Goal: Information Seeking & Learning: Learn about a topic

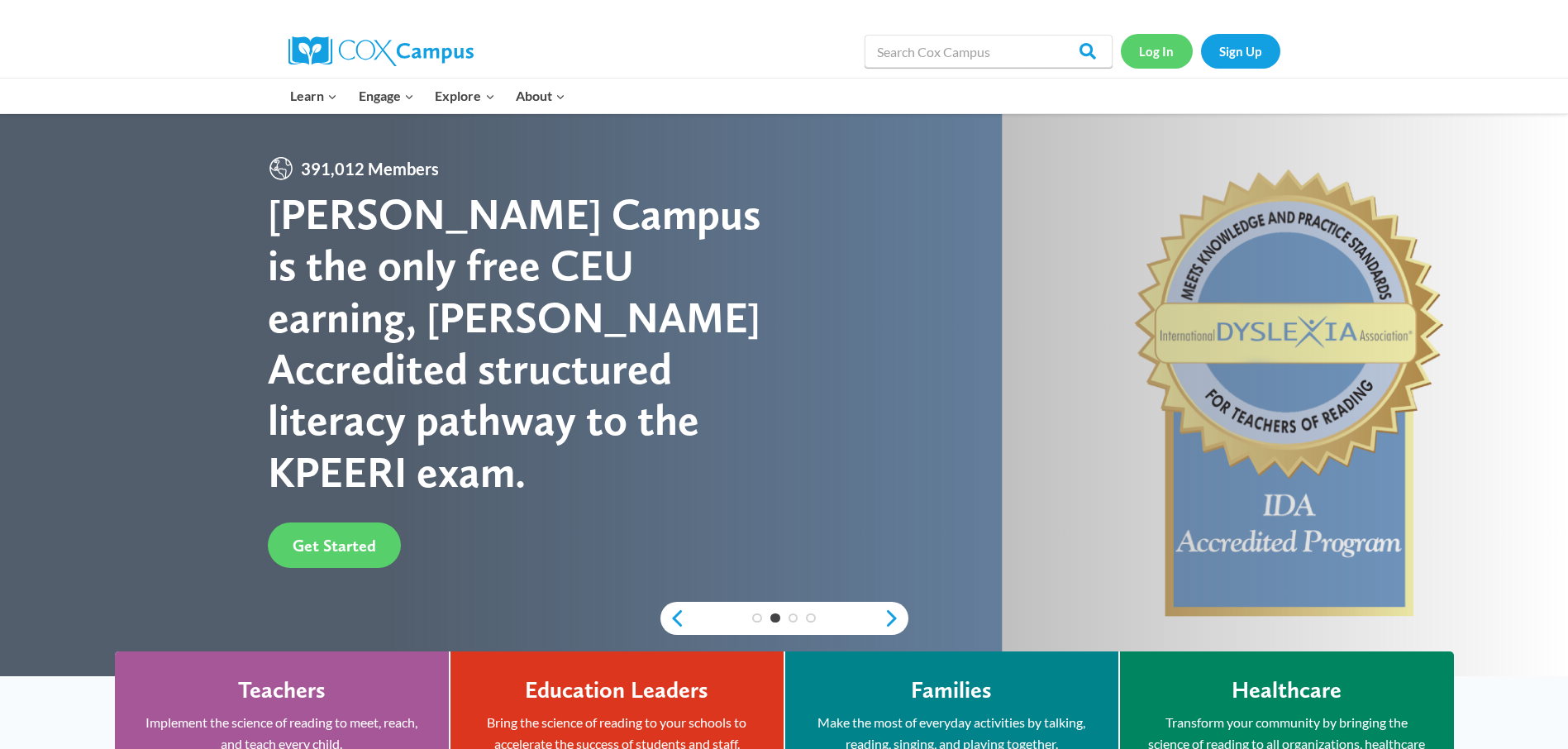
click at [1142, 57] on link "Log In" at bounding box center [1156, 50] width 72 height 34
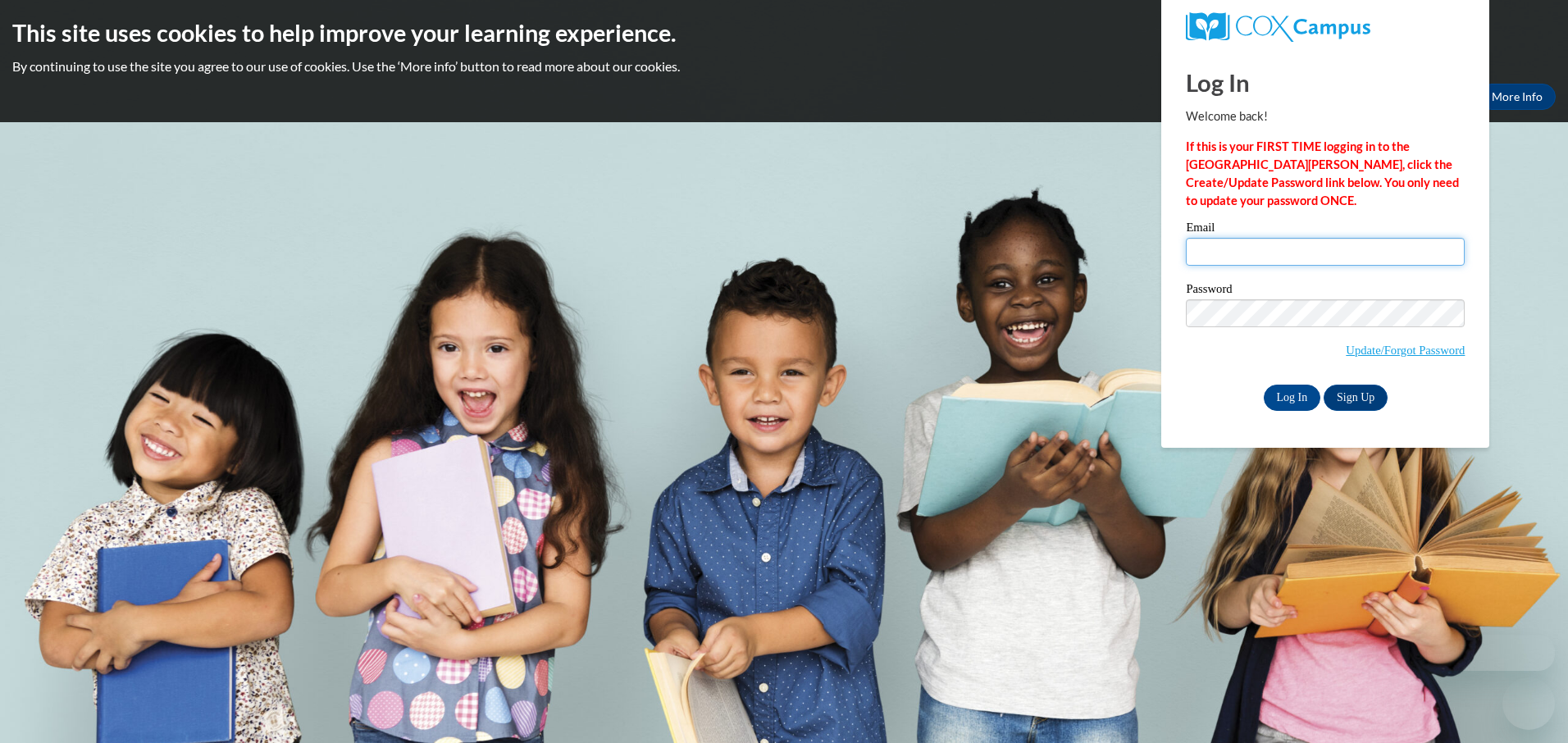
click at [1244, 253] on input "Email" at bounding box center [1325, 252] width 279 height 28
type input "[EMAIL_ADDRESS][DOMAIN_NAME]"
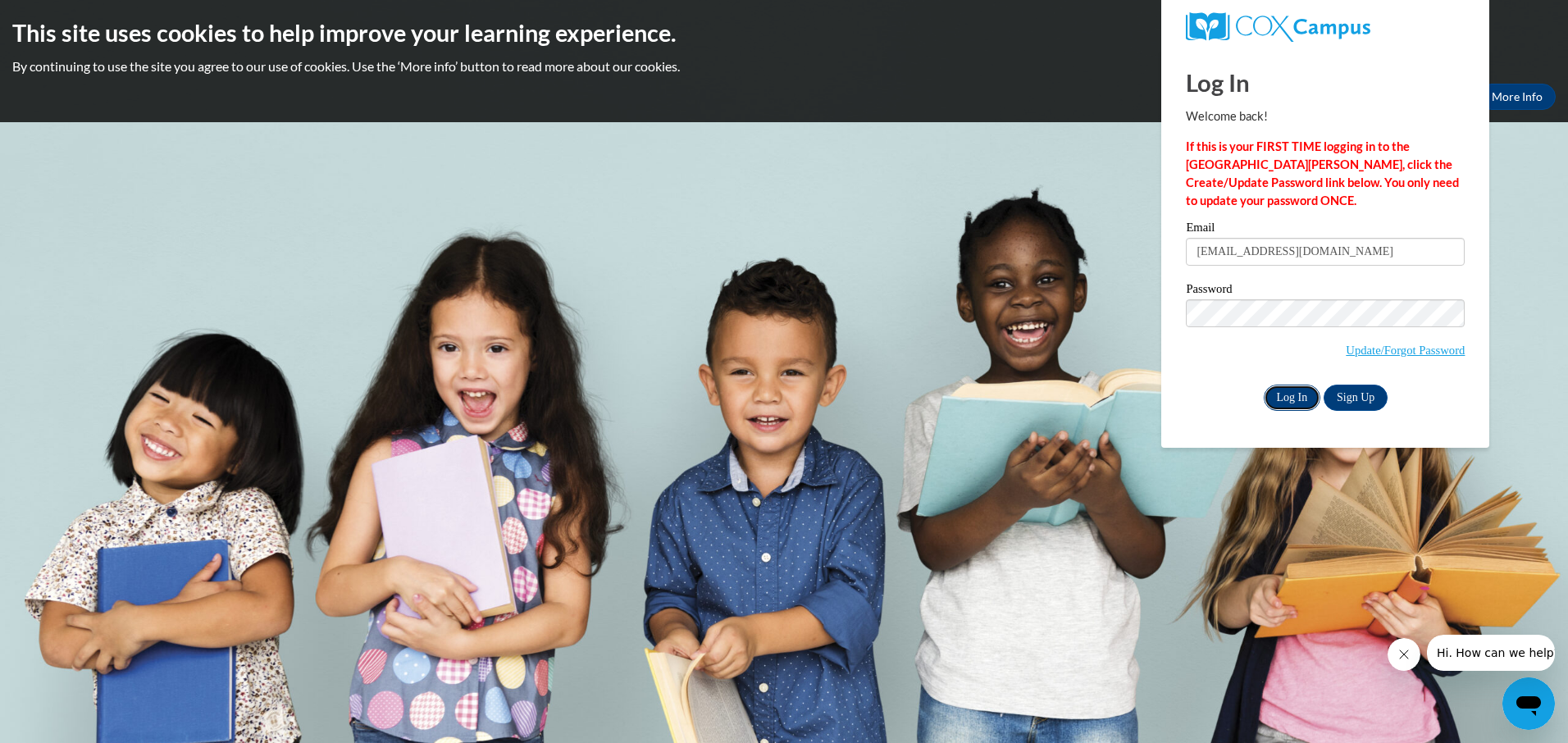
click at [1292, 385] on input "Log In" at bounding box center [1292, 397] width 57 height 26
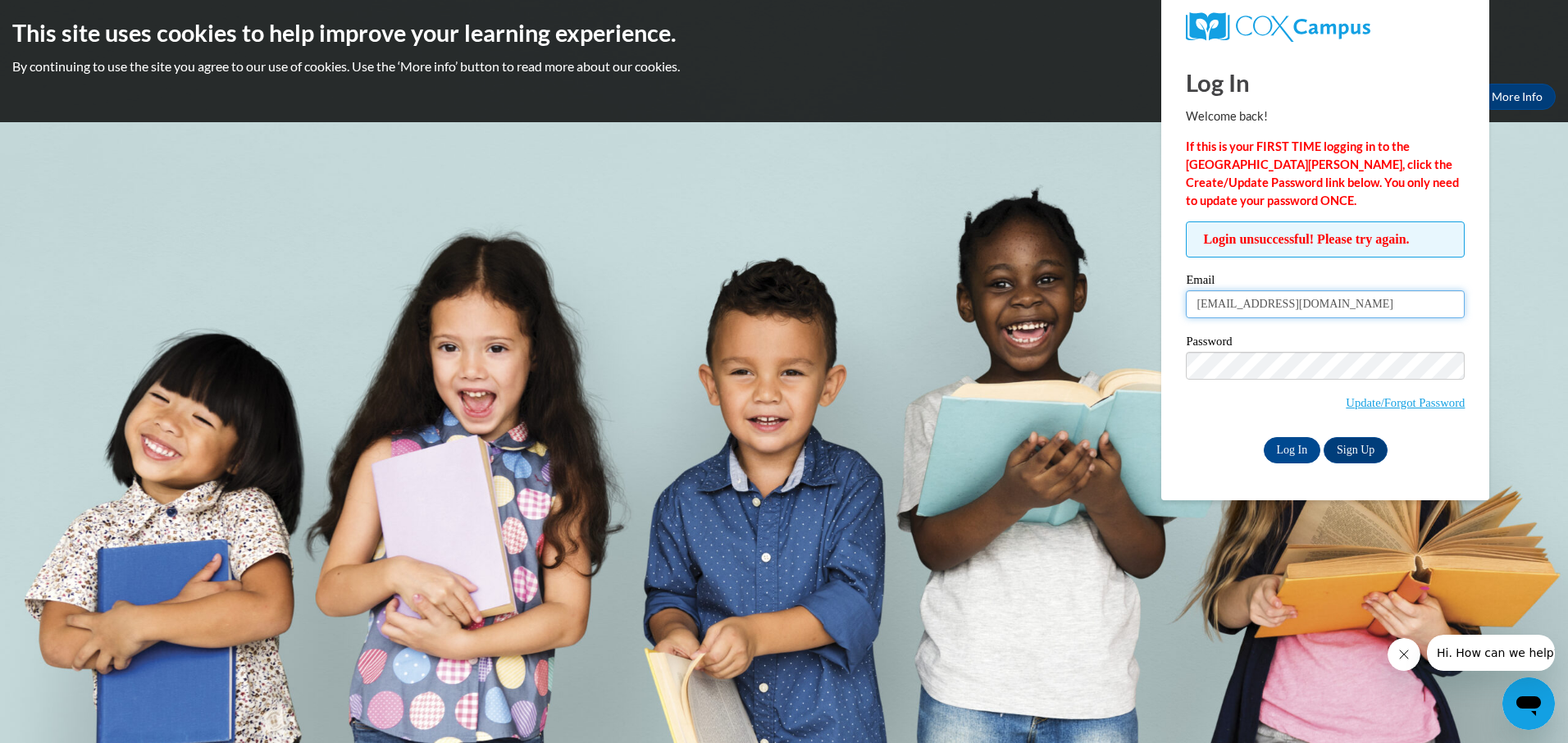
click at [1257, 306] on input "[EMAIL_ADDRESS][DOMAIN_NAME]" at bounding box center [1325, 304] width 279 height 28
click at [1341, 302] on input "[EMAIL_ADDRESS][DOMAIN_NAME]" at bounding box center [1325, 304] width 279 height 28
click at [1264, 437] on input "Log In" at bounding box center [1292, 450] width 57 height 26
click at [1357, 389] on span "Update/Forgot Password" at bounding box center [1325, 386] width 279 height 68
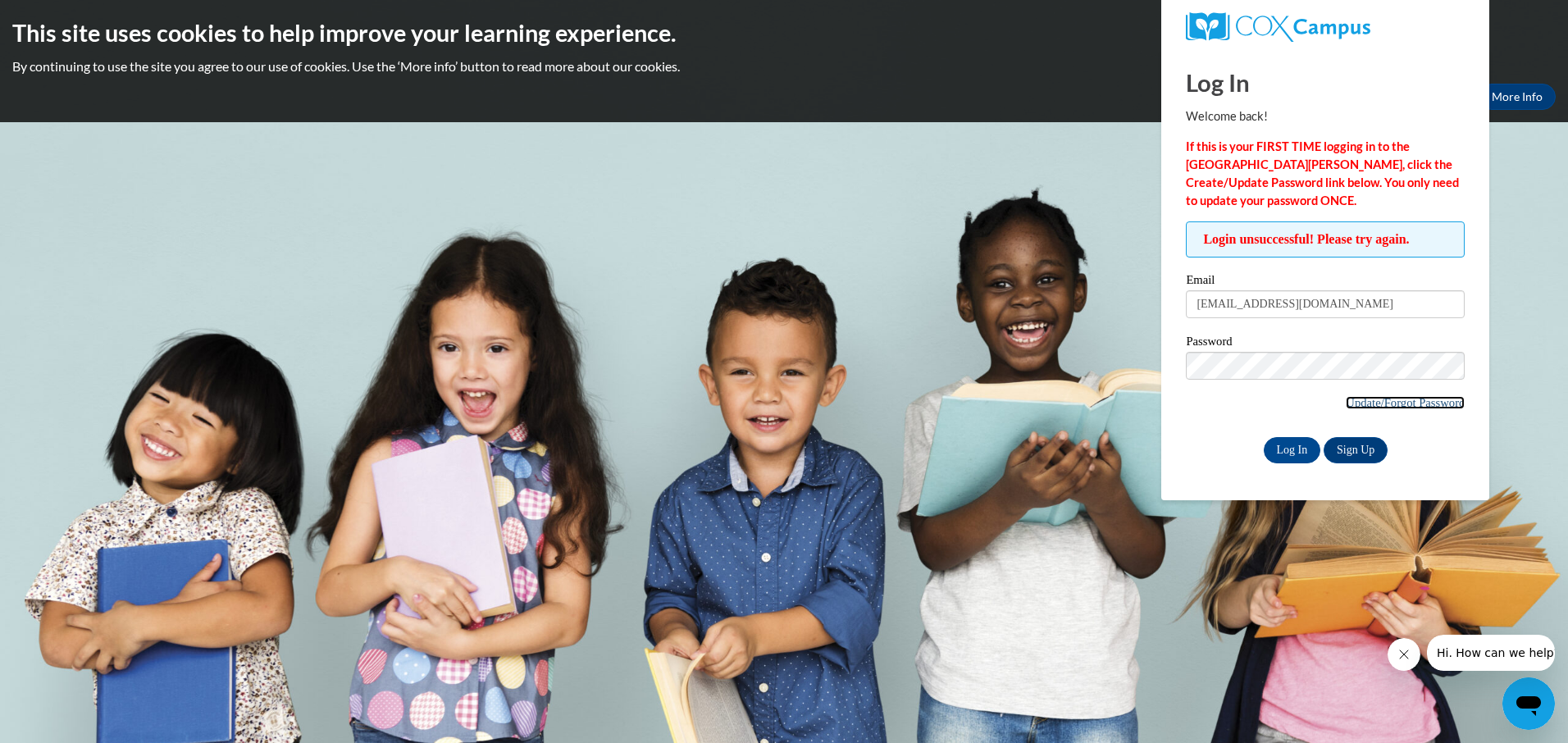
click at [1371, 397] on link "Update/Forgot Password" at bounding box center [1404, 402] width 118 height 13
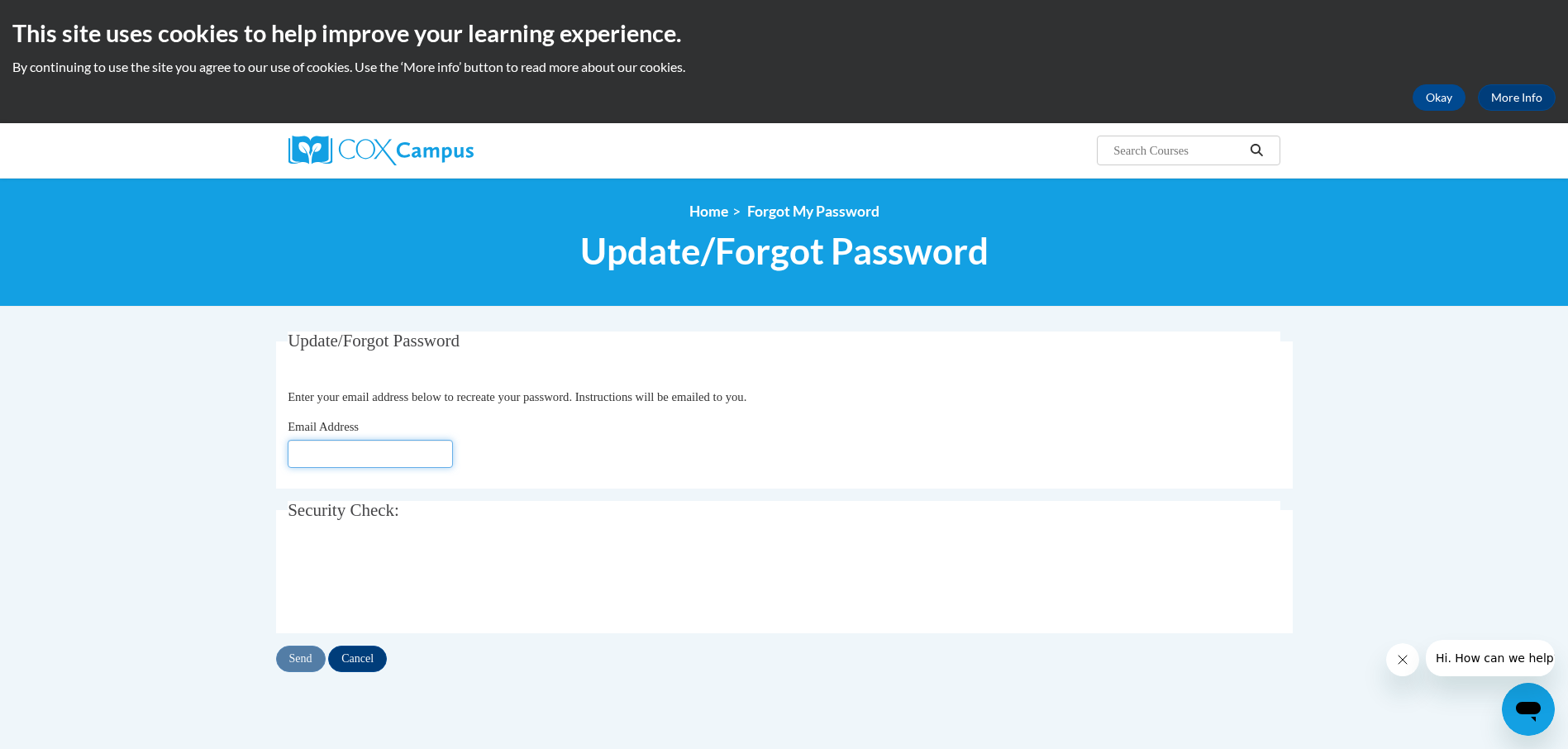
click at [316, 459] on input "Email Address" at bounding box center [370, 454] width 165 height 28
click button "Refresh captcha" at bounding box center [0, 0] width 0 height 0
type input "[EMAIL_ADDRESS][DOMAIN_NAME]"
click at [290, 660] on input "Send" at bounding box center [301, 659] width 50 height 27
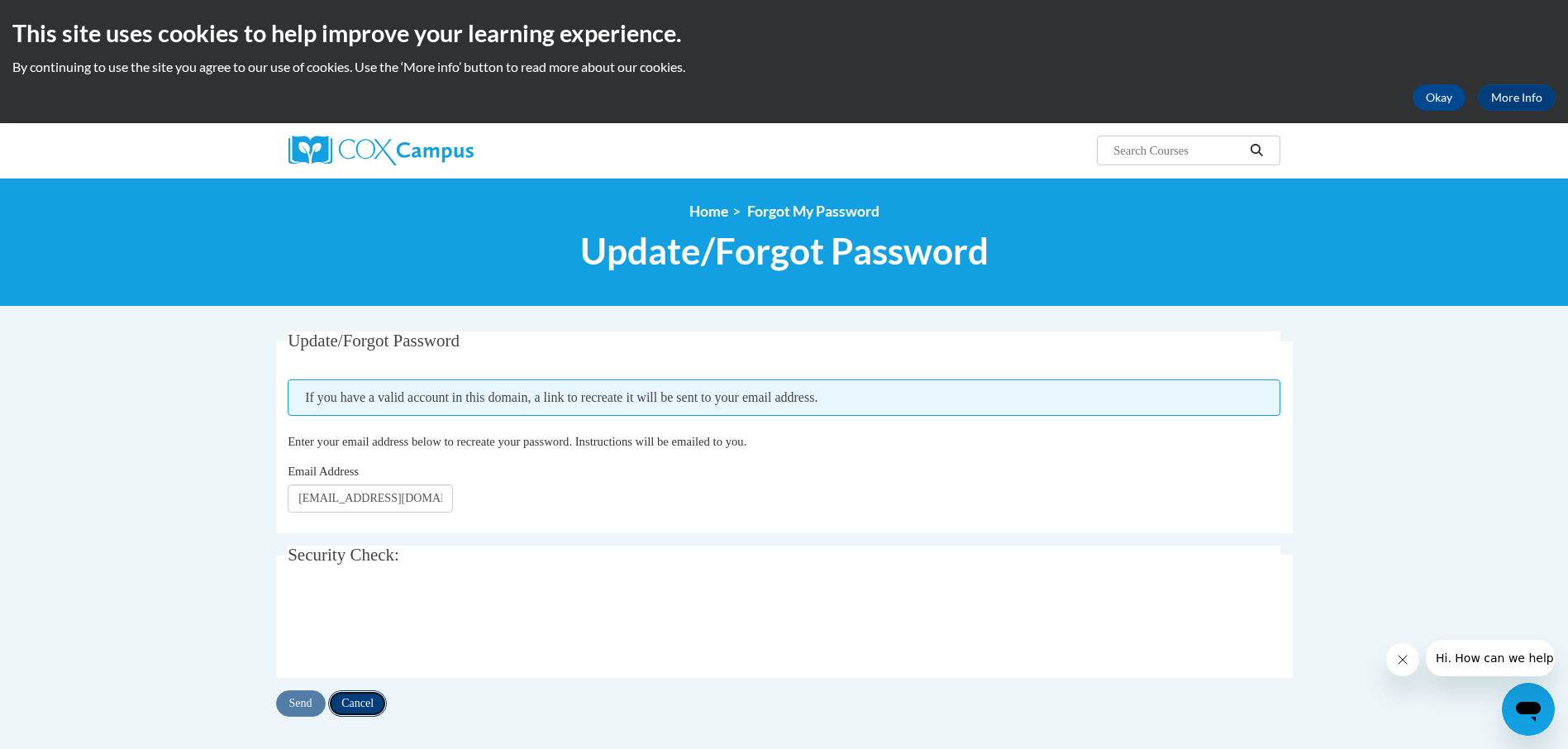
click at [369, 706] on input "Cancel" at bounding box center [357, 703] width 58 height 27
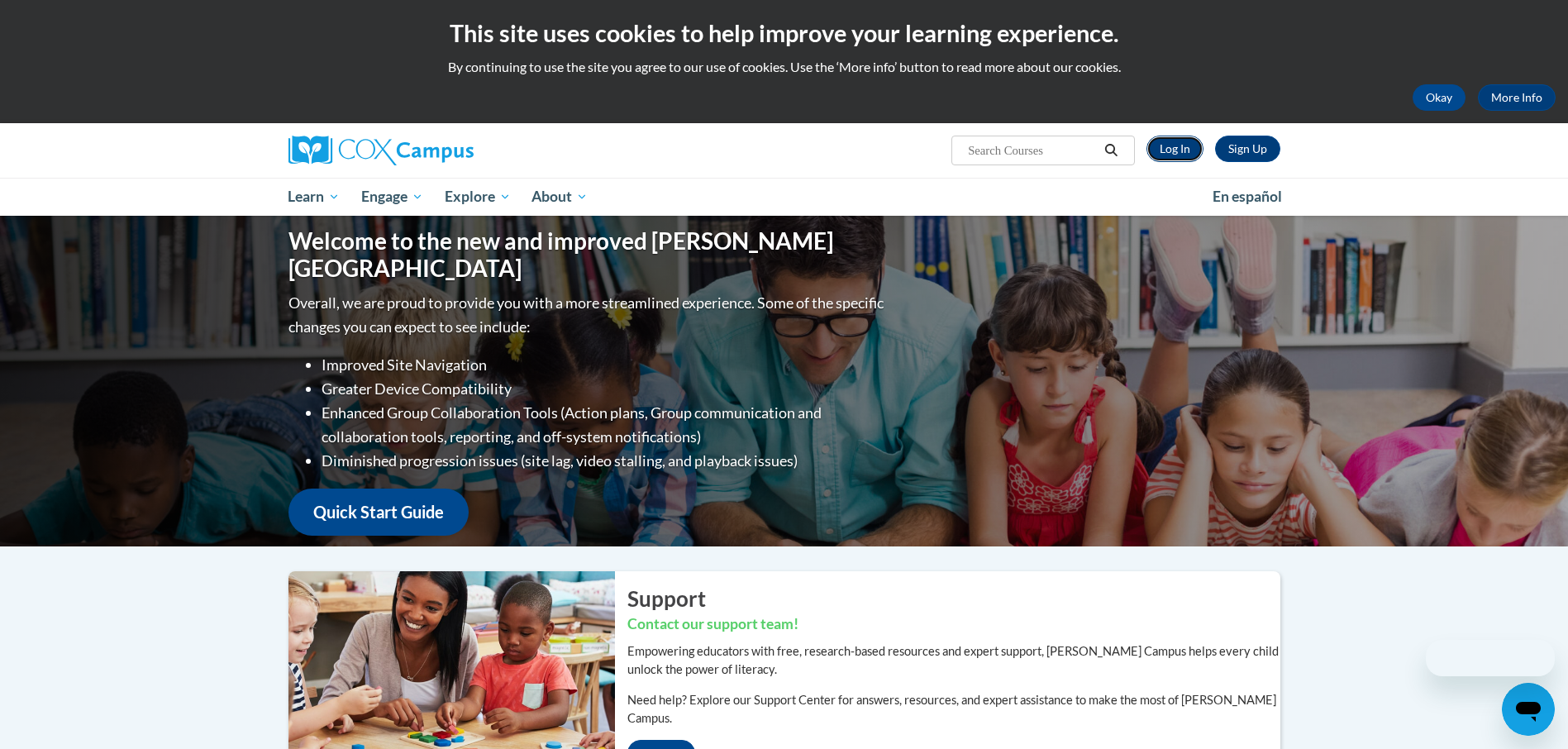
click at [1187, 145] on link "Log In" at bounding box center [1174, 149] width 57 height 27
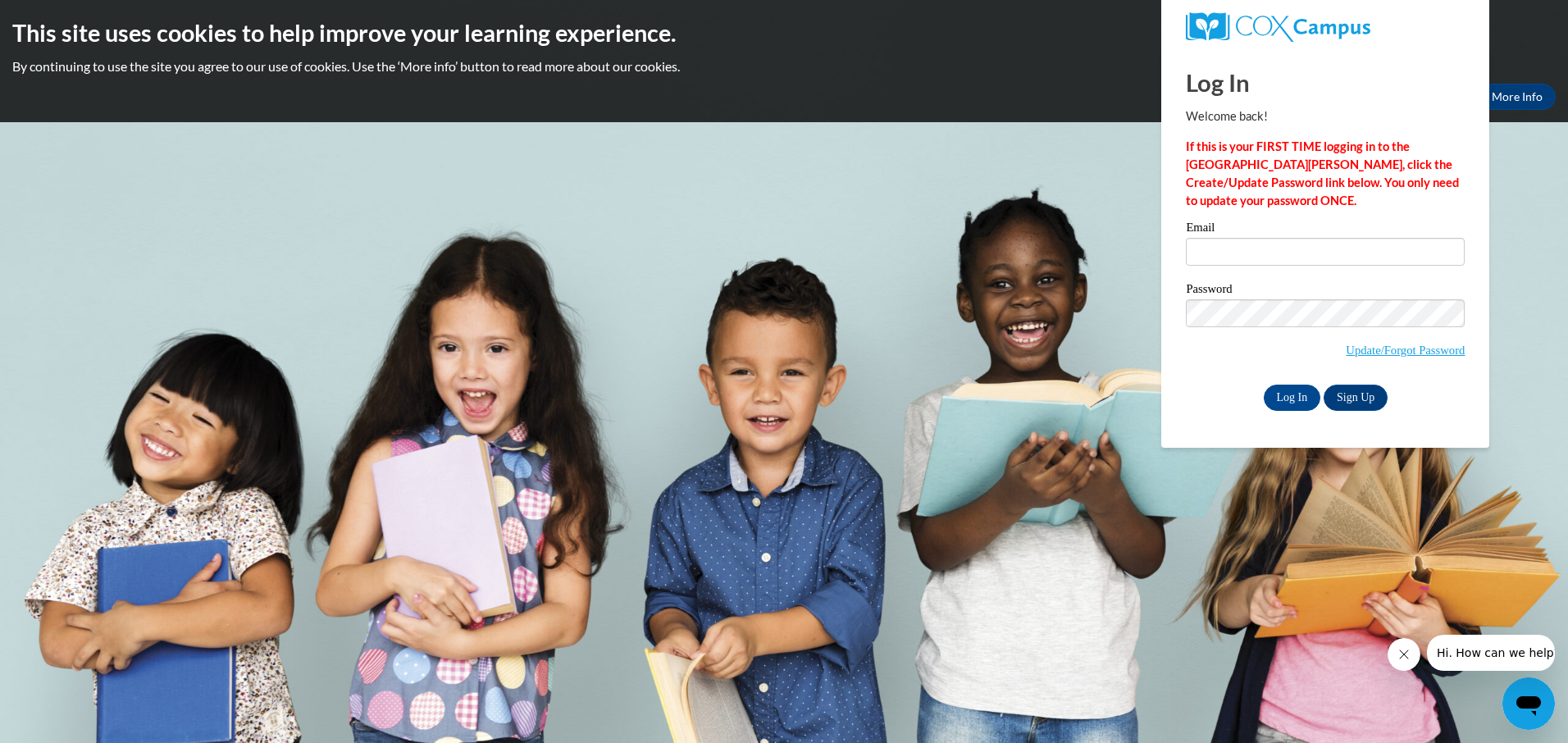
click at [1242, 253] on input "Email" at bounding box center [1325, 252] width 279 height 28
click at [1177, 287] on div "Please enter your email! Please enter your password! Email Password Update/Forg…" at bounding box center [1325, 315] width 304 height 189
click at [1208, 261] on input "Email" at bounding box center [1325, 252] width 279 height 28
click at [1279, 246] on input "Email" at bounding box center [1325, 252] width 279 height 28
click at [1264, 384] on input "Log In" at bounding box center [1292, 397] width 57 height 26
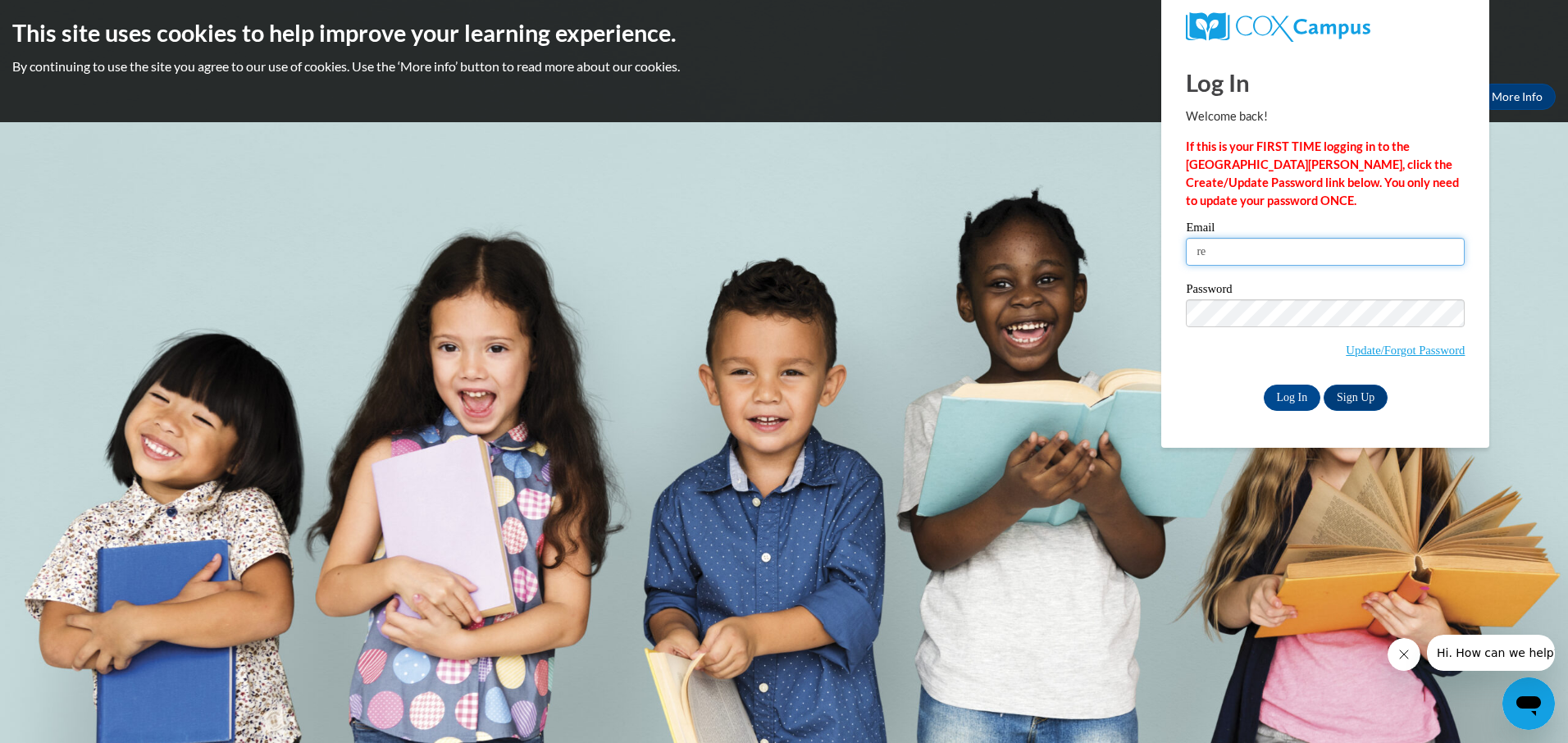
click at [1272, 251] on input "re" at bounding box center [1325, 252] width 279 height 28
type input "Reneenetzley18@gmail.com"
click at [1264, 384] on input "Log In" at bounding box center [1292, 397] width 57 height 26
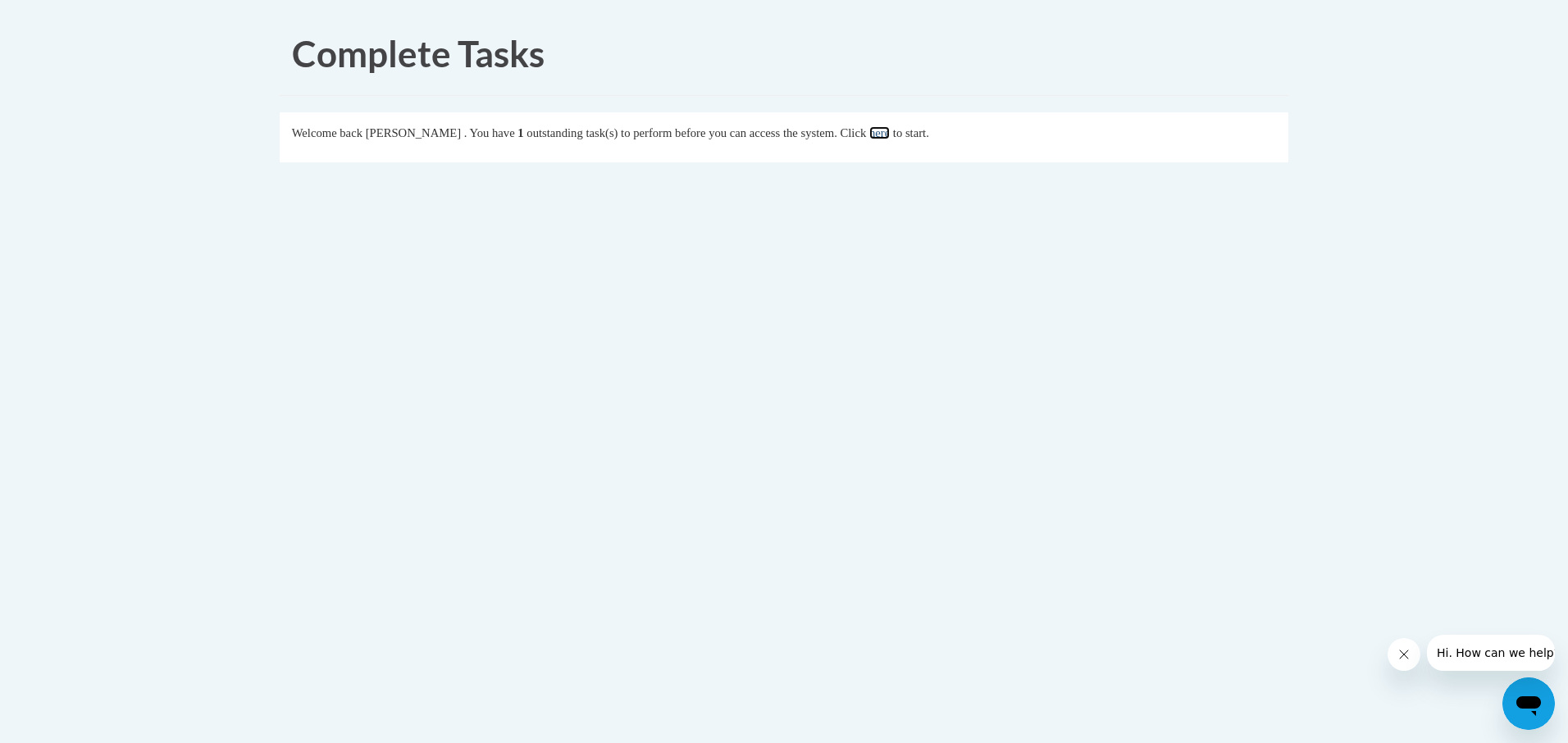
click at [890, 132] on link "here" at bounding box center [879, 132] width 20 height 13
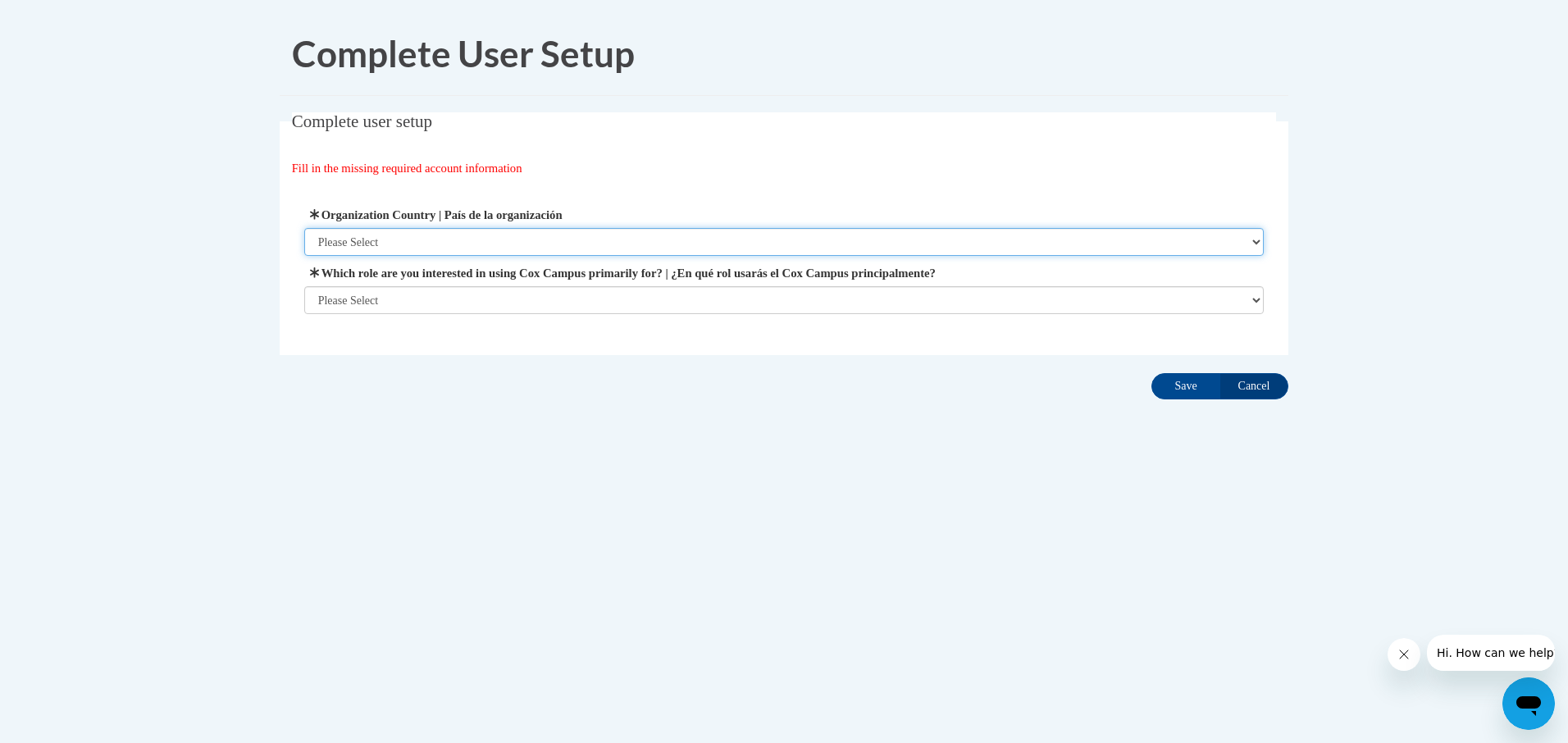
click at [388, 232] on select "Please Select [GEOGRAPHIC_DATA] | [GEOGRAPHIC_DATA] Outside of [GEOGRAPHIC_DATA…" at bounding box center [784, 242] width 960 height 28
select select "ad49bcad-a171-4b2e-b99c-48b446064914"
click at [304, 228] on select "Please Select [GEOGRAPHIC_DATA] | [GEOGRAPHIC_DATA] Outside of [GEOGRAPHIC_DATA…" at bounding box center [784, 242] width 960 height 28
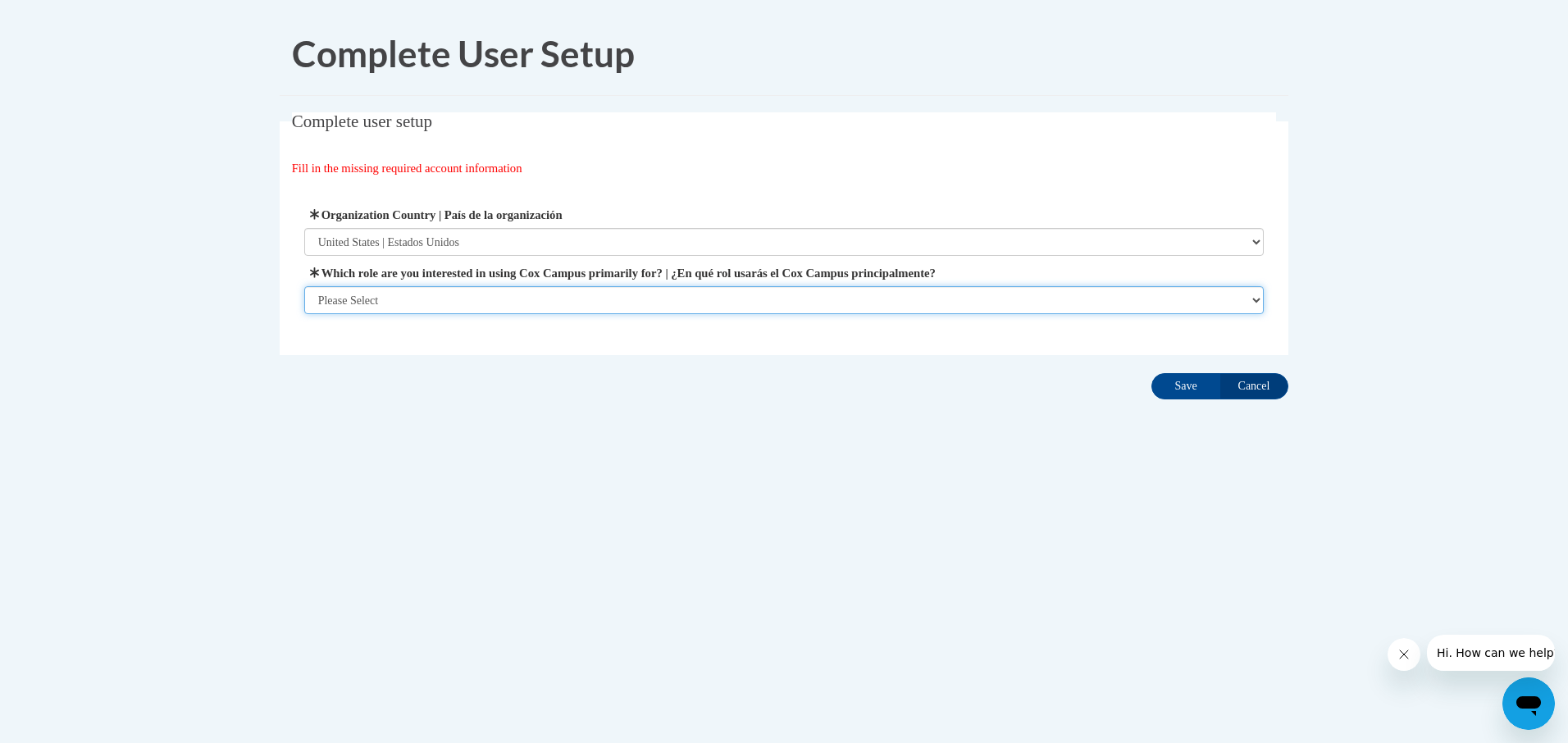
click at [389, 293] on select "Please Select College/University | Colegio/Universidad Community/Nonprofit Part…" at bounding box center [784, 300] width 960 height 28
select select "fbf2d438-af2f-41f8-98f1-81c410e29de3"
click at [304, 314] on select "Please Select College/University | Colegio/Universidad Community/Nonprofit Part…" at bounding box center [784, 300] width 960 height 28
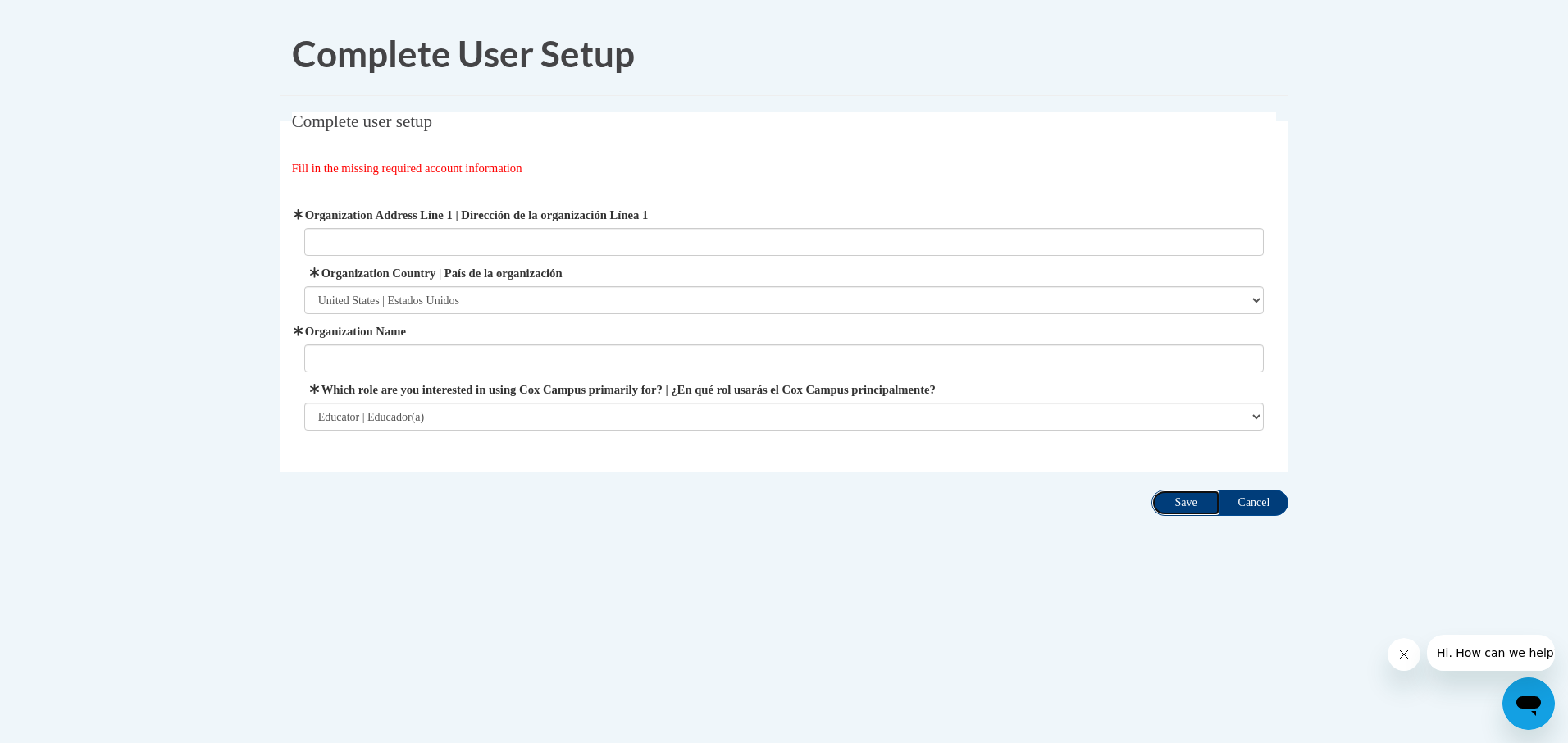
click at [1175, 490] on input "Save" at bounding box center [1185, 503] width 68 height 26
click at [340, 222] on label "Organization Address Line 1 | Dirección de la organización Línea 1" at bounding box center [784, 215] width 960 height 18
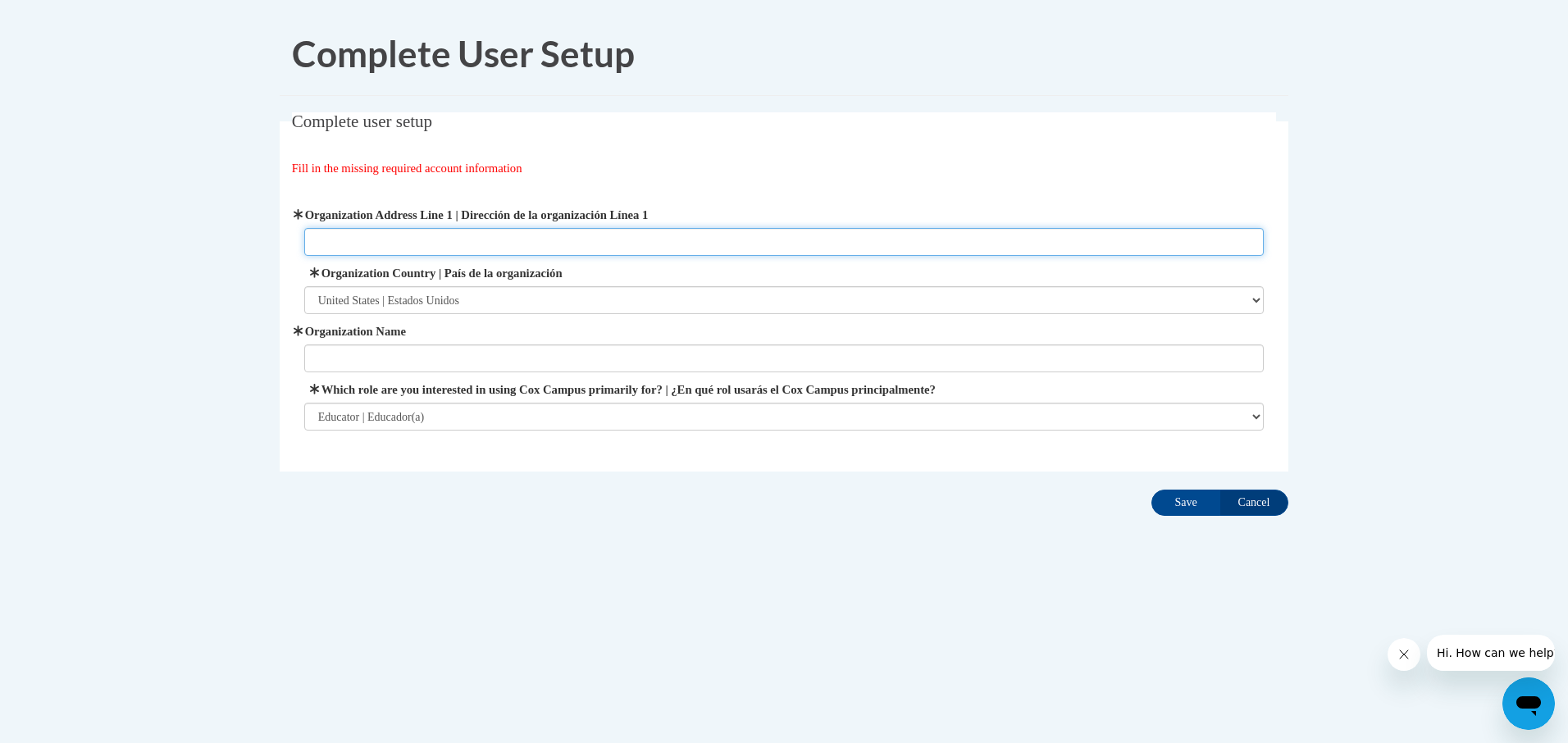
click at [340, 228] on input "Organization Address Line 1 | Dirección de la organización Línea 1" at bounding box center [784, 242] width 960 height 28
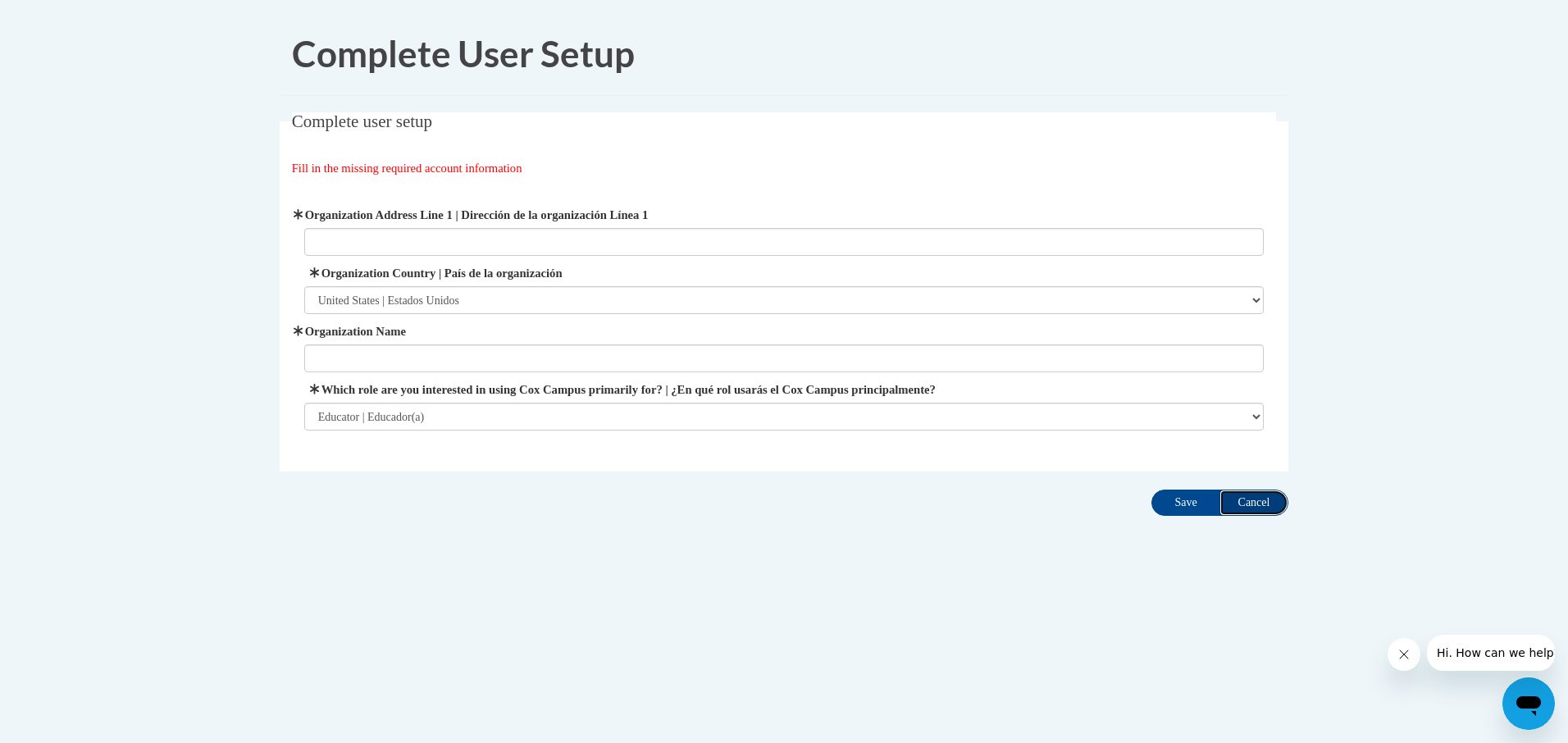
click at [1271, 504] on input "Cancel" at bounding box center [1254, 503] width 68 height 26
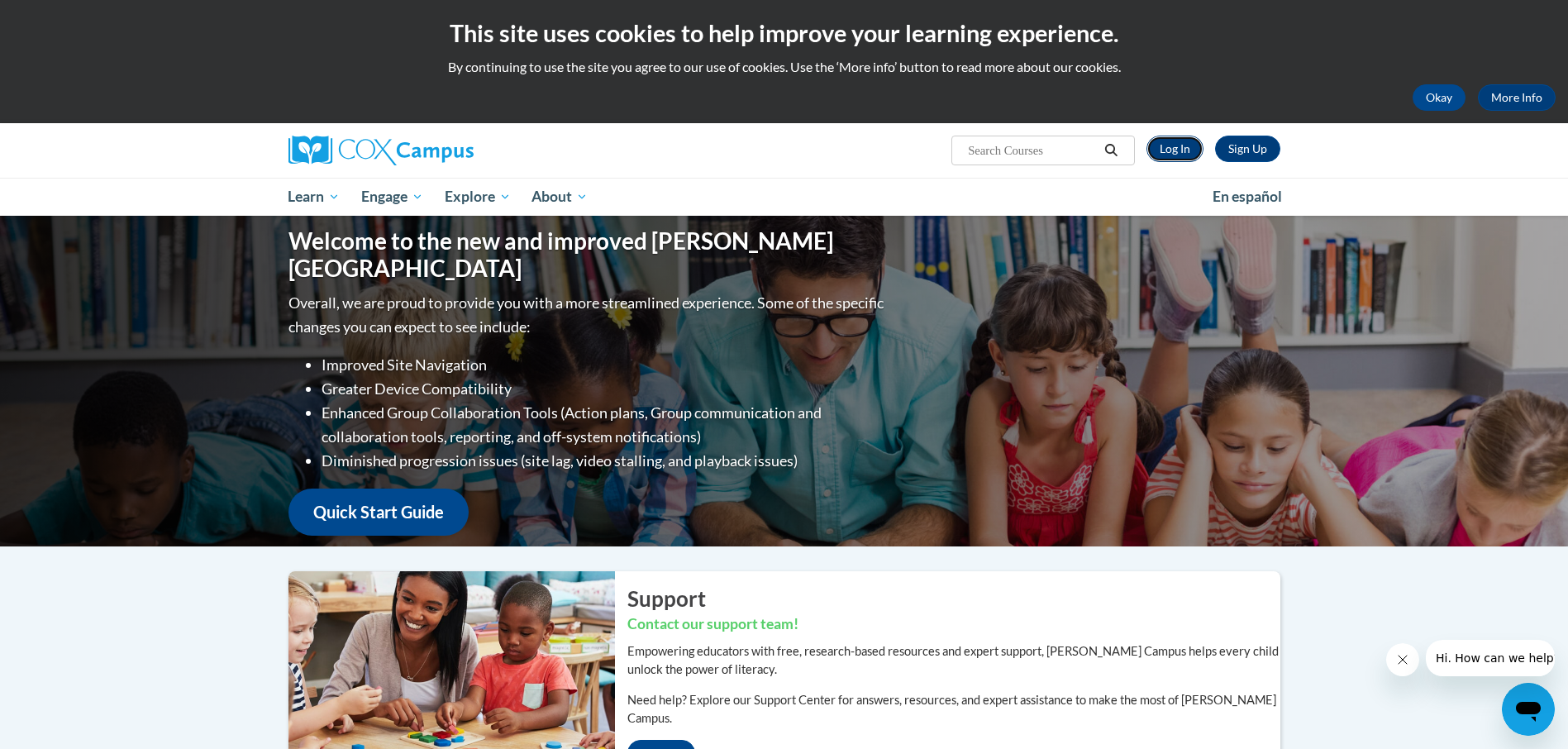
click at [1182, 138] on link "Log In" at bounding box center [1174, 149] width 57 height 27
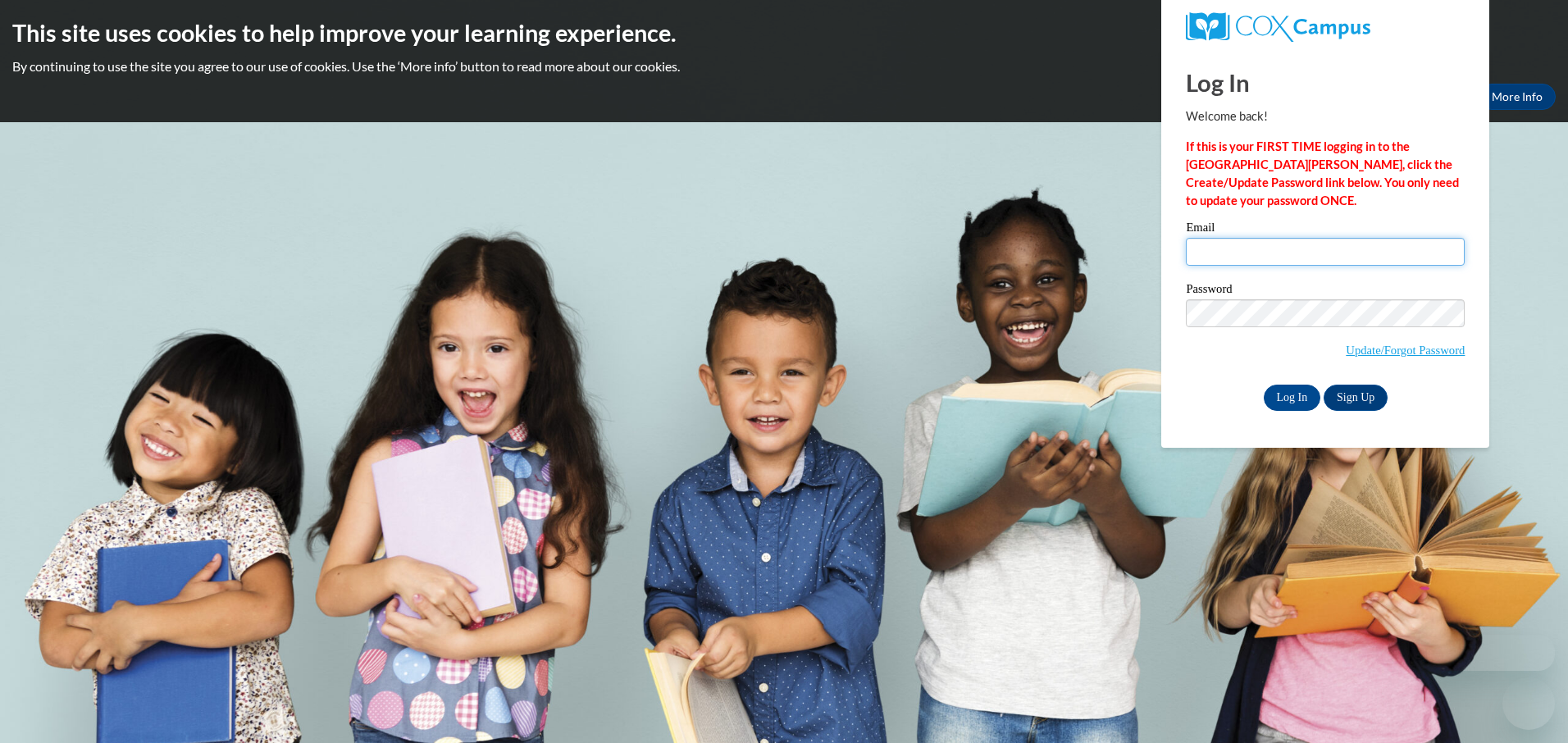
type input "[EMAIL_ADDRESS][DOMAIN_NAME]"
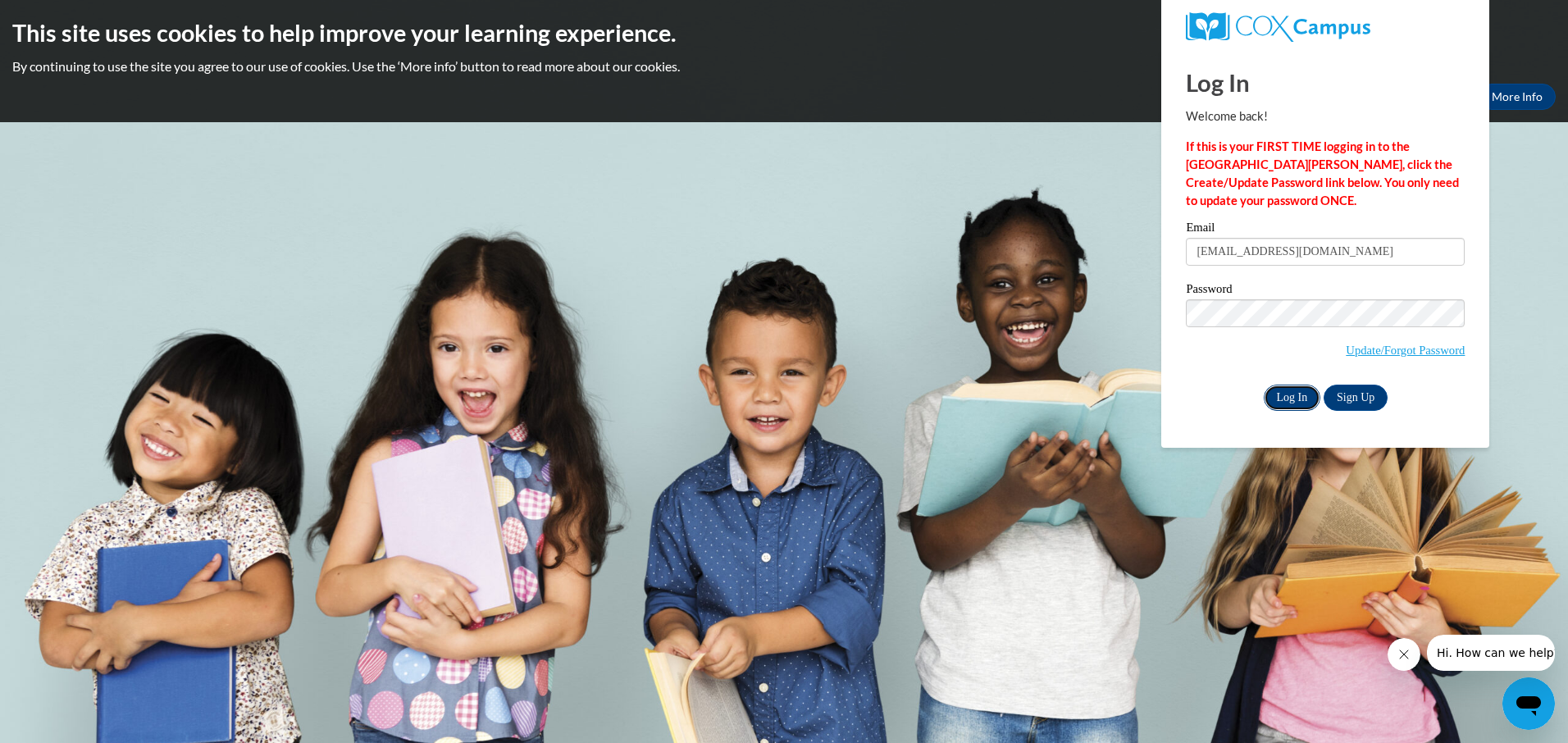
click at [1300, 392] on input "Log In" at bounding box center [1292, 397] width 57 height 26
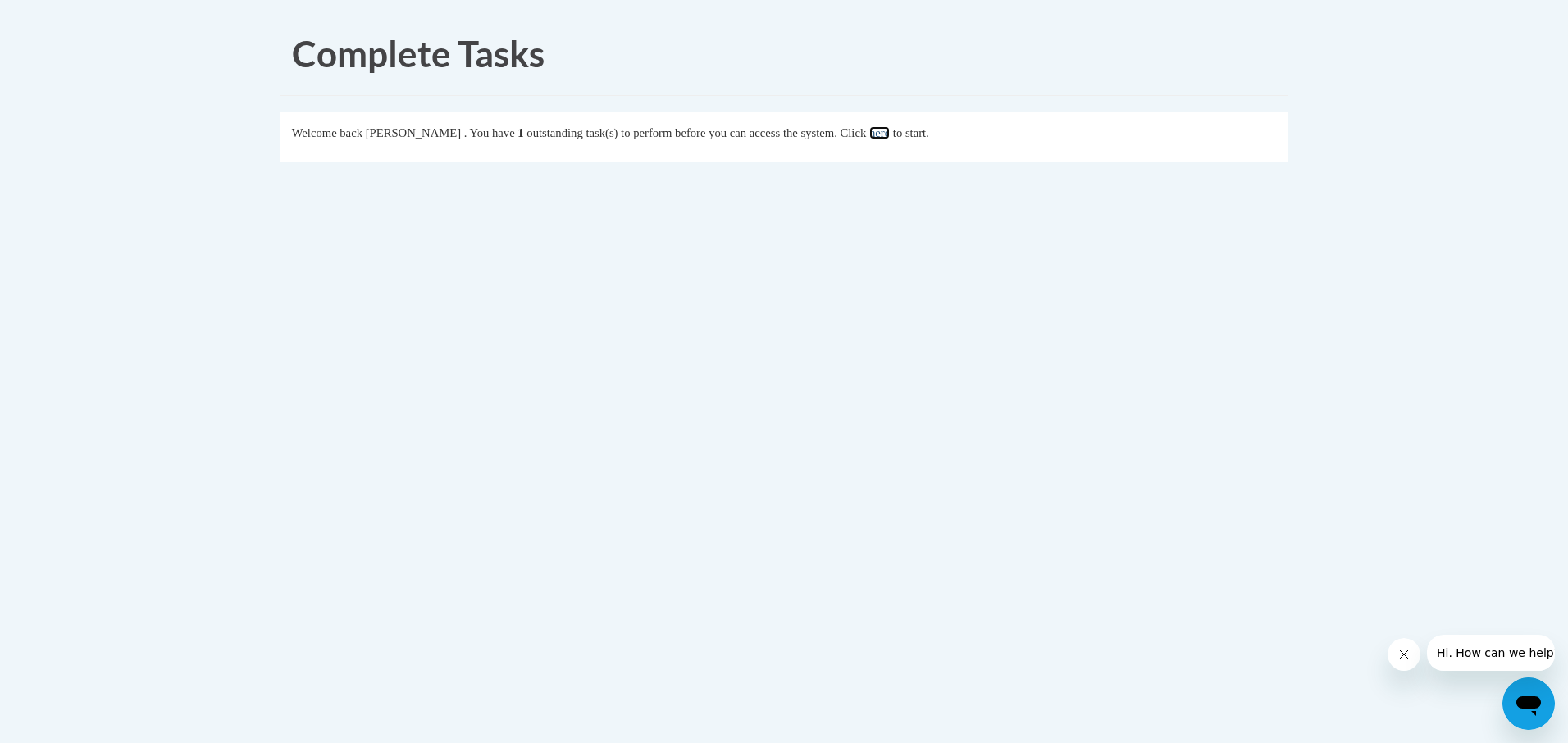
click at [890, 131] on link "here" at bounding box center [879, 132] width 20 height 13
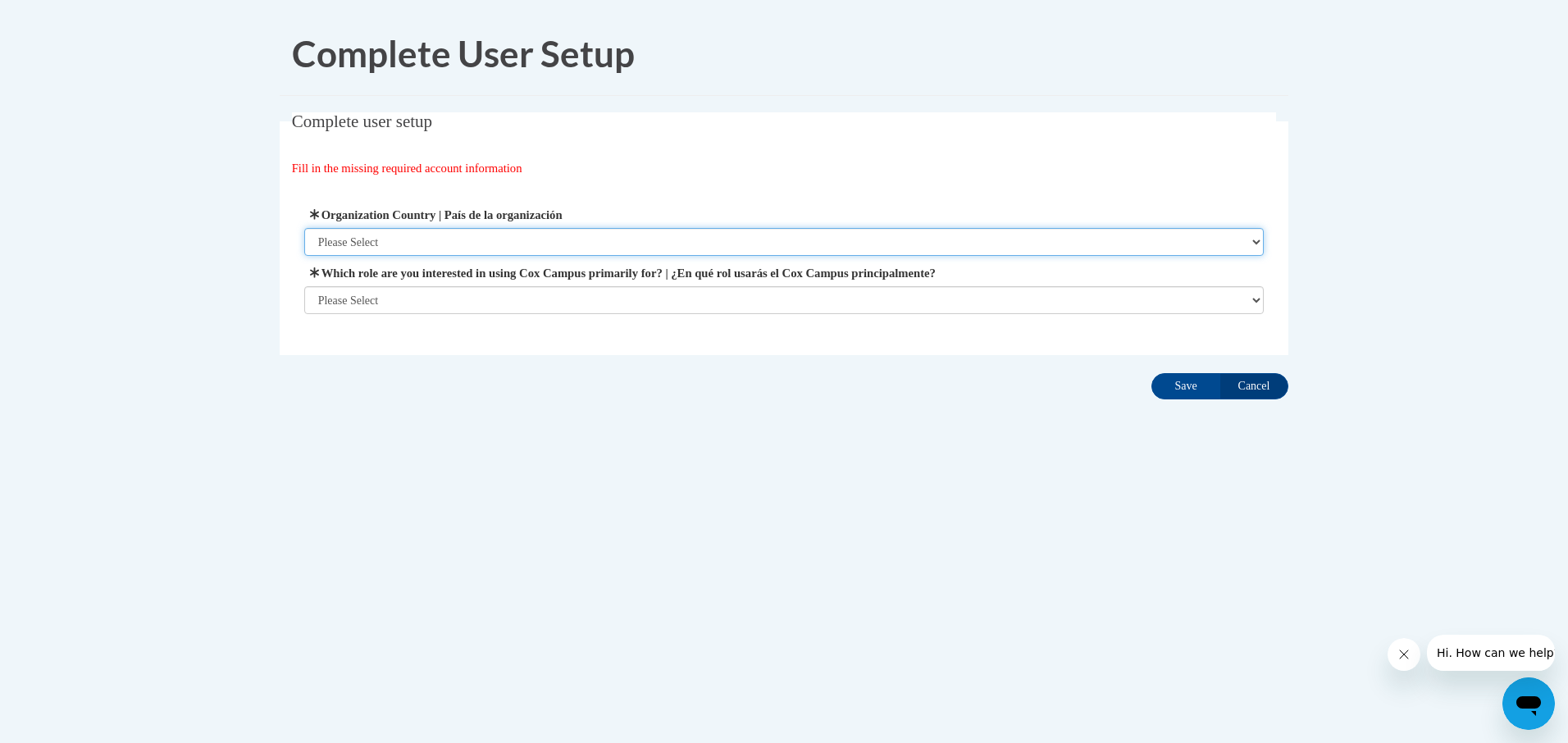
click at [733, 250] on select "Please Select United States | Estados Unidos Outside of the United States | Fue…" at bounding box center [784, 242] width 960 height 28
select select "ad49bcad-a171-4b2e-b99c-48b446064914"
click at [304, 228] on select "Please Select United States | Estados Unidos Outside of the United States | Fue…" at bounding box center [784, 242] width 960 height 28
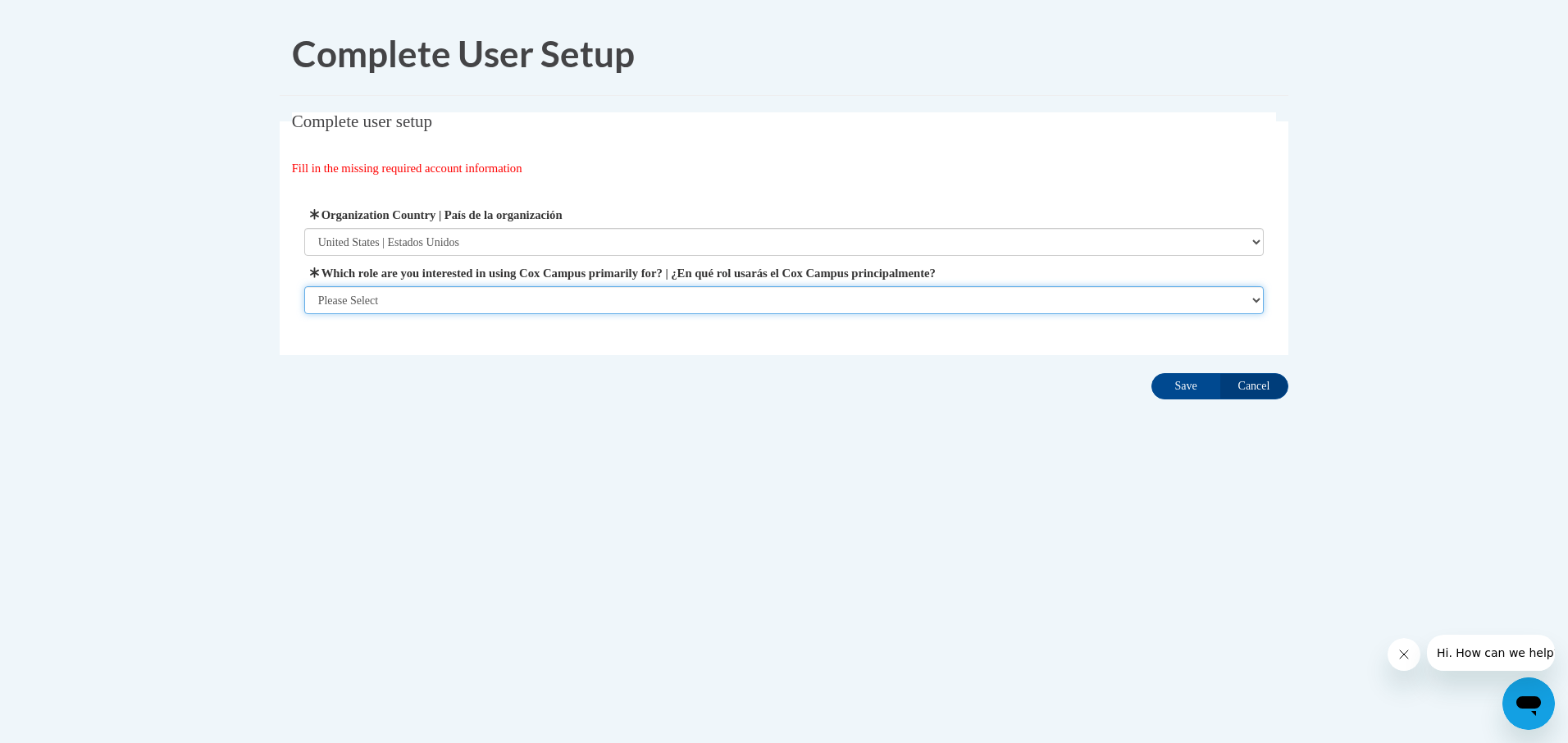
click at [705, 288] on select "Please Select College/University | Colegio/Universidad Community/Nonprofit Part…" at bounding box center [784, 300] width 960 height 28
select select "fbf2d438-af2f-41f8-98f1-81c410e29de3"
click at [304, 314] on select "Please Select College/University | Colegio/Universidad Community/Nonprofit Part…" at bounding box center [784, 300] width 960 height 28
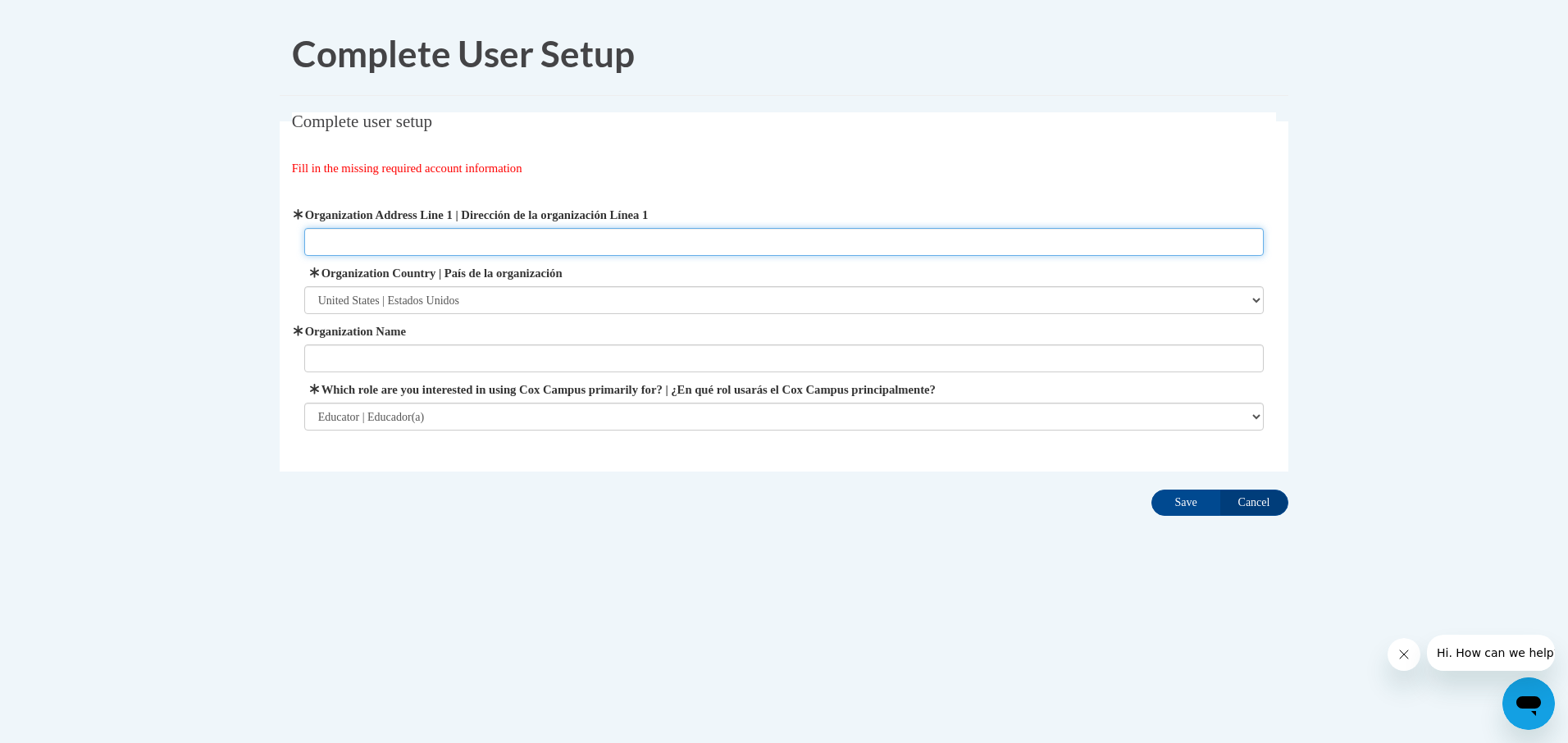
click at [572, 242] on input "Organization Address Line 1 | Dirección de la organización Línea 1" at bounding box center [784, 242] width 960 height 28
click at [338, 241] on input "1021 dorset" at bounding box center [784, 242] width 960 height 28
type input "1021 south dorset rd"
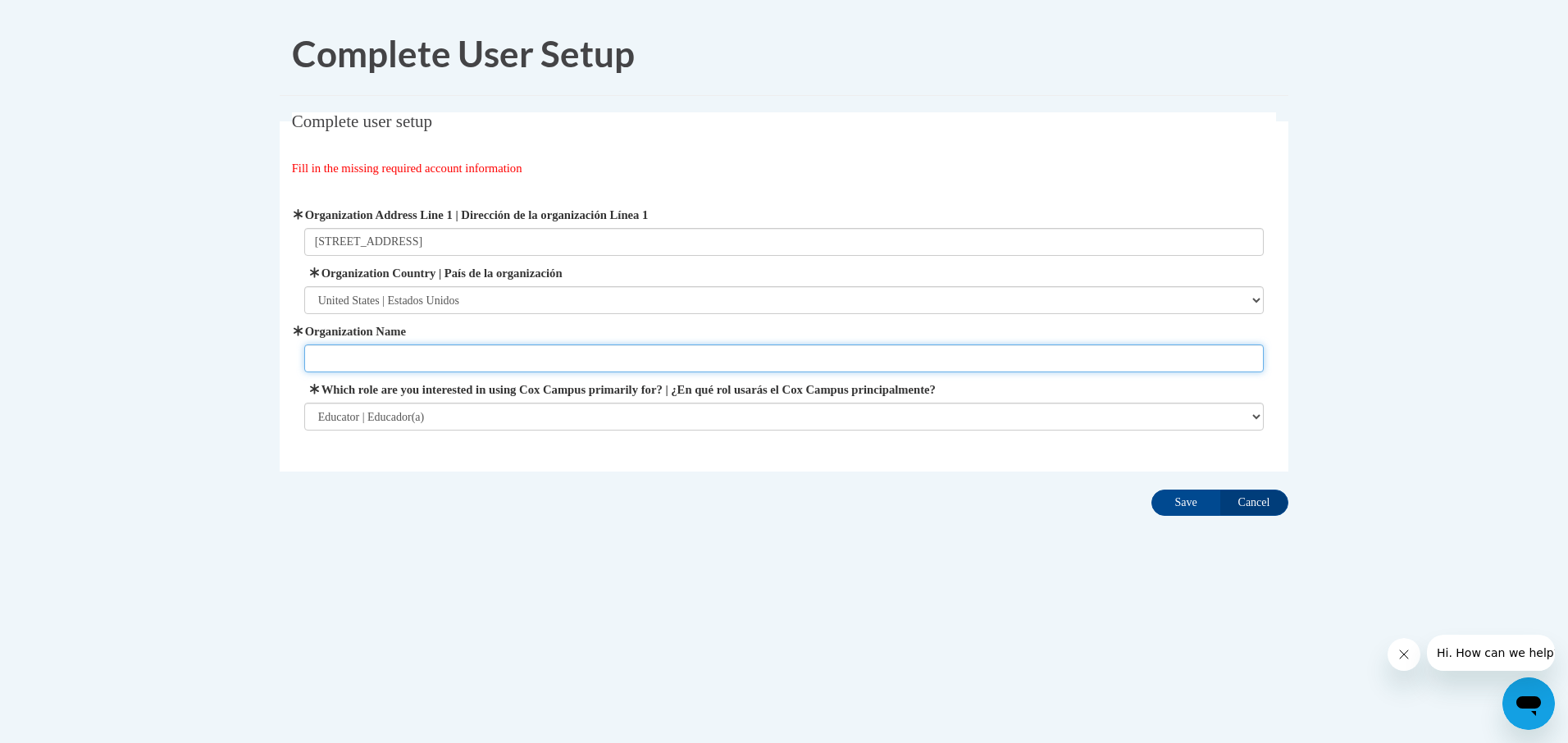
click at [345, 345] on input "Organization Name" at bounding box center [784, 358] width 960 height 28
type input "annas early beginings"
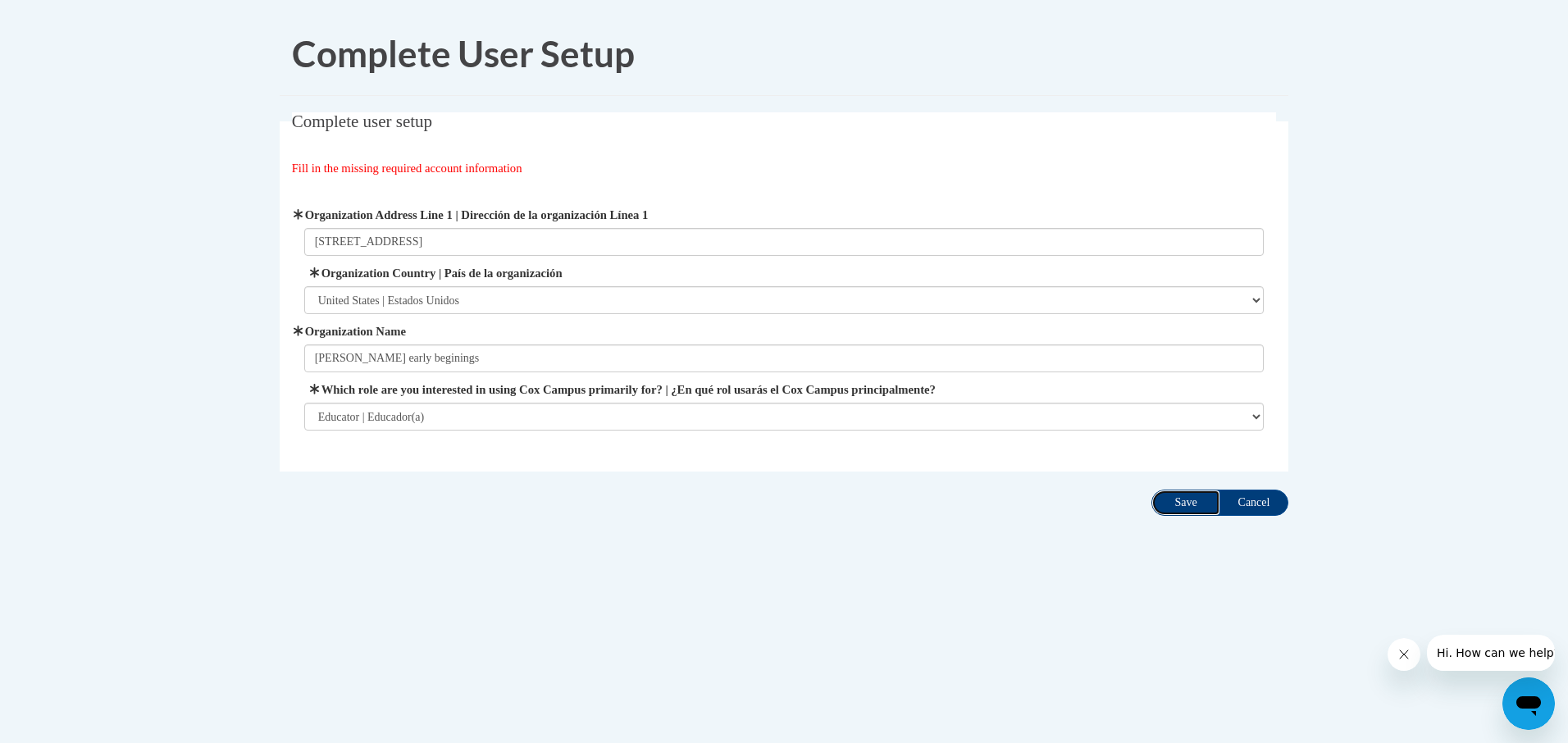
click at [1207, 504] on input "Save" at bounding box center [1185, 503] width 68 height 26
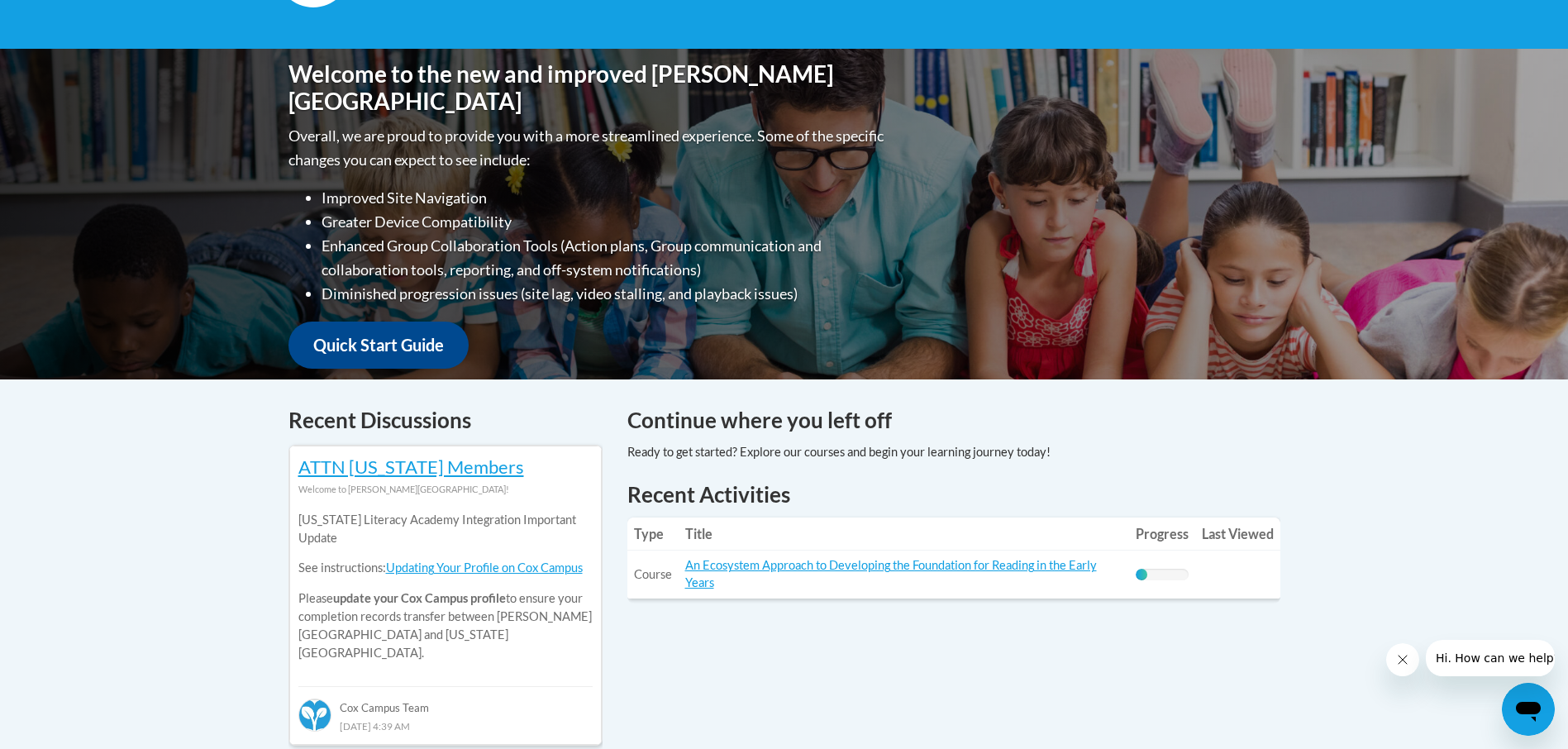
scroll to position [331, 0]
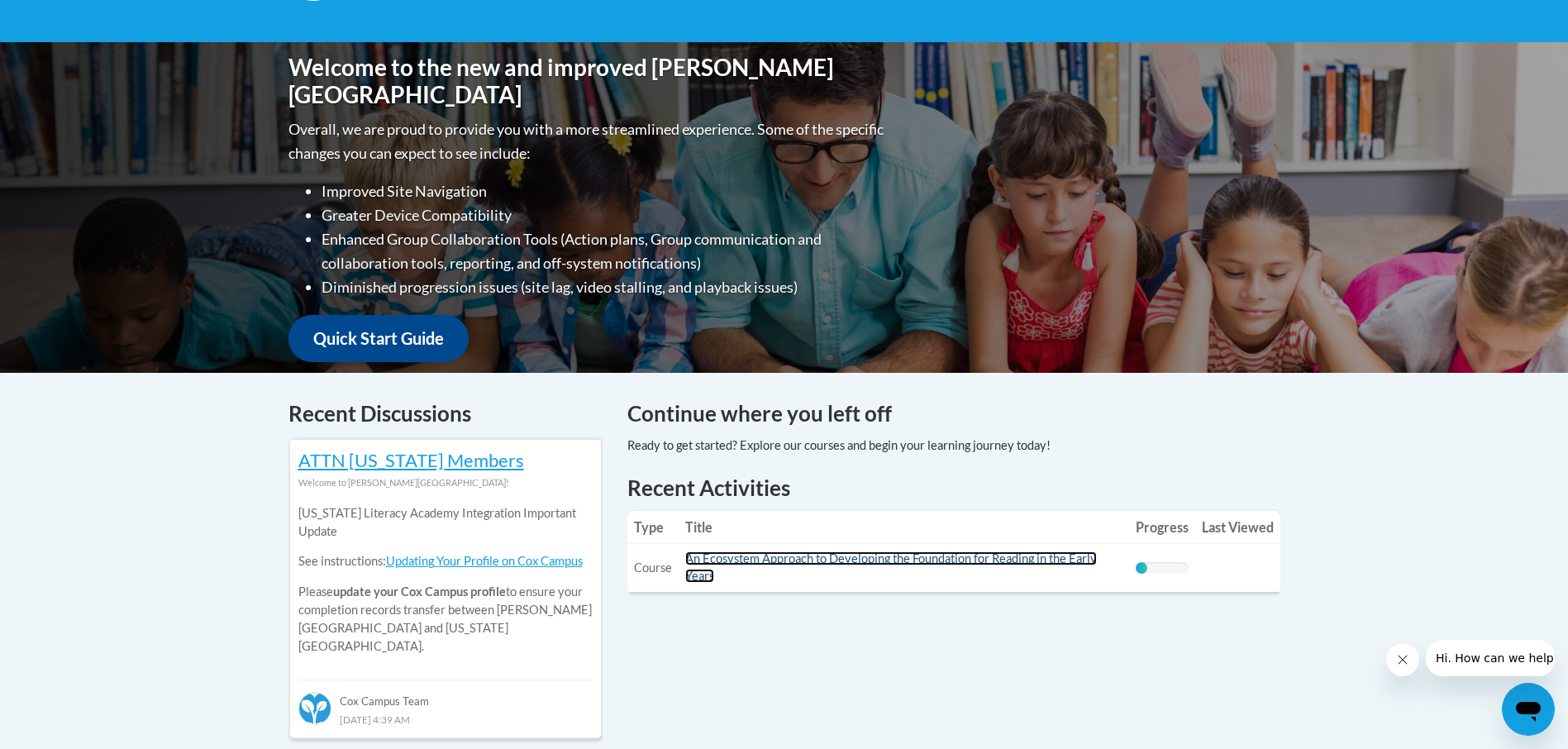
click at [929, 563] on link "An Ecosystem Approach to Developing the Foundation for Reading in the Early Yea…" at bounding box center [891, 567] width 411 height 32
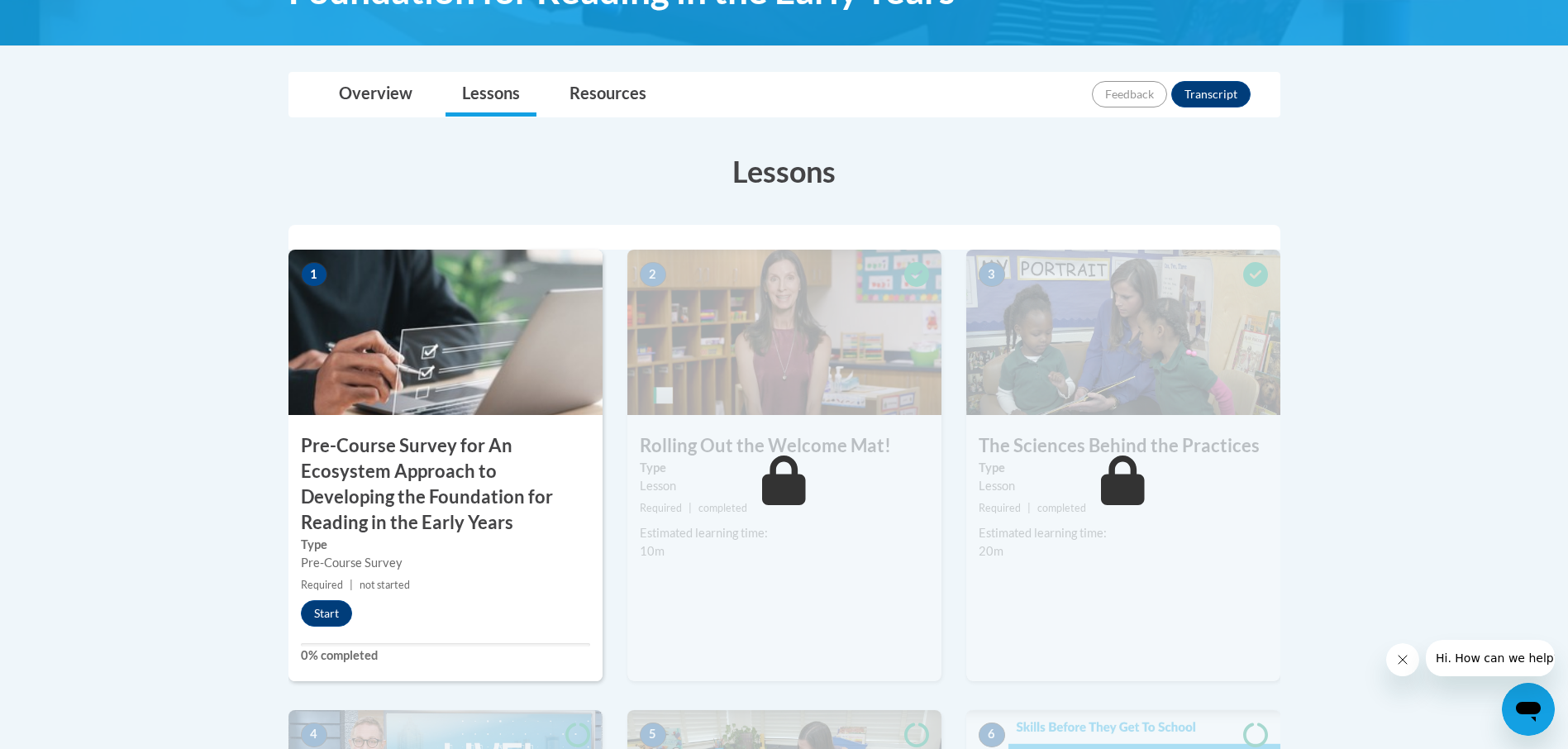
scroll to position [165, 0]
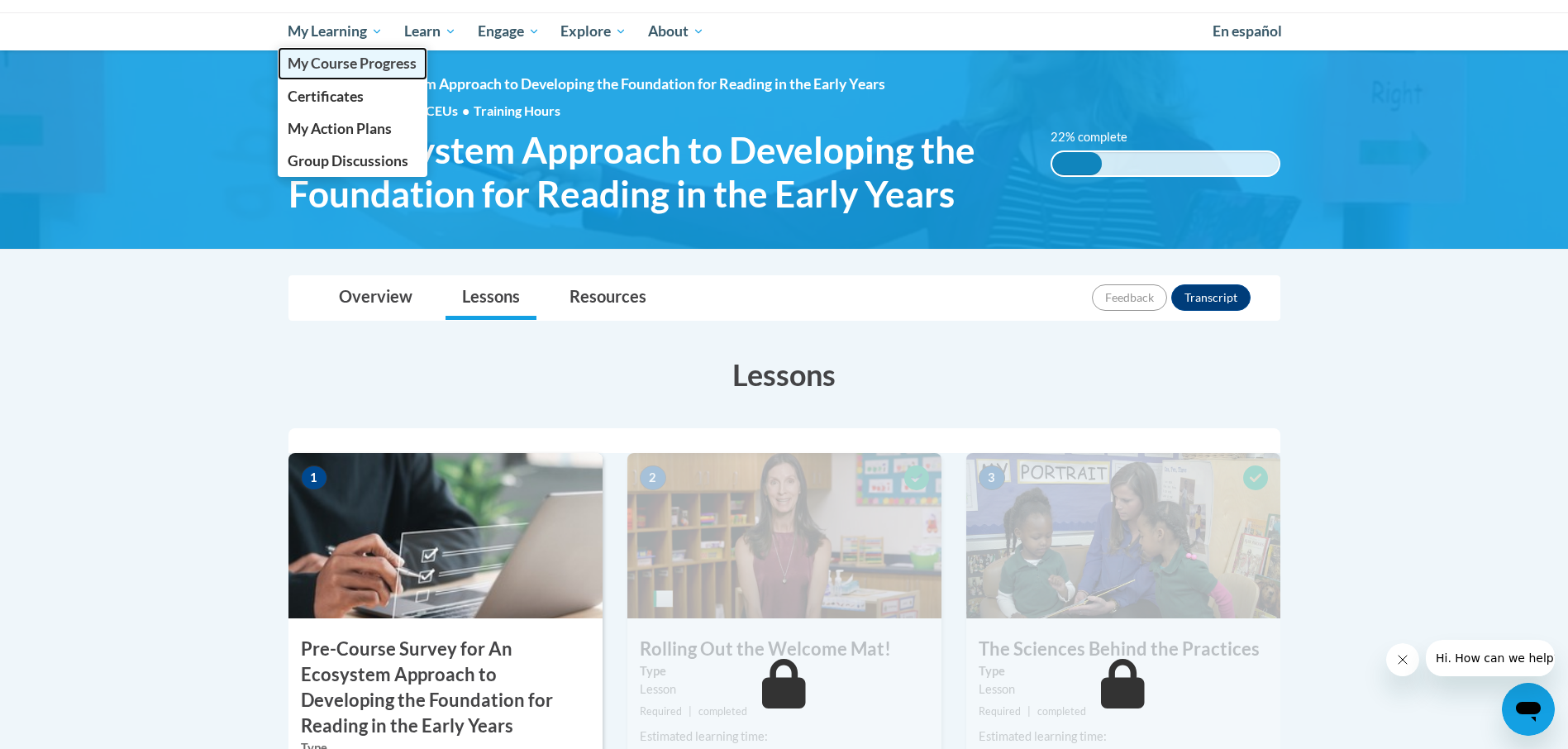
click at [358, 66] on span "My Course Progress" at bounding box center [352, 64] width 129 height 18
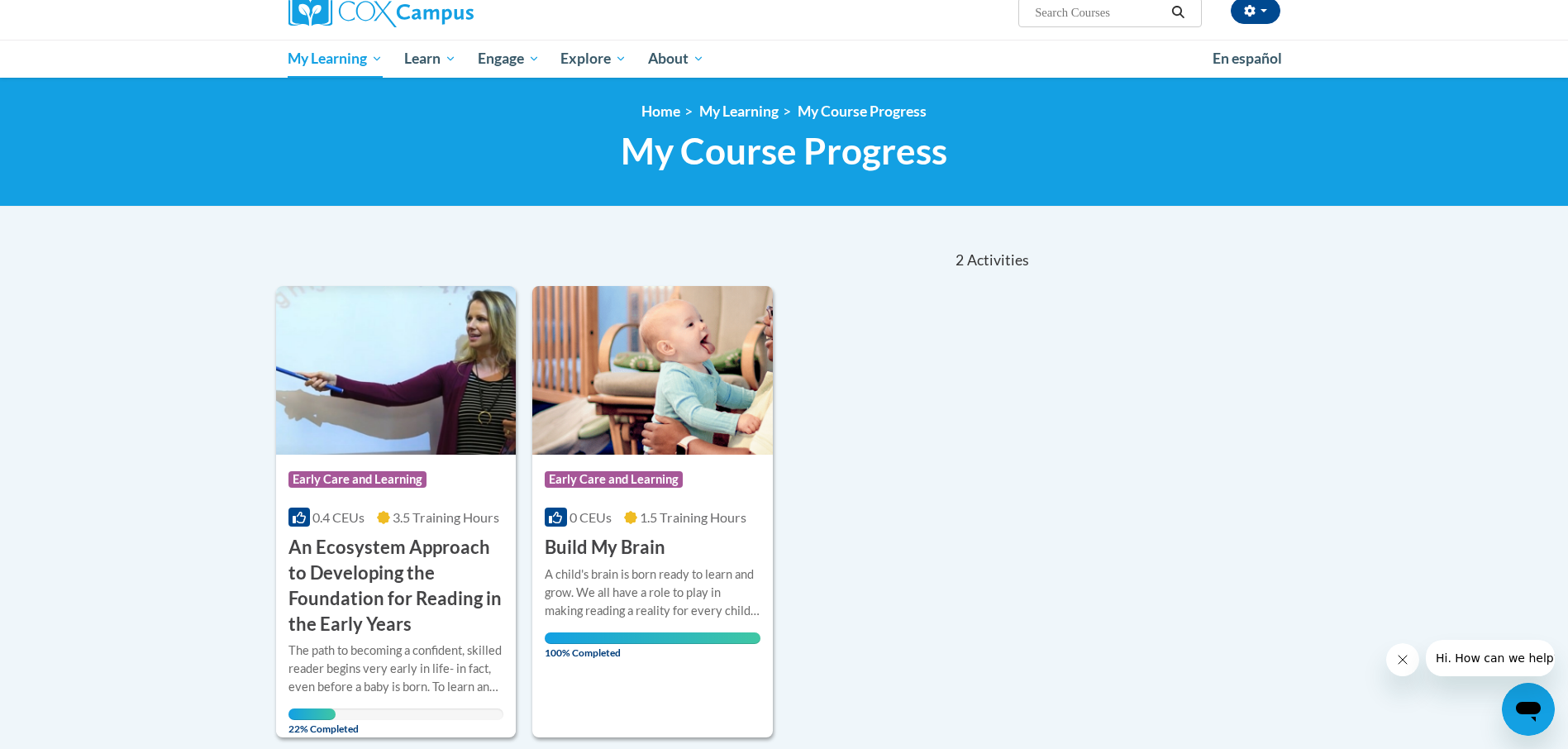
scroll to position [248, 0]
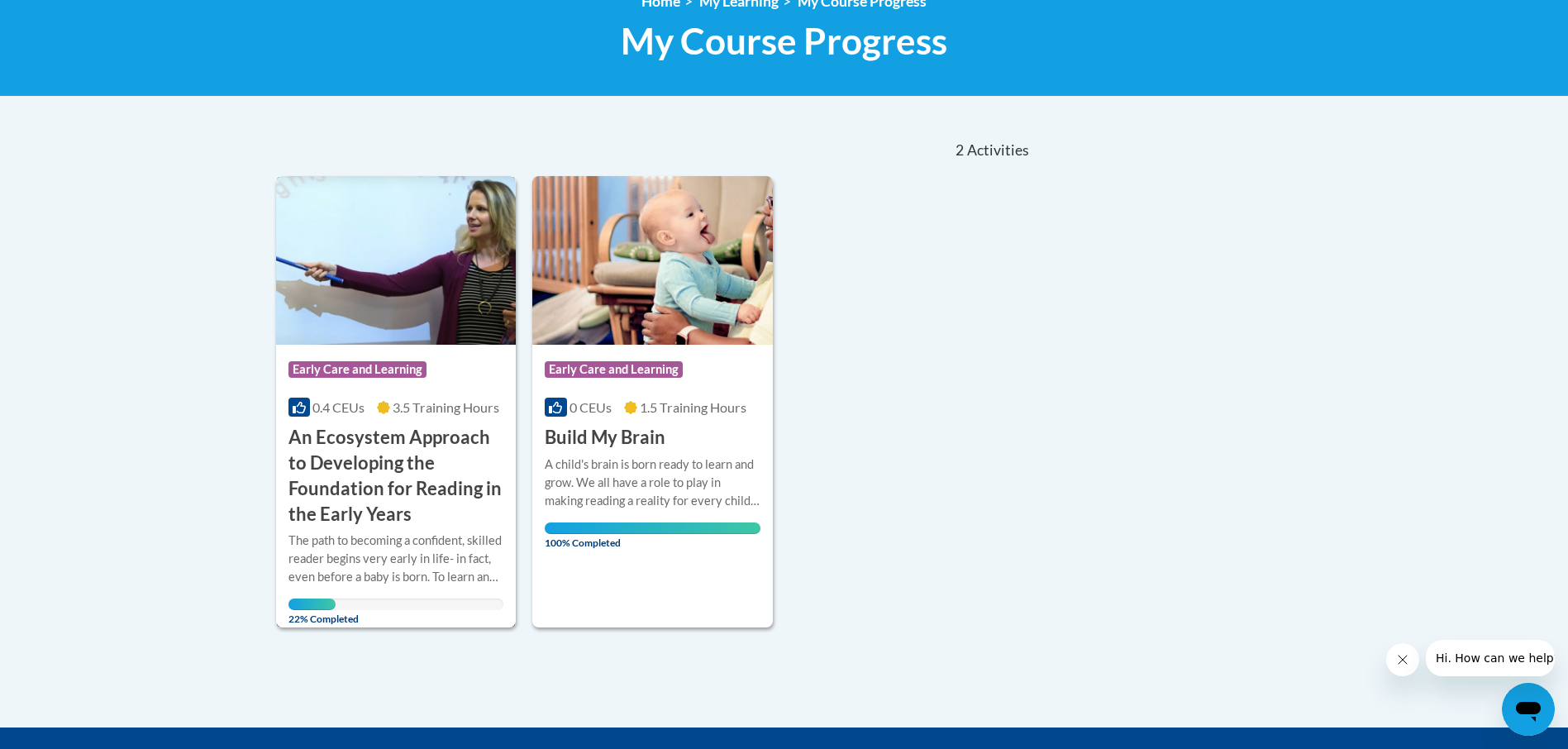
click at [368, 500] on h3 "An Ecosystem Approach to Developing the Foundation for Reading in the Early Yea…" at bounding box center [396, 475] width 216 height 102
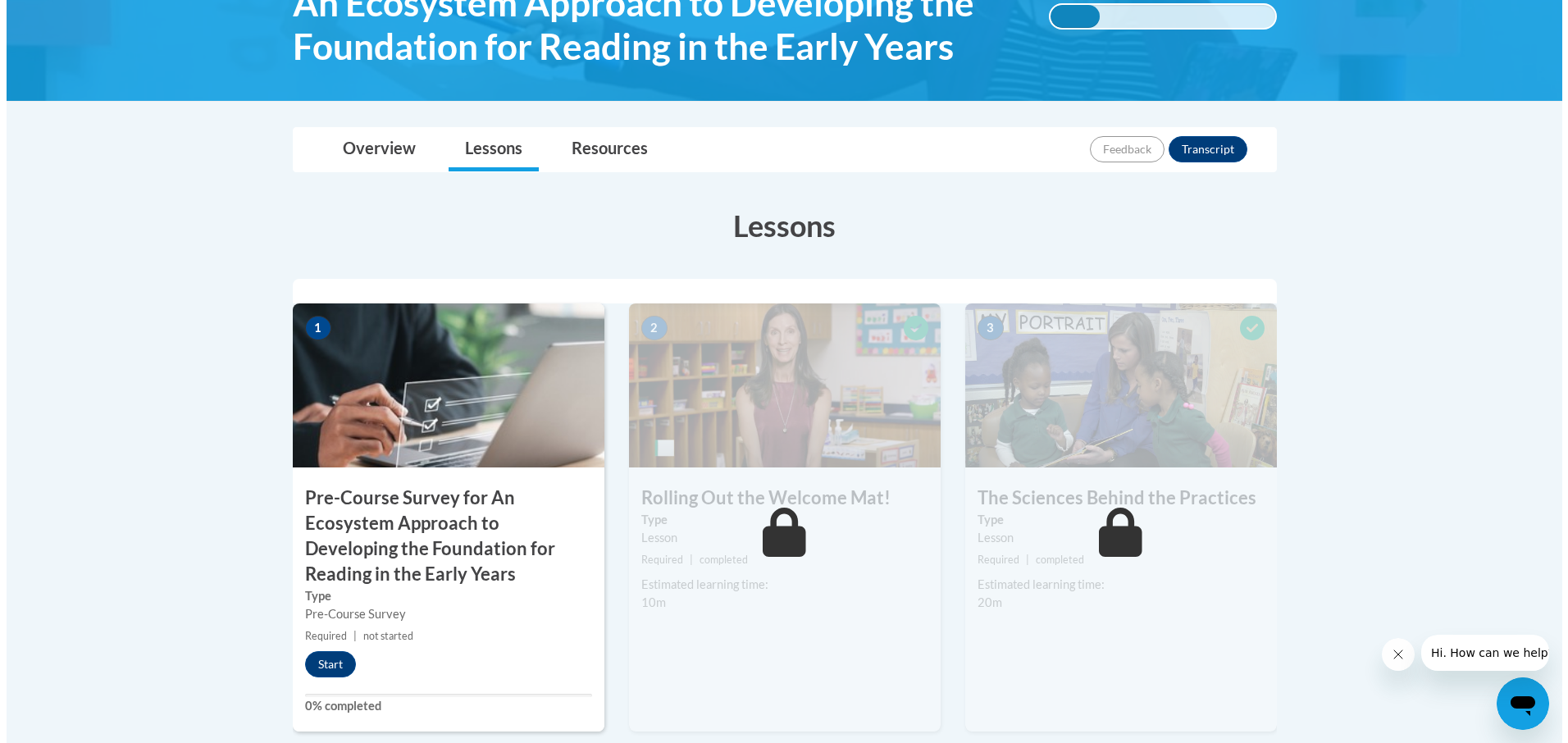
scroll to position [328, 0]
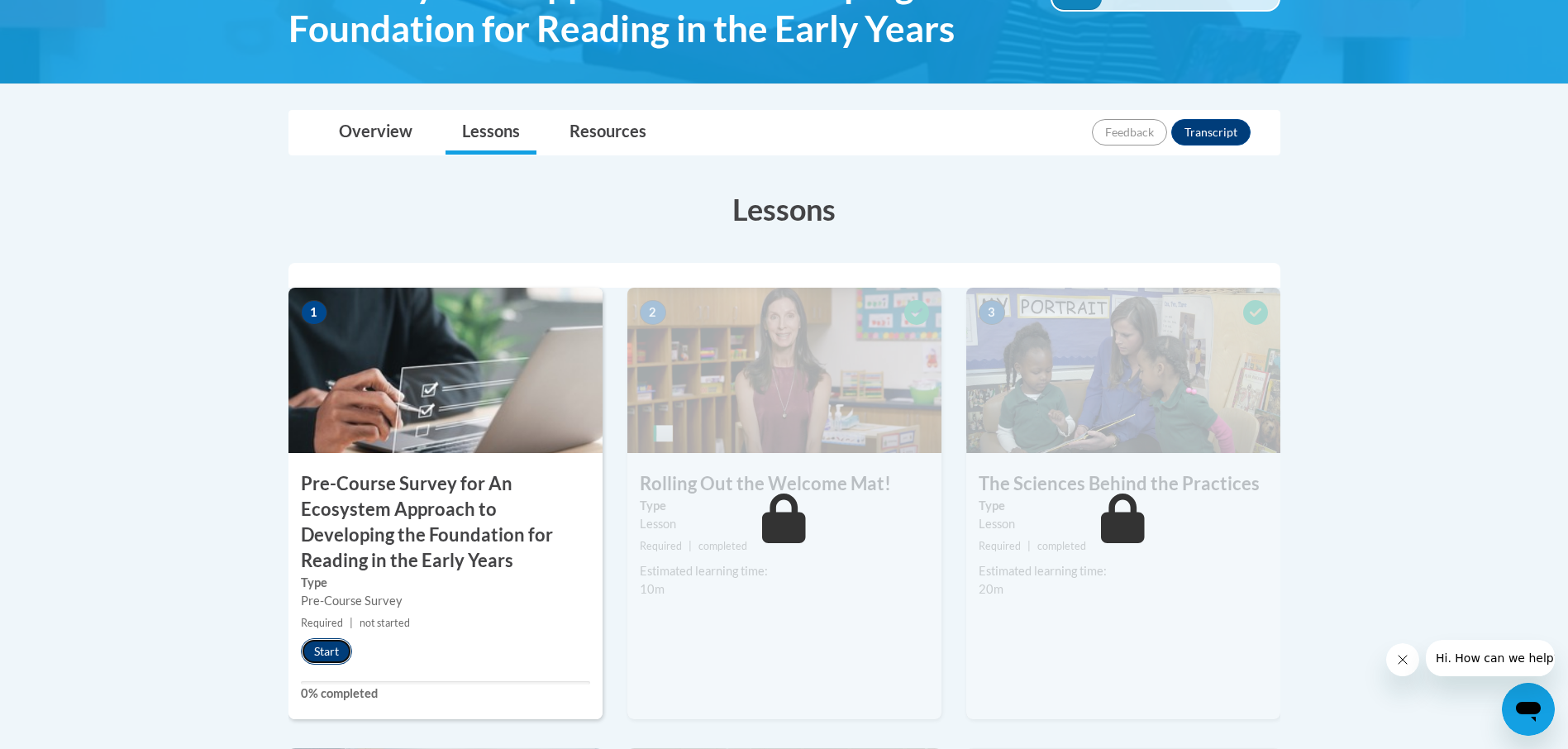
click at [334, 660] on button "Start" at bounding box center [326, 651] width 51 height 27
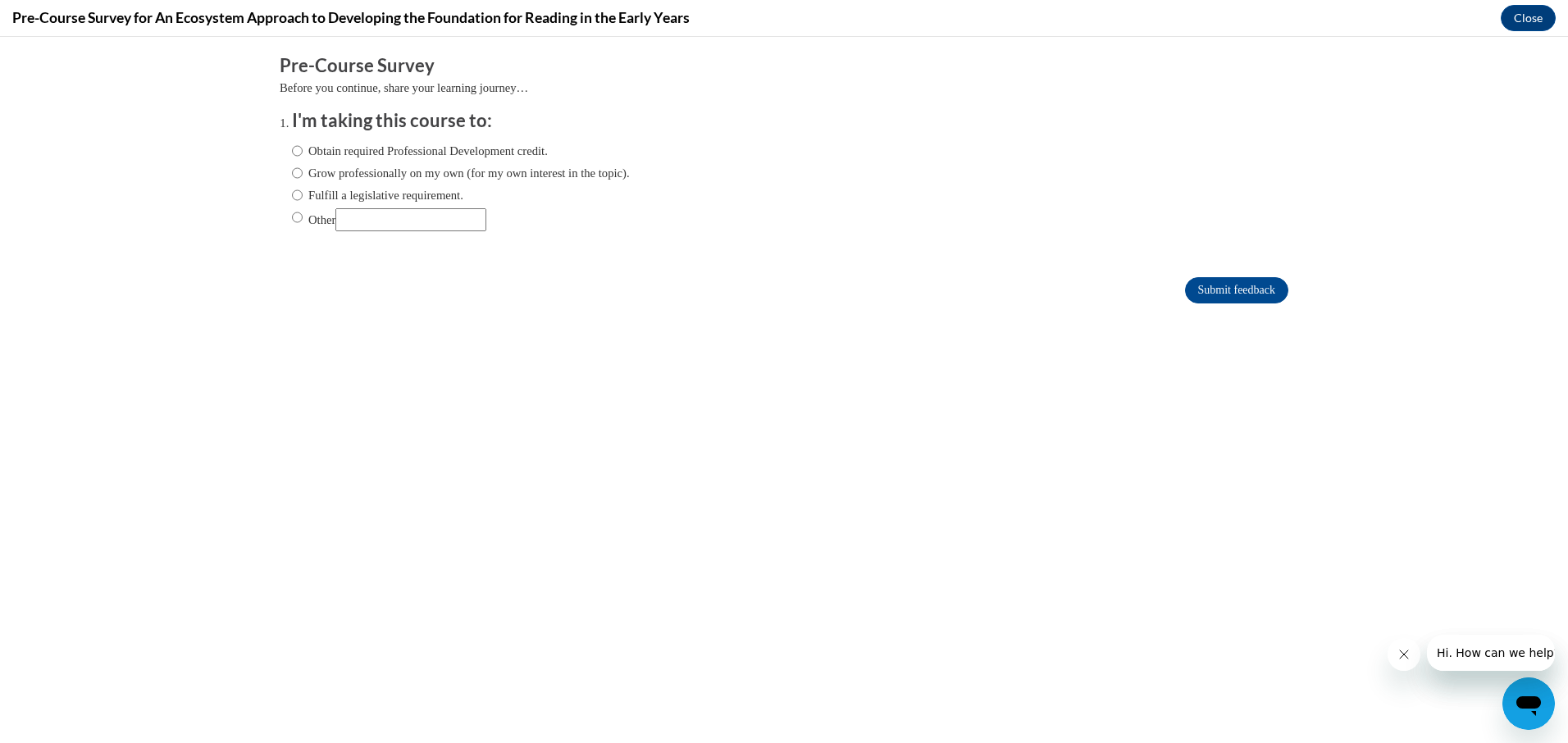
scroll to position [0, 0]
click at [356, 176] on label "Grow professionally on my own (for my own interest in the topic)." at bounding box center [461, 173] width 338 height 18
click at [303, 176] on input "Grow professionally on my own (for my own interest in the topic)." at bounding box center [297, 173] width 11 height 18
radio input "true"
click at [1205, 294] on input "Submit feedback" at bounding box center [1236, 290] width 104 height 26
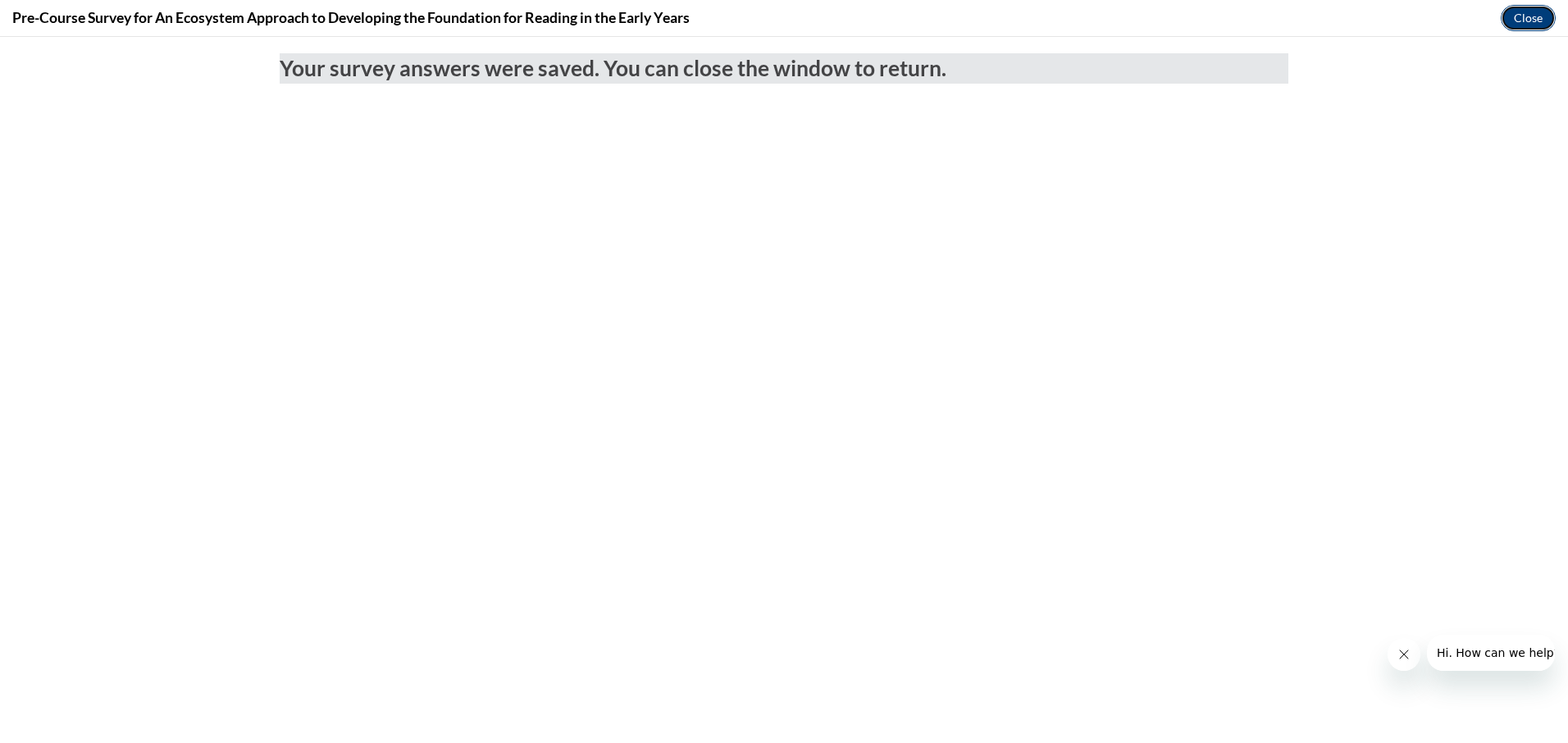
click at [1531, 18] on button "Close" at bounding box center [1528, 18] width 55 height 26
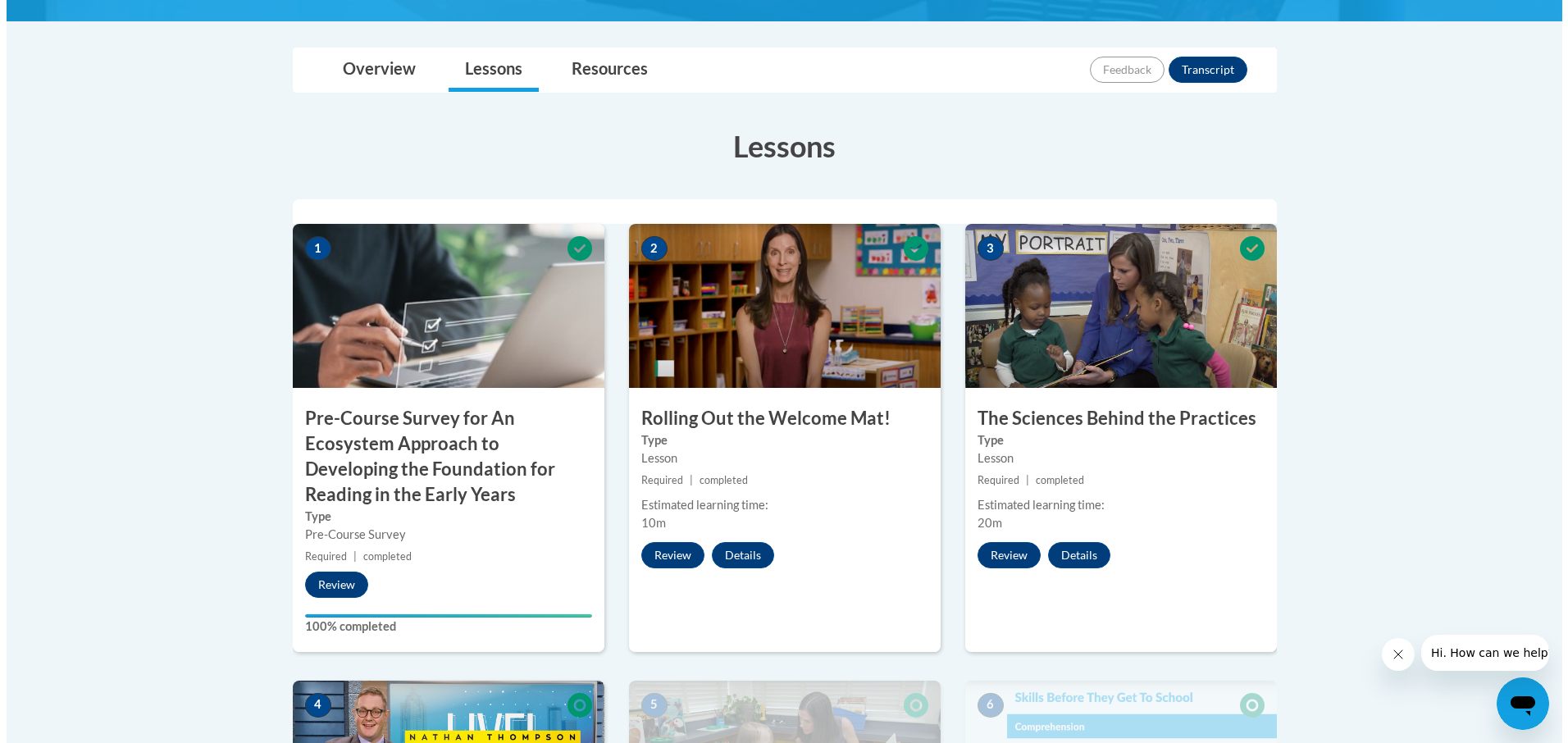
scroll to position [492, 0]
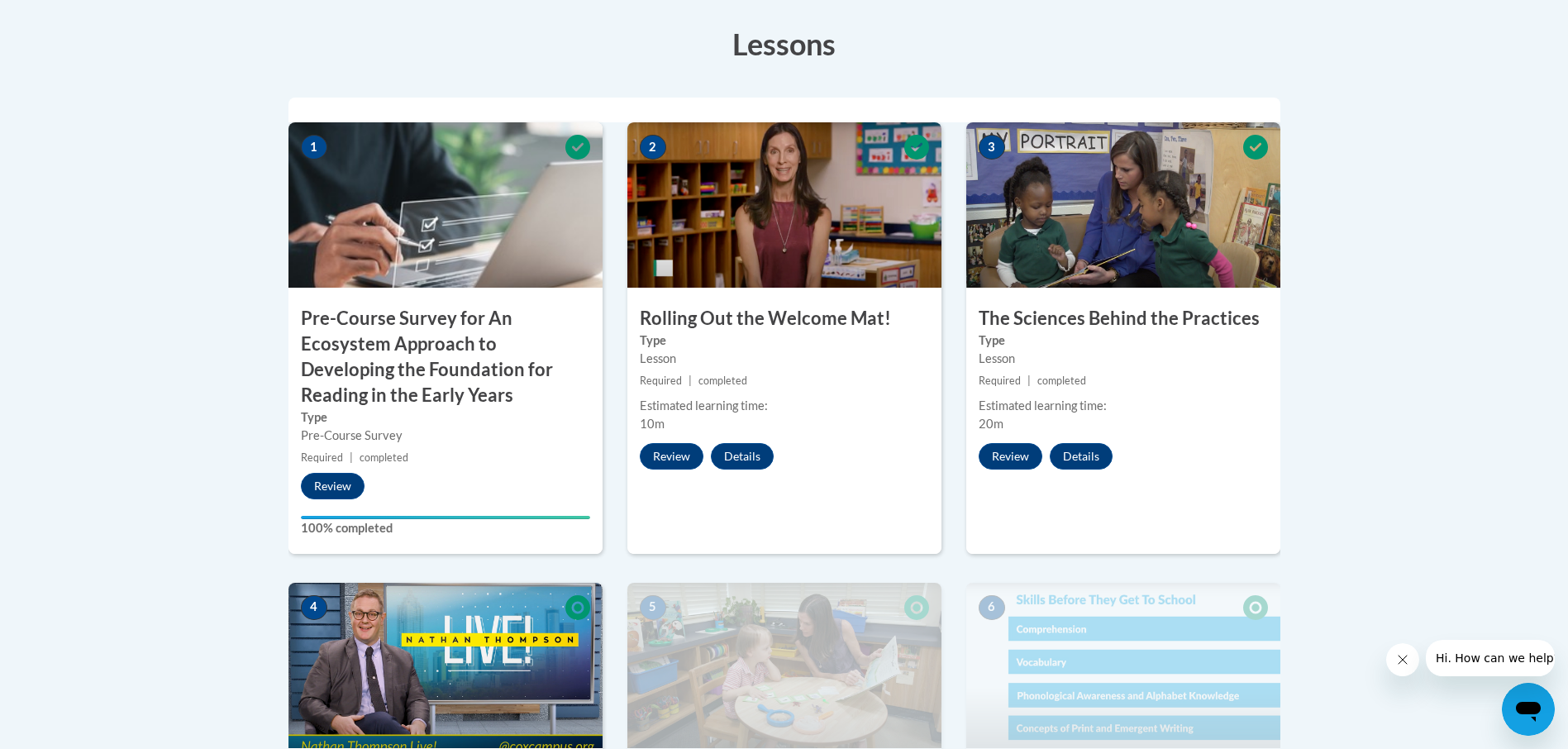
click at [736, 270] on img at bounding box center [784, 204] width 314 height 165
click at [662, 455] on button "Review" at bounding box center [671, 456] width 64 height 27
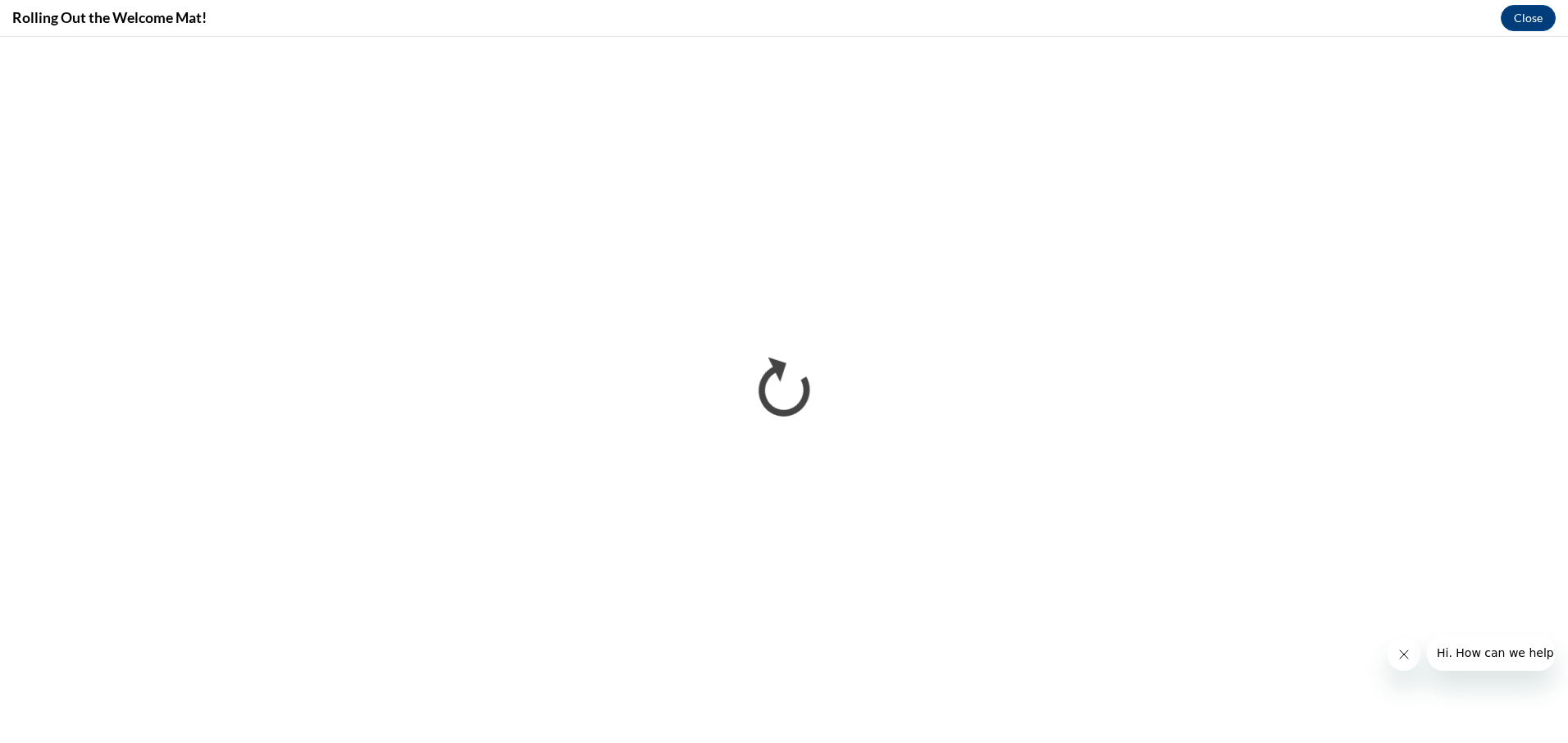
scroll to position [0, 0]
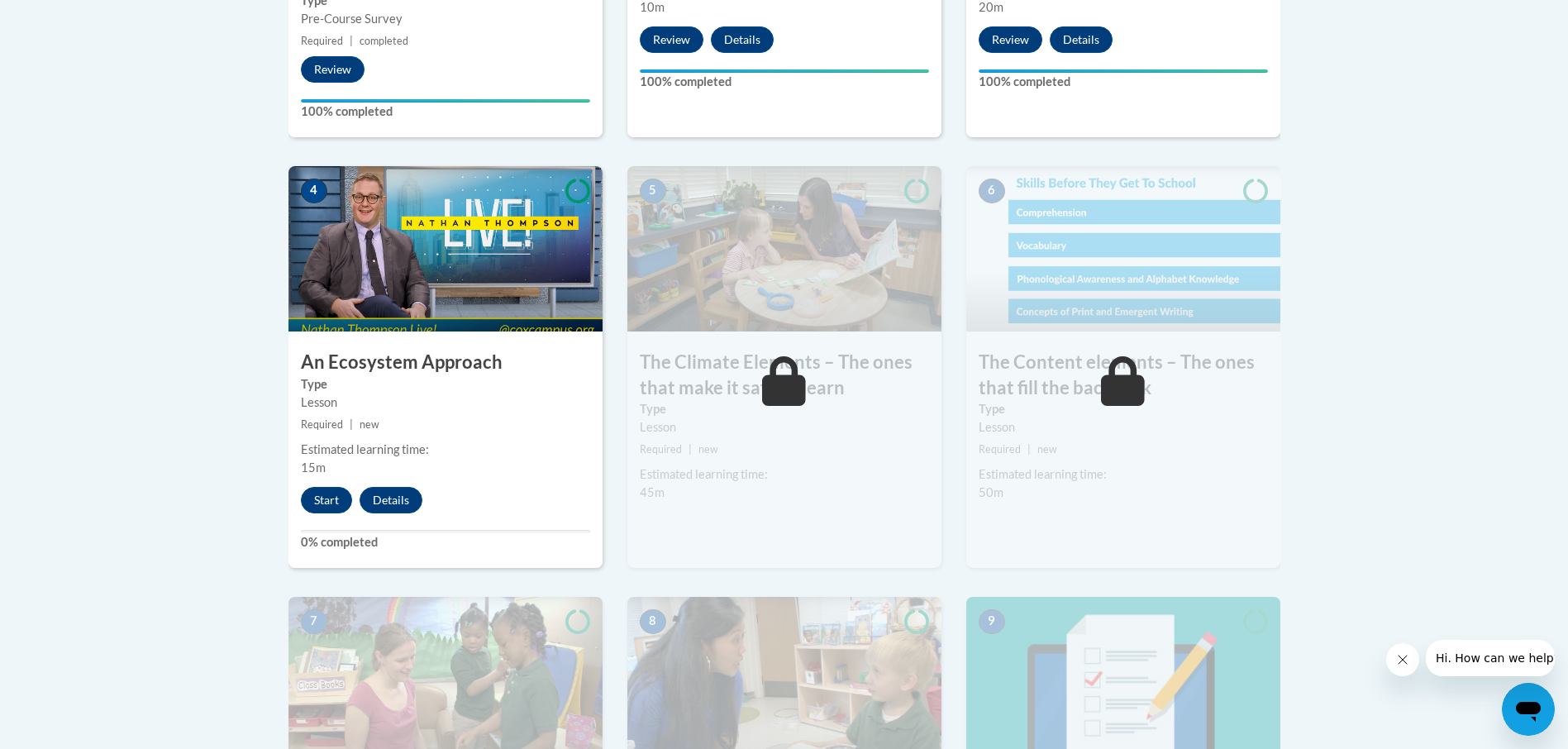
scroll to position [909, 0]
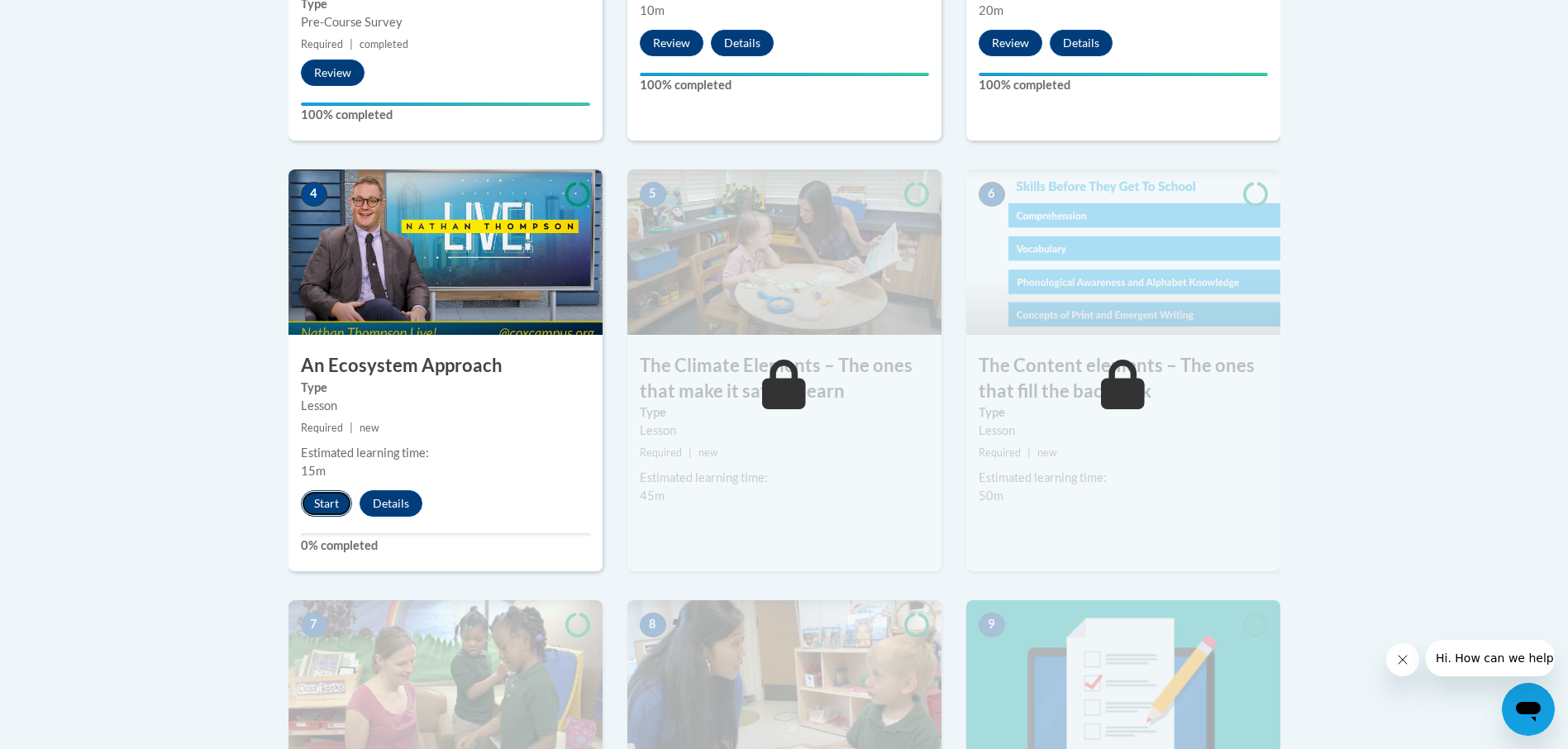
click at [333, 496] on button "Start" at bounding box center [326, 503] width 51 height 27
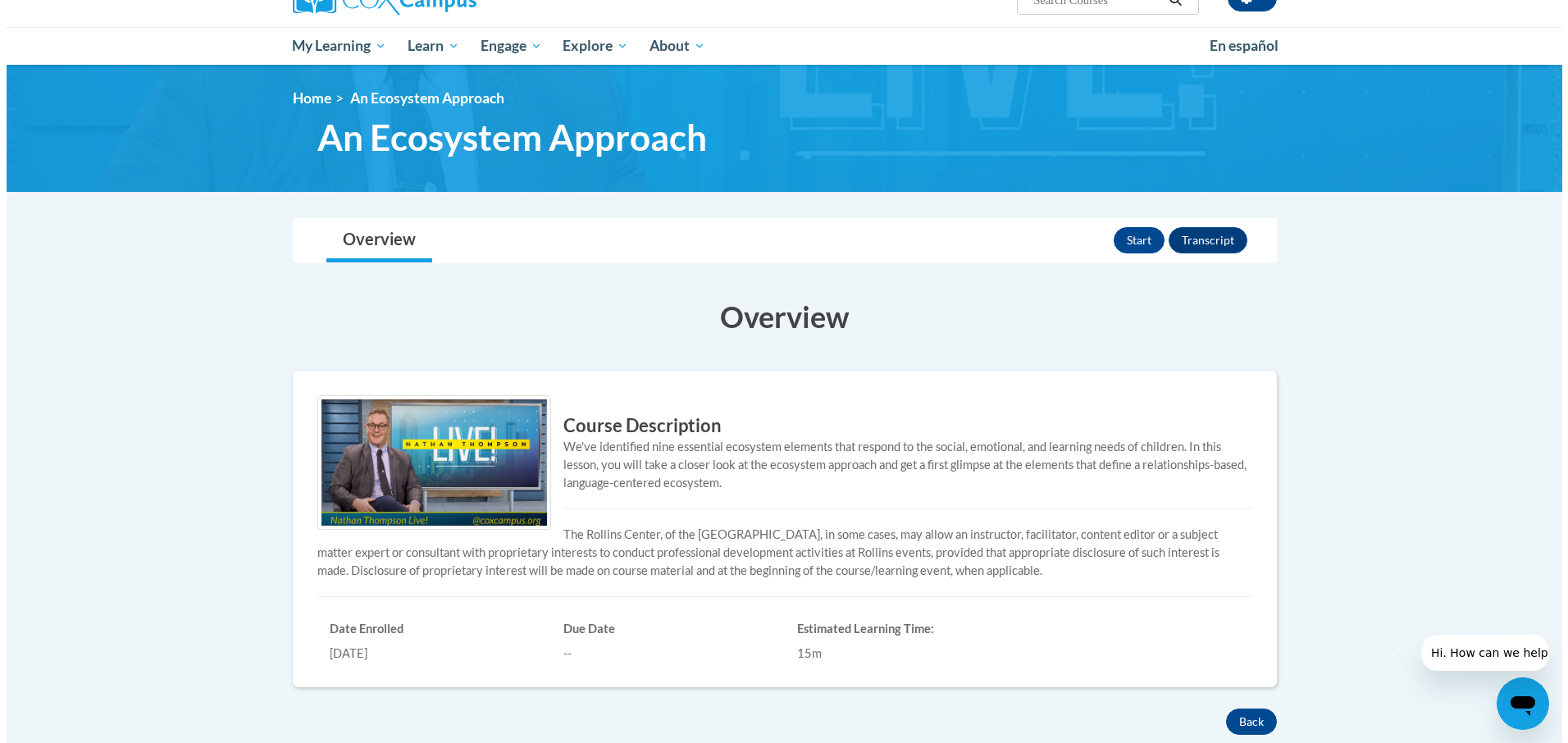
scroll to position [164, 0]
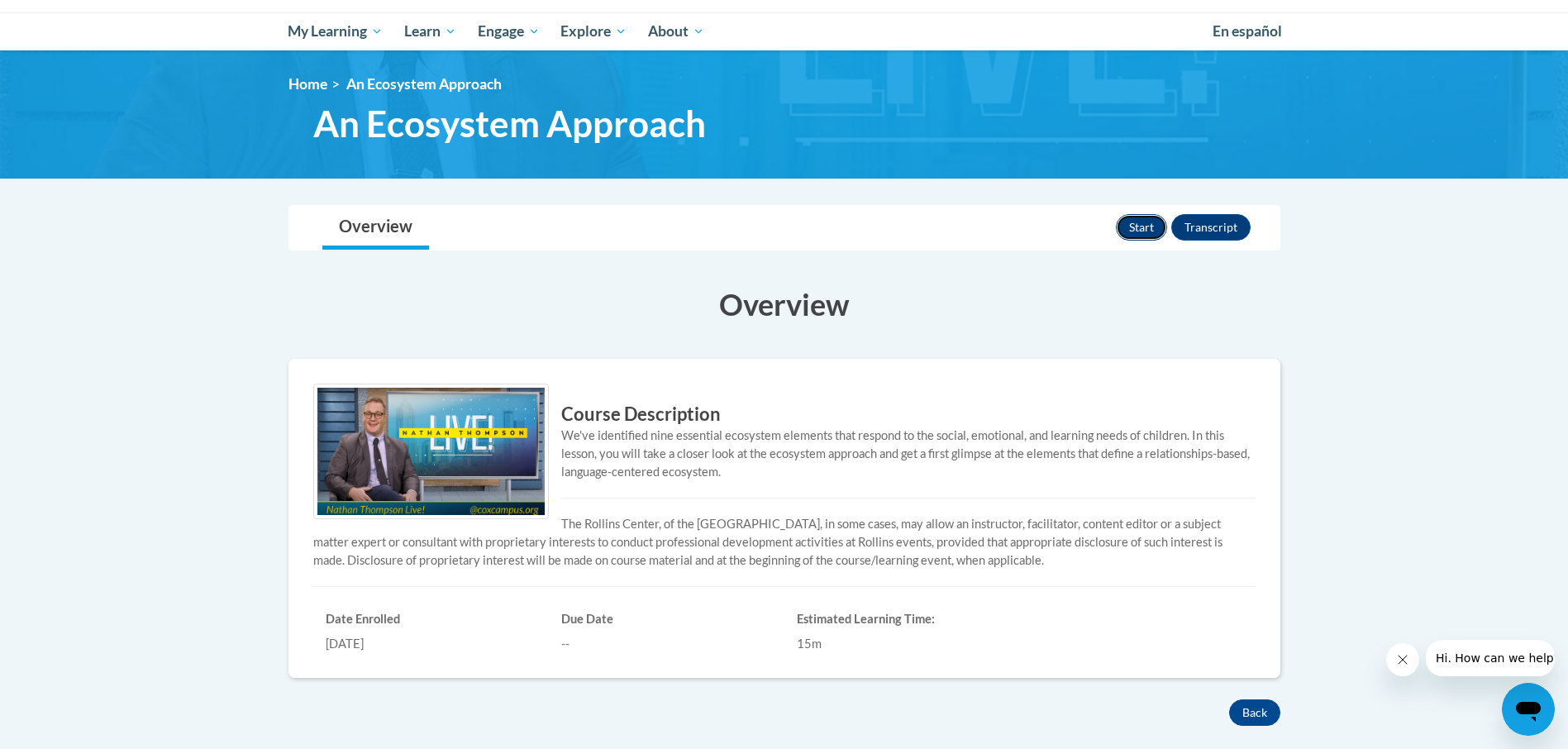
click at [1129, 233] on button "Start" at bounding box center [1141, 227] width 51 height 27
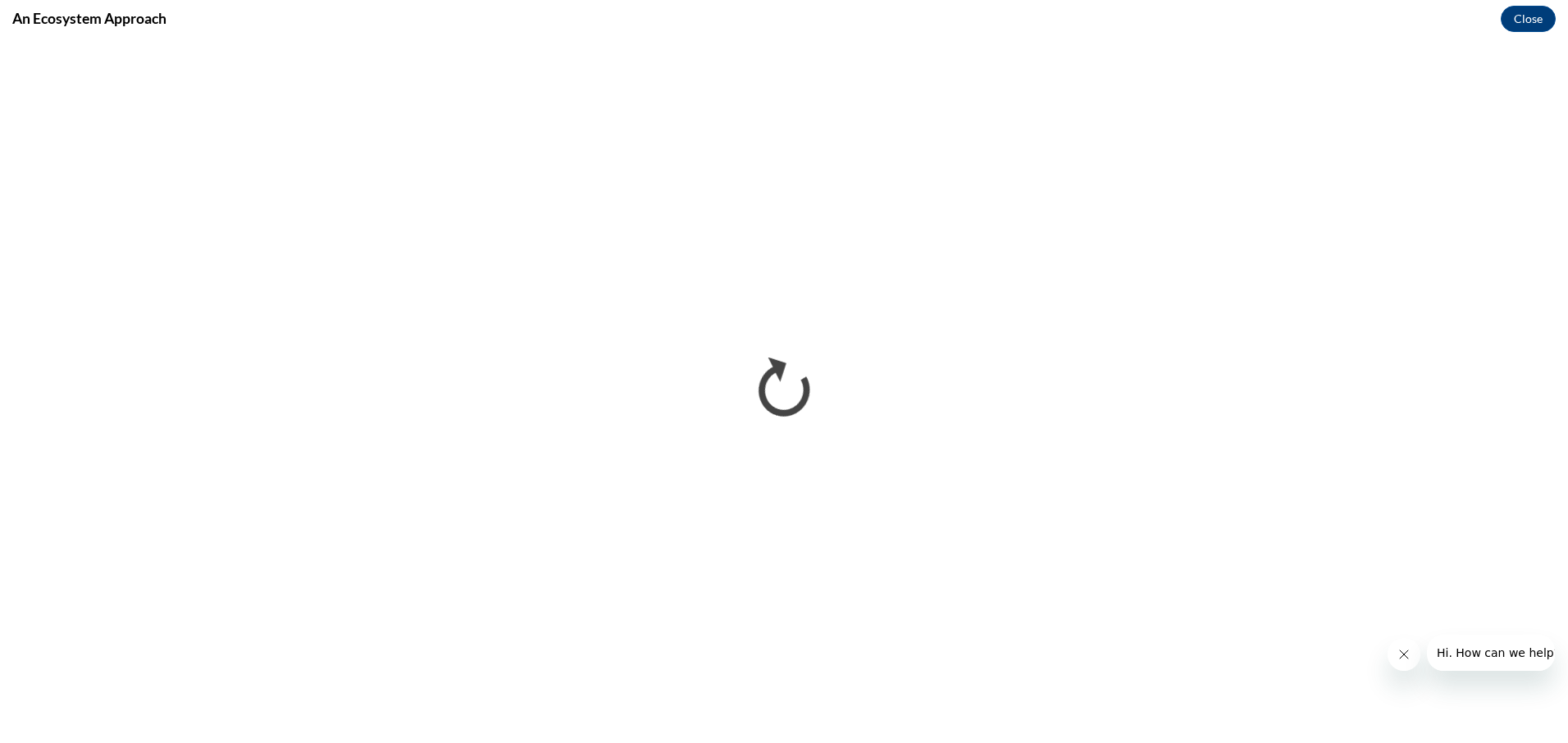
scroll to position [0, 0]
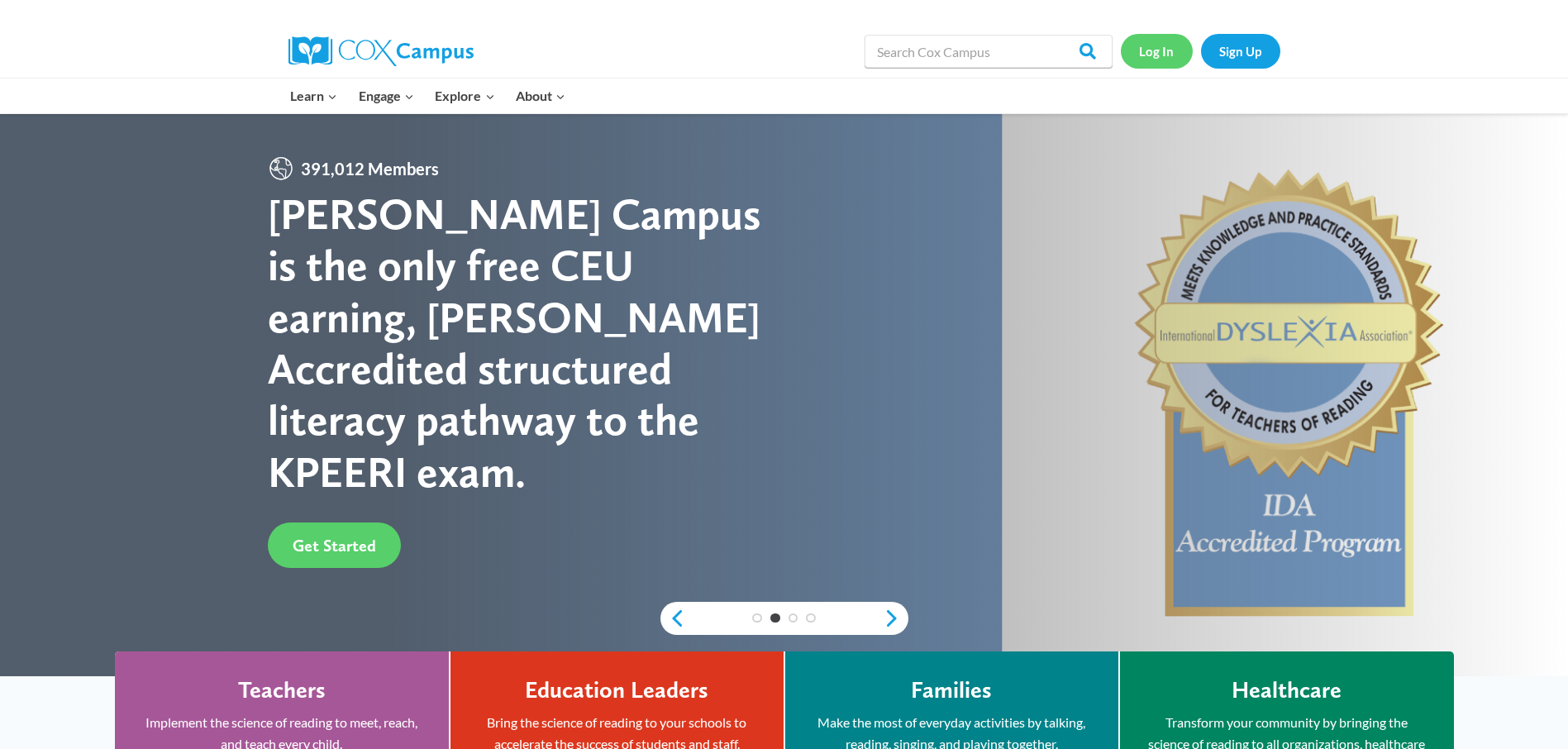
click at [1165, 51] on link "Log In" at bounding box center [1156, 50] width 72 height 34
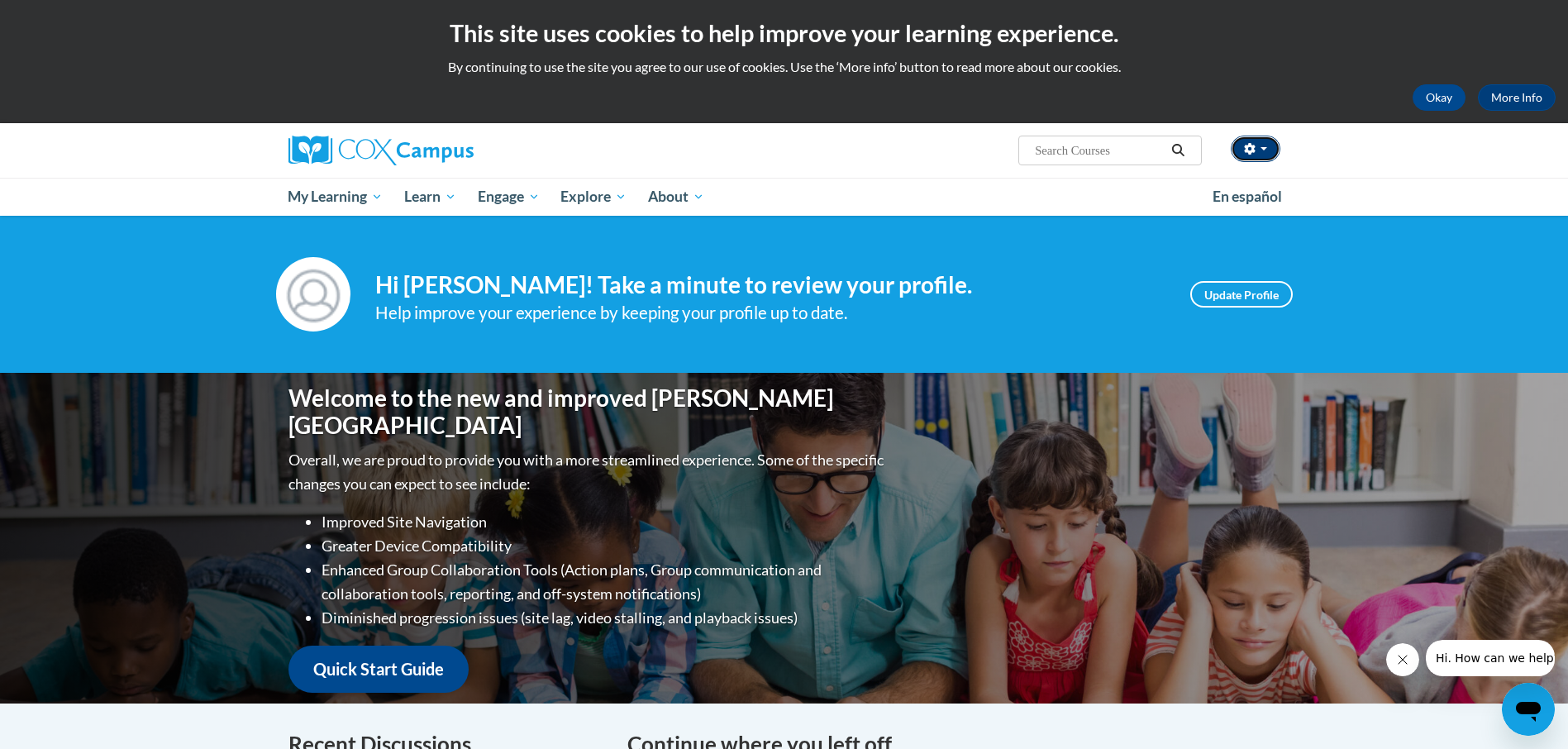
click at [1251, 141] on button "button" at bounding box center [1255, 149] width 50 height 27
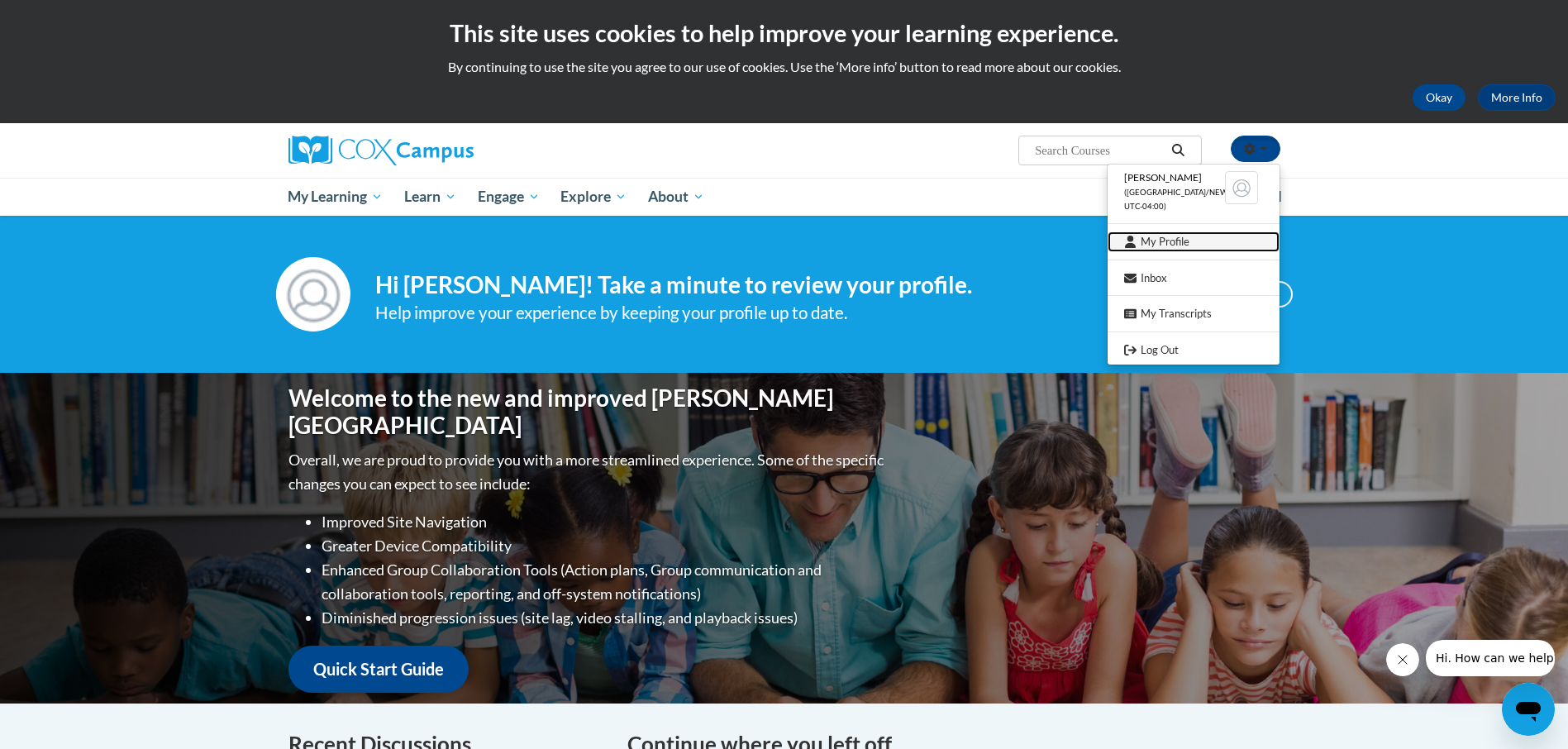
click at [1184, 248] on link "My Profile" at bounding box center [1193, 241] width 172 height 20
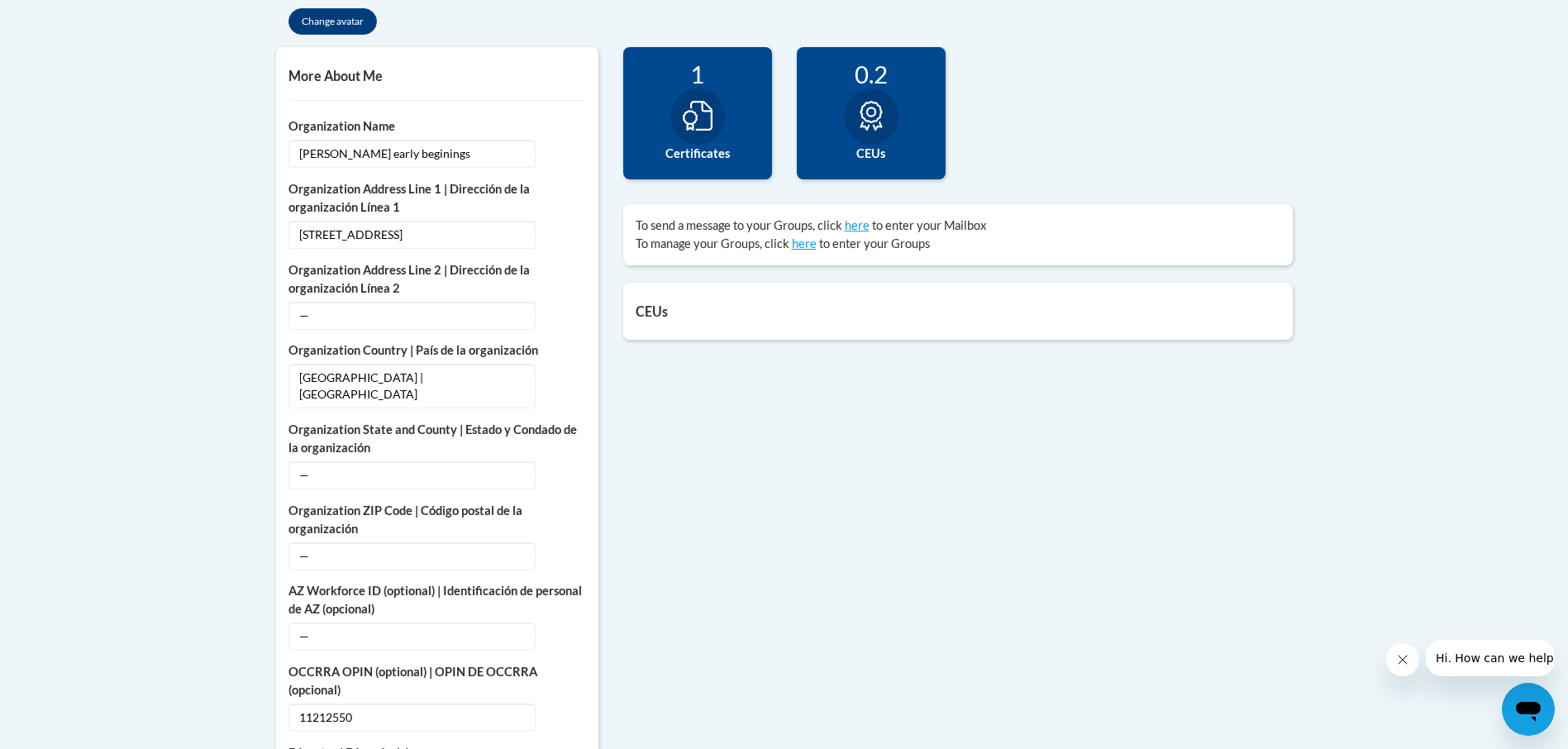
scroll to position [578, 0]
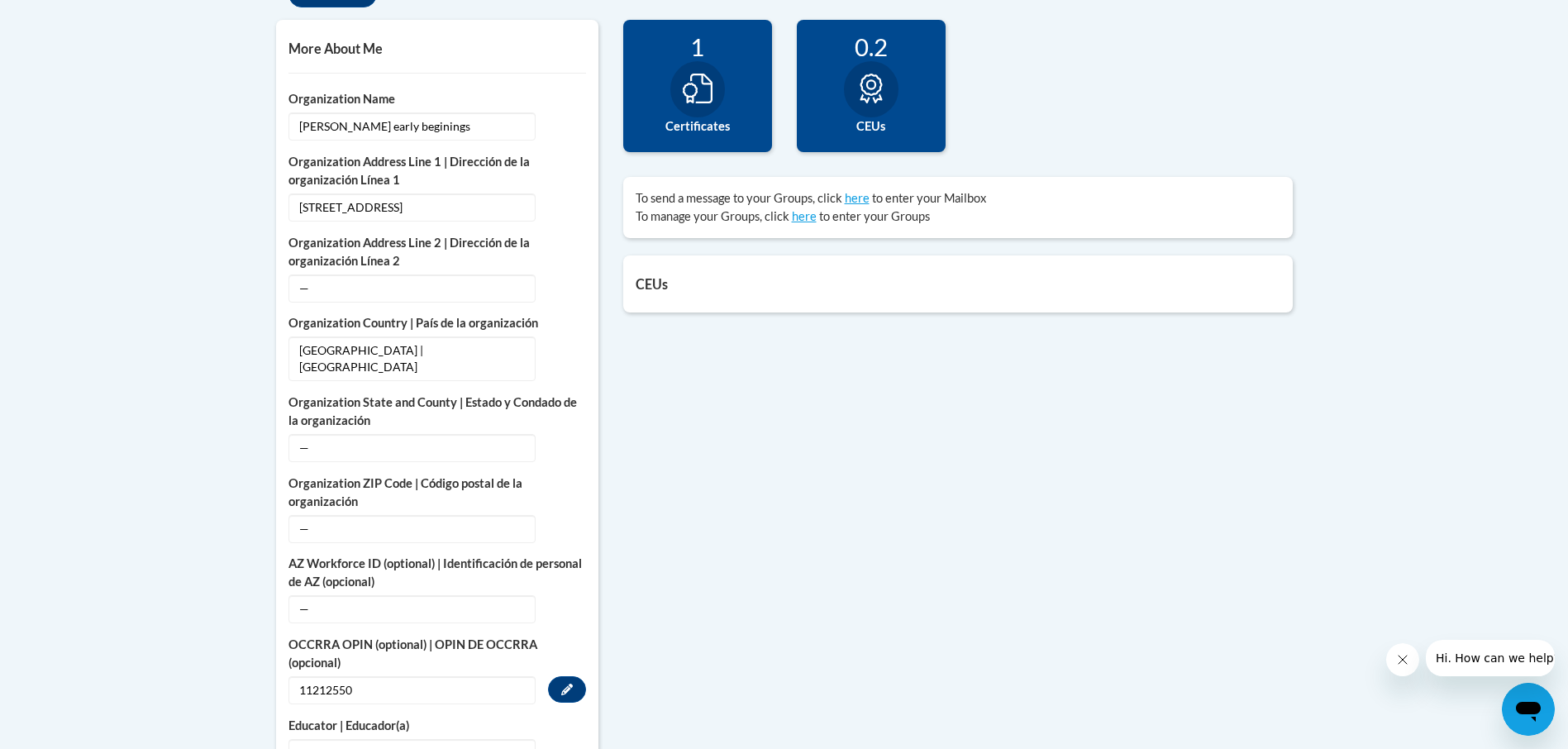
click at [324, 676] on span "11212550" at bounding box center [411, 690] width 247 height 28
click at [583, 676] on button "Edit" at bounding box center [567, 689] width 38 height 27
click at [324, 676] on input "11212550" at bounding box center [412, 690] width 249 height 28
type input "11212550"
click at [577, 676] on button "Custom profile fields" at bounding box center [566, 690] width 36 height 27
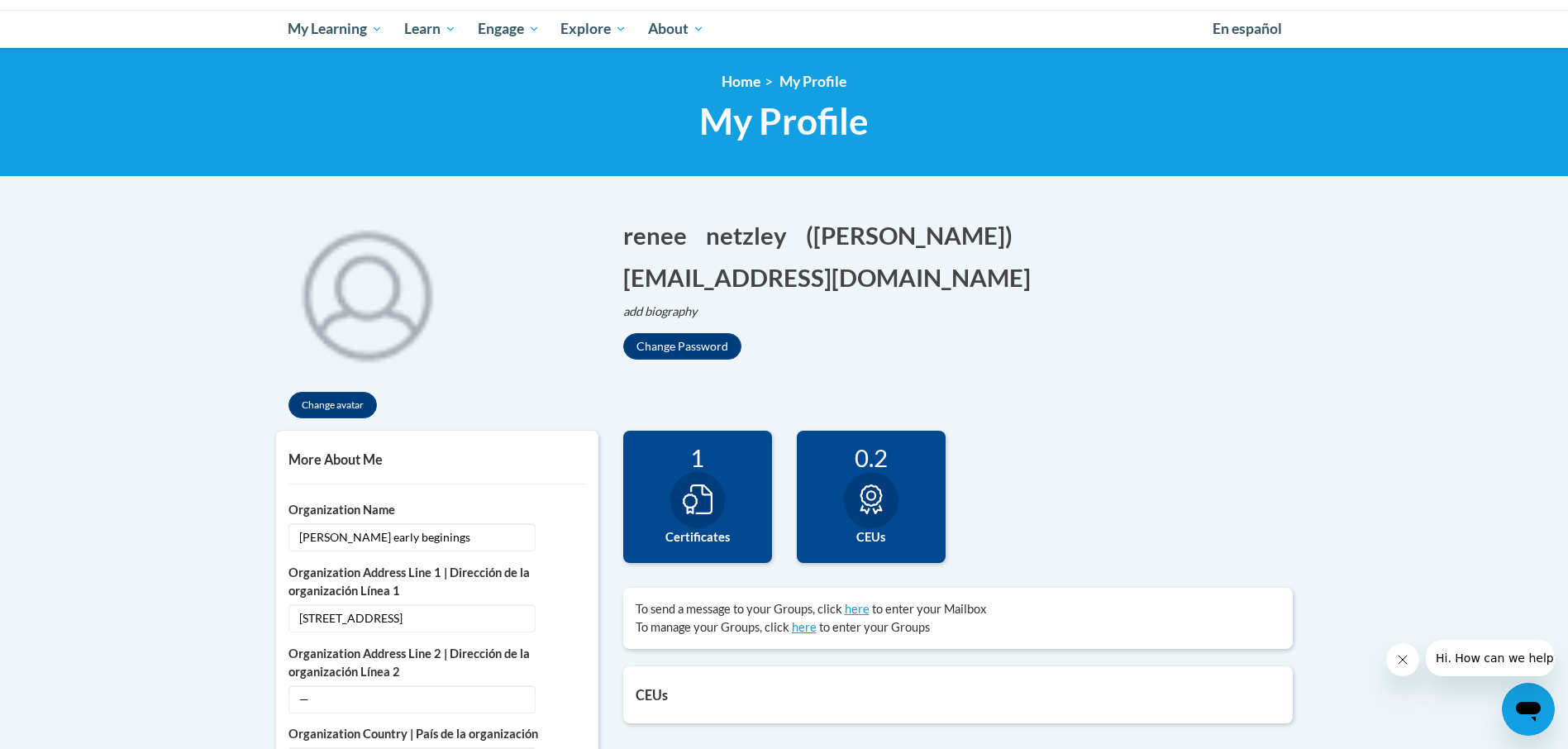
scroll to position [0, 0]
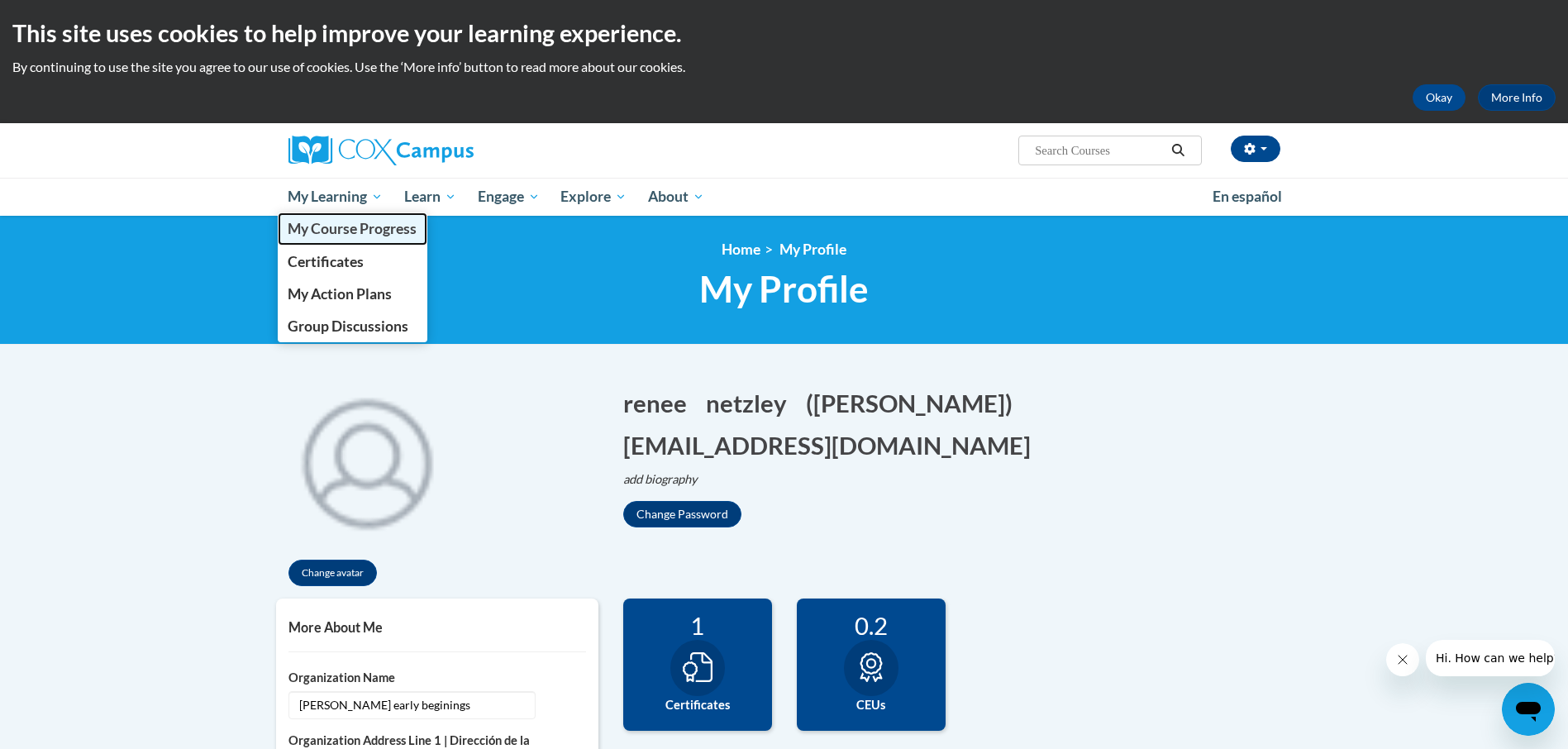
click at [348, 225] on span "My Course Progress" at bounding box center [352, 229] width 129 height 18
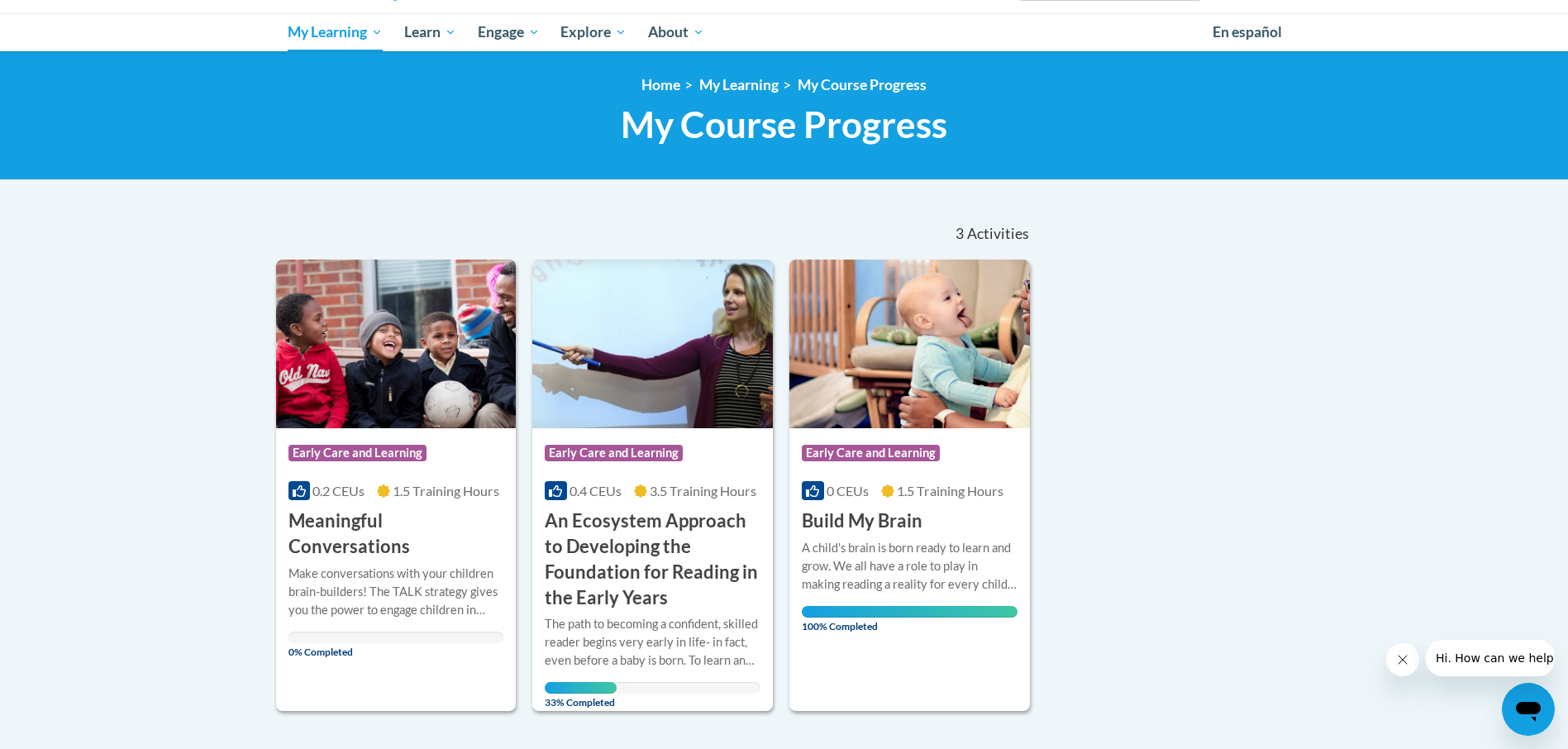
scroll to position [165, 0]
click at [381, 573] on div "Make conversations with your children brain-builders! The TALK strategy gives y…" at bounding box center [396, 591] width 216 height 55
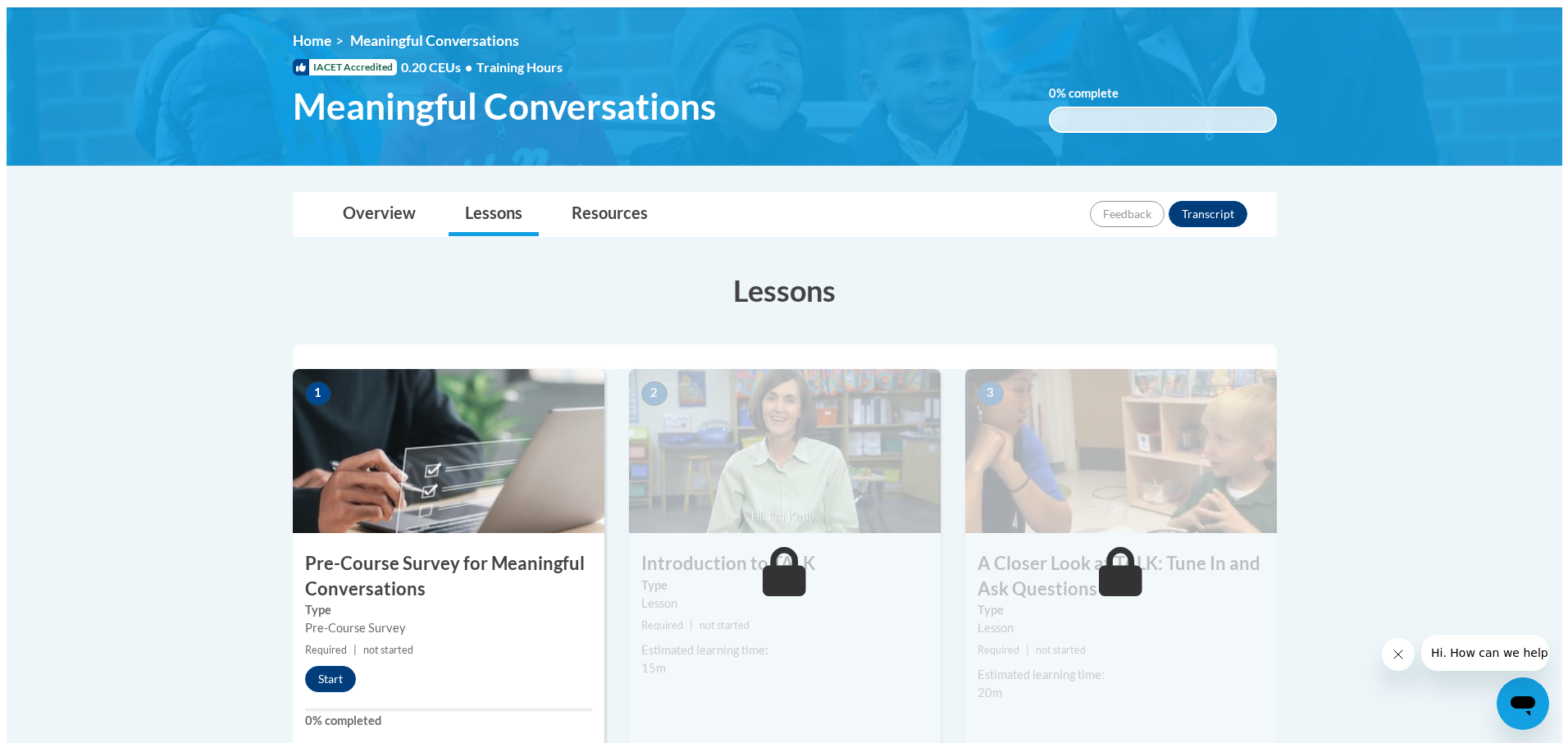
scroll to position [246, 0]
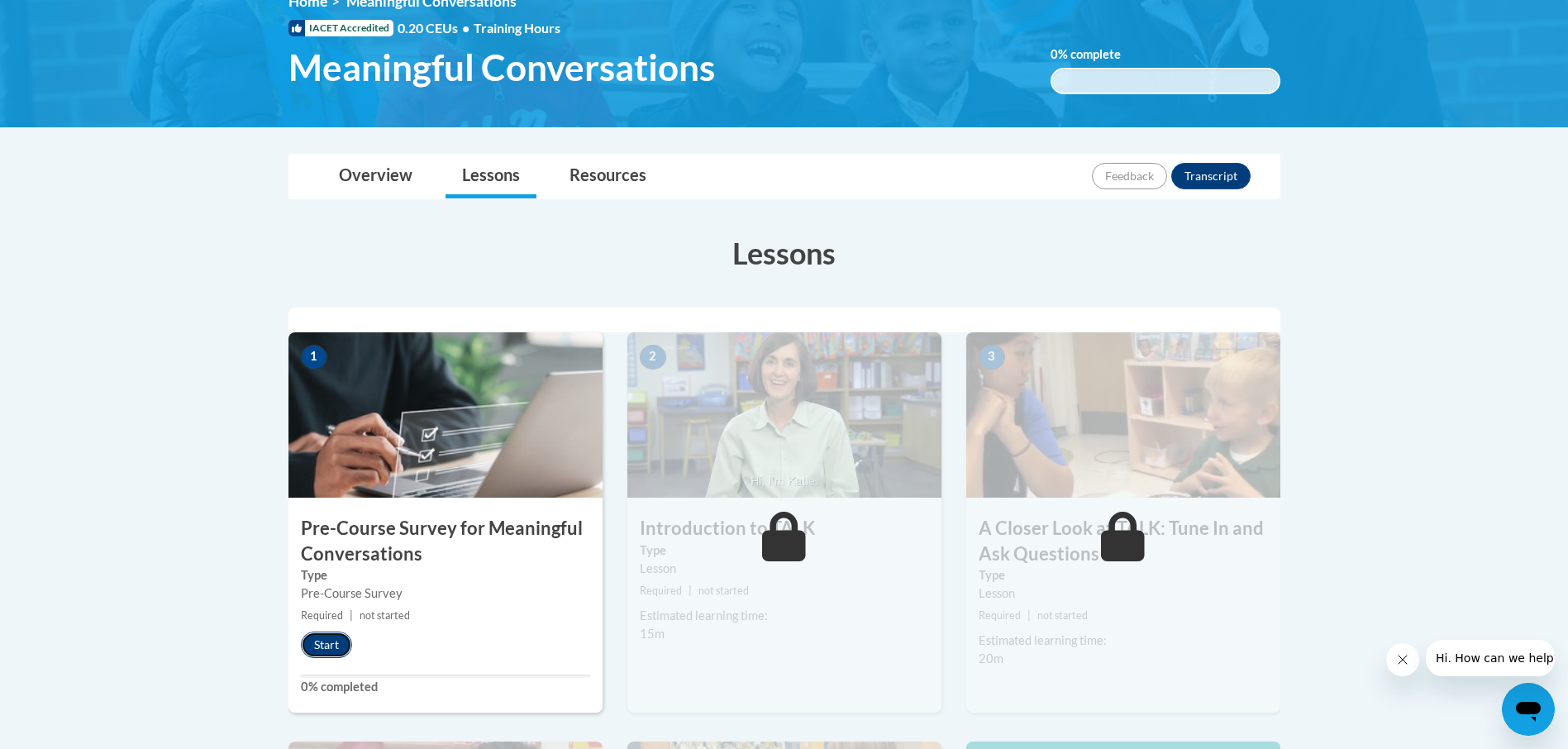
click at [310, 642] on button "Start" at bounding box center [326, 645] width 51 height 27
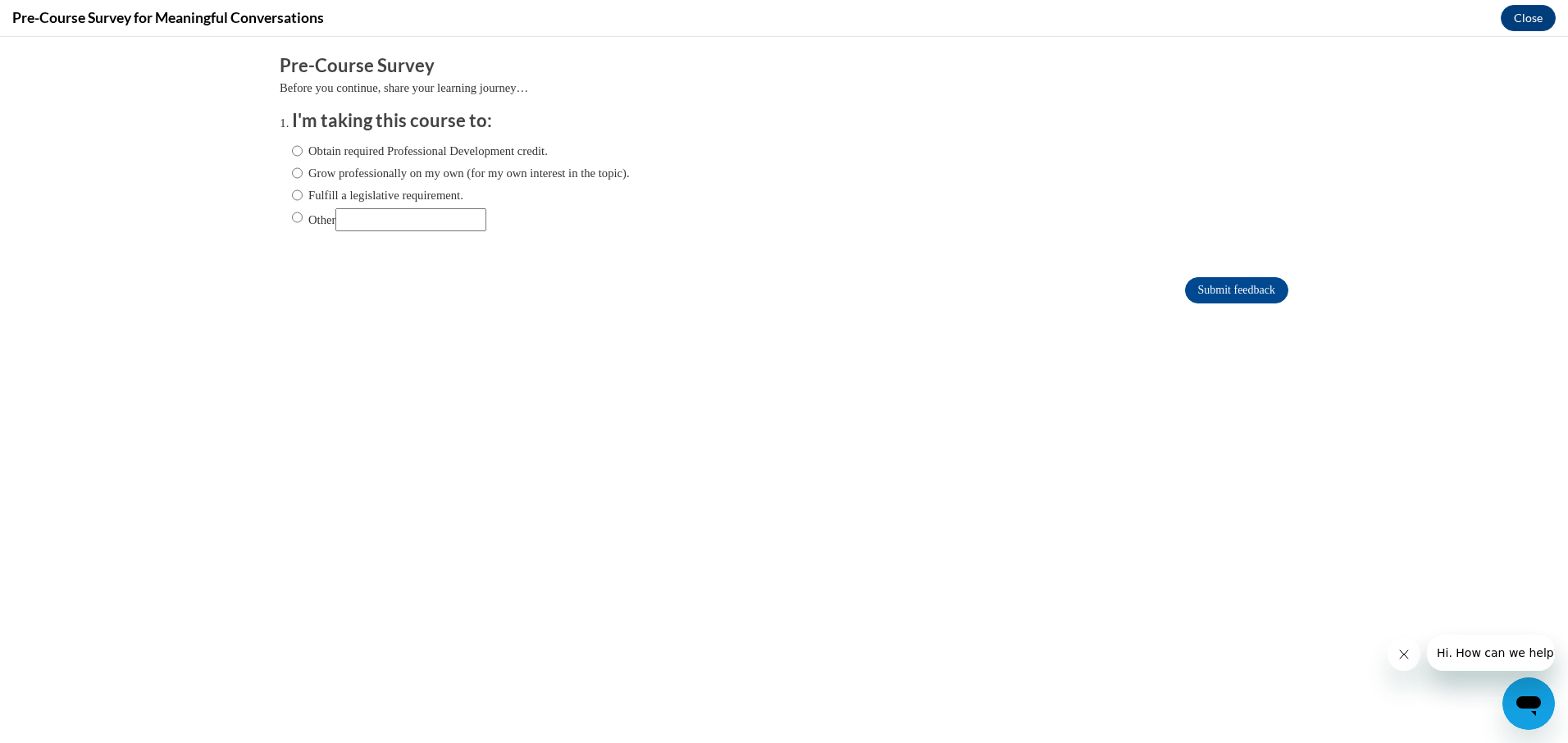
scroll to position [0, 0]
click at [332, 174] on label "Grow professionally on my own (for my own interest in the topic)." at bounding box center [461, 173] width 338 height 18
click at [303, 174] on input "Grow professionally on my own (for my own interest in the topic)." at bounding box center [297, 173] width 11 height 18
radio input "true"
click at [1195, 296] on input "Submit feedback" at bounding box center [1236, 290] width 104 height 26
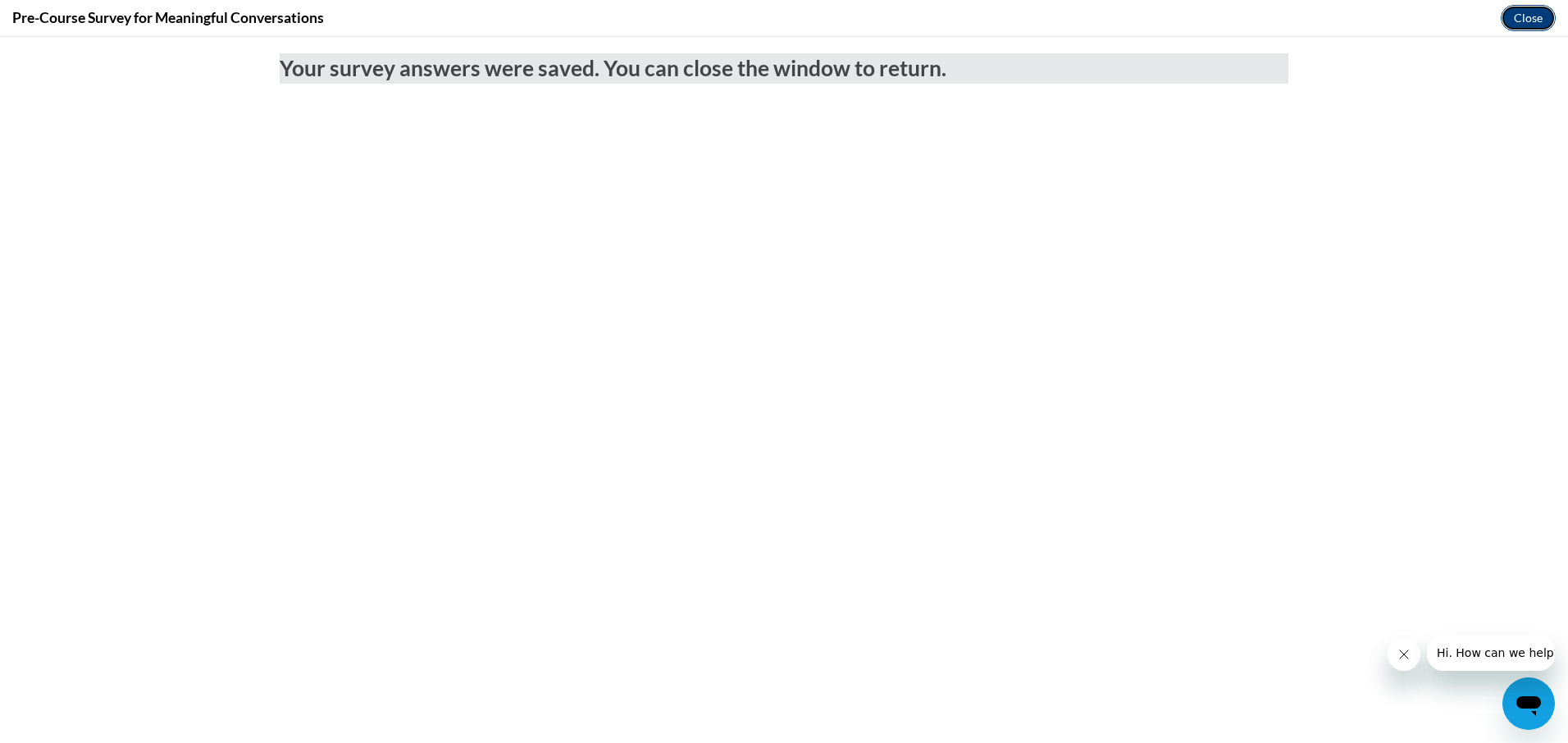
click at [1517, 22] on button "Close" at bounding box center [1528, 18] width 55 height 26
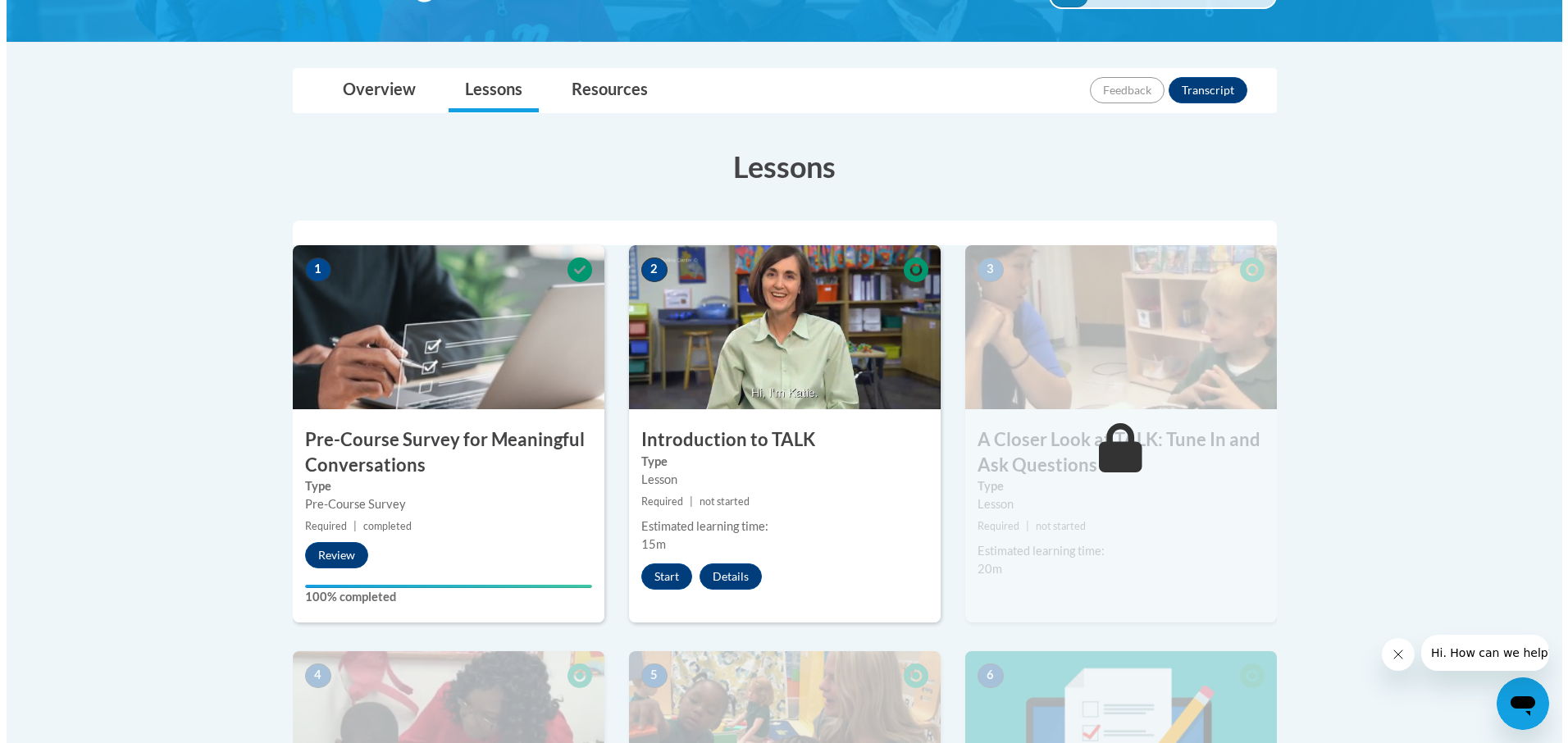
scroll to position [410, 0]
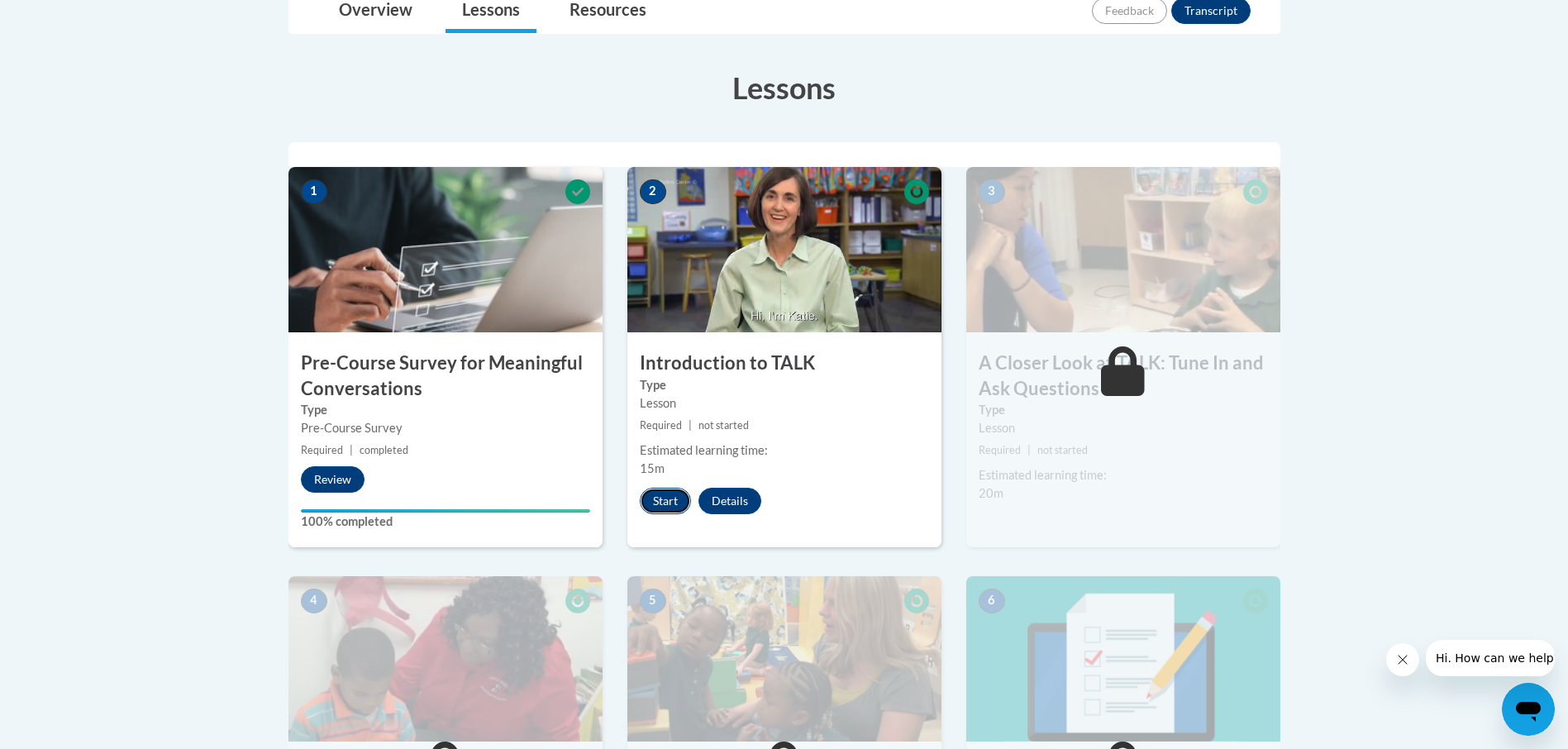
click at [671, 494] on button "Start" at bounding box center [665, 501] width 51 height 27
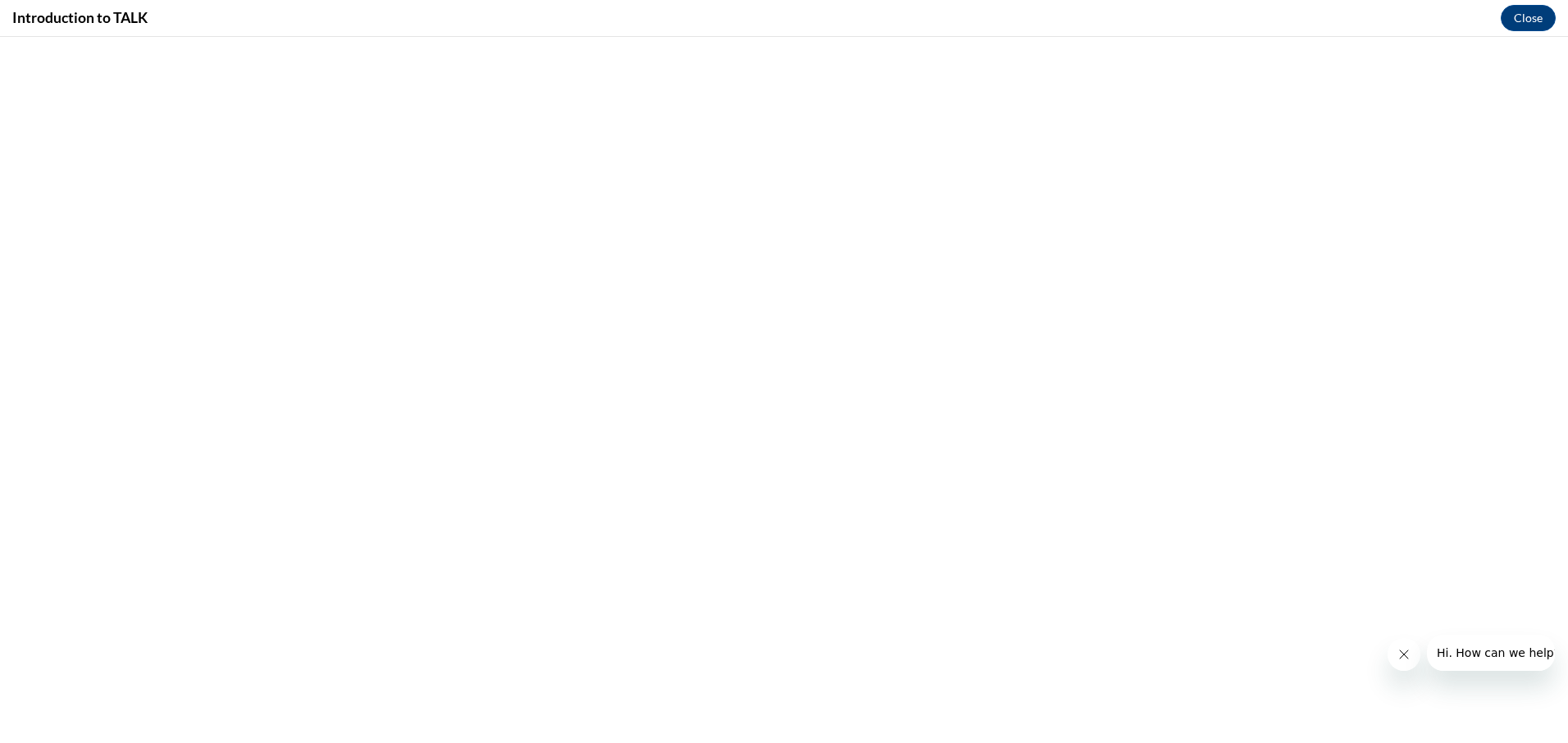
click at [1403, 652] on icon "Close message from company" at bounding box center [1402, 654] width 13 height 13
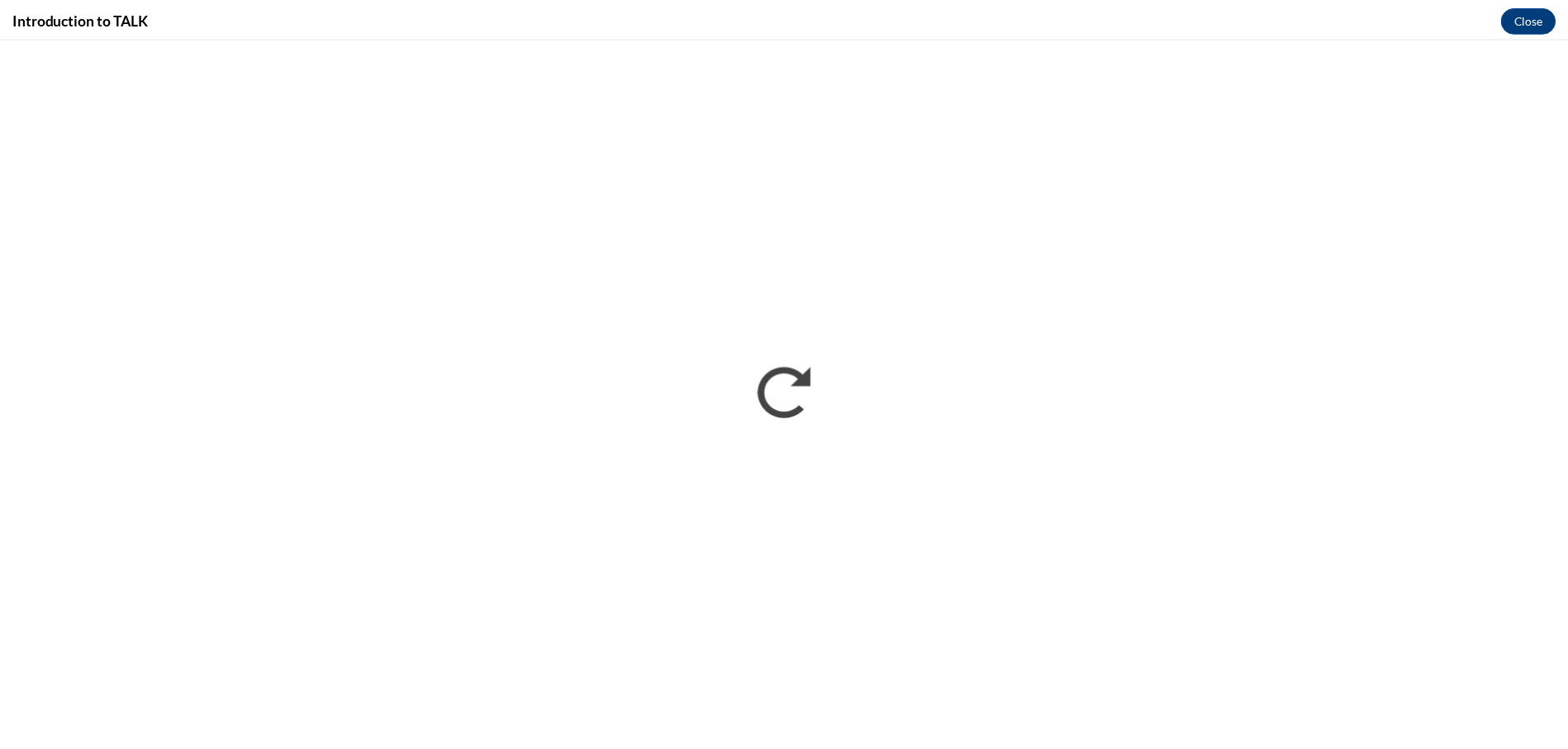
scroll to position [0, 0]
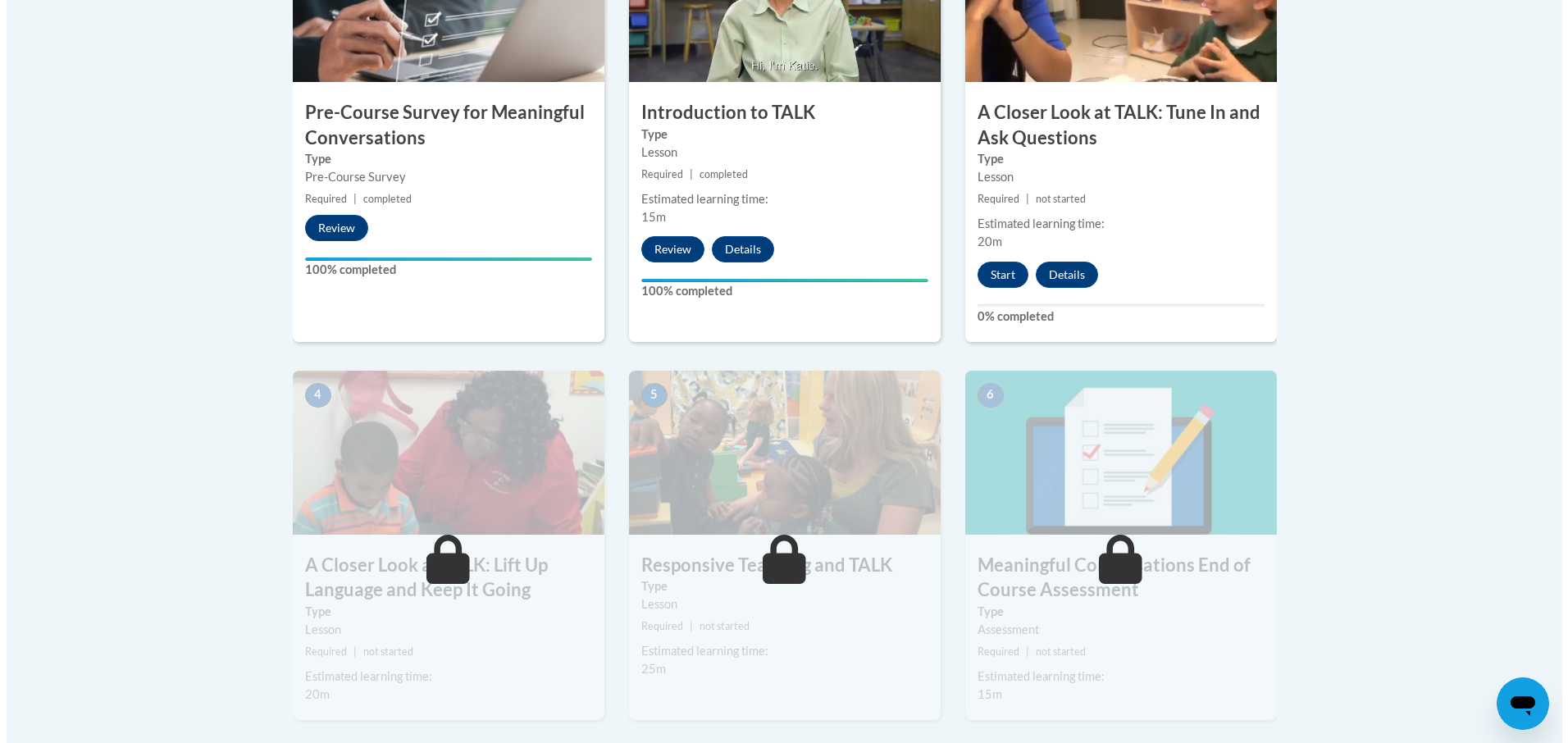
scroll to position [656, 0]
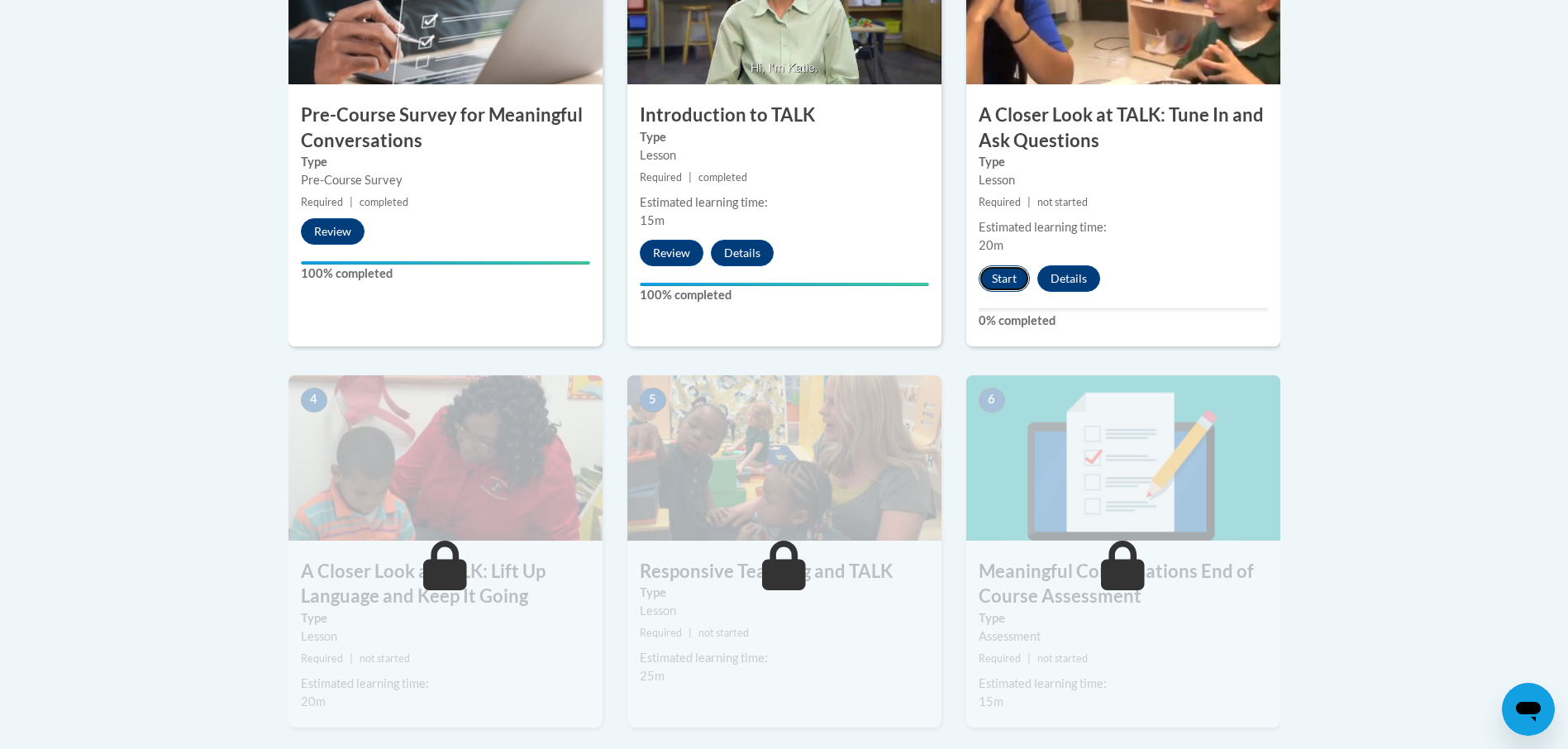
click at [1016, 283] on button "Start" at bounding box center [1004, 279] width 51 height 27
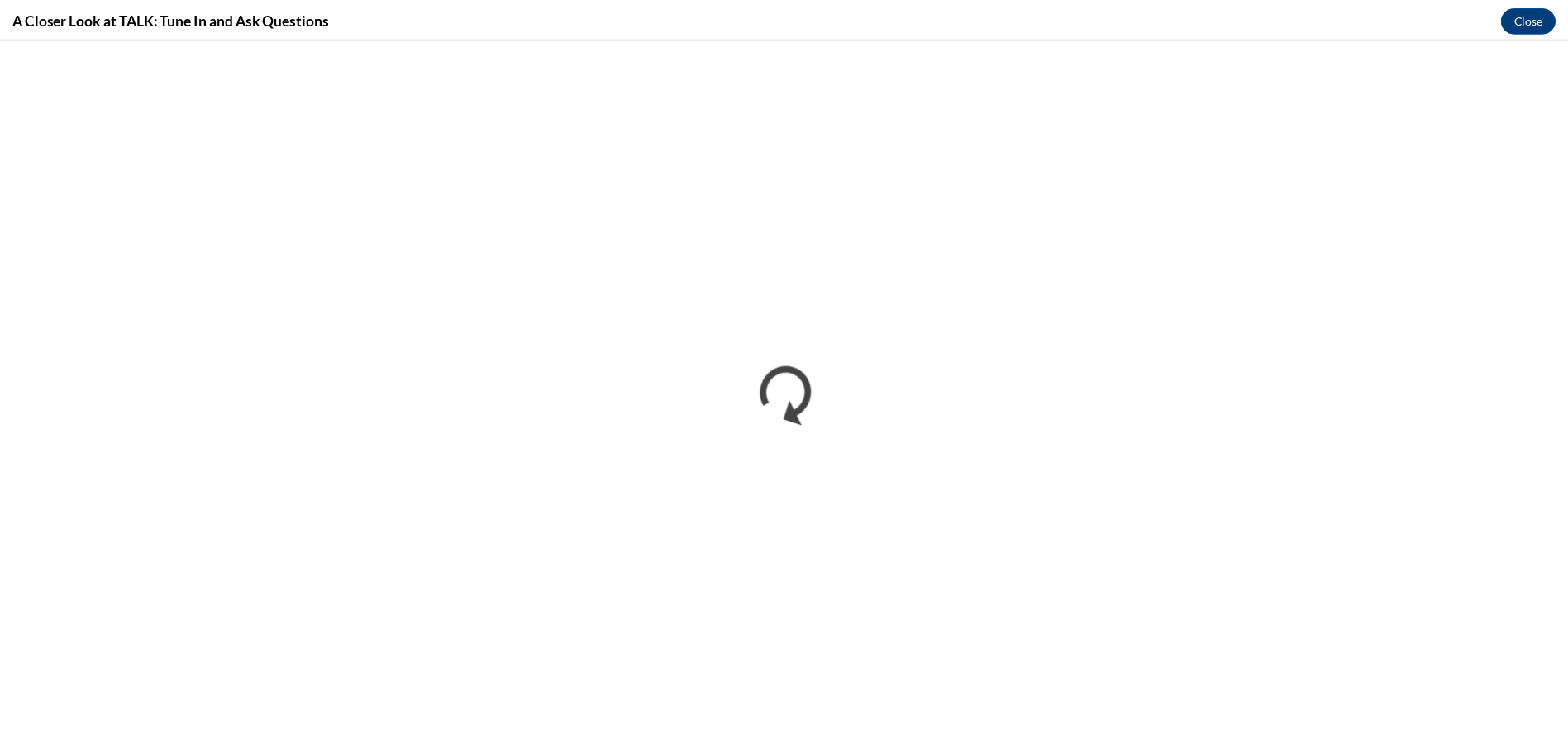
scroll to position [0, 0]
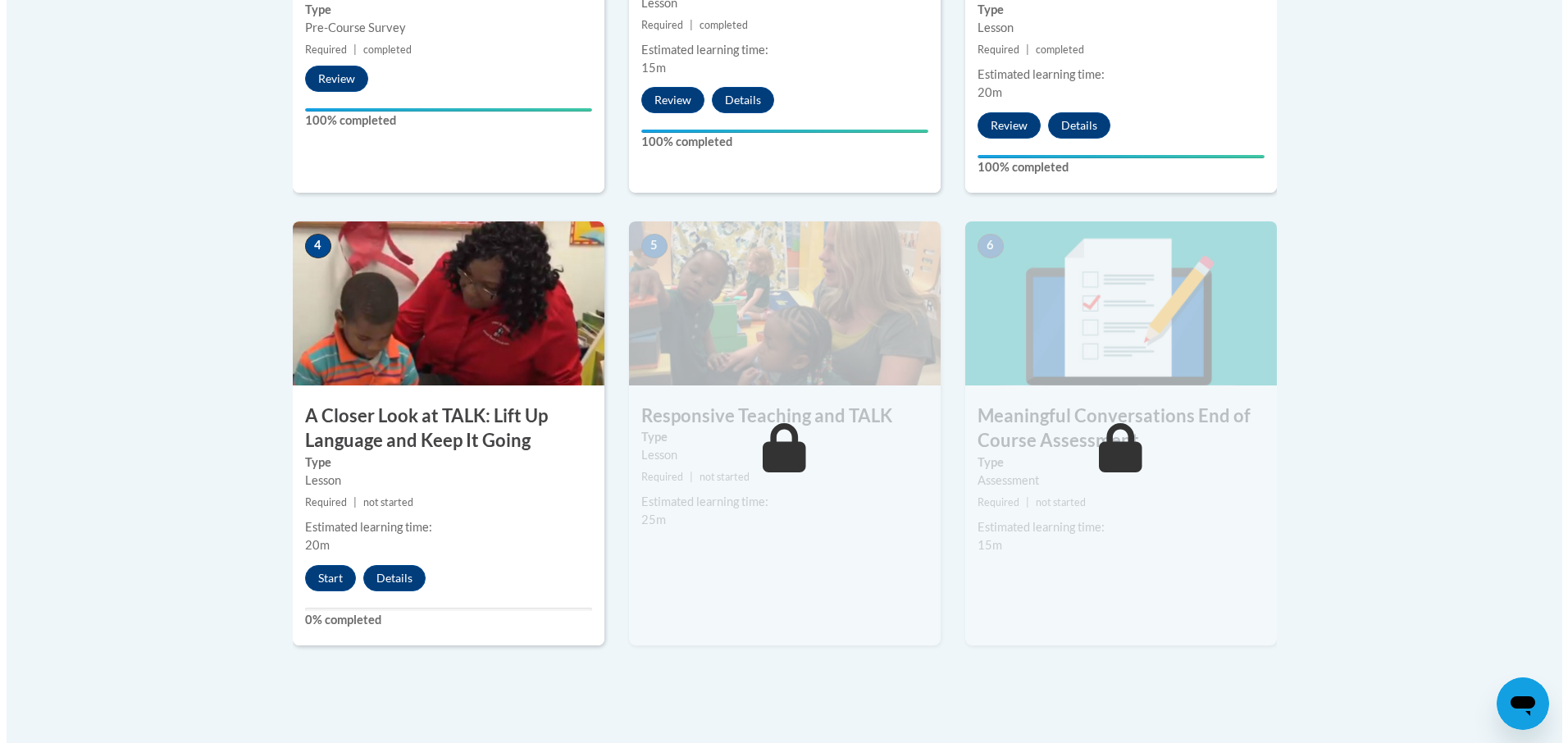
scroll to position [819, 0]
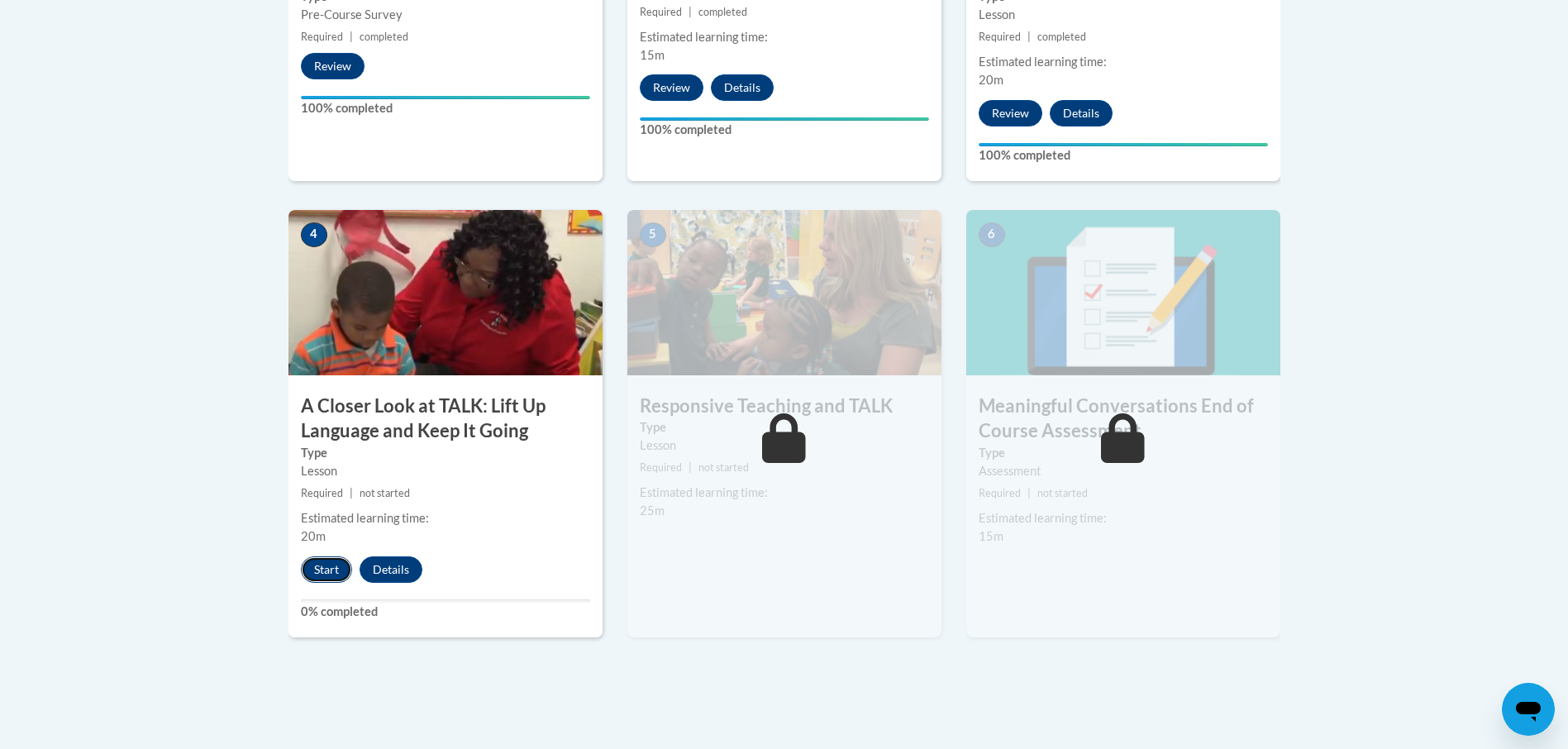
click at [321, 562] on button "Start" at bounding box center [326, 569] width 51 height 27
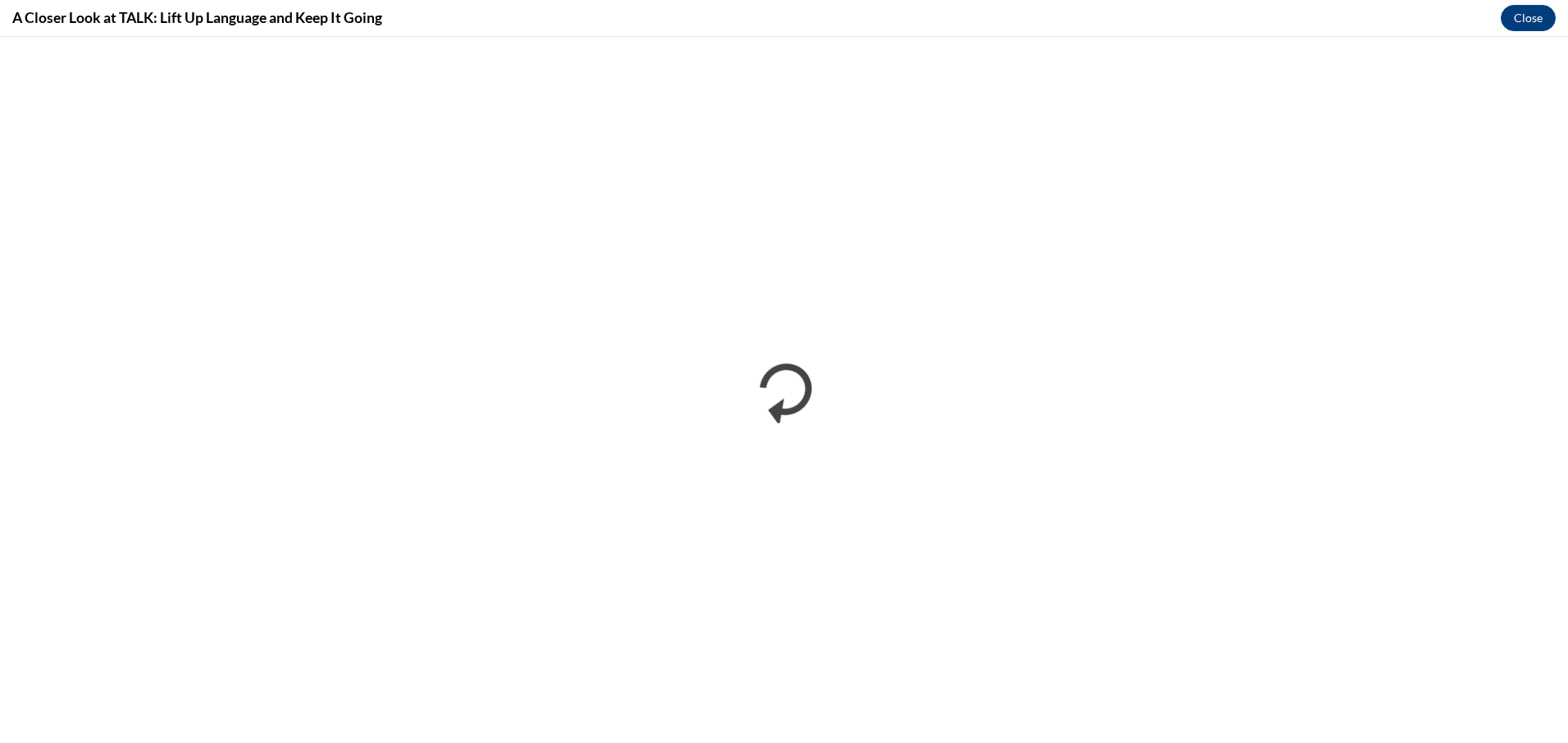
scroll to position [0, 0]
click at [1537, 20] on button "Close" at bounding box center [1528, 18] width 55 height 26
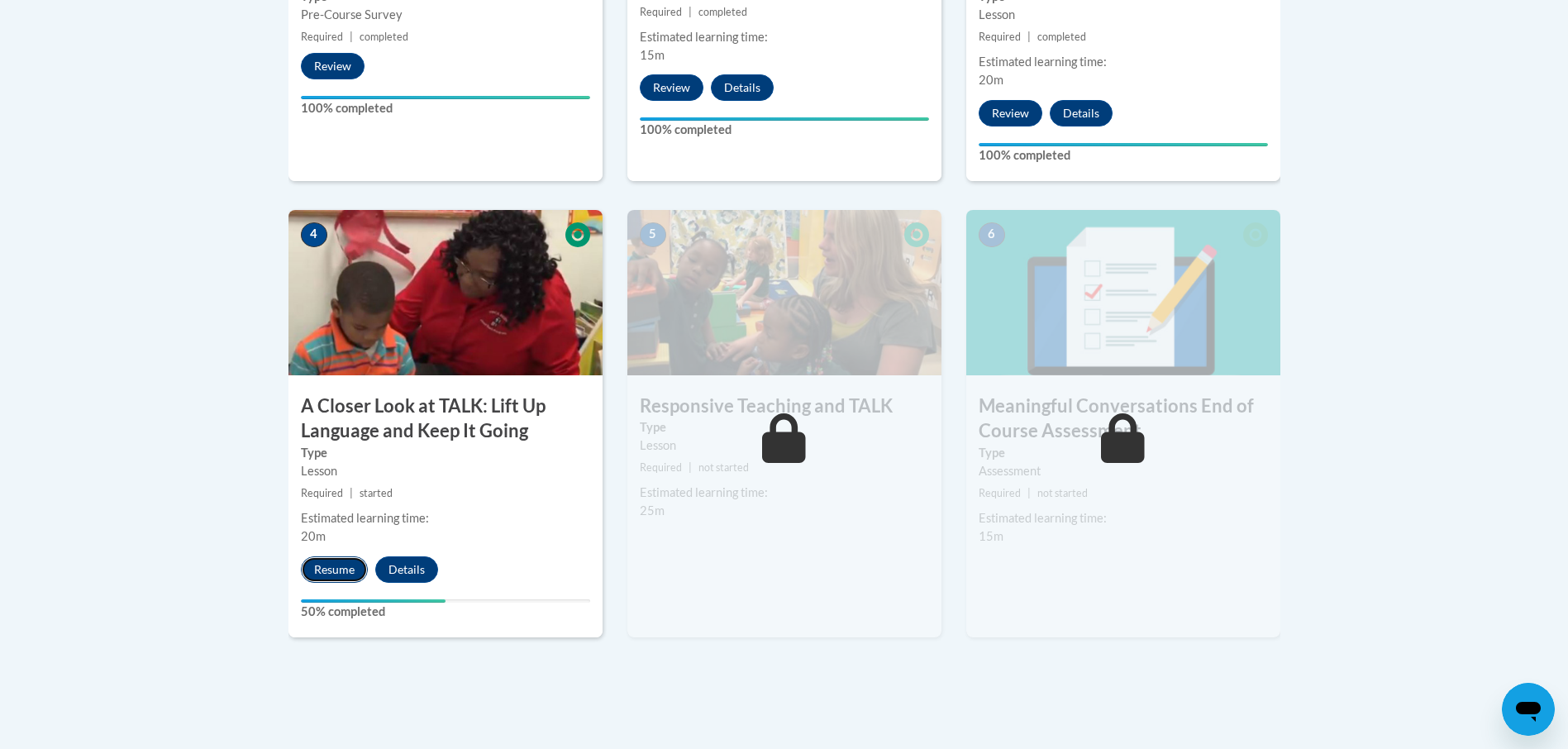
click at [361, 569] on button "Resume" at bounding box center [334, 569] width 67 height 27
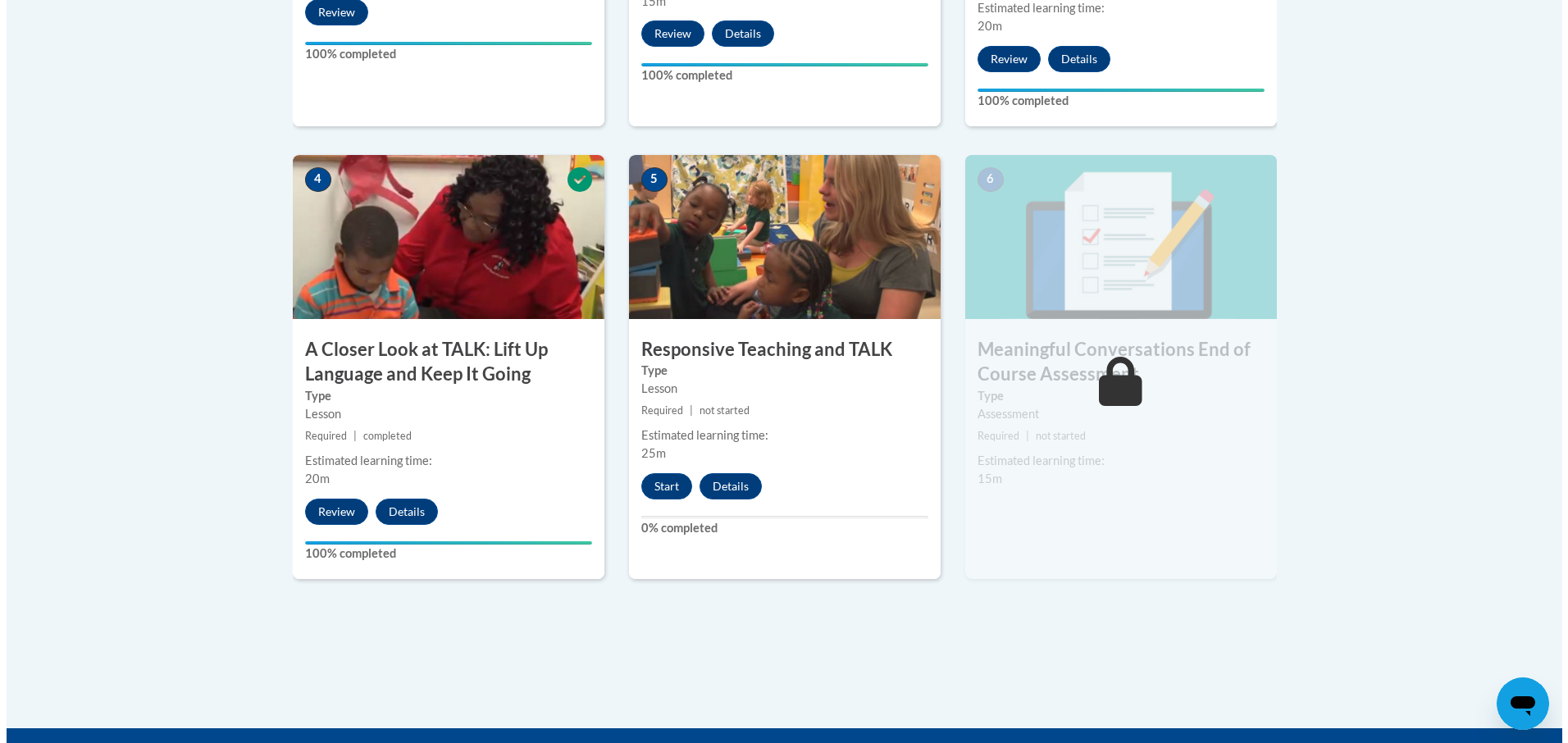
scroll to position [902, 0]
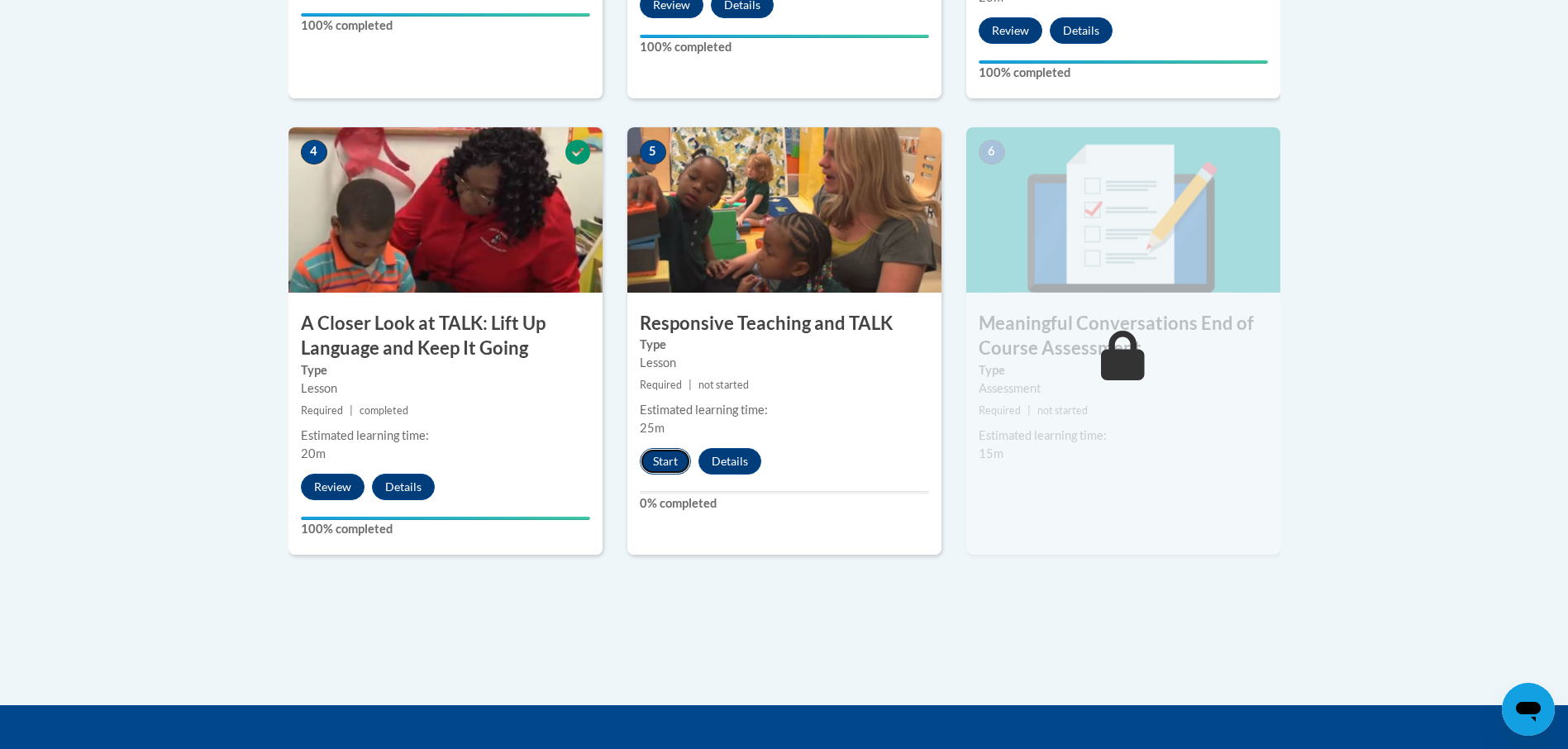
click at [657, 462] on button "Start" at bounding box center [665, 461] width 51 height 27
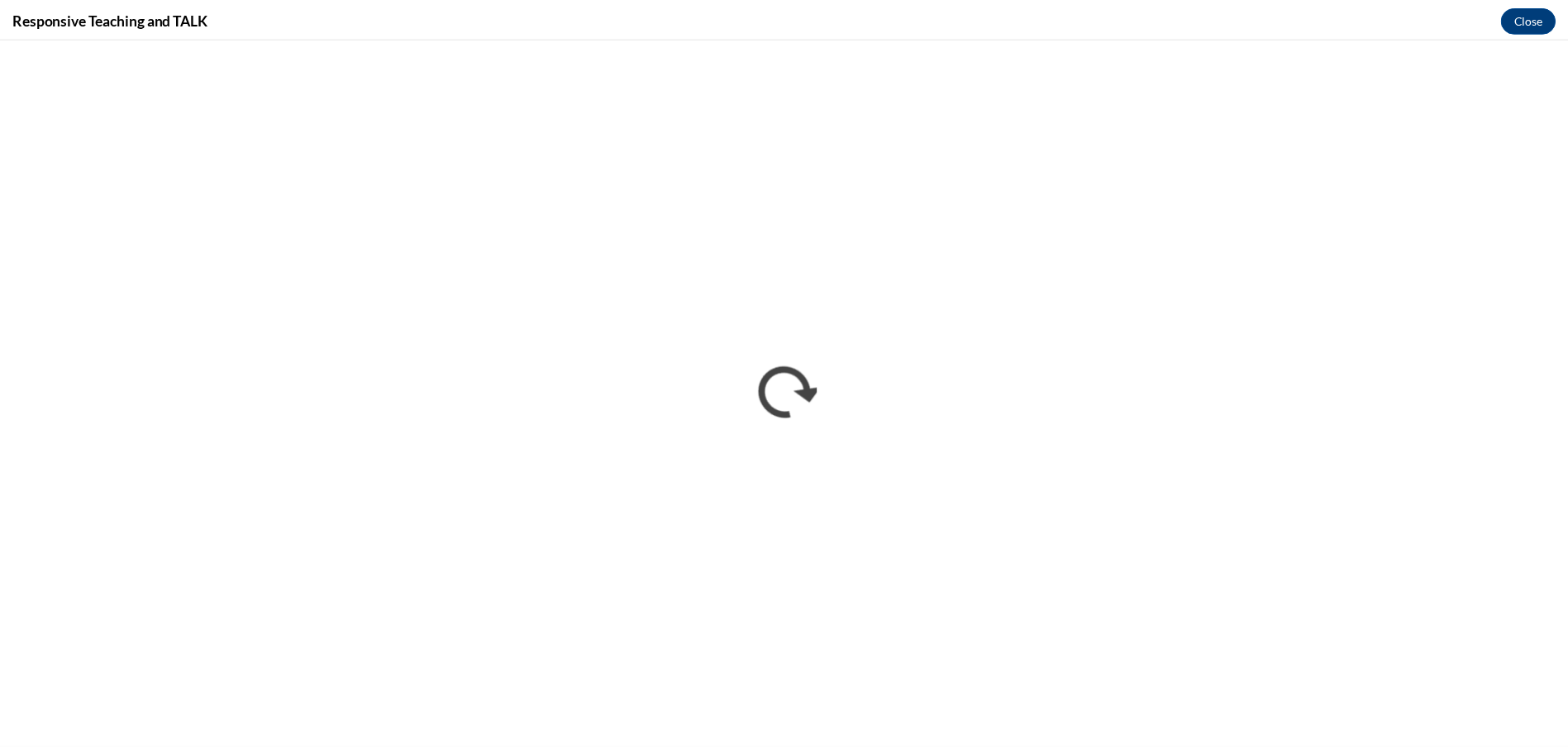
scroll to position [0, 0]
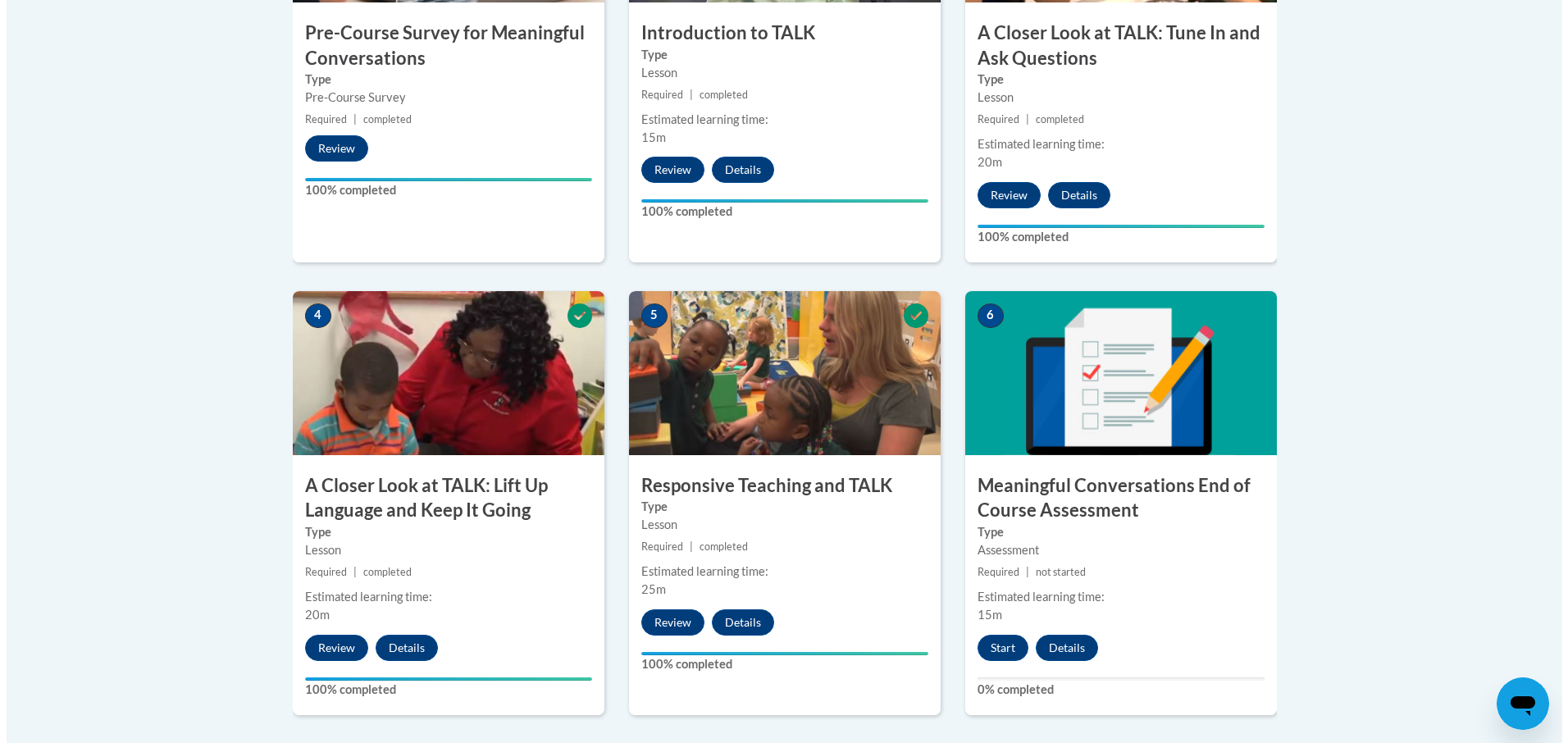
scroll to position [738, 0]
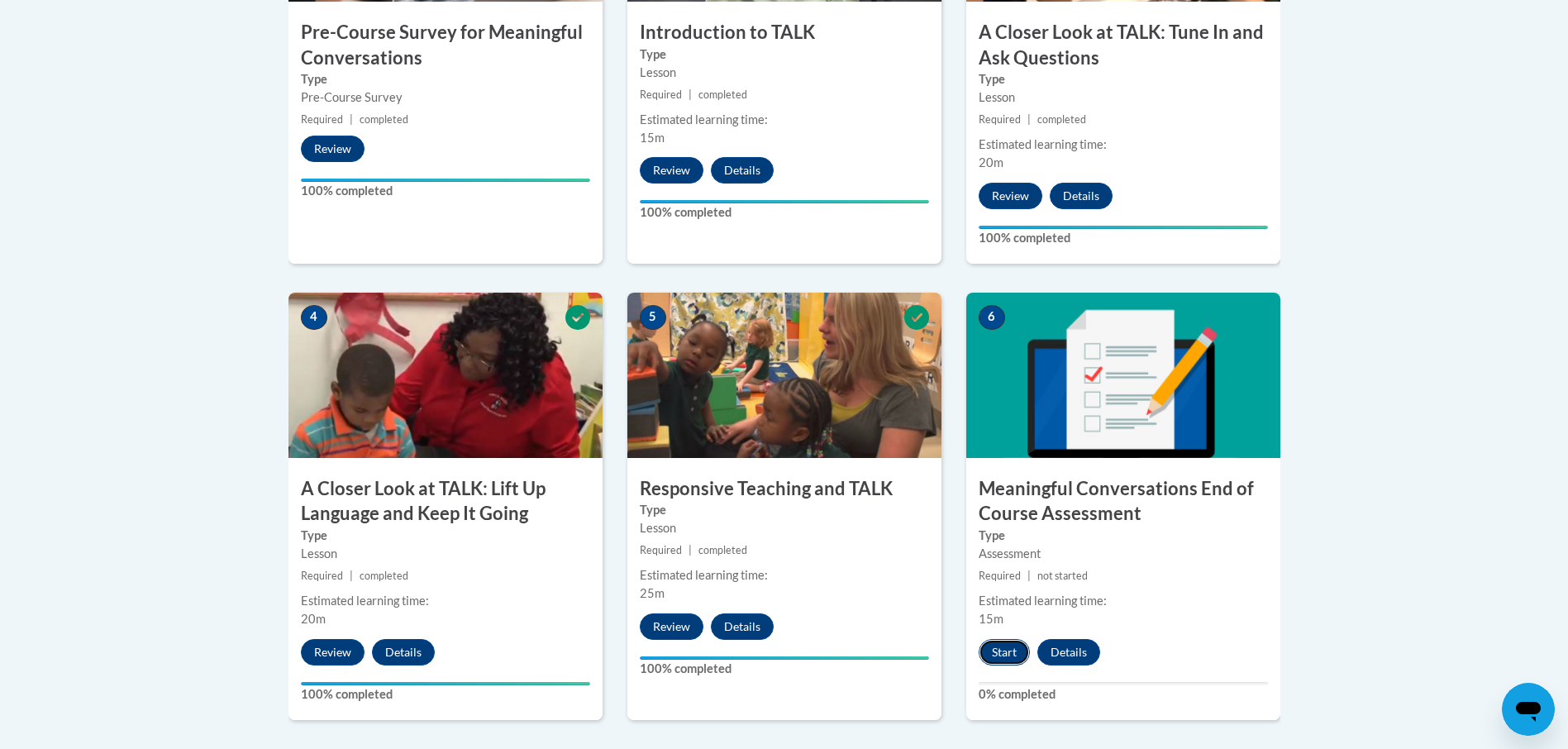
click at [1006, 649] on button "Start" at bounding box center [1004, 652] width 51 height 27
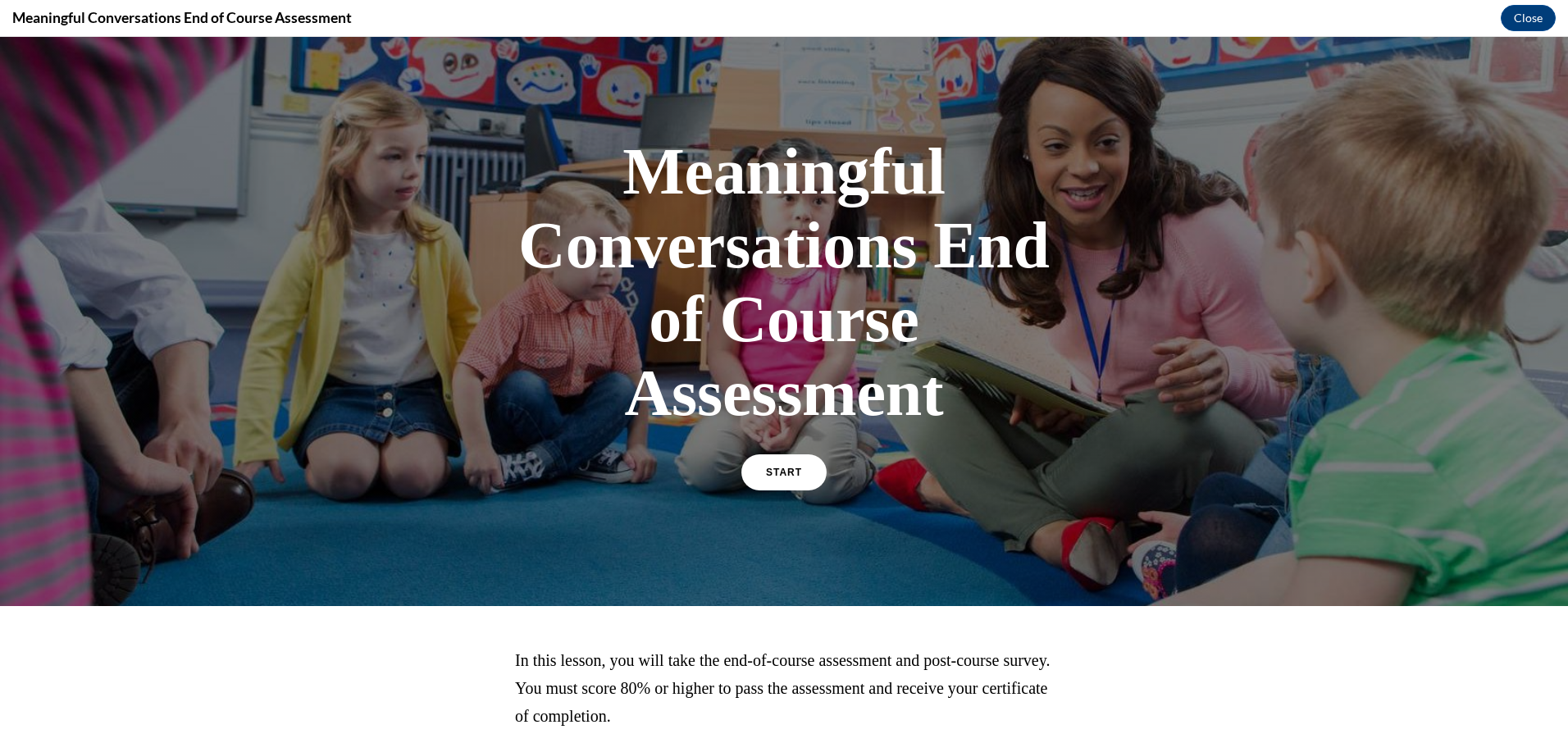
scroll to position [82, 0]
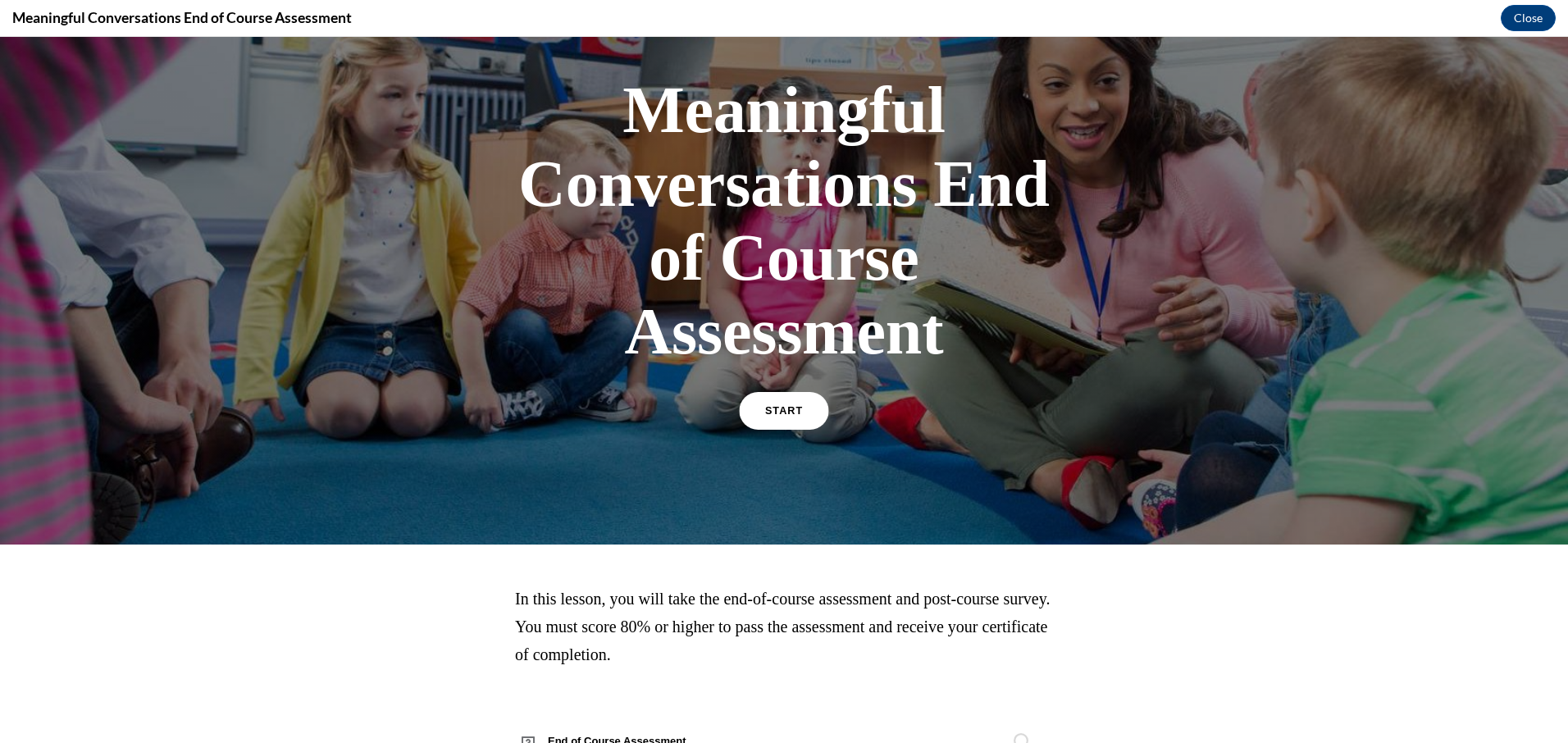
click at [770, 420] on link "START" at bounding box center [784, 411] width 89 height 38
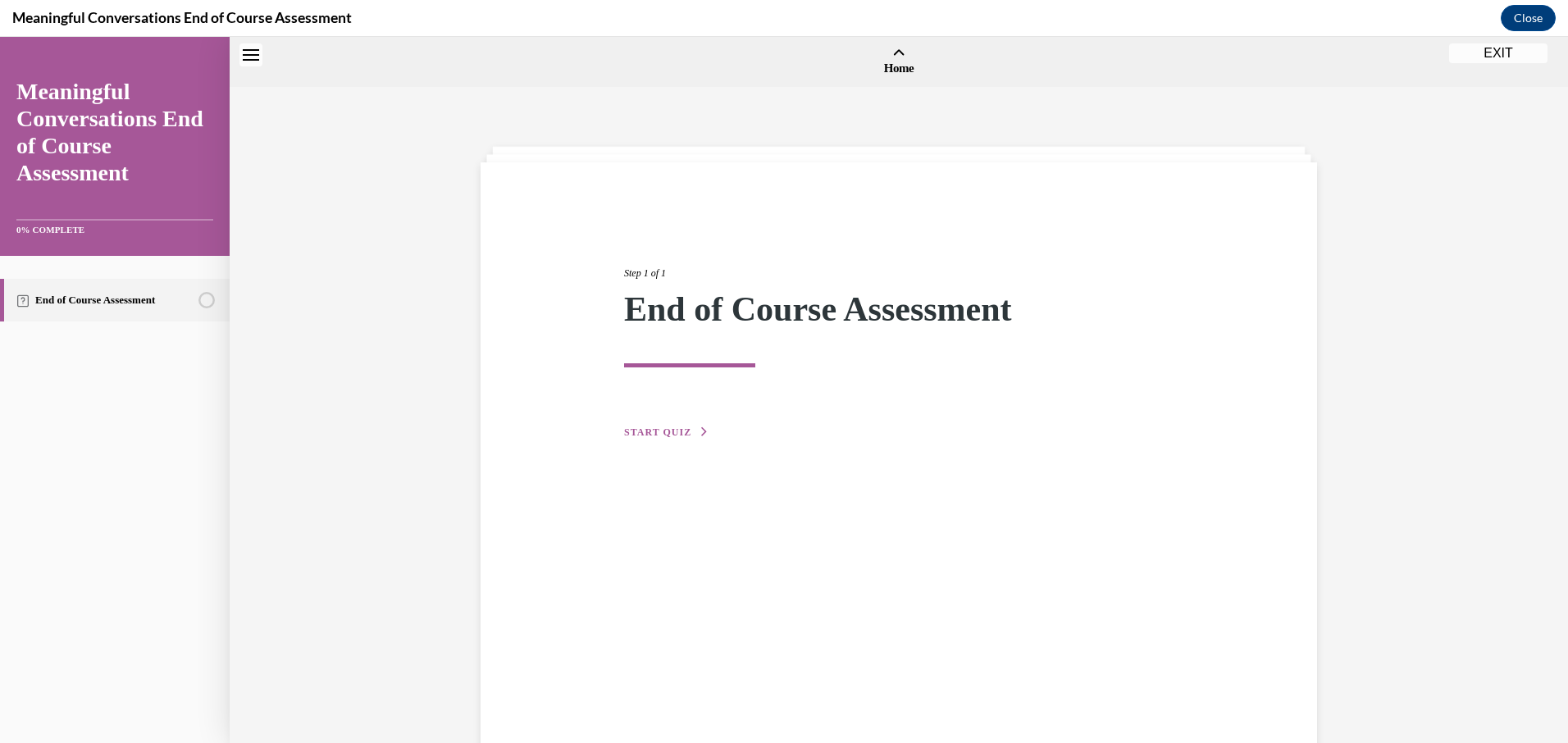
scroll to position [51, 0]
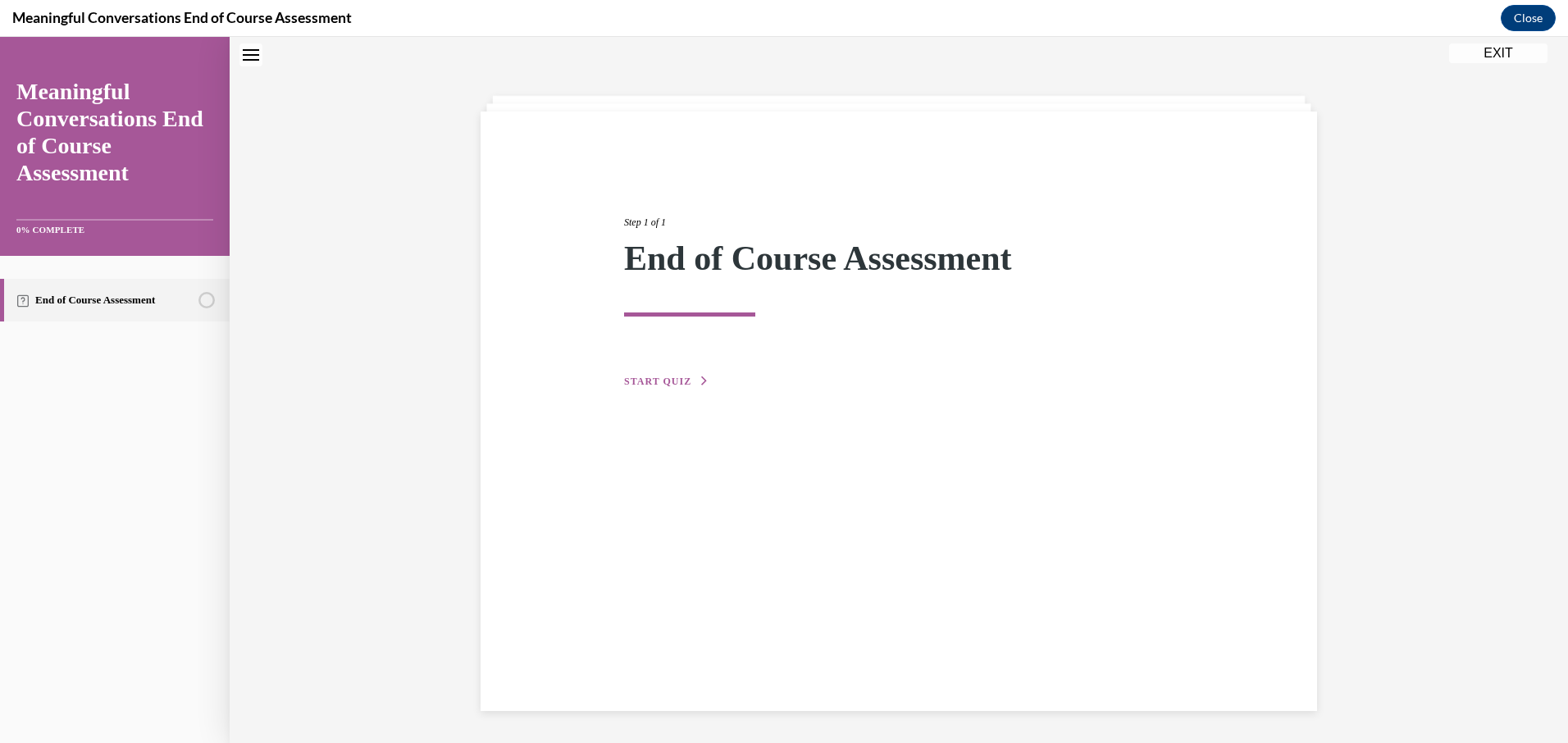
click at [645, 394] on div "Step 1 of 1 End of Course Assessment START QUIZ" at bounding box center [899, 411] width 836 height 599
click at [648, 382] on span "START QUIZ" at bounding box center [657, 381] width 68 height 11
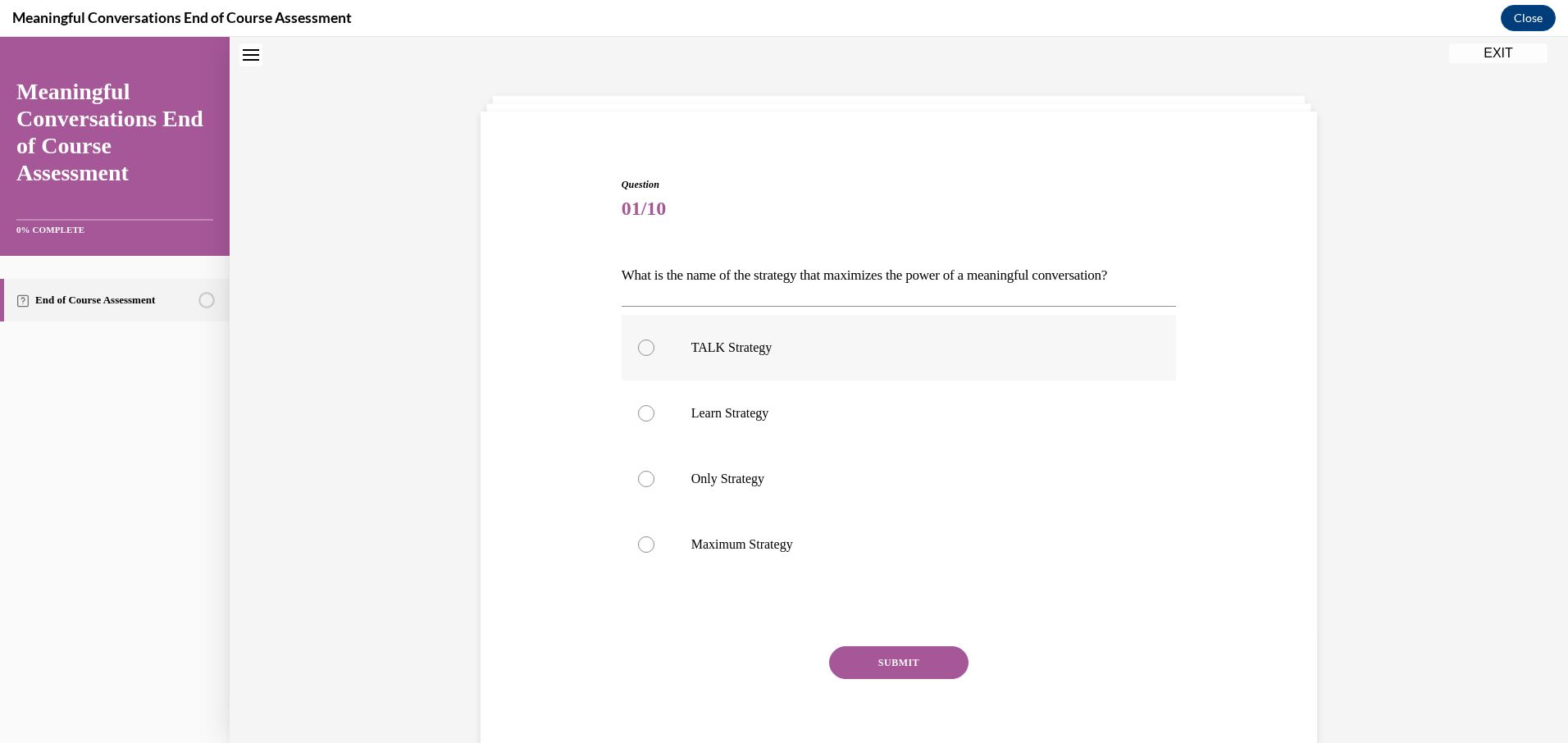
click at [756, 354] on p "TALK Strategy" at bounding box center [913, 347] width 444 height 17
click at [655, 354] on input "TALK Strategy" at bounding box center [646, 347] width 17 height 17
radio input "true"
click at [853, 649] on button "SUBMIT" at bounding box center [899, 661] width 140 height 32
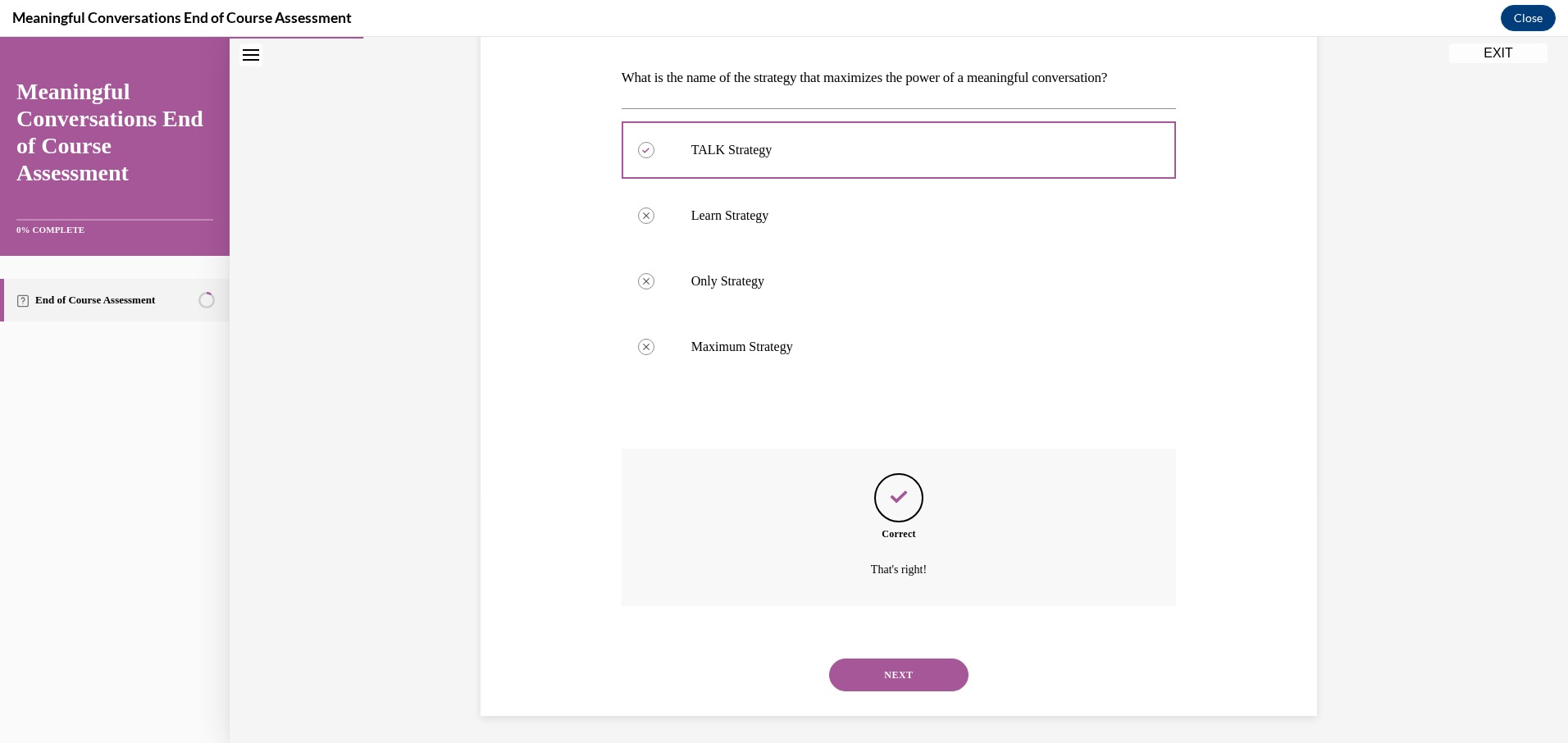
scroll to position [254, 0]
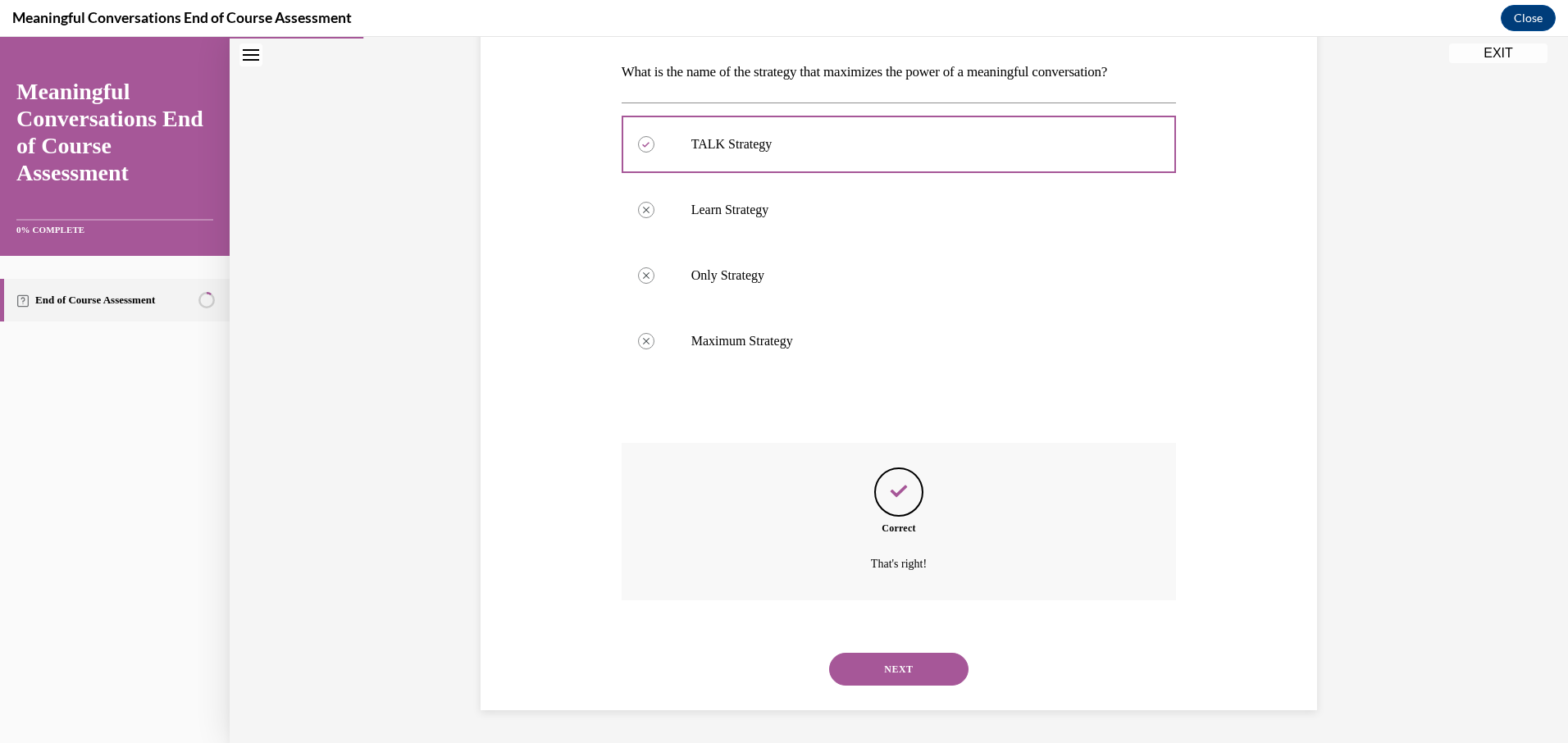
click at [841, 659] on button "NEXT" at bounding box center [899, 668] width 140 height 32
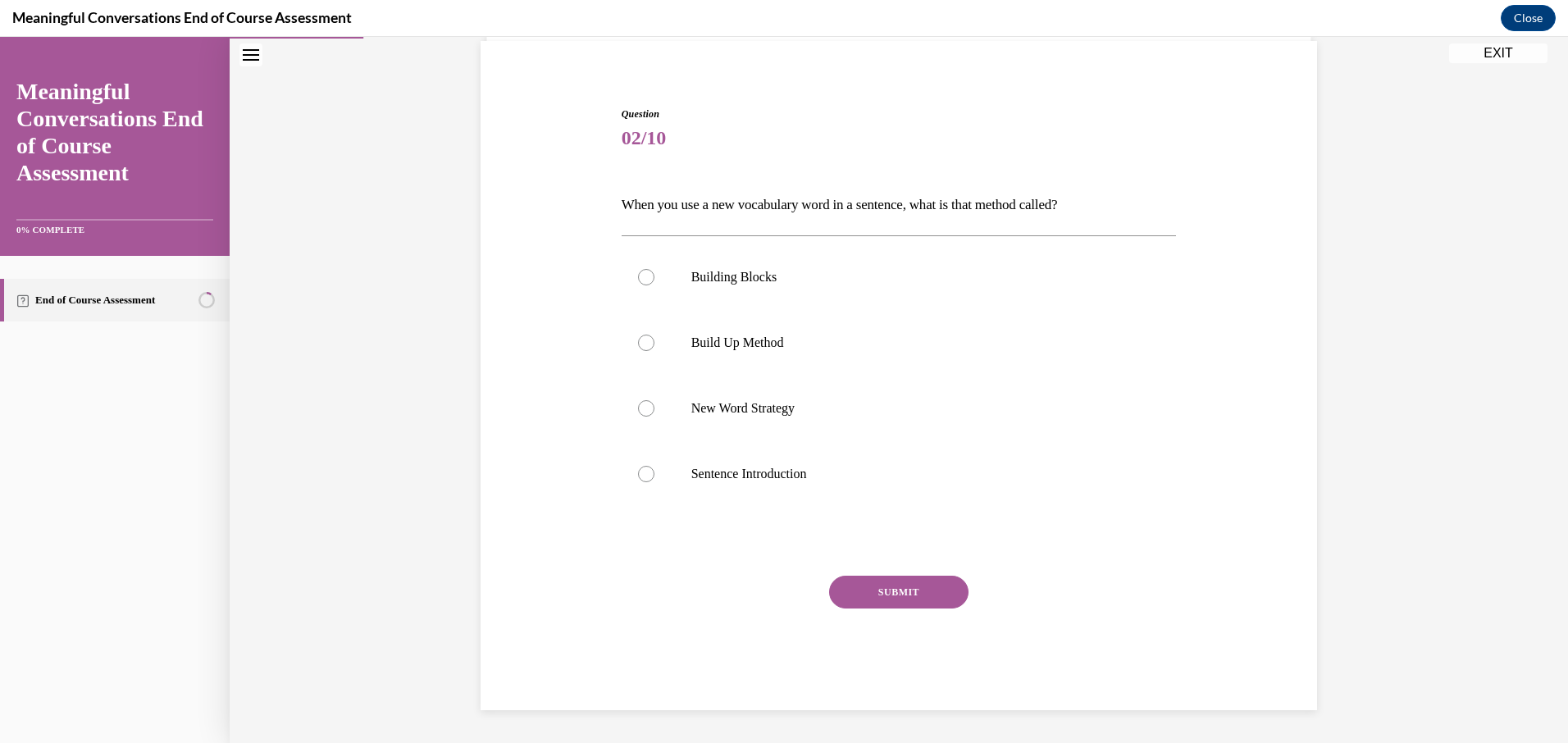
scroll to position [121, 0]
click at [794, 418] on label "New Word Strategy" at bounding box center [899, 408] width 555 height 66
click at [655, 417] on input "New Word Strategy" at bounding box center [646, 408] width 17 height 17
radio input "true"
click at [878, 594] on button "SUBMIT" at bounding box center [899, 591] width 140 height 32
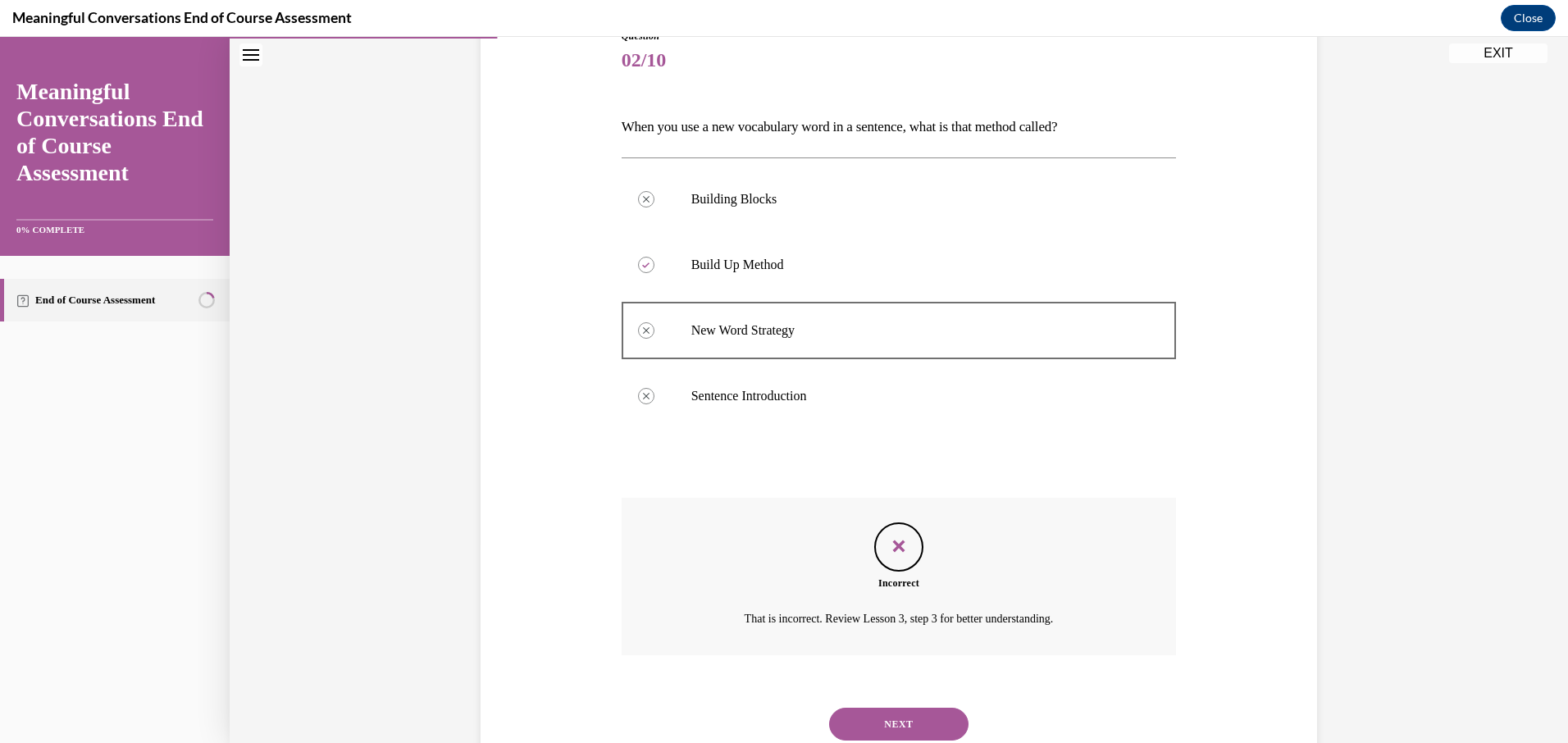
scroll to position [254, 0]
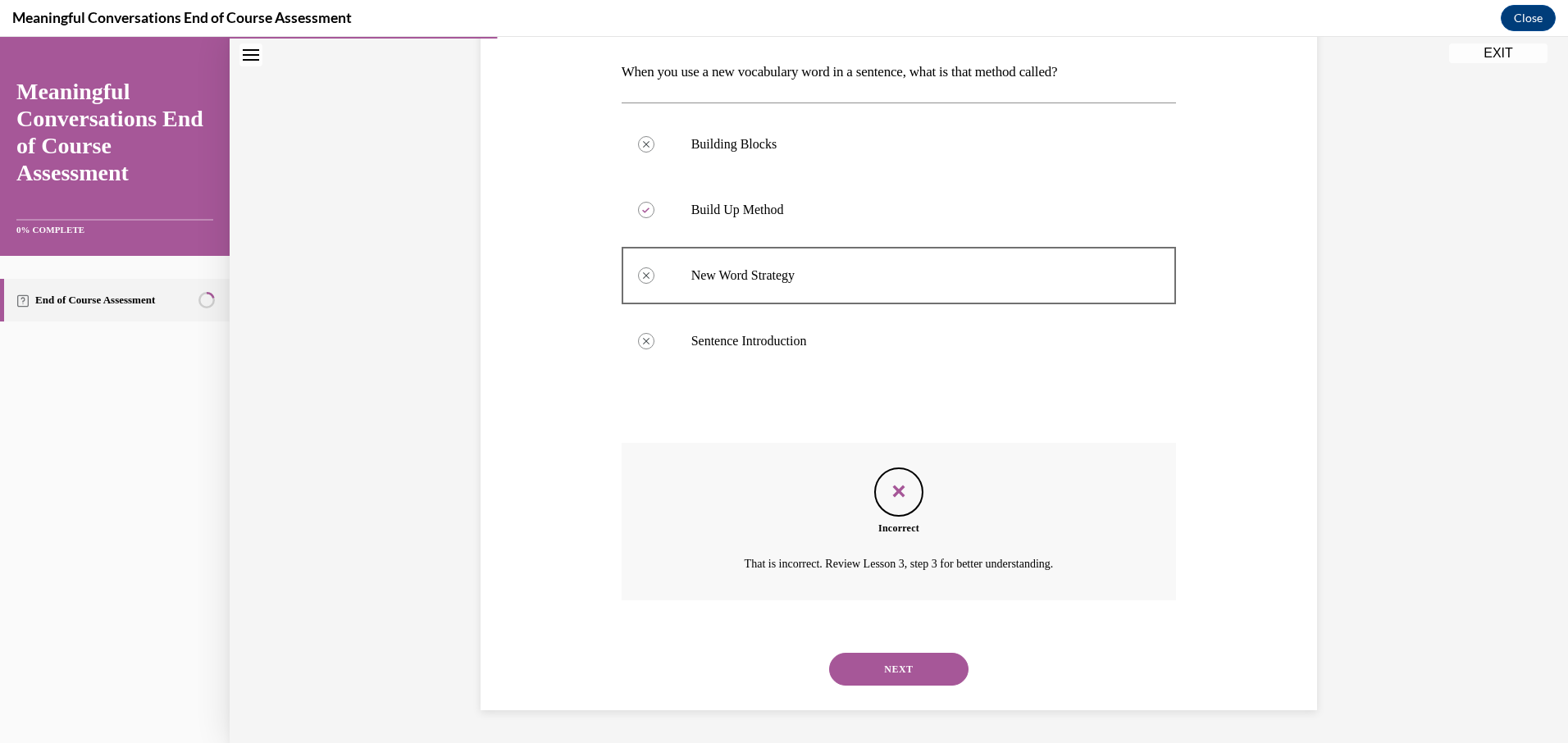
click at [883, 668] on button "NEXT" at bounding box center [899, 668] width 140 height 32
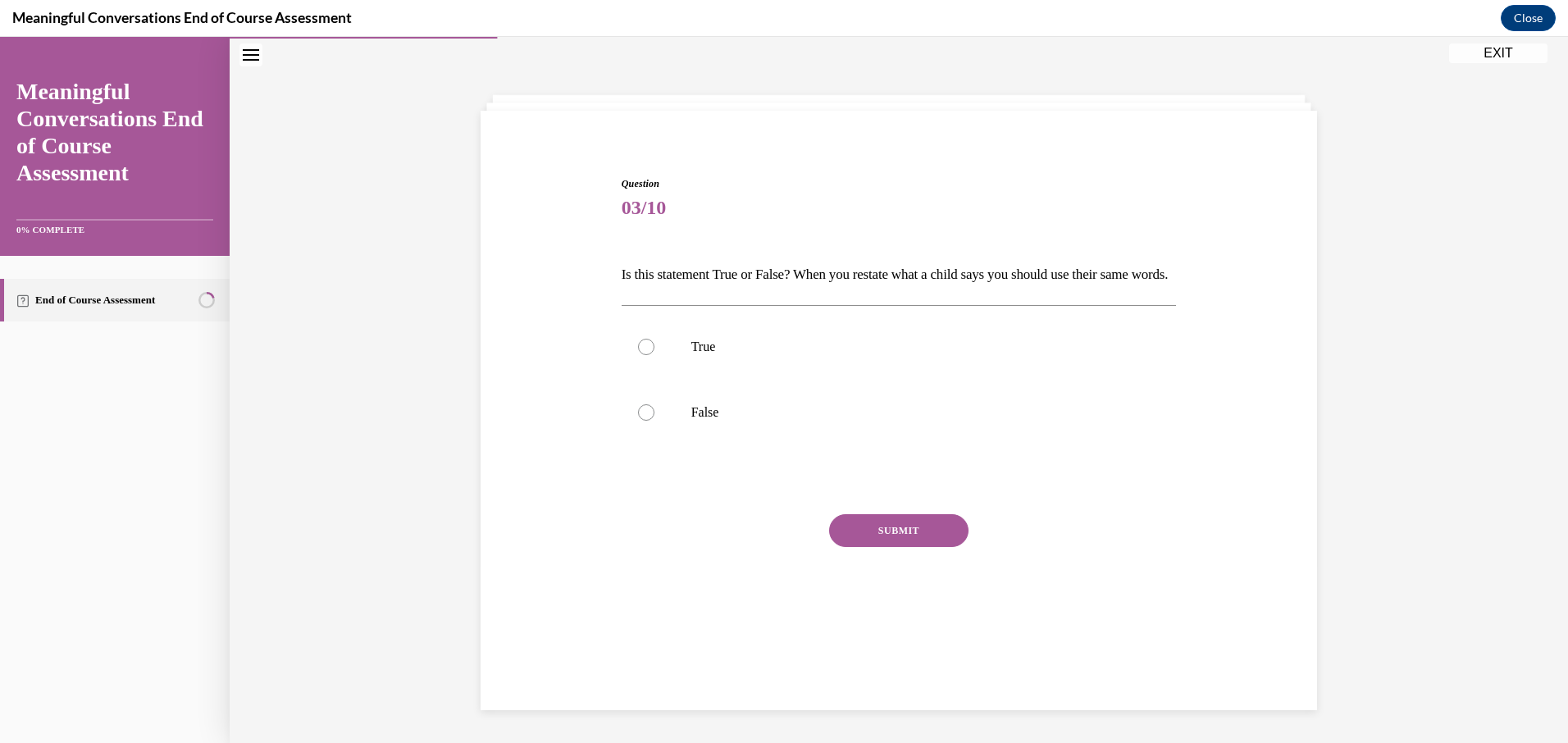
scroll to position [52, 0]
click at [667, 373] on label "True" at bounding box center [899, 346] width 555 height 66
click at [655, 355] on input "True" at bounding box center [646, 346] width 17 height 17
radio input "true"
click at [892, 547] on button "SUBMIT" at bounding box center [899, 530] width 140 height 32
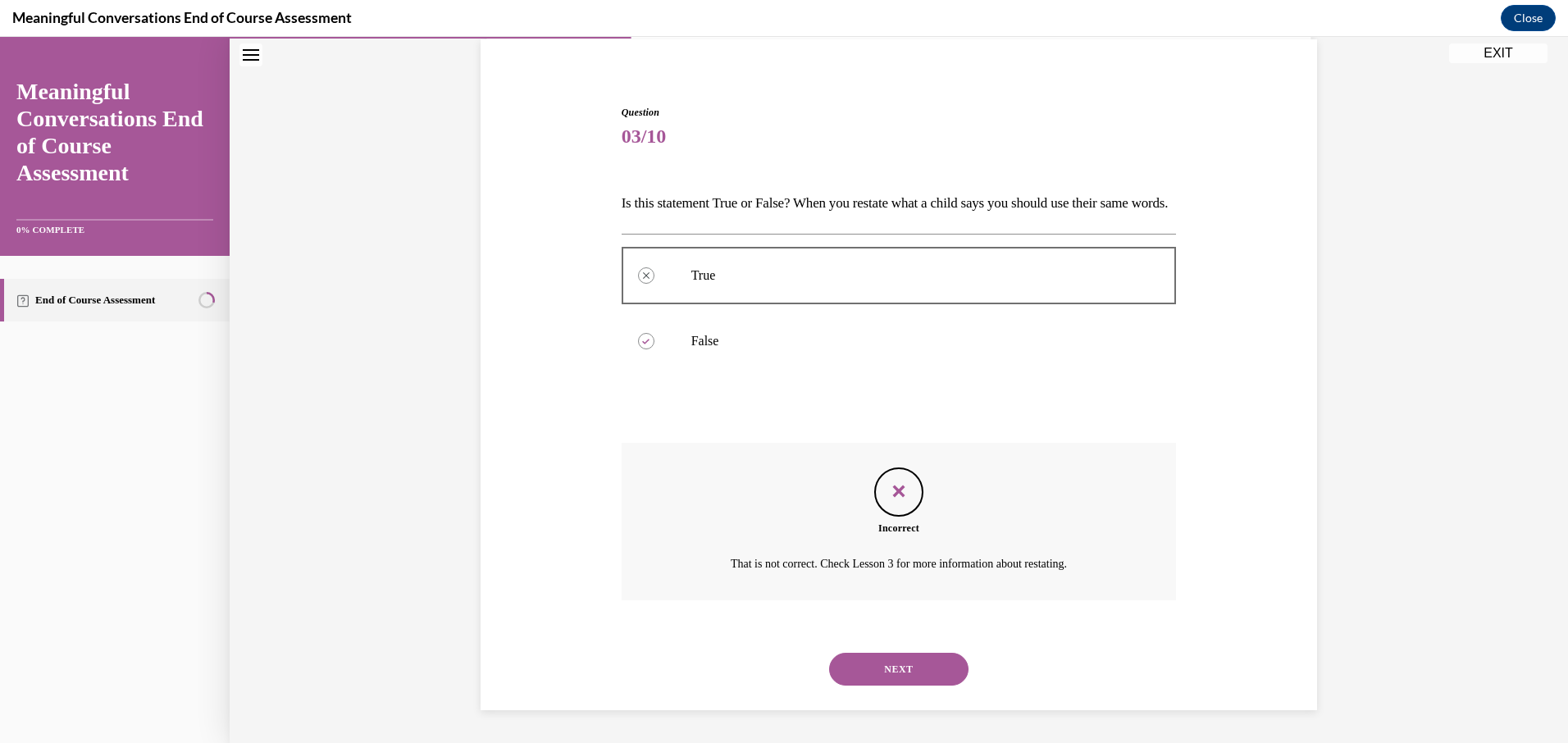
scroll to position [151, 0]
click at [878, 656] on button "NEXT" at bounding box center [899, 668] width 140 height 32
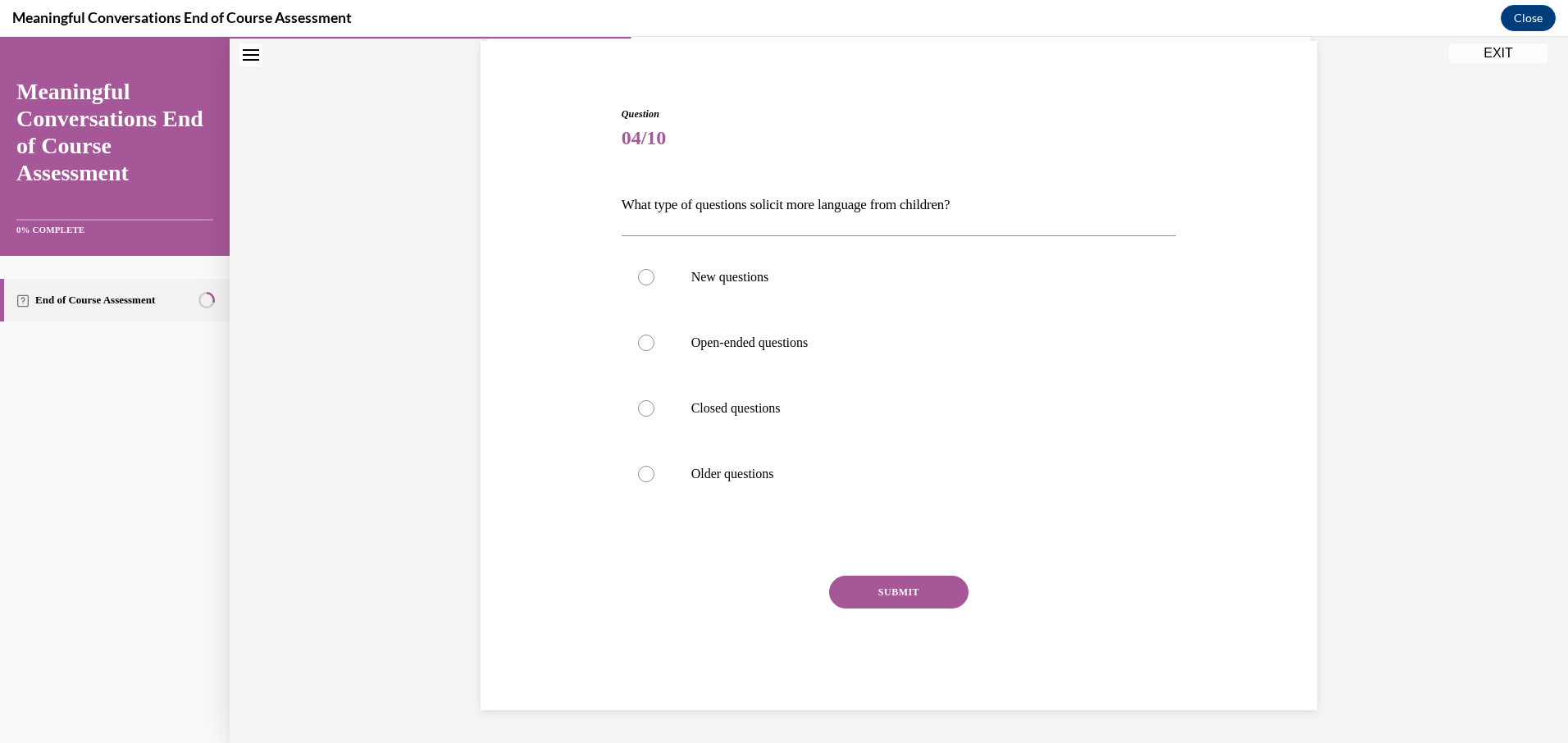
scroll to position [56, 0]
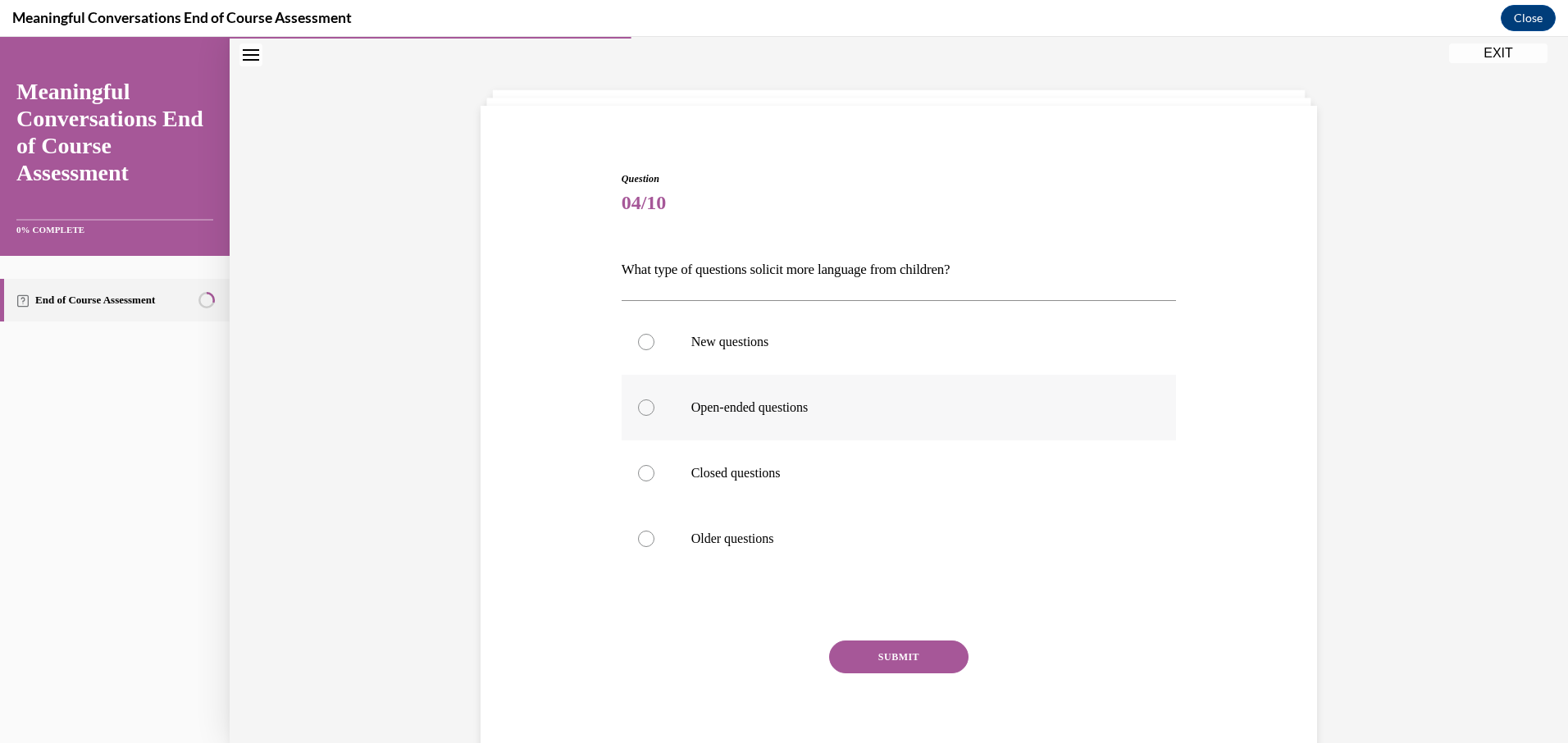
click at [794, 409] on p "Open-ended questions" at bounding box center [913, 407] width 444 height 17
click at [655, 409] on input "Open-ended questions" at bounding box center [646, 407] width 17 height 17
radio input "true"
click at [842, 652] on button "SUBMIT" at bounding box center [899, 656] width 140 height 32
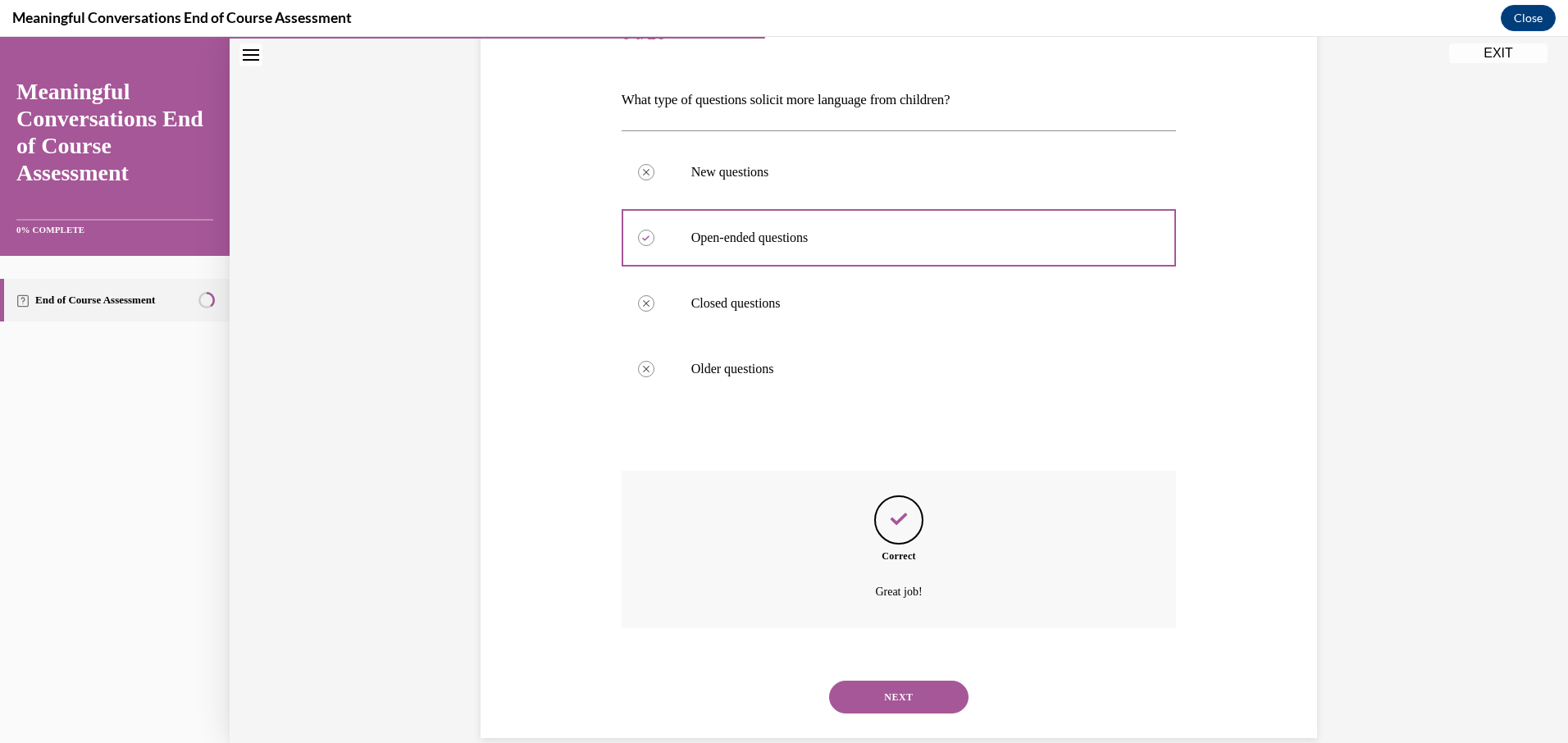
scroll to position [254, 0]
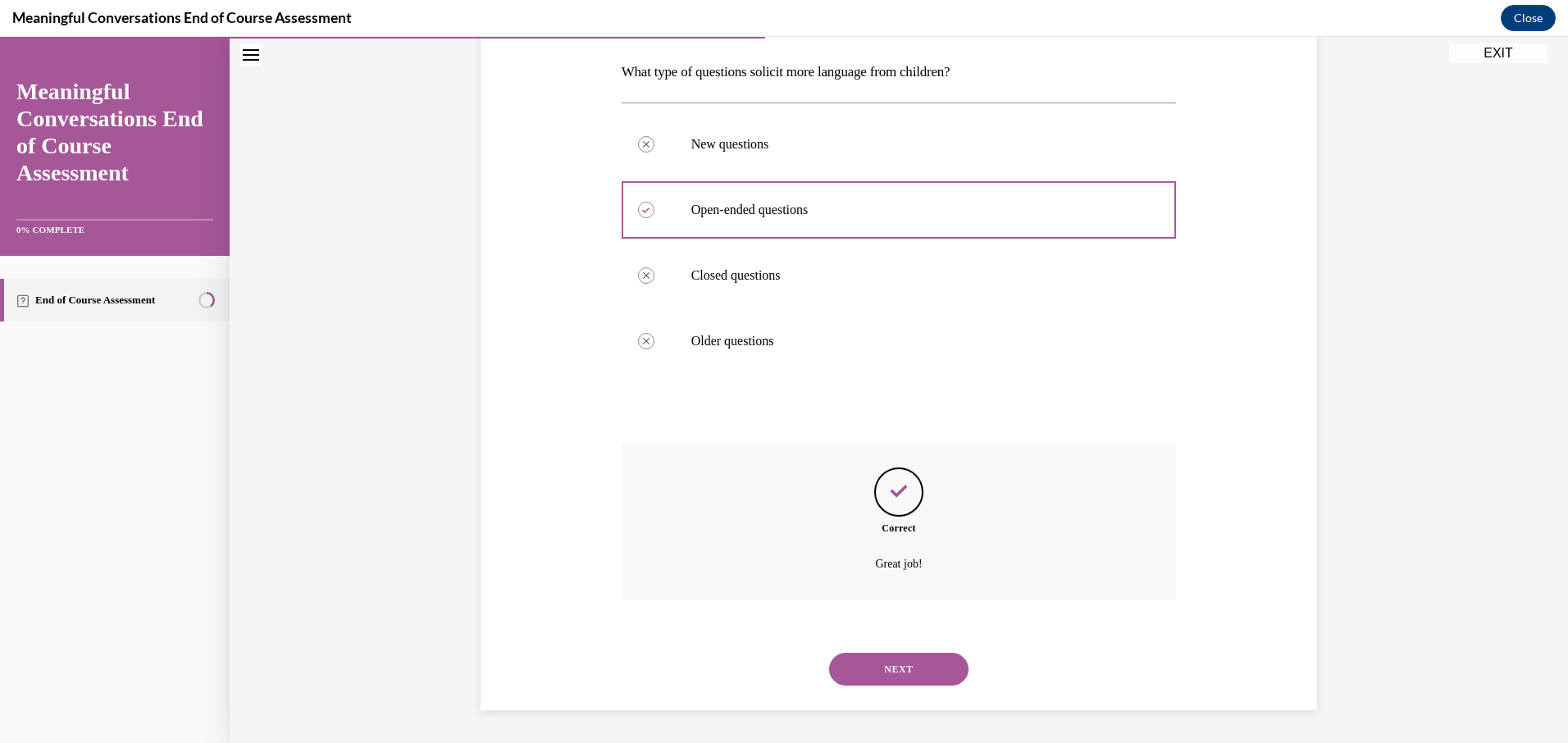
click at [884, 663] on button "NEXT" at bounding box center [899, 668] width 140 height 32
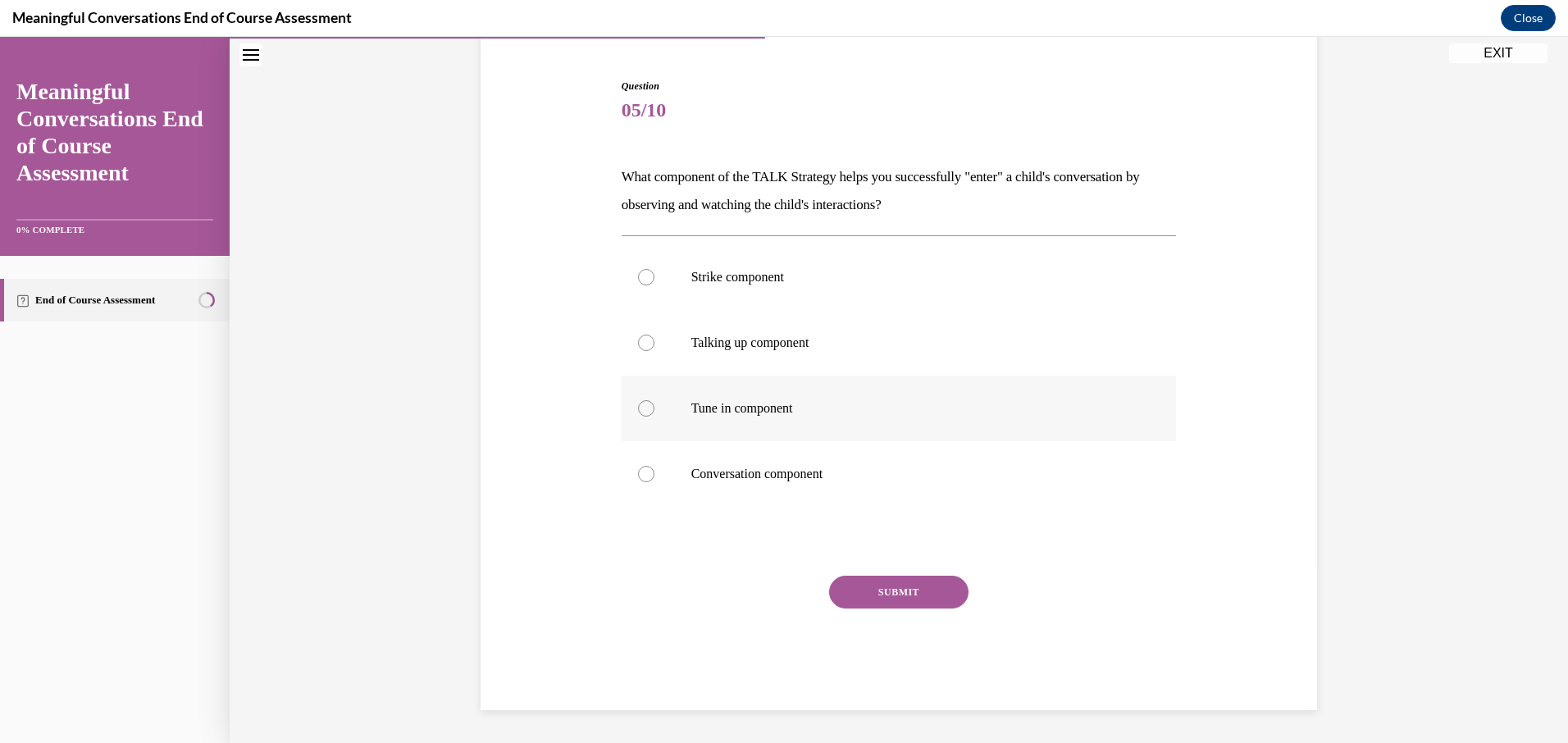
click at [765, 411] on p "Tune in component" at bounding box center [913, 408] width 444 height 17
click at [655, 411] on input "Tune in component" at bounding box center [646, 408] width 17 height 17
radio input "true"
click at [905, 591] on button "SUBMIT" at bounding box center [899, 591] width 140 height 32
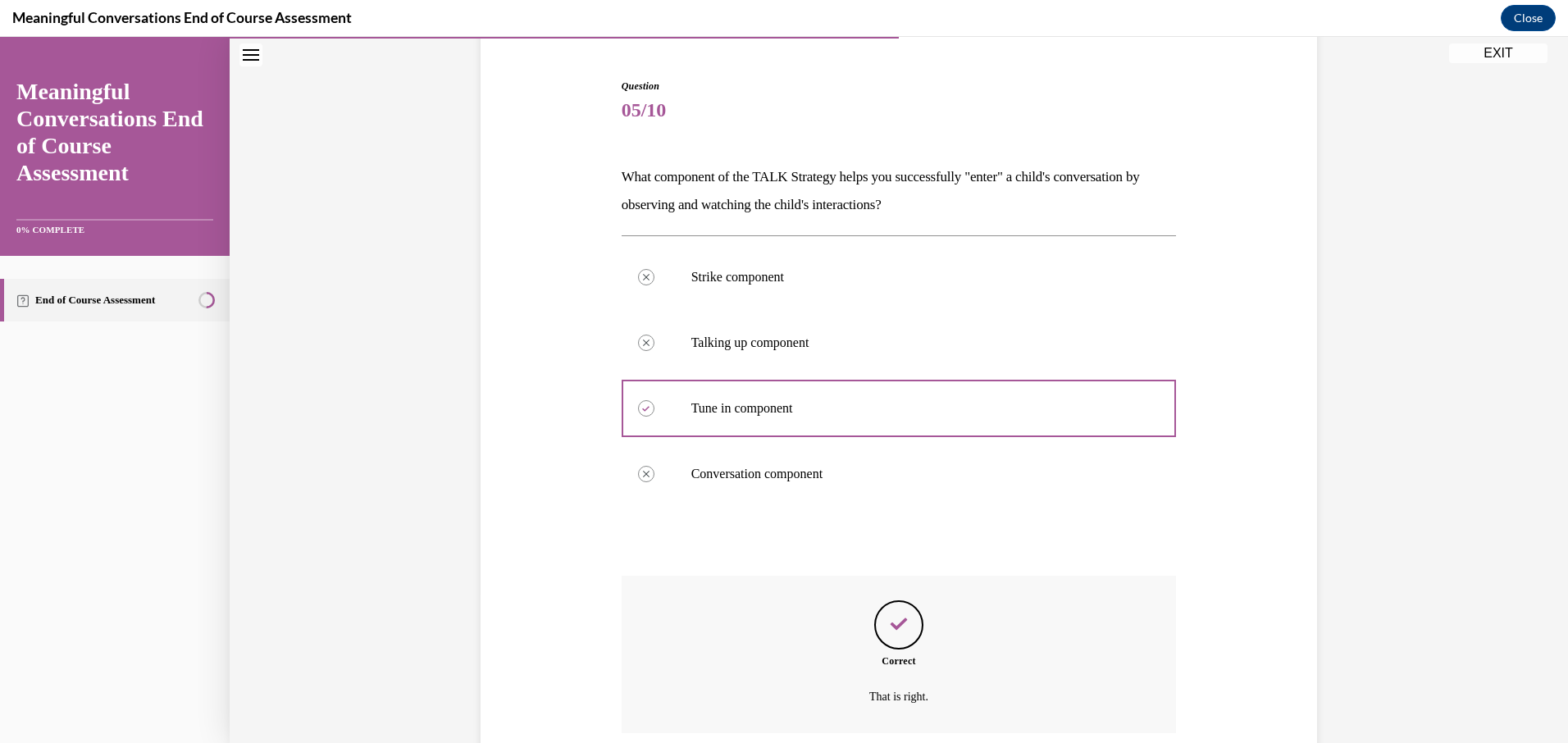
scroll to position [282, 0]
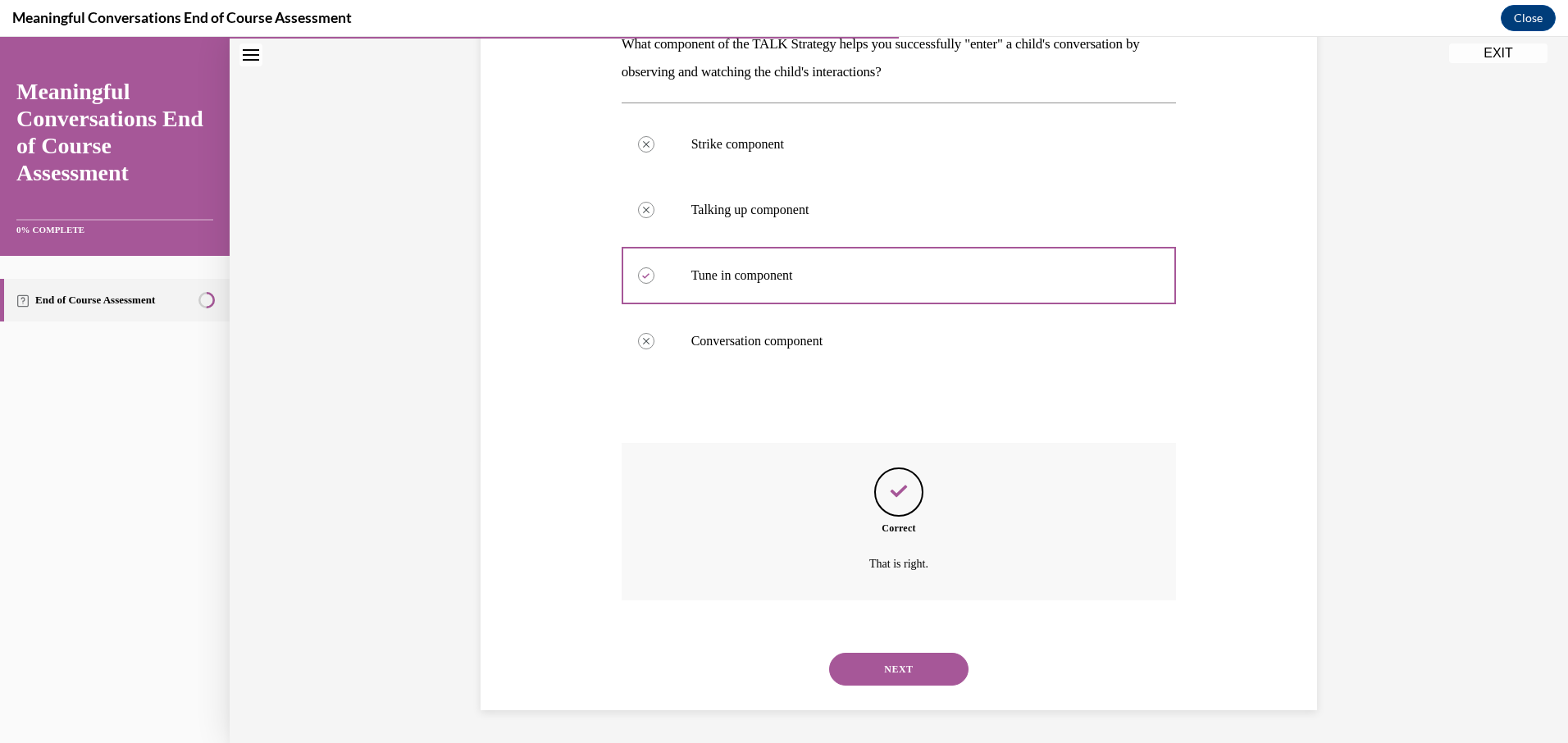
click at [899, 667] on button "NEXT" at bounding box center [899, 668] width 140 height 32
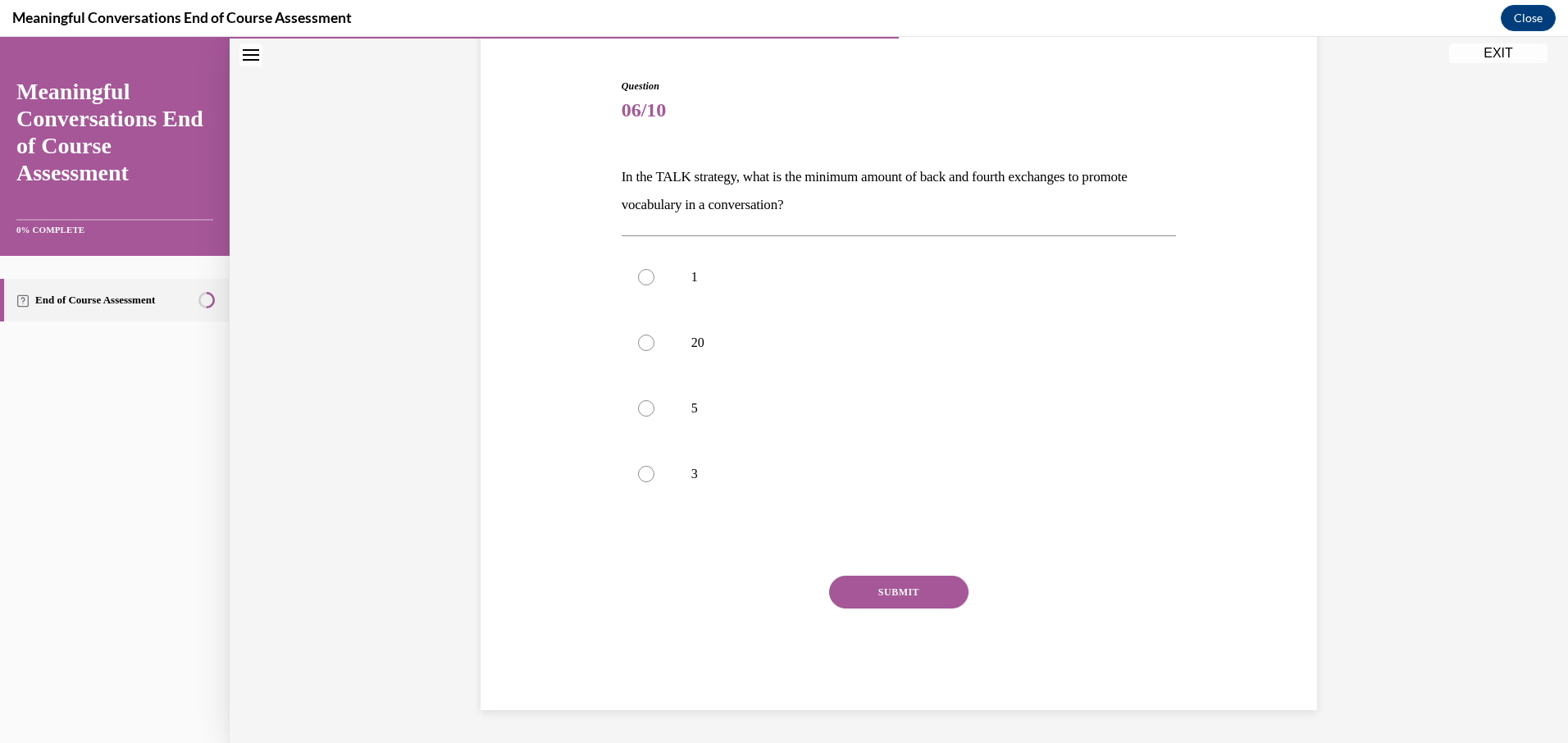
scroll to position [149, 0]
click at [659, 475] on label "3" at bounding box center [899, 474] width 555 height 66
click at [655, 475] on input "3" at bounding box center [646, 474] width 17 height 17
radio input "true"
click at [898, 592] on button "SUBMIT" at bounding box center [899, 591] width 140 height 32
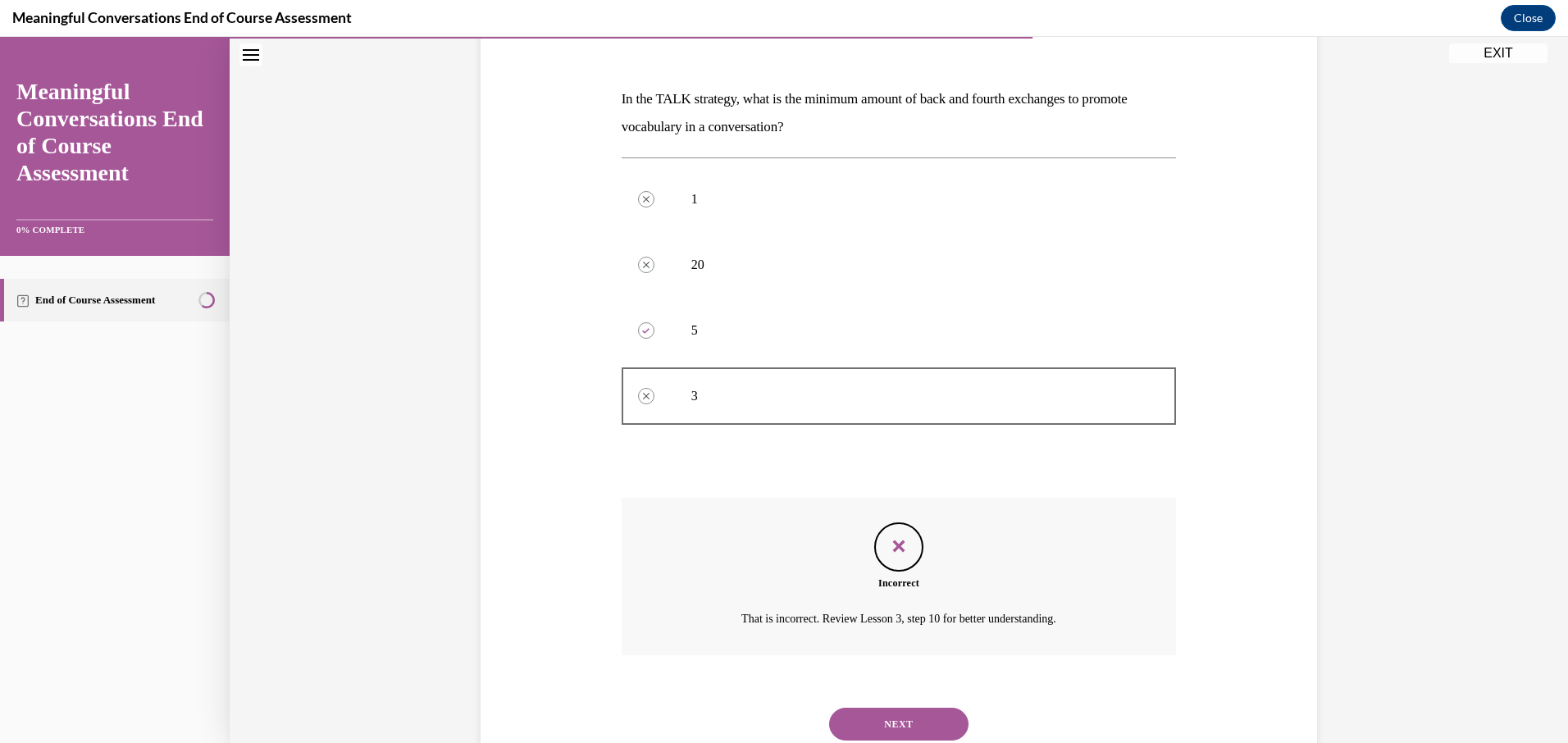
scroll to position [282, 0]
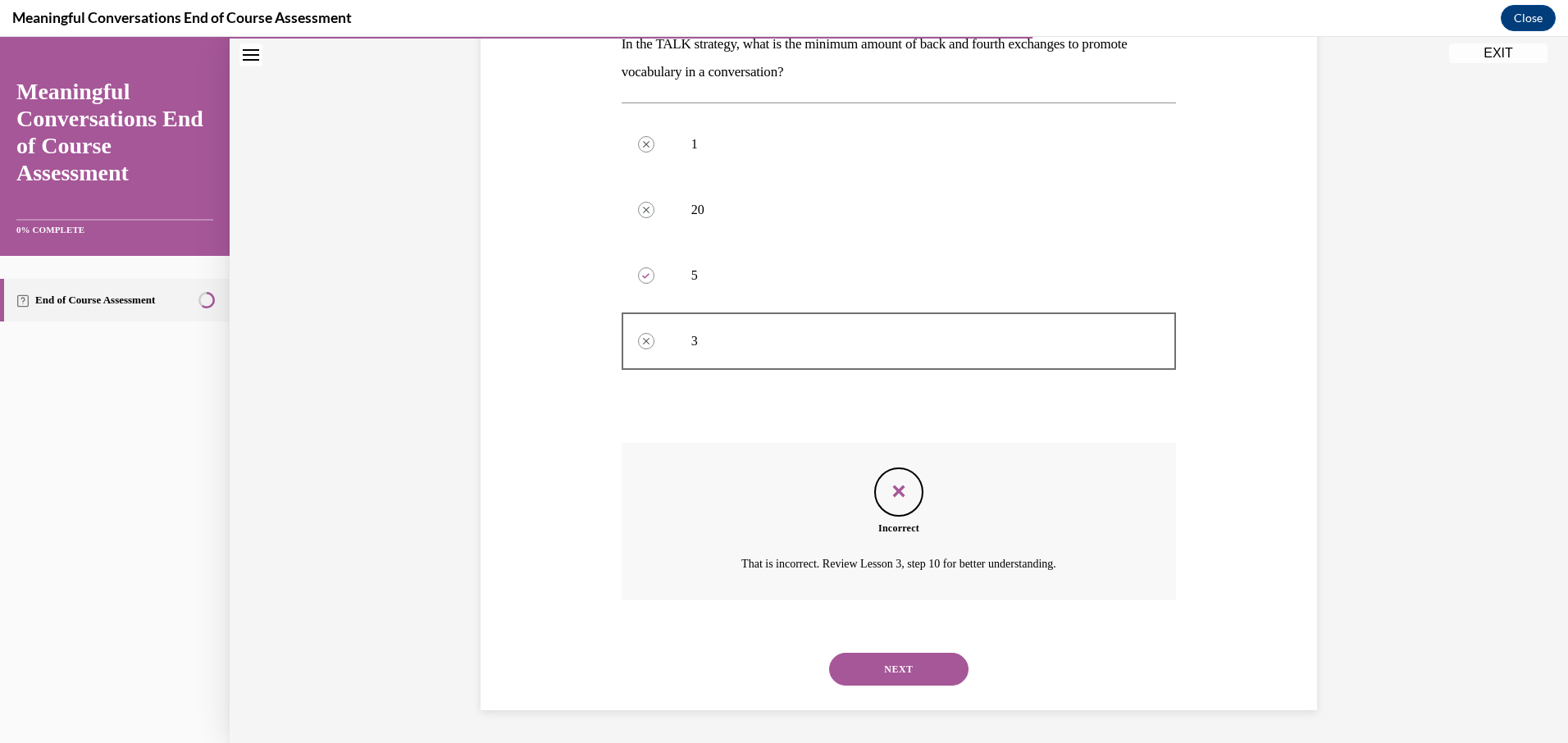
click at [913, 670] on button "NEXT" at bounding box center [899, 668] width 140 height 32
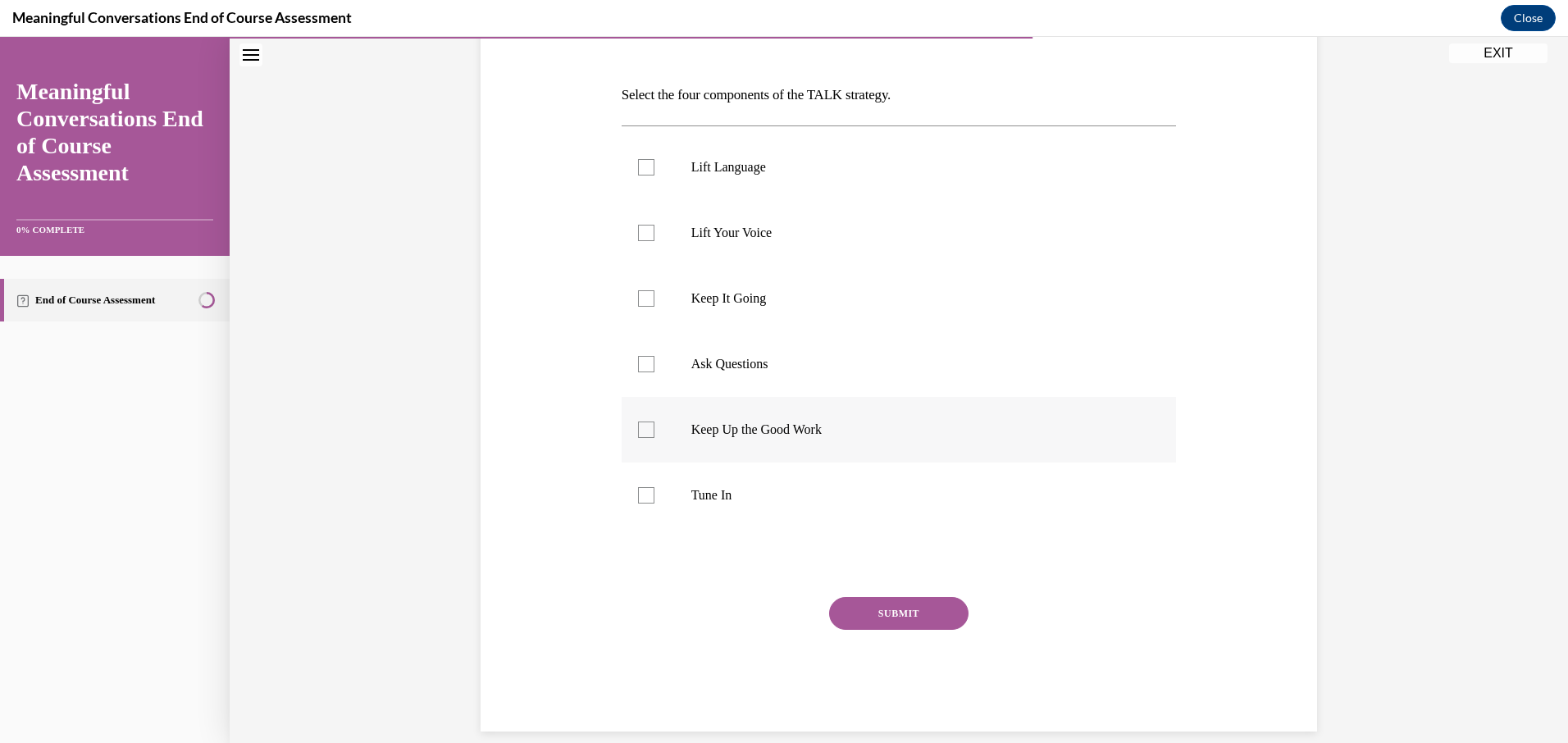
scroll to position [246, 0]
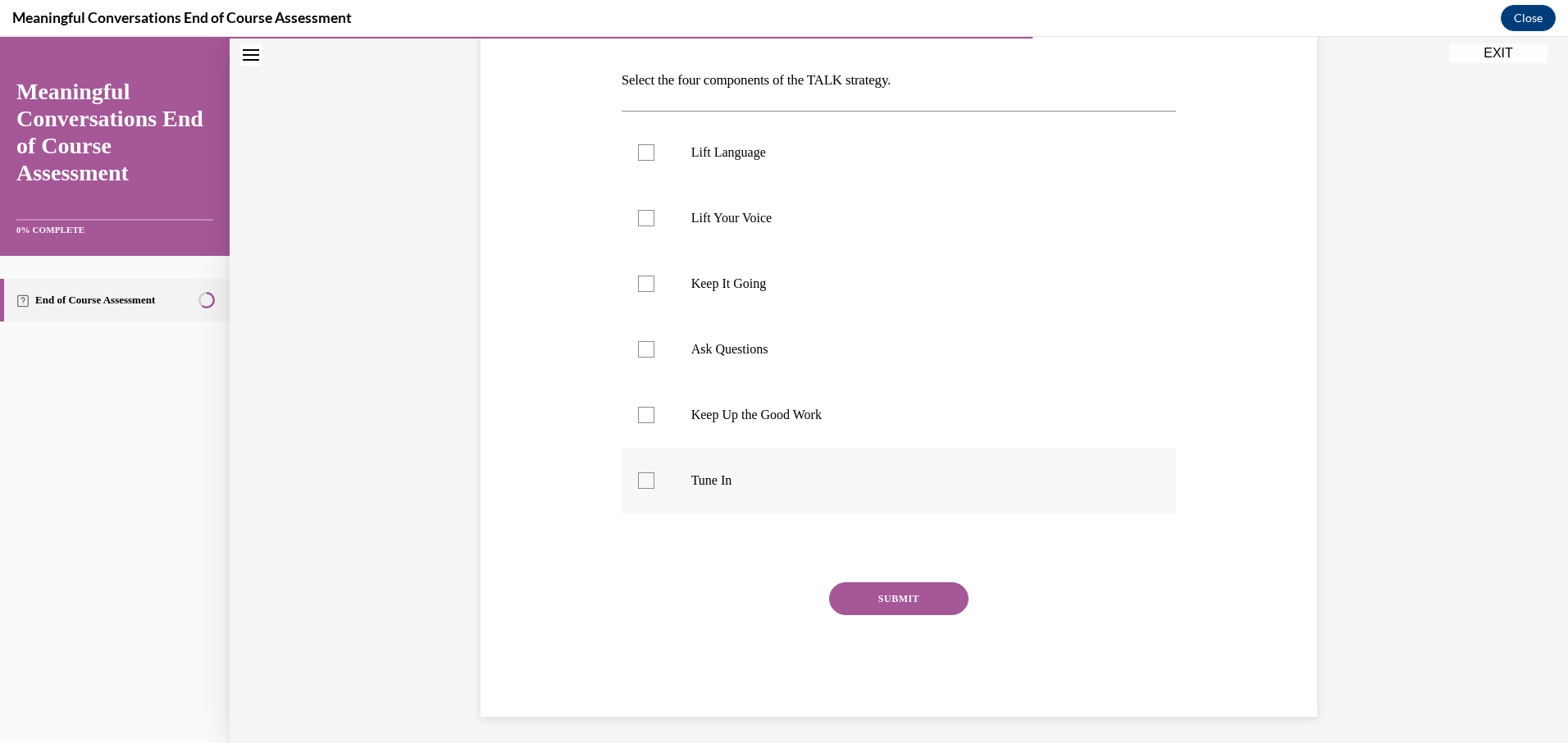
click at [669, 479] on label "Tune In" at bounding box center [899, 480] width 555 height 66
click at [655, 479] on input "Tune In" at bounding box center [646, 480] width 17 height 17
checkbox input "true"
click at [648, 161] on label "Lift Language" at bounding box center [899, 152] width 555 height 66
click at [648, 161] on input "Lift Language" at bounding box center [646, 152] width 17 height 17
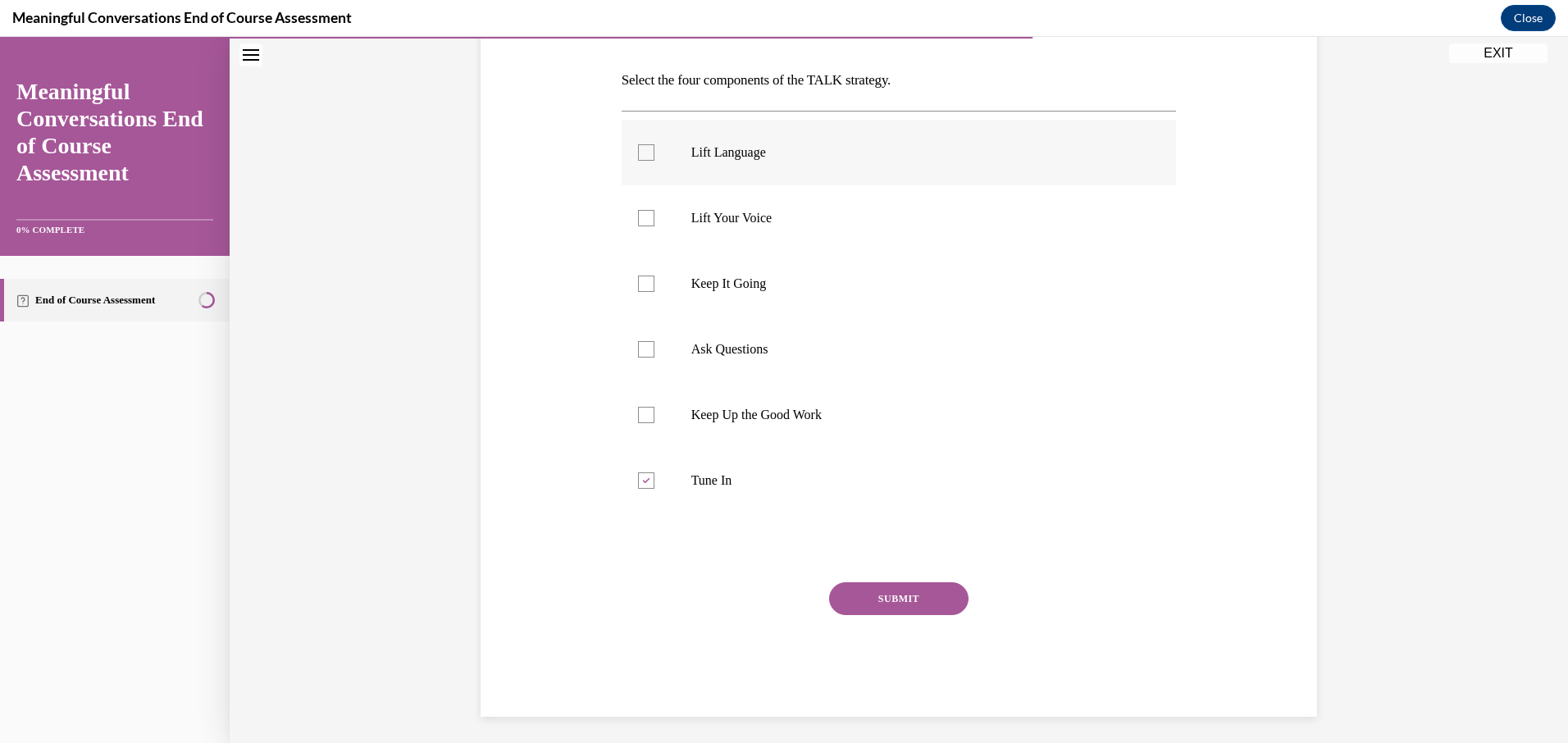
checkbox input "true"
click at [665, 285] on label "Keep It Going" at bounding box center [899, 283] width 555 height 66
click at [655, 285] on input "Keep It Going" at bounding box center [646, 283] width 17 height 17
checkbox input "true"
click at [656, 349] on label "Ask Questions" at bounding box center [899, 349] width 555 height 66
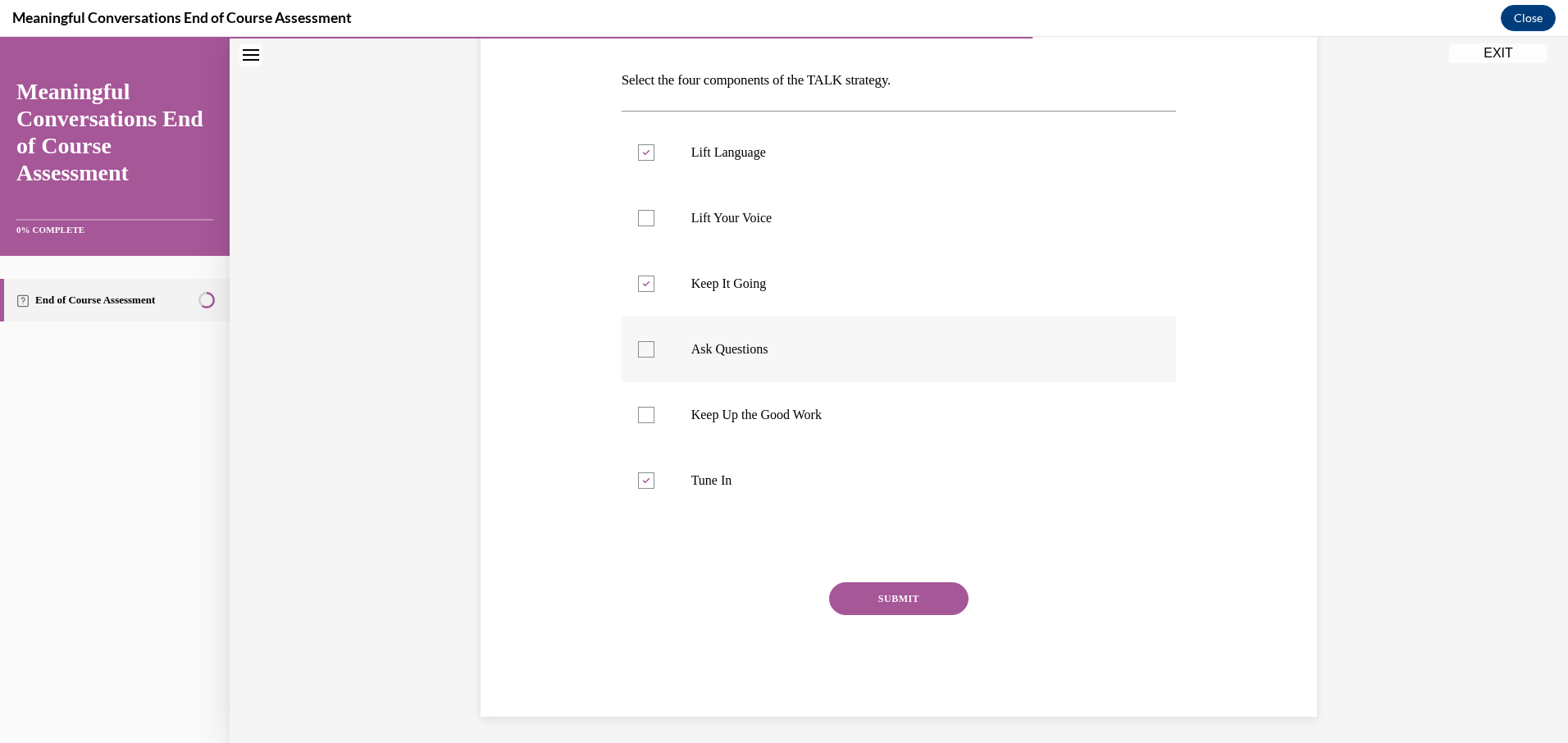
click at [655, 349] on input "Ask Questions" at bounding box center [646, 349] width 17 height 17
checkbox input "true"
click at [918, 603] on button "SUBMIT" at bounding box center [899, 597] width 140 height 32
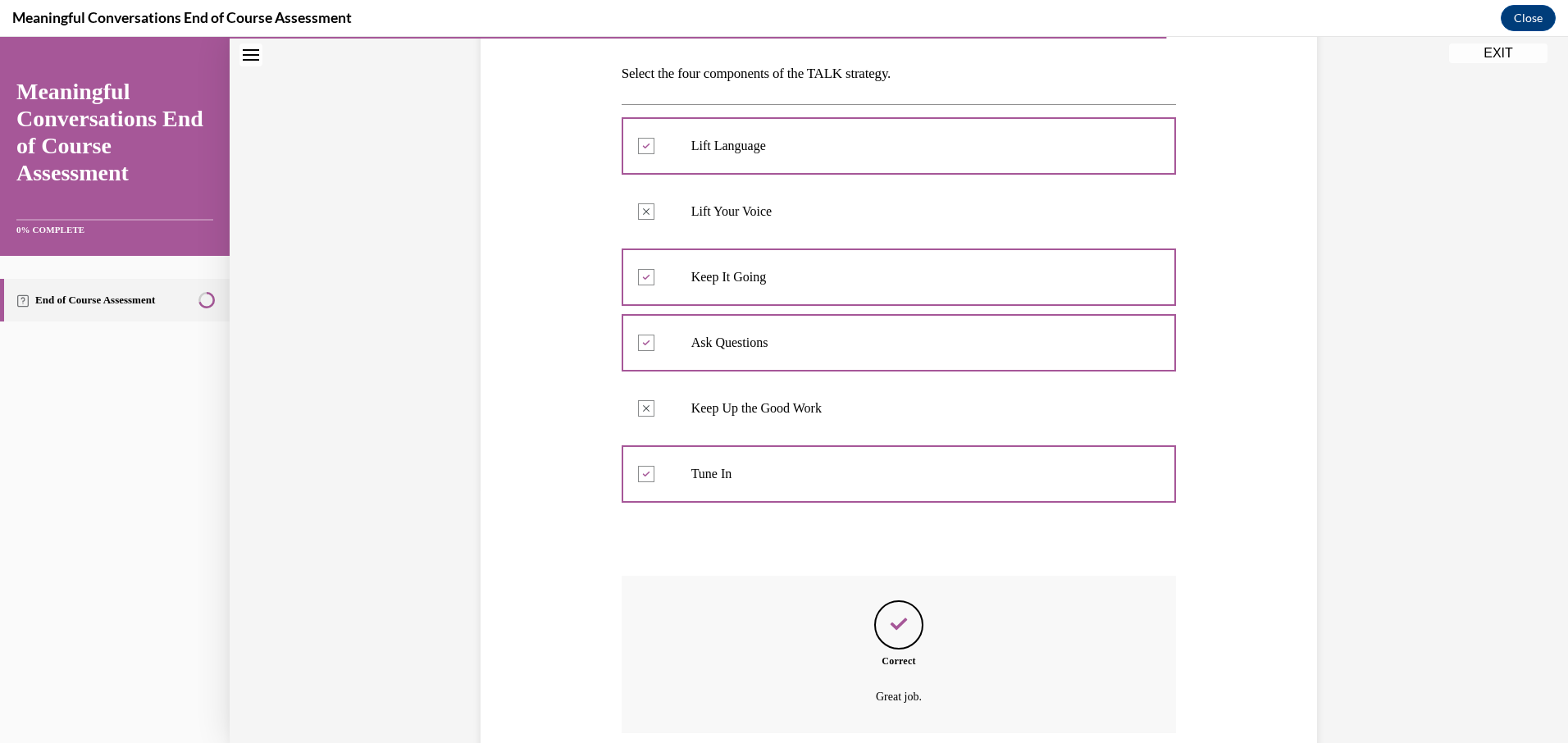
scroll to position [385, 0]
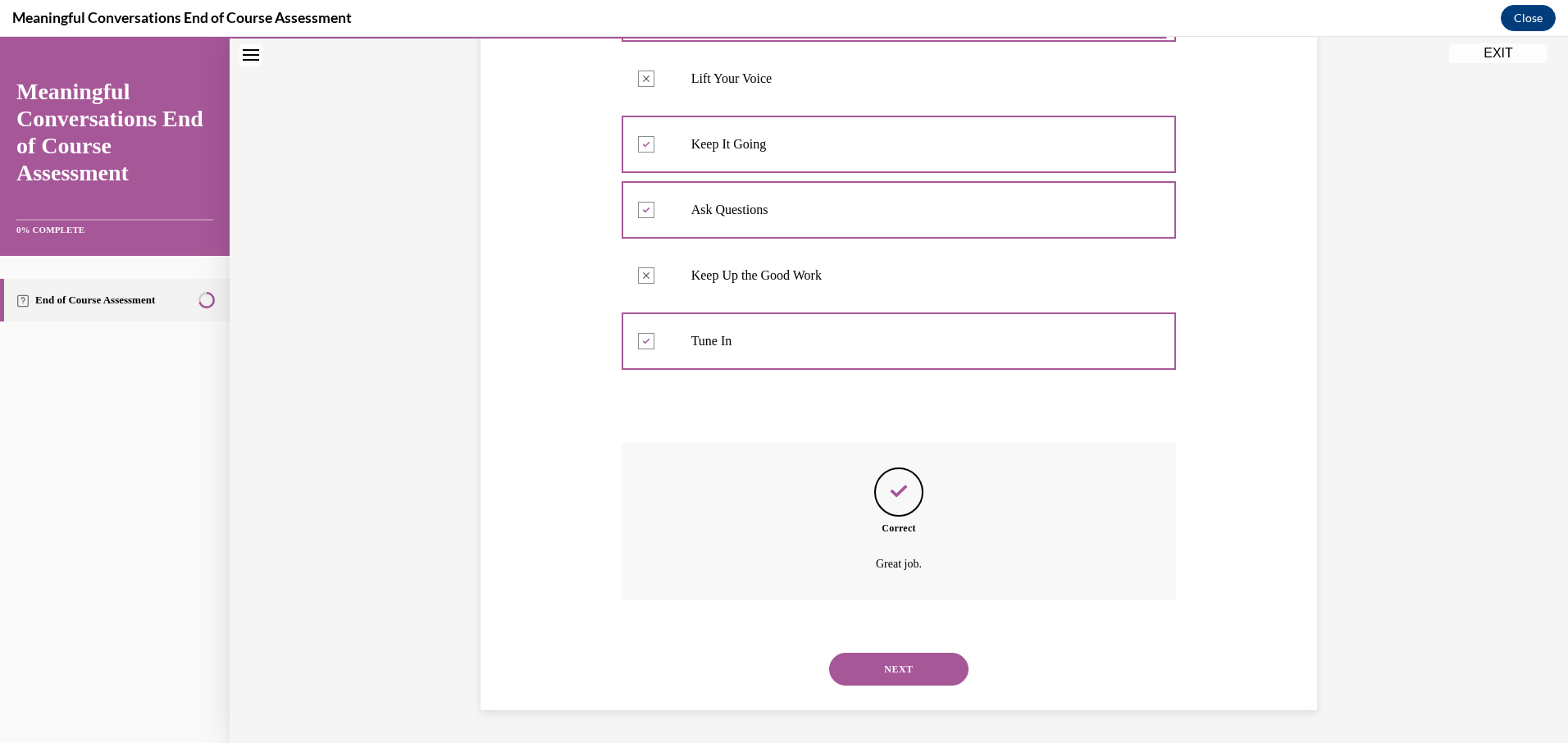
click at [897, 670] on button "NEXT" at bounding box center [899, 668] width 140 height 32
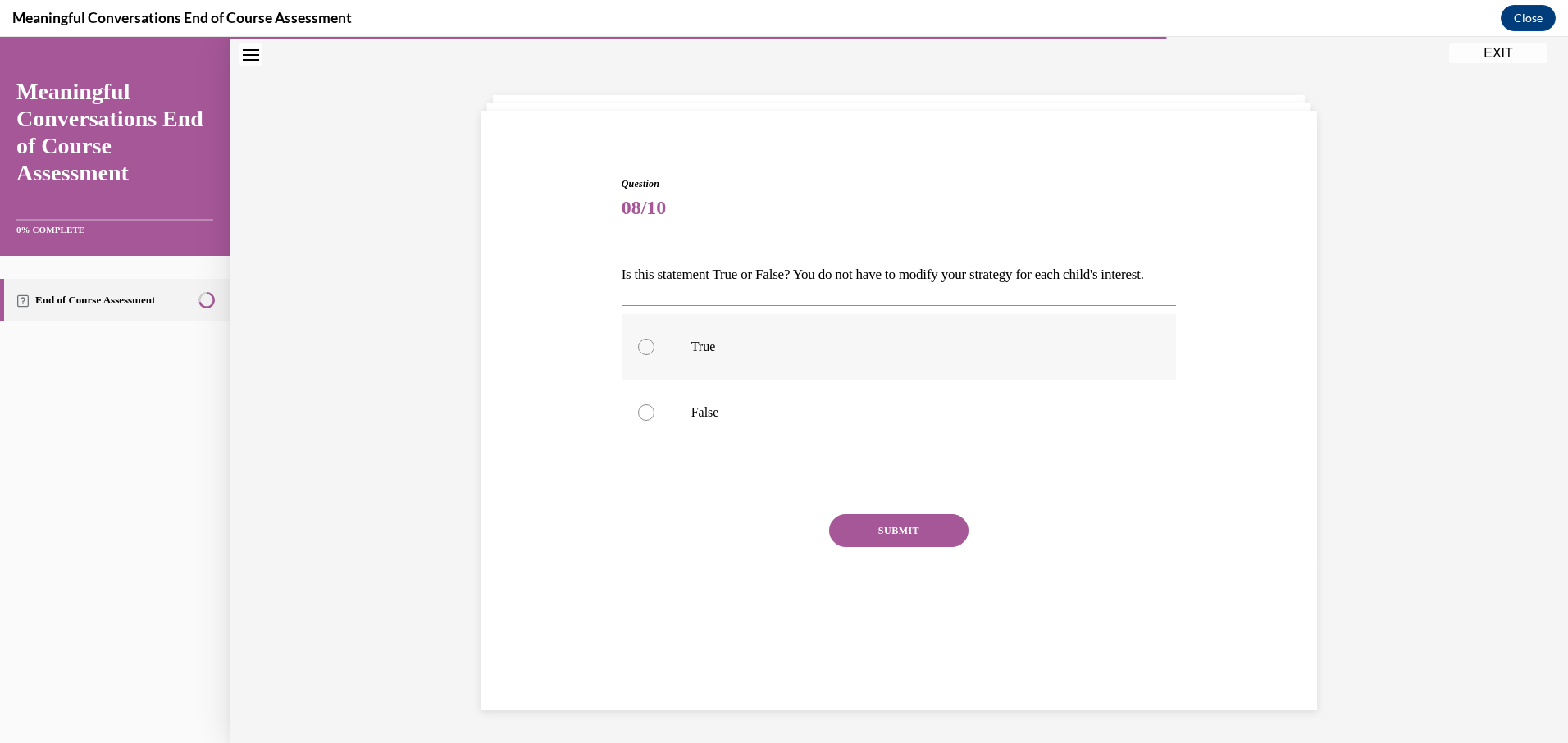
click at [707, 366] on label "True" at bounding box center [899, 346] width 555 height 66
click at [655, 355] on input "True" at bounding box center [646, 346] width 17 height 17
radio input "true"
click at [882, 547] on button "SUBMIT" at bounding box center [899, 530] width 140 height 32
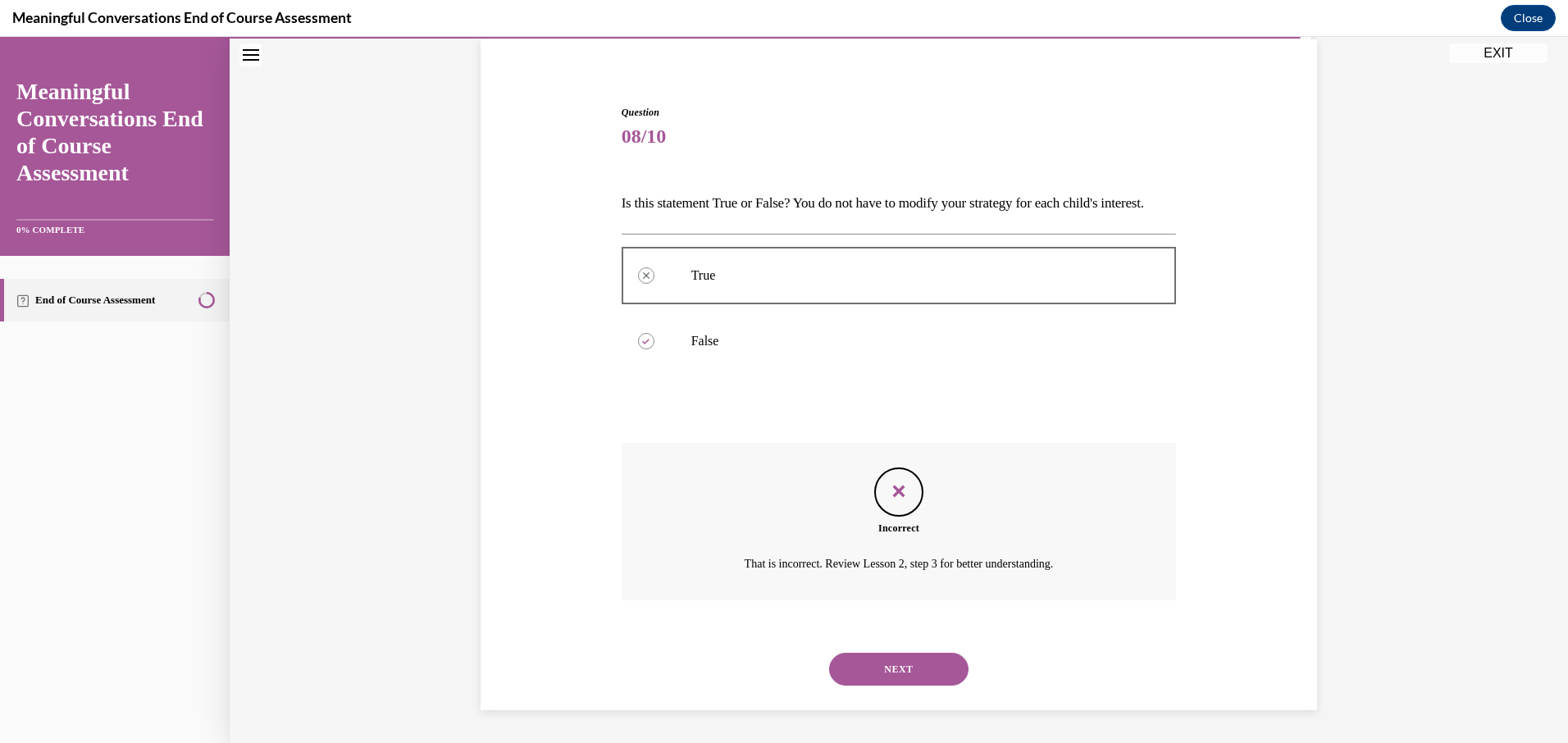
scroll to position [151, 0]
click at [875, 666] on button "NEXT" at bounding box center [899, 668] width 140 height 32
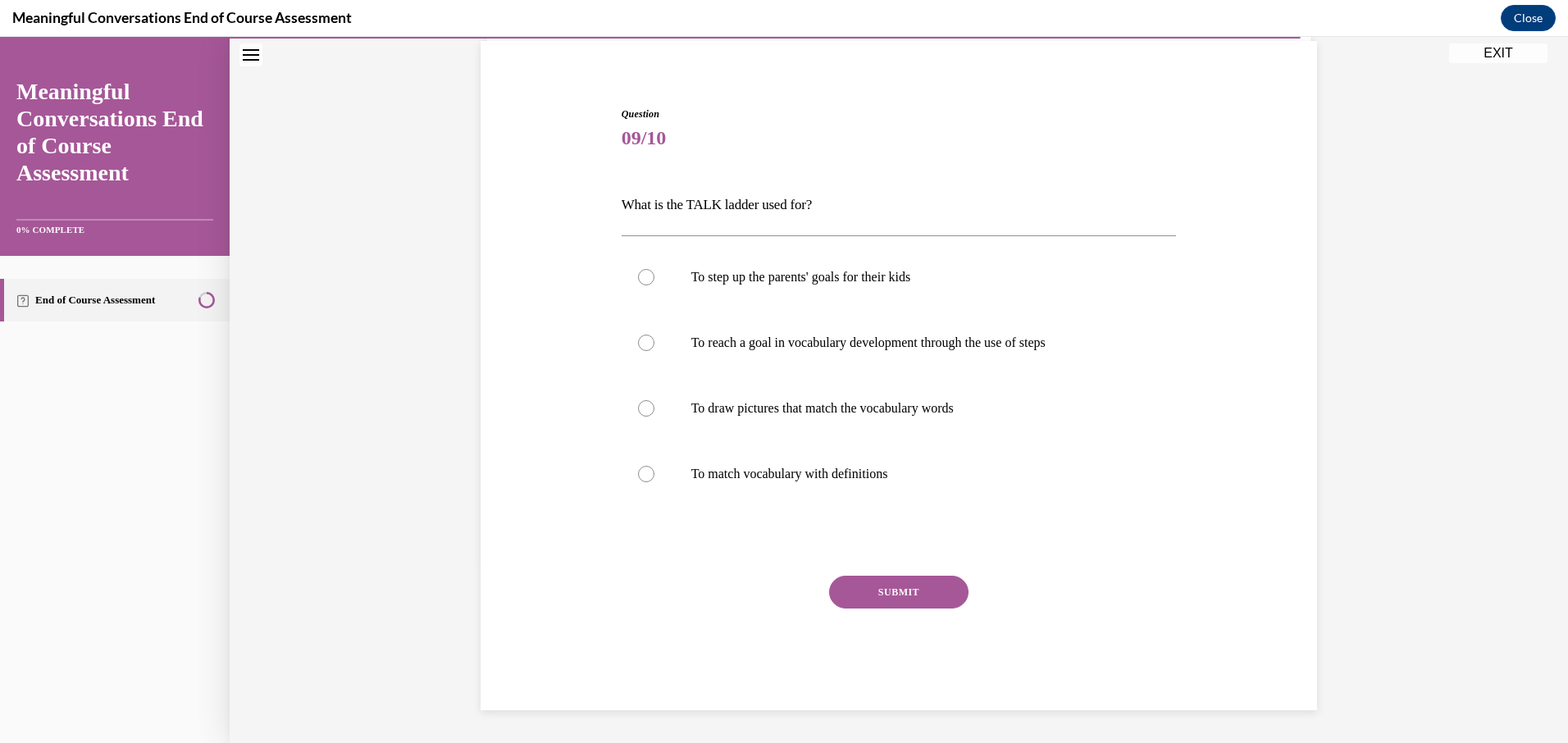
scroll to position [56, 0]
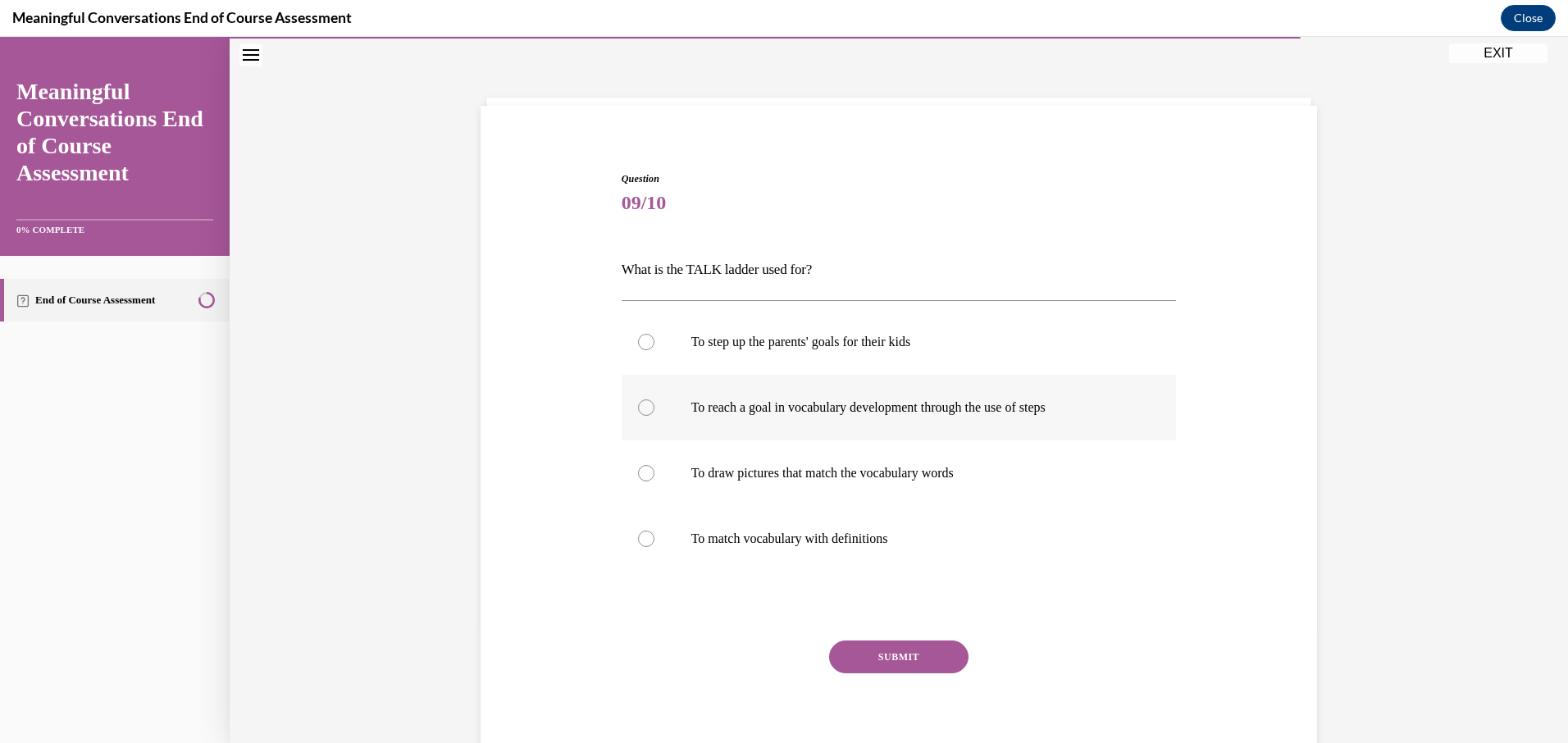
click at [840, 408] on p "To reach a goal in vocabulary development through the use of steps" at bounding box center [913, 407] width 444 height 17
click at [655, 408] on input "To reach a goal in vocabulary development through the use of steps" at bounding box center [646, 407] width 17 height 17
radio input "true"
click at [909, 659] on button "SUBMIT" at bounding box center [899, 656] width 140 height 32
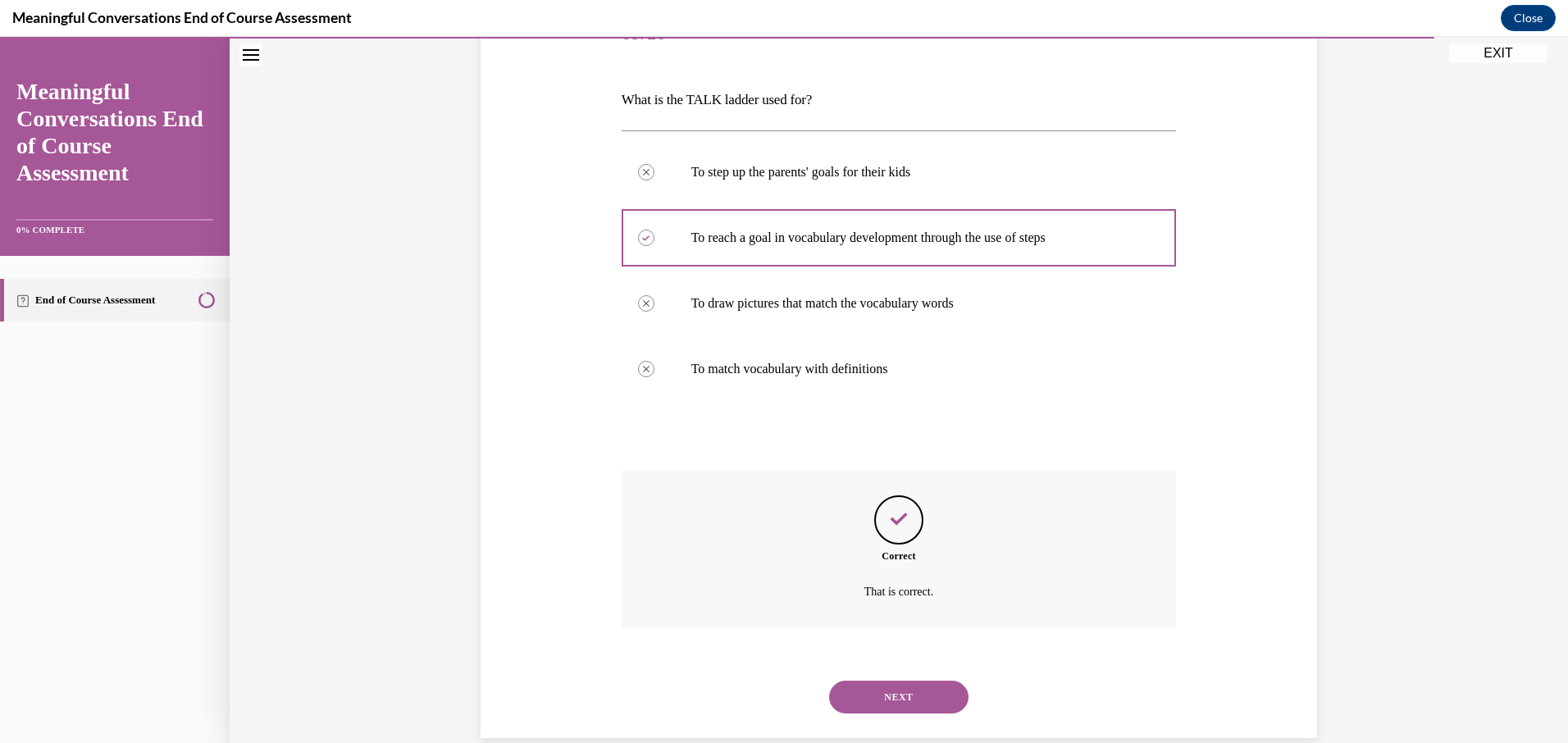
scroll to position [254, 0]
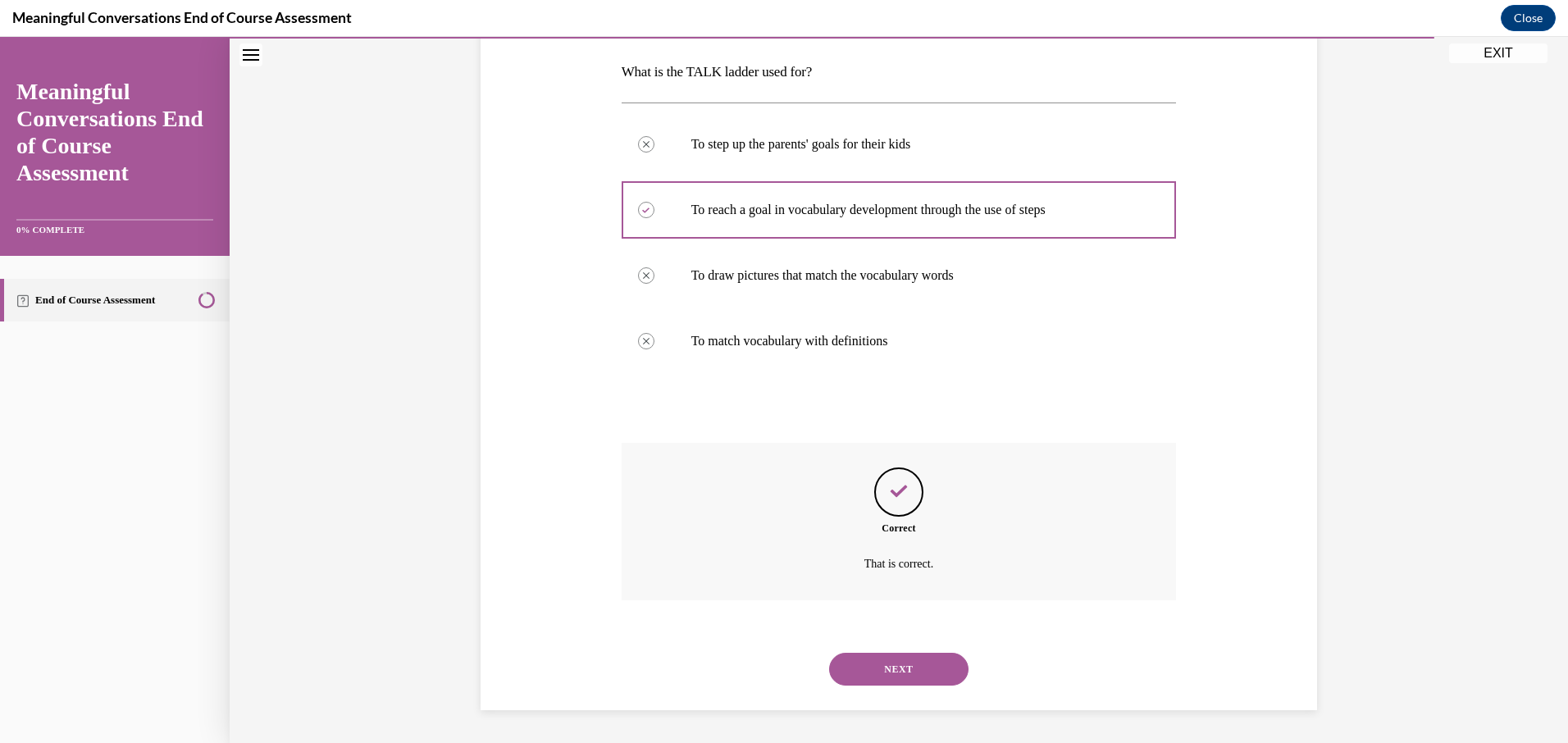
click at [916, 660] on button "NEXT" at bounding box center [899, 668] width 140 height 32
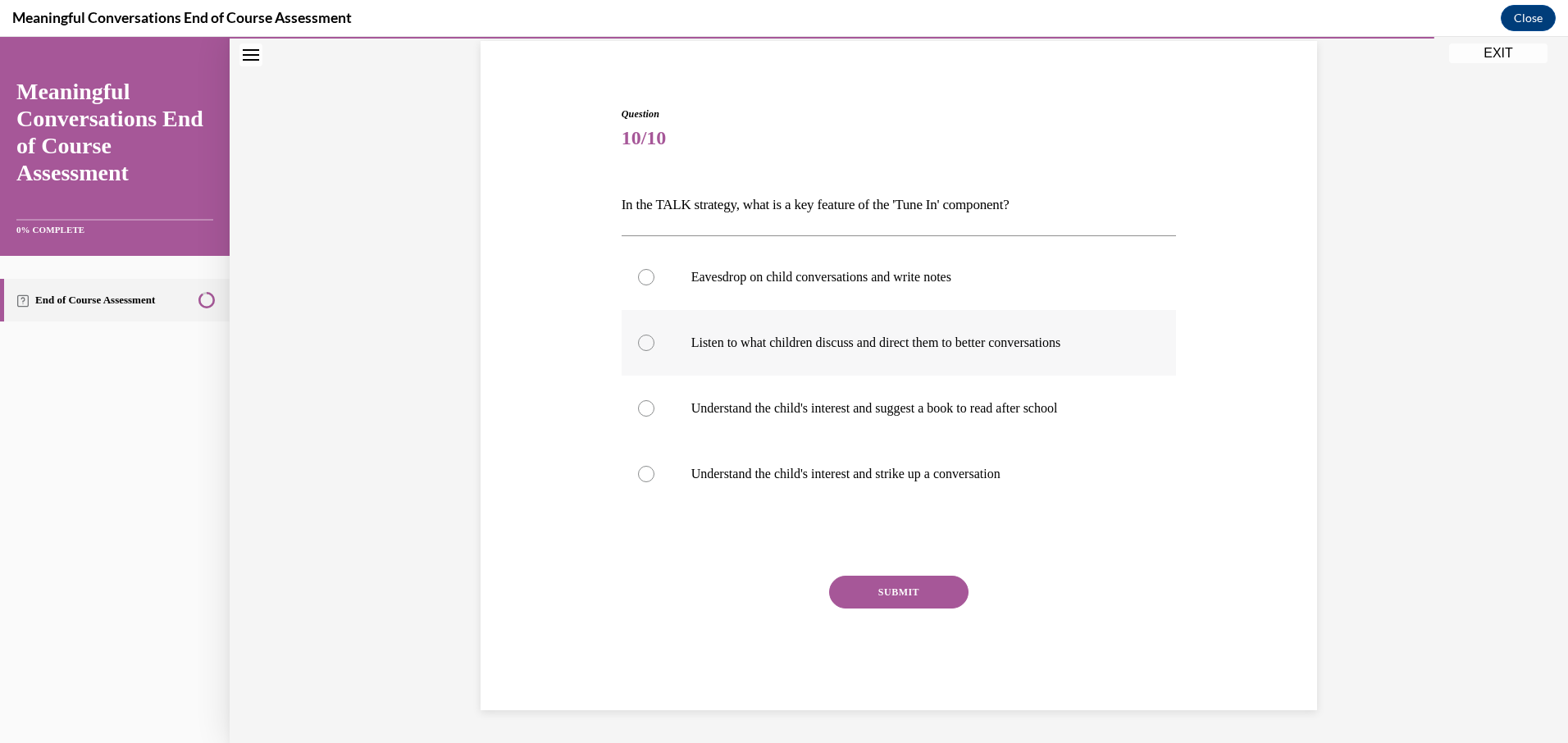
click at [789, 345] on p "Listen to what children discuss and direct them to better conversations" at bounding box center [913, 342] width 444 height 17
click at [655, 345] on input "Listen to what children discuss and direct them to better conversations" at bounding box center [646, 342] width 17 height 17
radio input "true"
click at [879, 586] on button "SUBMIT" at bounding box center [899, 591] width 140 height 32
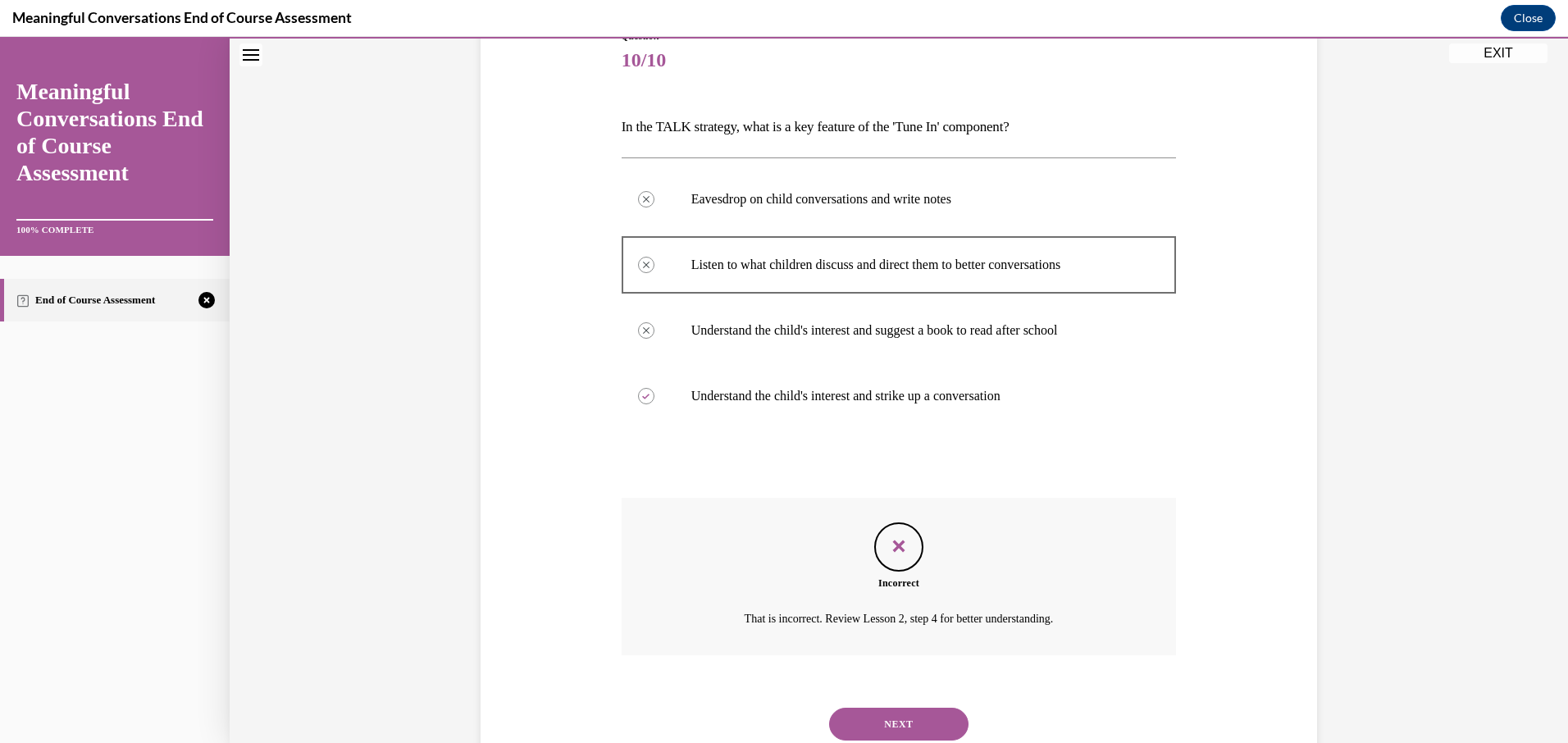
scroll to position [254, 0]
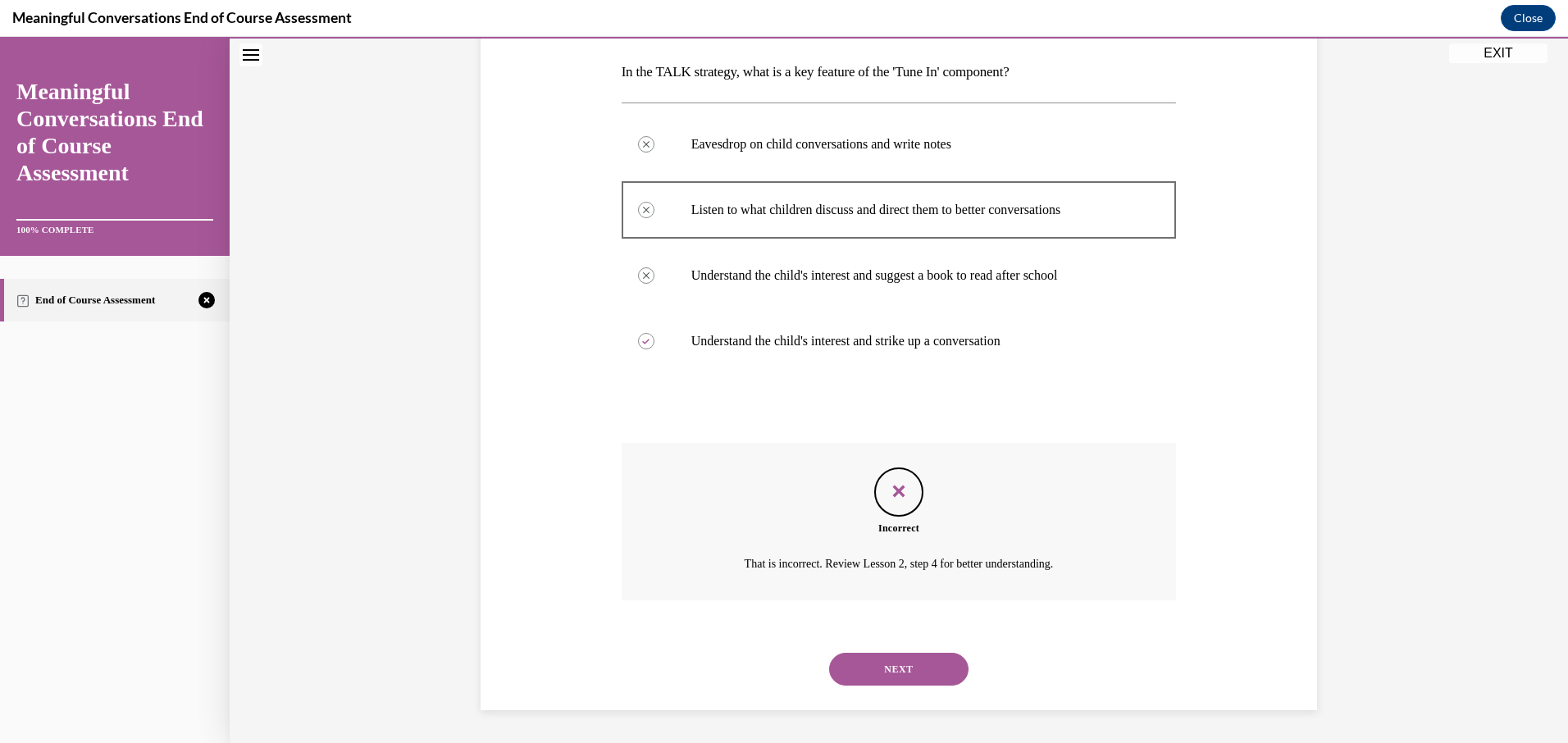
click at [873, 674] on button "NEXT" at bounding box center [899, 668] width 140 height 32
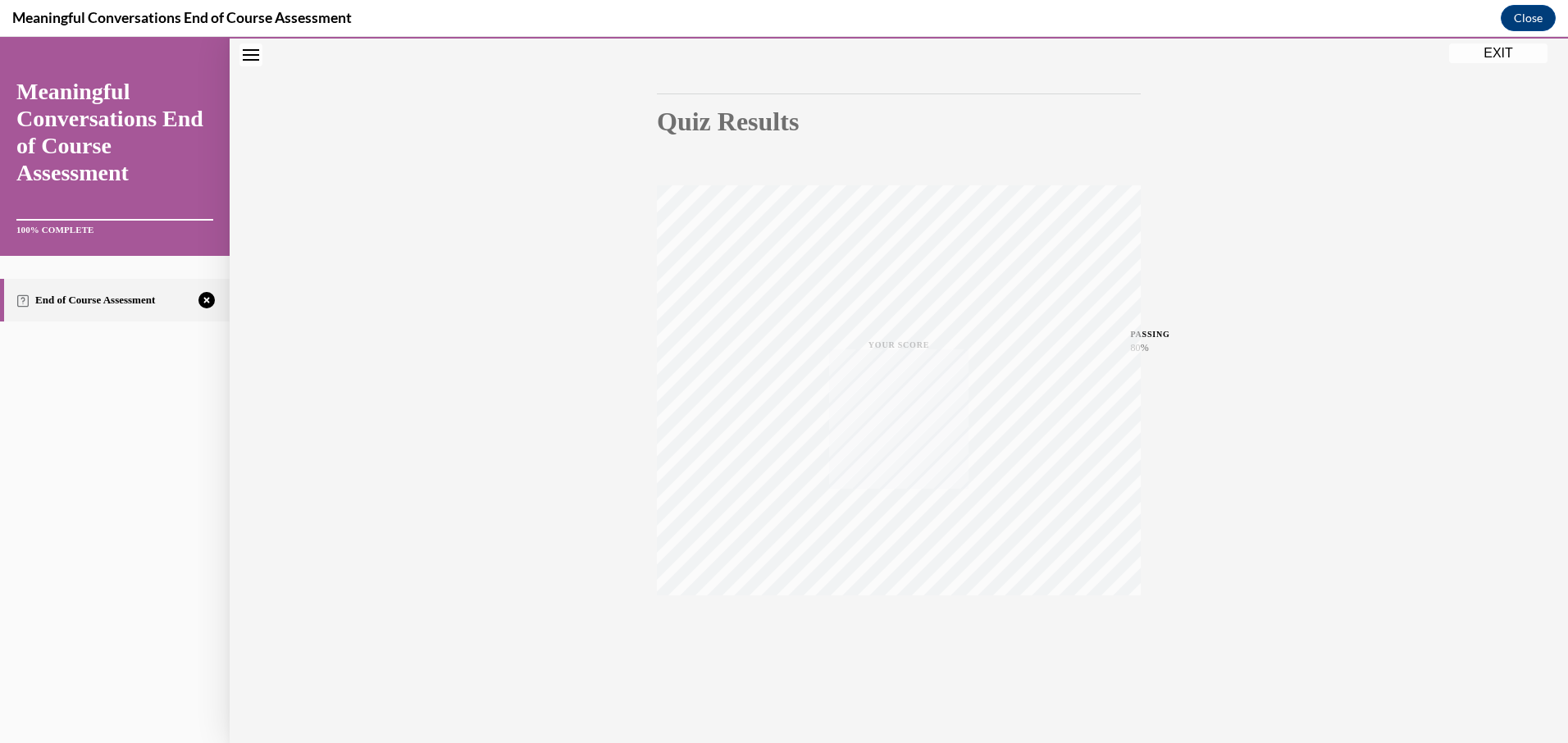
scroll to position [134, 0]
click at [882, 639] on icon "button" at bounding box center [899, 642] width 58 height 18
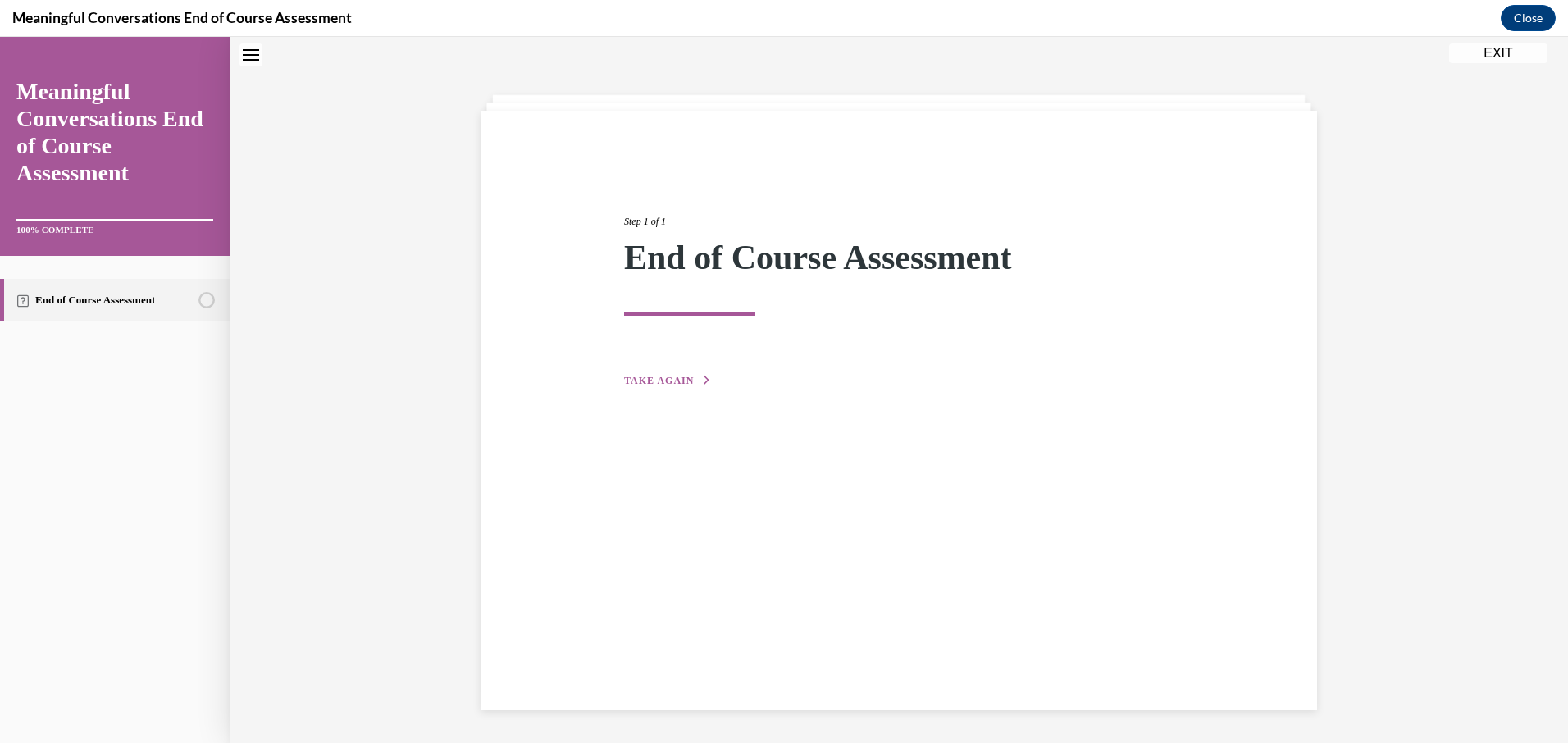
click at [634, 370] on div "Step 1 of 1 End of Course Assessment TAKE AGAIN" at bounding box center [899, 282] width 574 height 213
click at [633, 376] on span "TAKE AGAIN" at bounding box center [658, 380] width 69 height 11
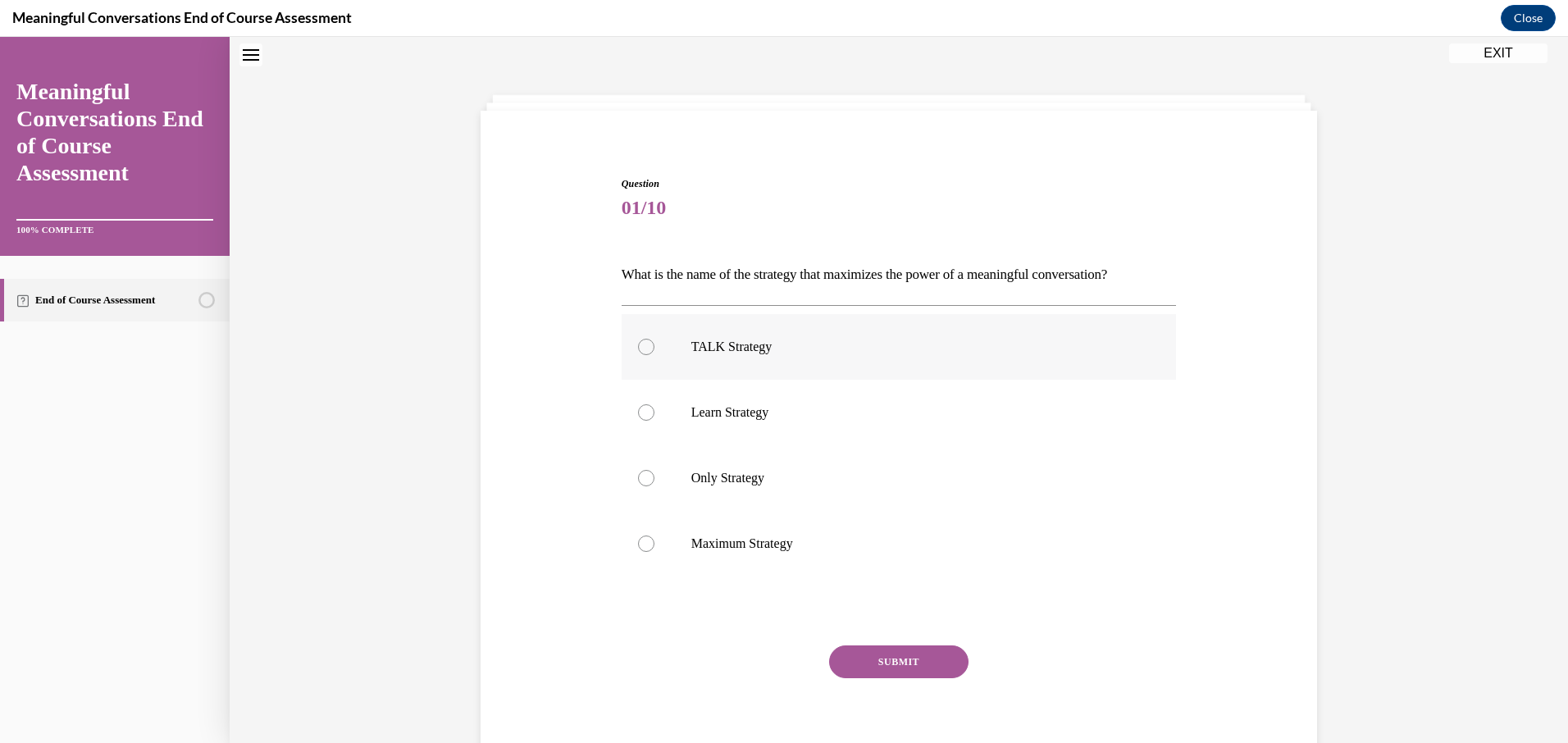
click at [802, 339] on p "TALK Strategy" at bounding box center [913, 346] width 444 height 17
click at [655, 339] on input "TALK Strategy" at bounding box center [646, 346] width 17 height 17
radio input "true"
click at [829, 651] on button "SUBMIT" at bounding box center [899, 661] width 140 height 32
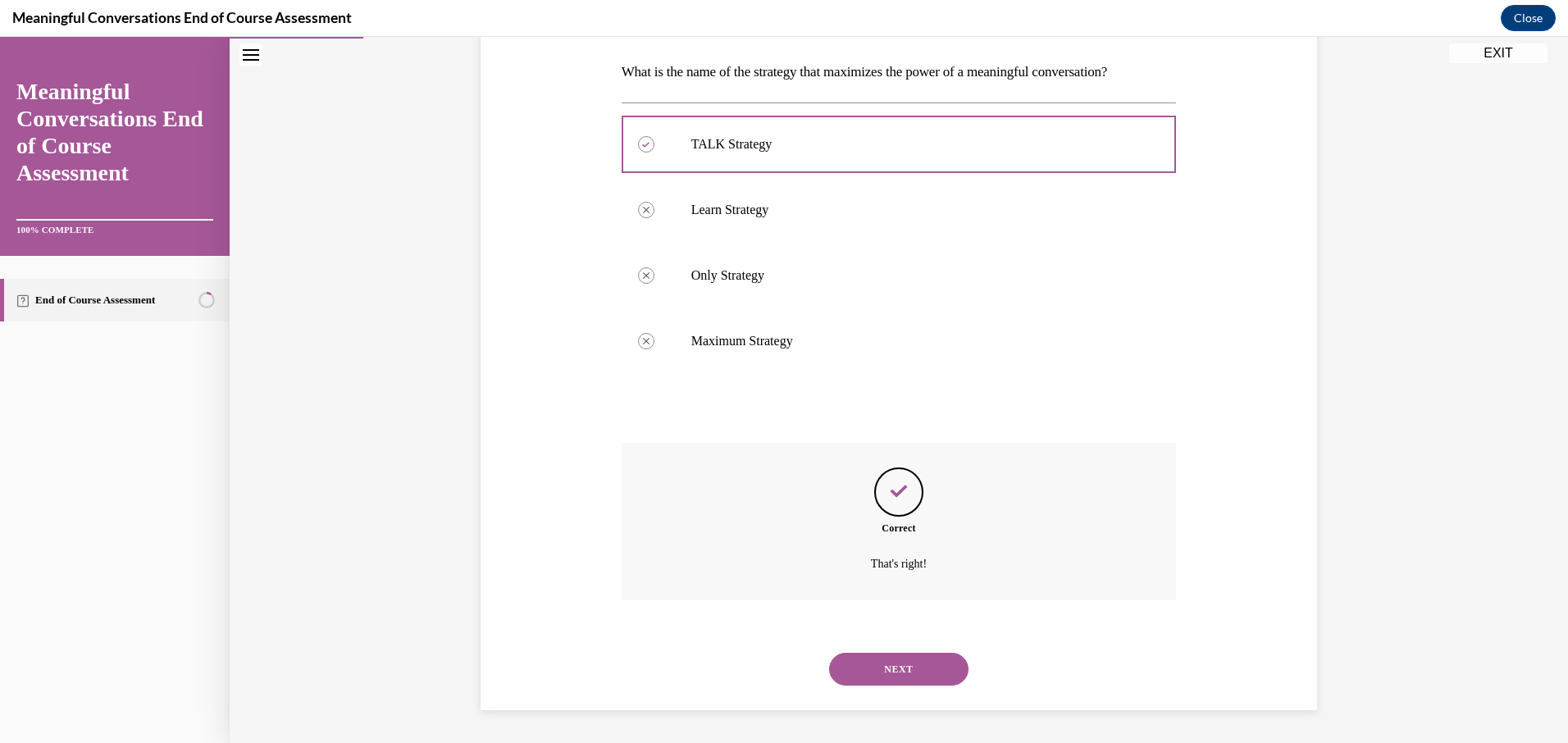
click at [868, 677] on button "NEXT" at bounding box center [899, 668] width 140 height 32
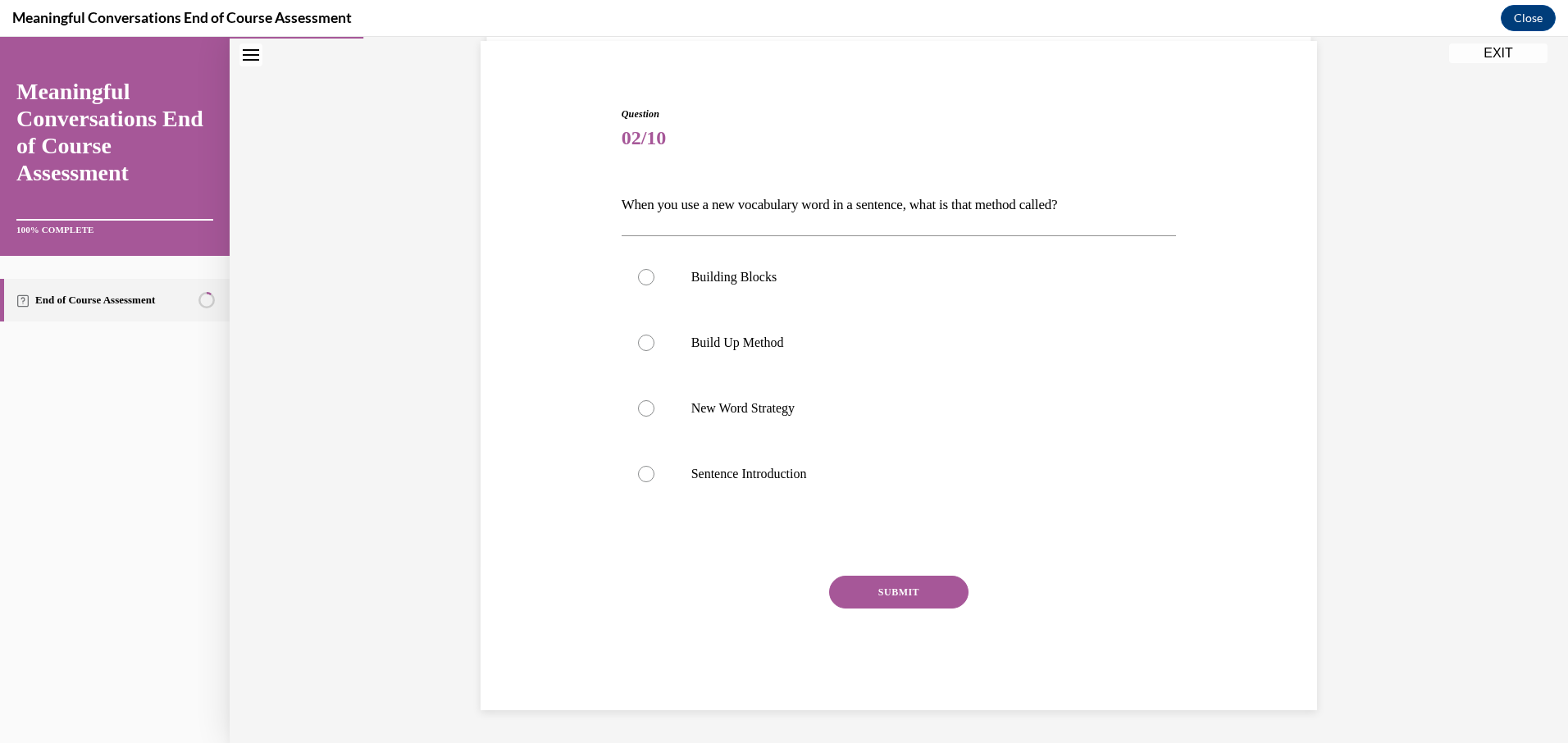
scroll to position [121, 0]
click at [720, 351] on label "Build Up Method" at bounding box center [899, 342] width 555 height 66
click at [655, 351] on input "Build Up Method" at bounding box center [646, 342] width 17 height 17
radio input "true"
click at [893, 590] on button "SUBMIT" at bounding box center [899, 591] width 140 height 32
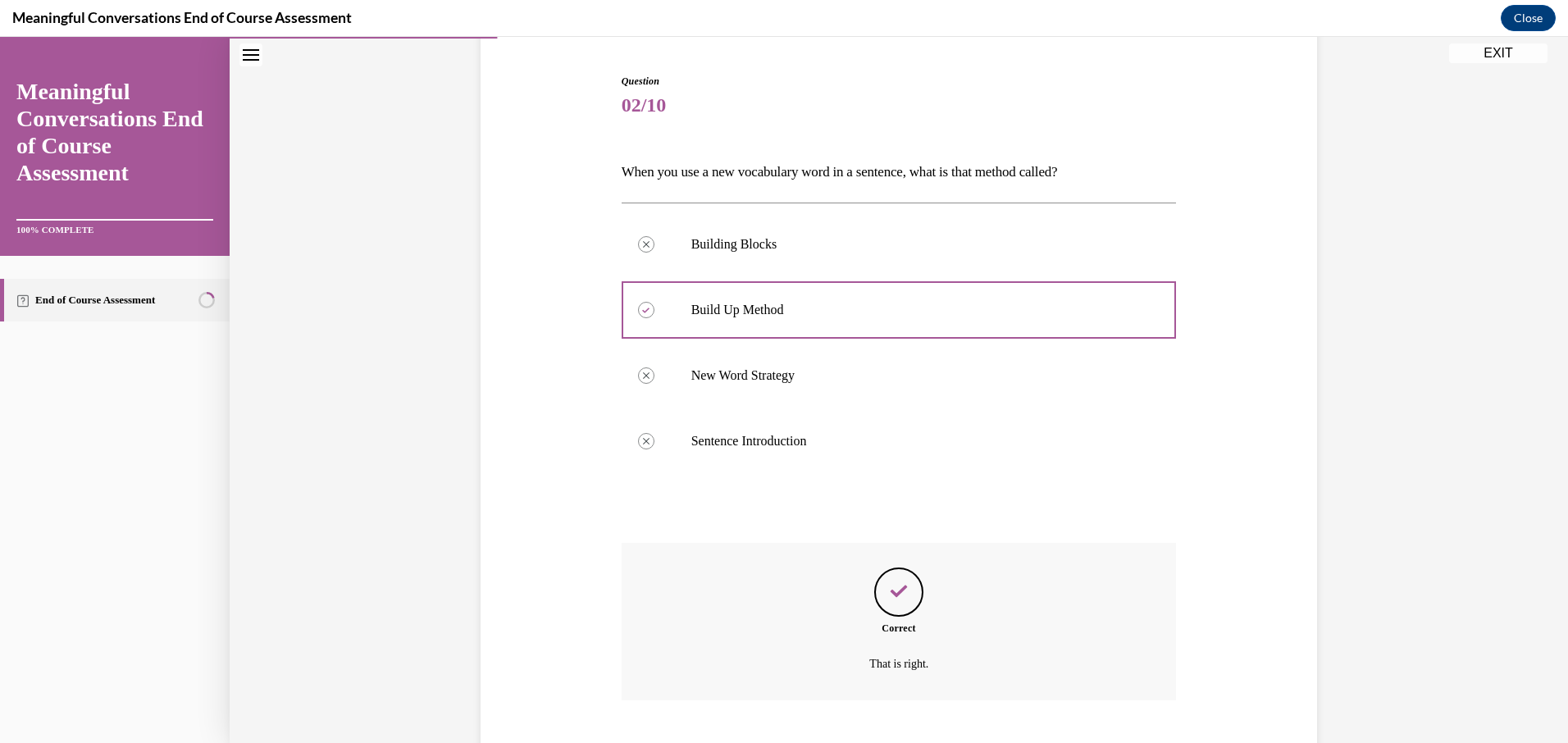
scroll to position [254, 0]
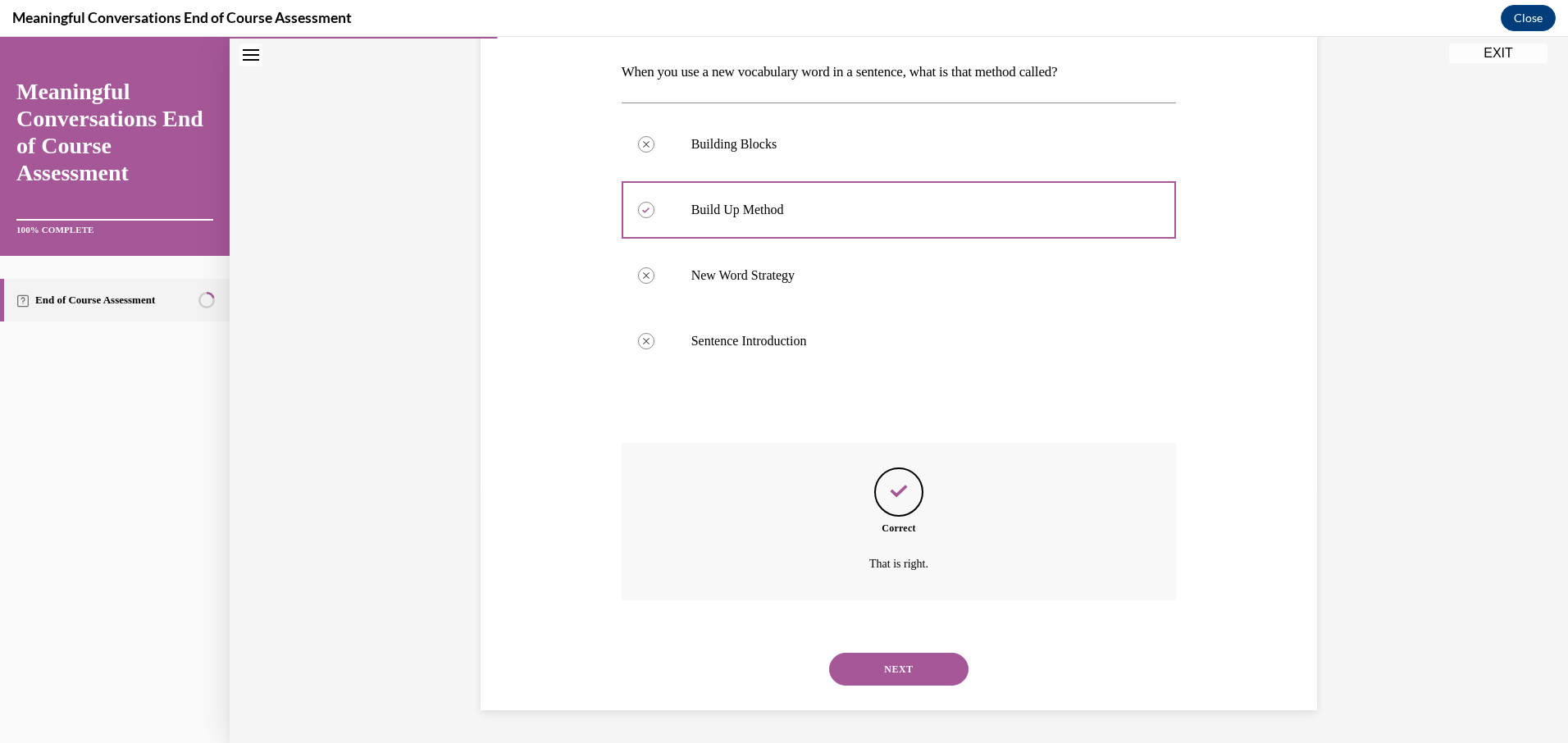
click at [856, 676] on button "NEXT" at bounding box center [899, 668] width 140 height 32
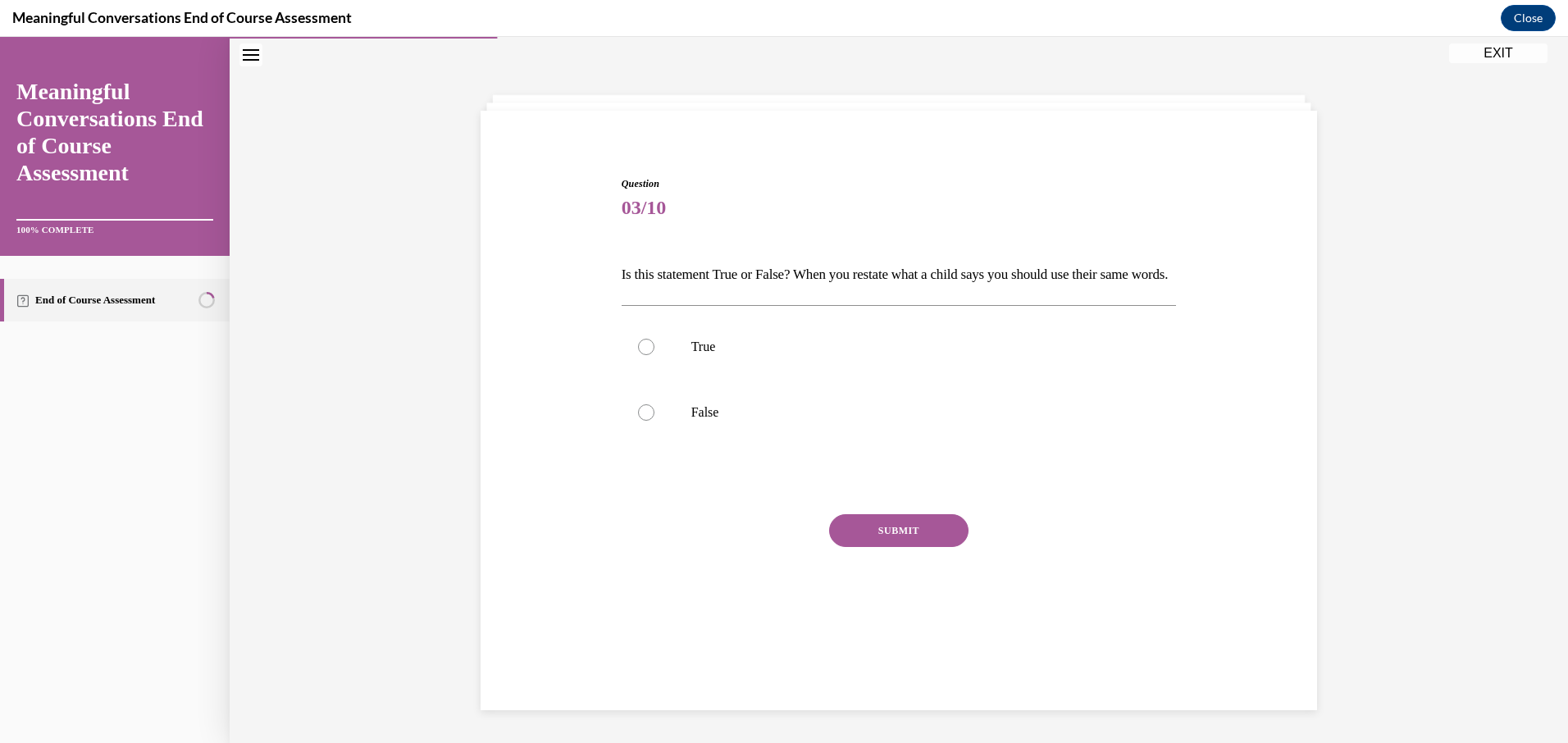
scroll to position [52, 0]
click at [681, 444] on label "False" at bounding box center [899, 412] width 555 height 66
click at [655, 420] on input "False" at bounding box center [646, 412] width 17 height 17
radio input "true"
click at [931, 547] on button "SUBMIT" at bounding box center [899, 530] width 140 height 32
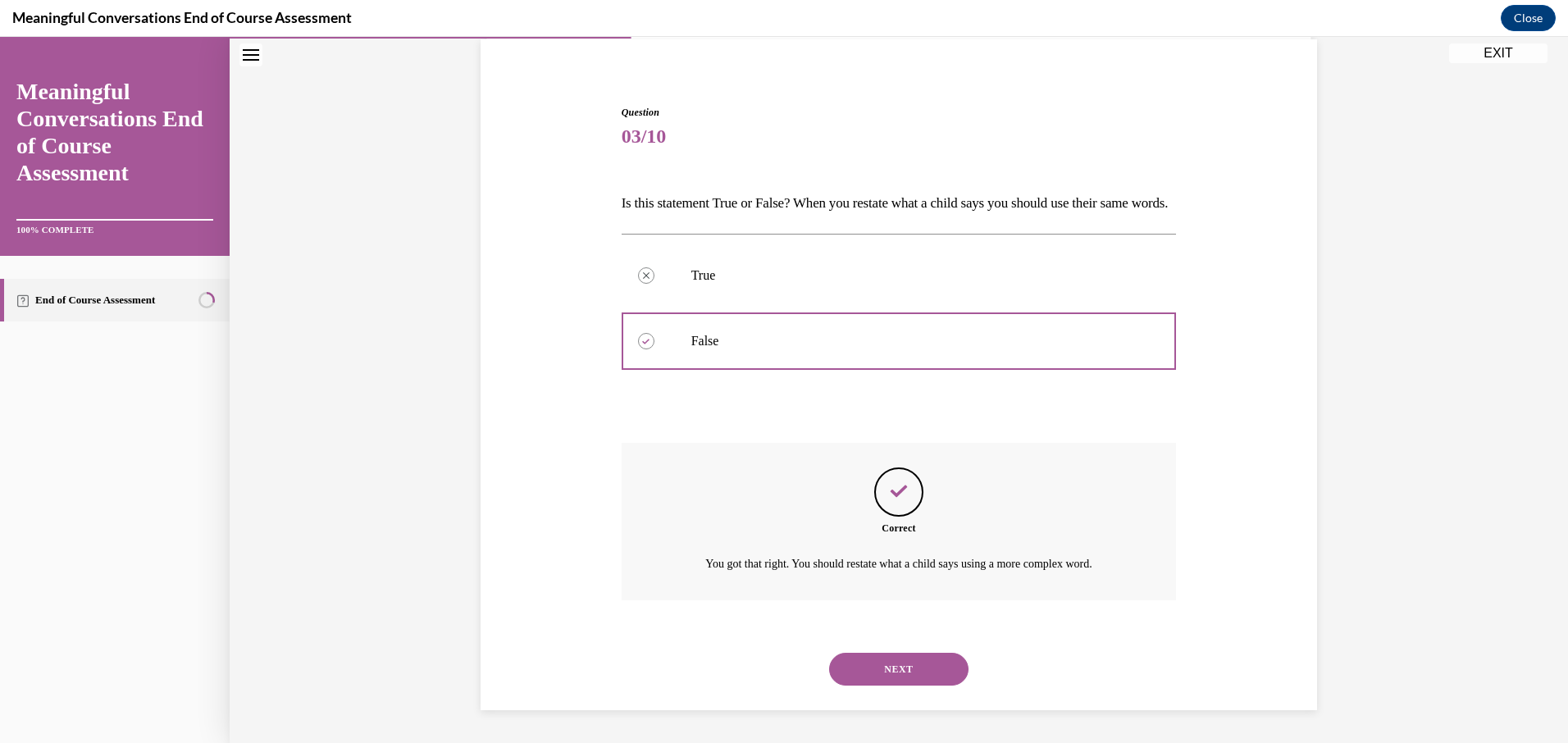
scroll to position [151, 0]
click at [892, 678] on button "NEXT" at bounding box center [899, 668] width 140 height 32
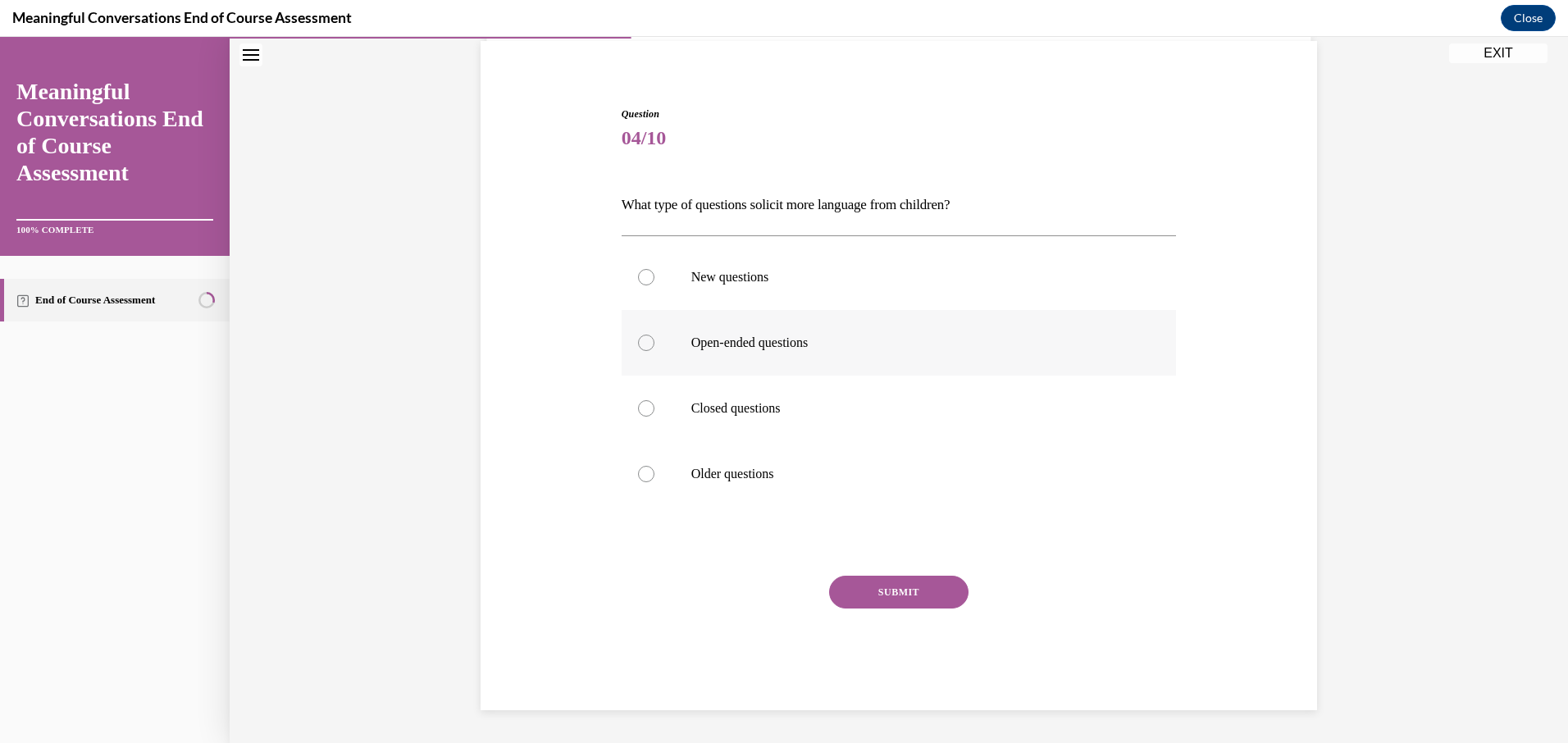
scroll to position [56, 0]
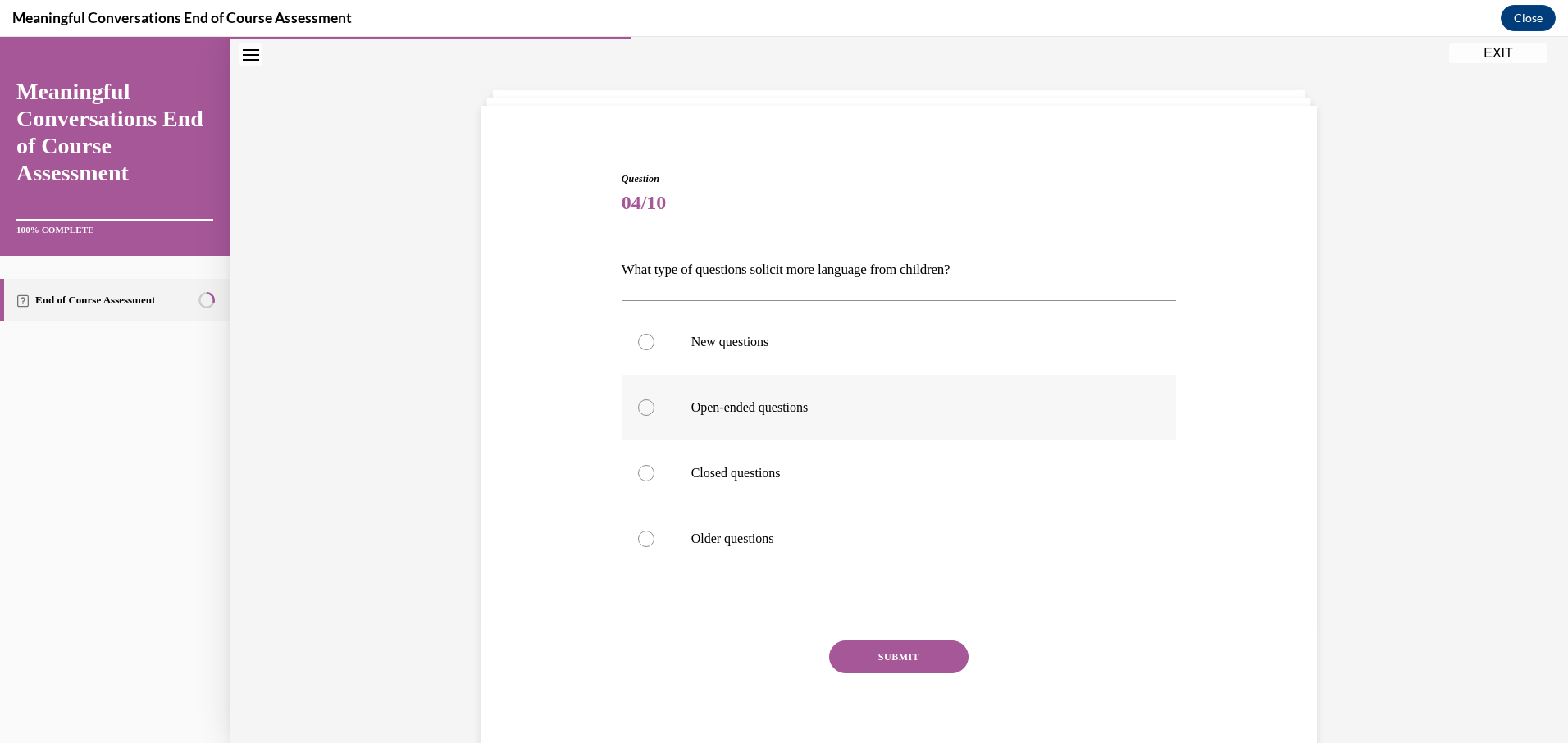
click at [751, 399] on p "Open-ended questions" at bounding box center [913, 407] width 444 height 17
click at [655, 399] on input "Open-ended questions" at bounding box center [646, 407] width 17 height 17
radio input "true"
click at [883, 663] on button "SUBMIT" at bounding box center [899, 656] width 140 height 32
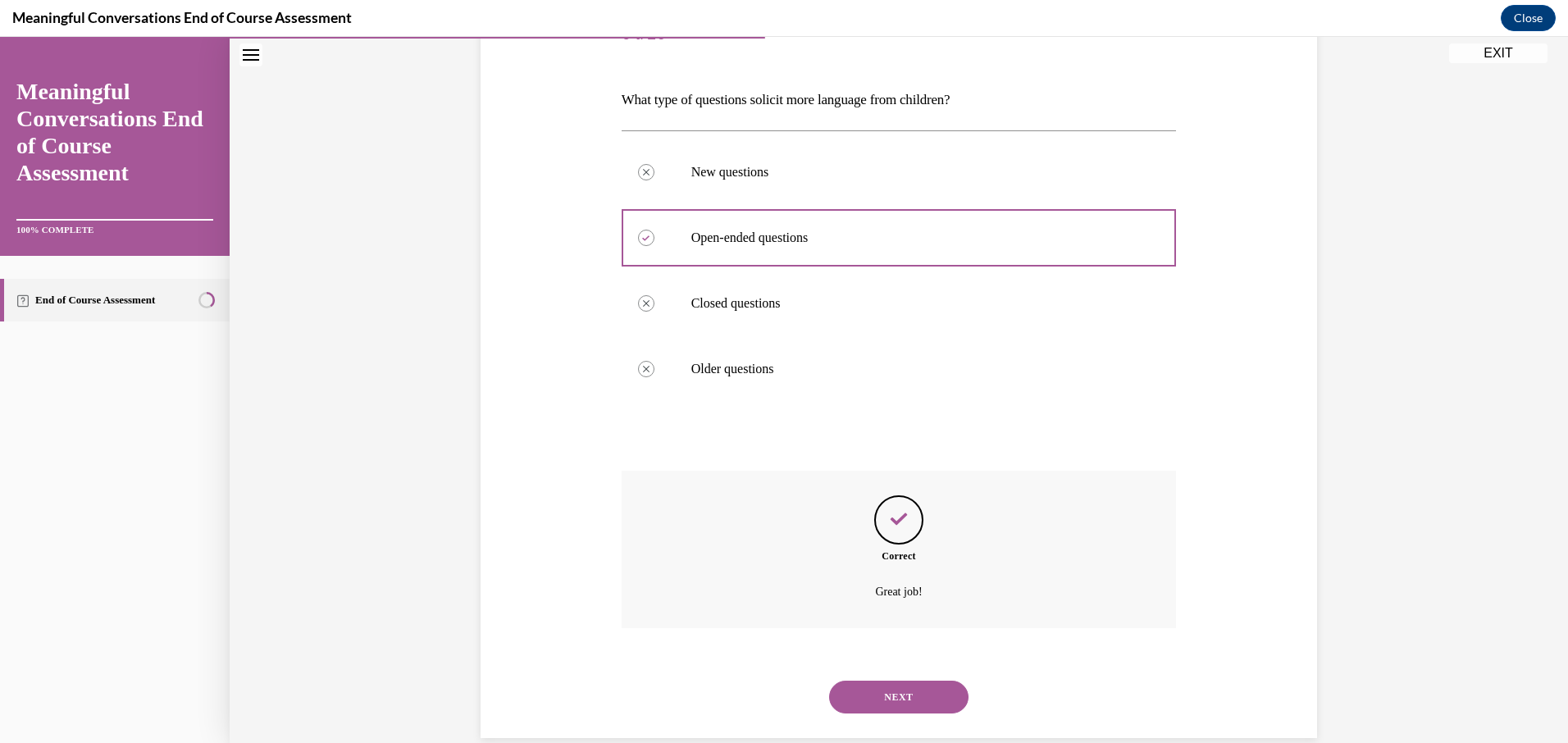
scroll to position [254, 0]
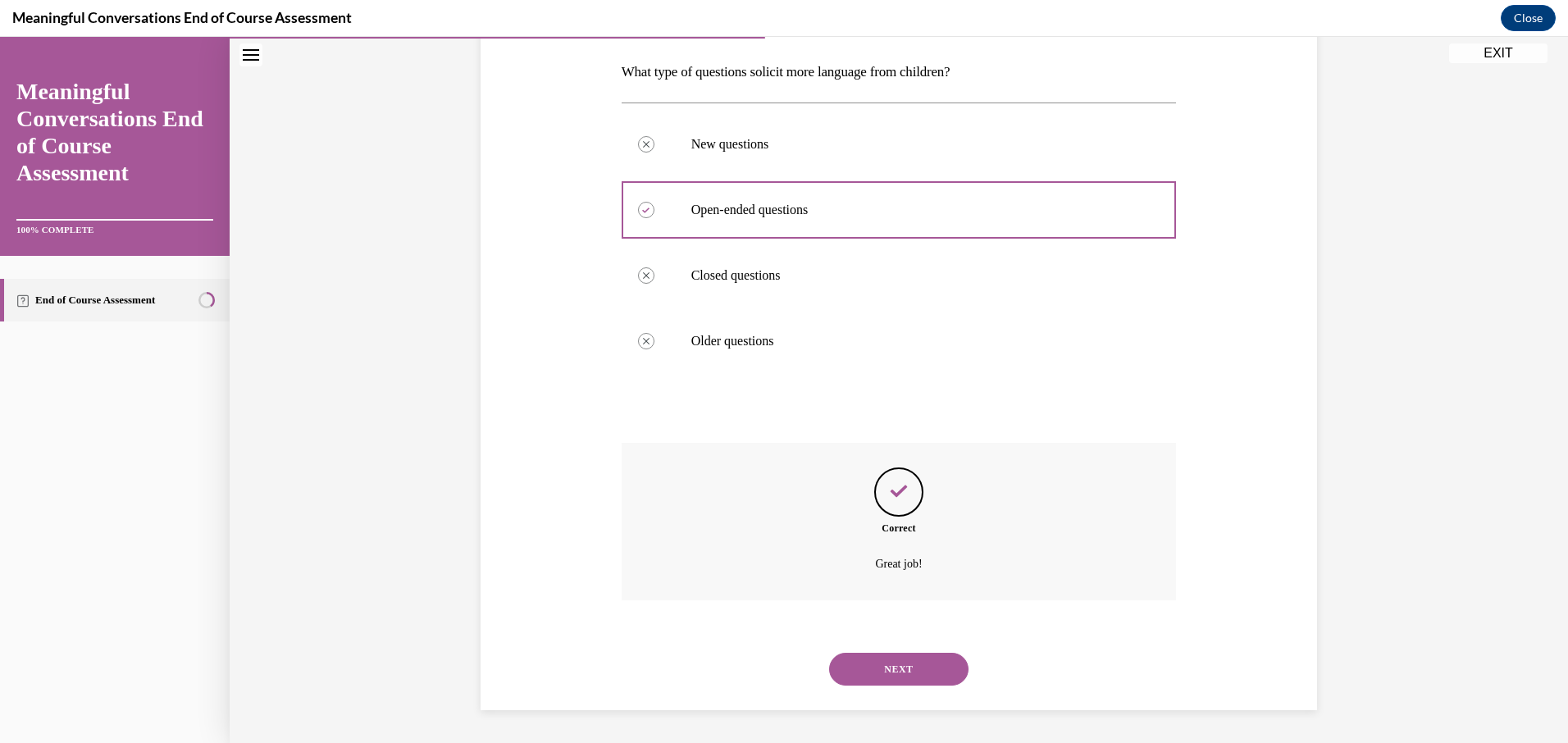
click at [838, 666] on button "NEXT" at bounding box center [899, 668] width 140 height 32
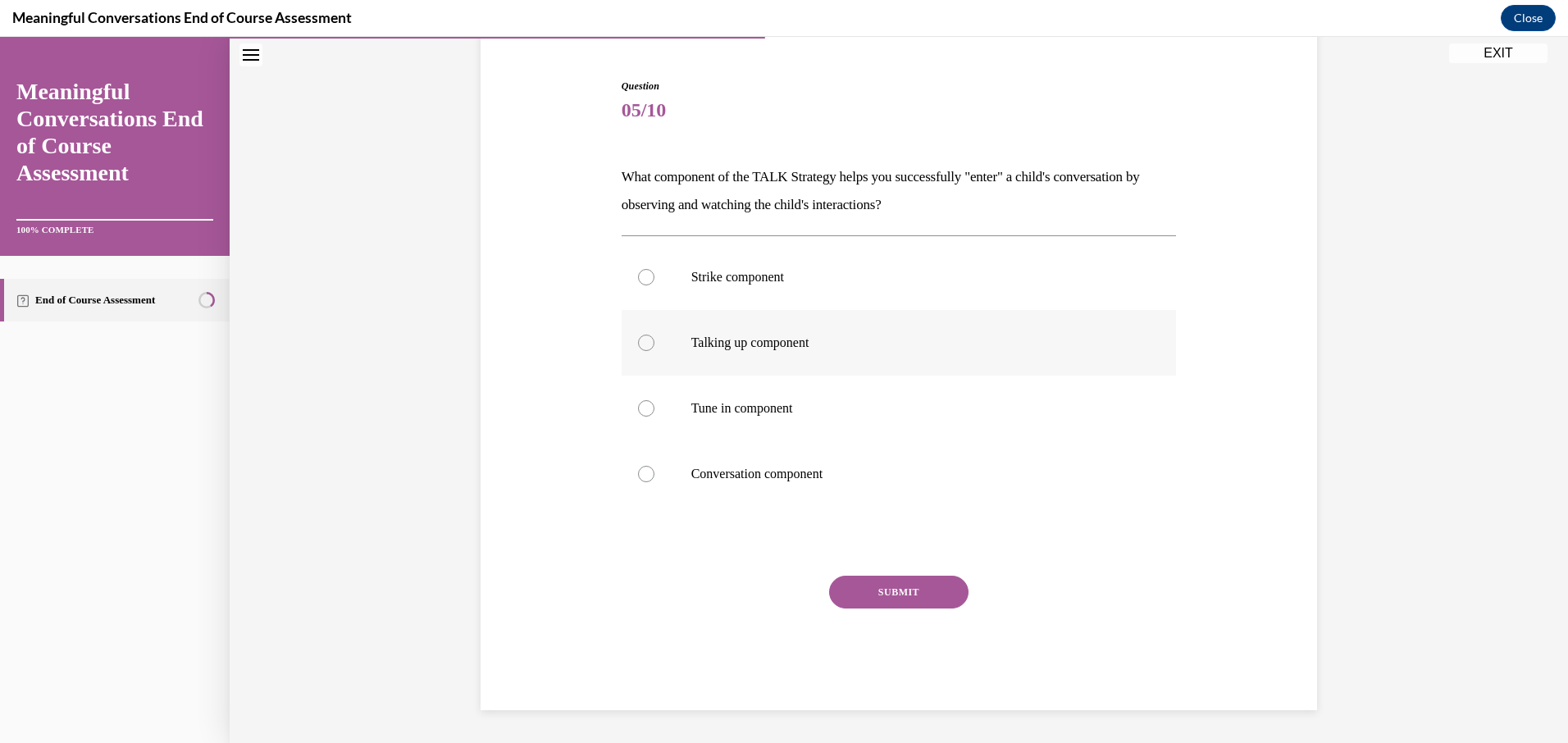
click at [700, 345] on p "Talking up component" at bounding box center [913, 342] width 444 height 17
click at [655, 345] on input "Talking up component" at bounding box center [646, 342] width 17 height 17
radio input "true"
click at [890, 593] on button "SUBMIT" at bounding box center [899, 591] width 140 height 32
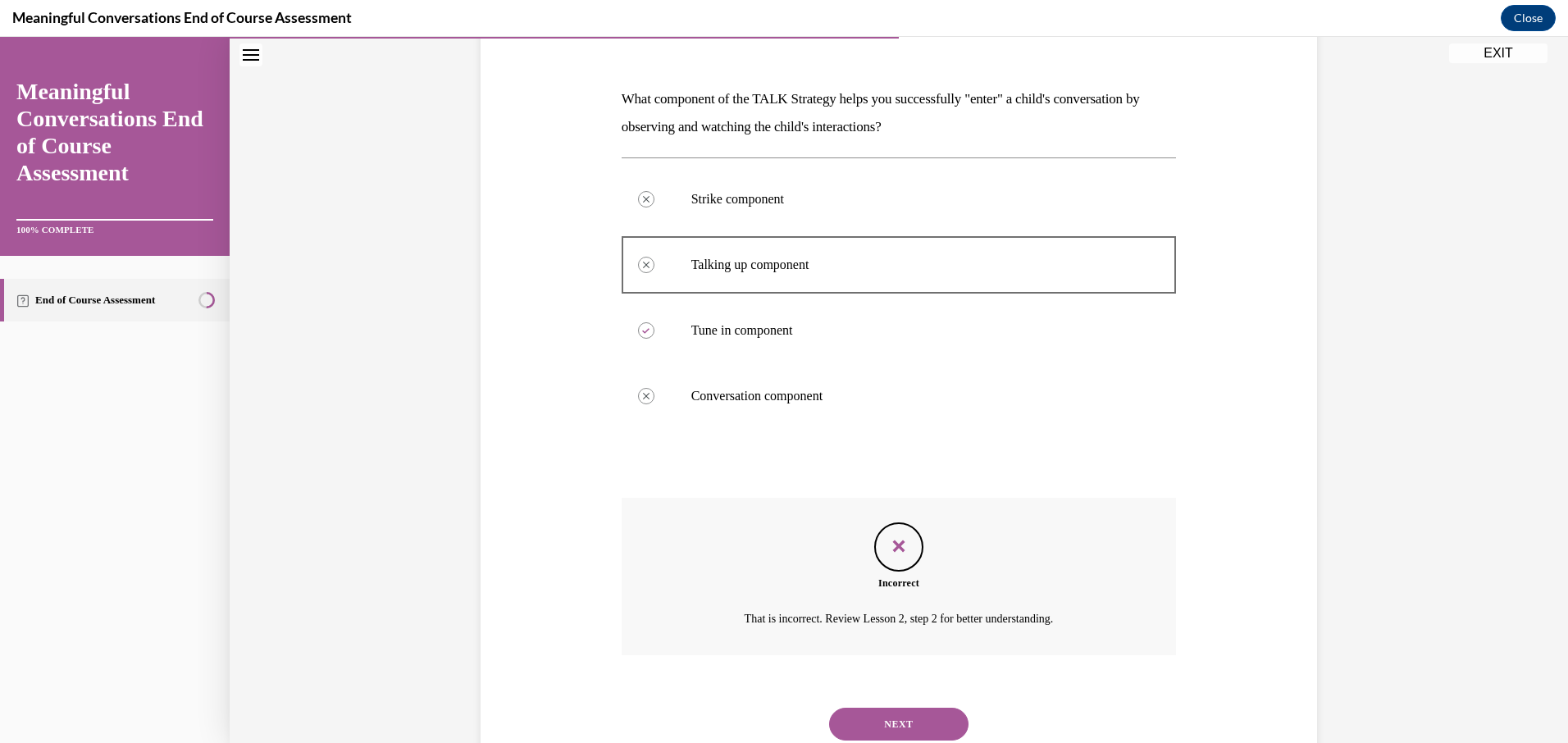
scroll to position [282, 0]
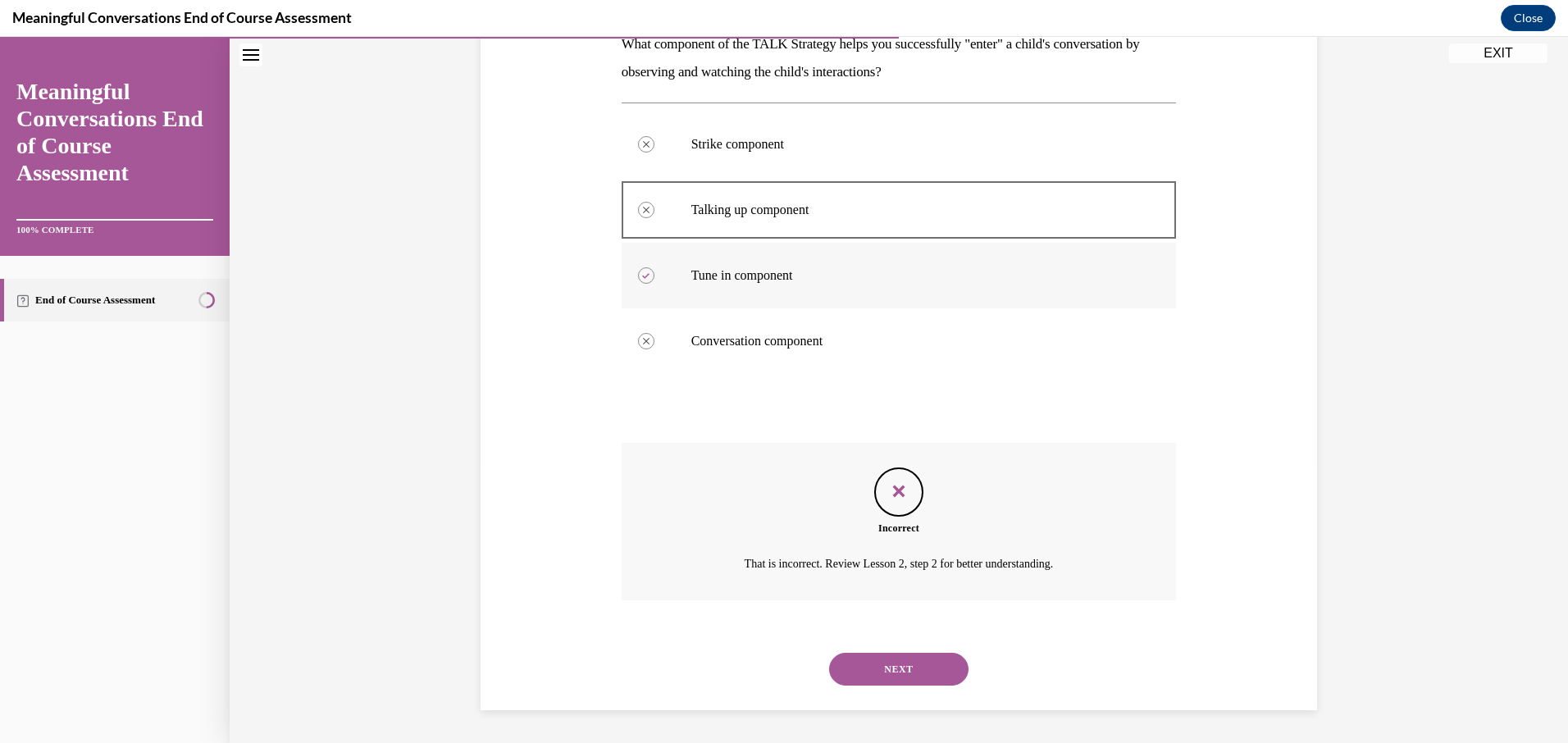
click at [725, 282] on p "Tune in component" at bounding box center [913, 275] width 444 height 17
click at [864, 672] on button "NEXT" at bounding box center [899, 668] width 140 height 32
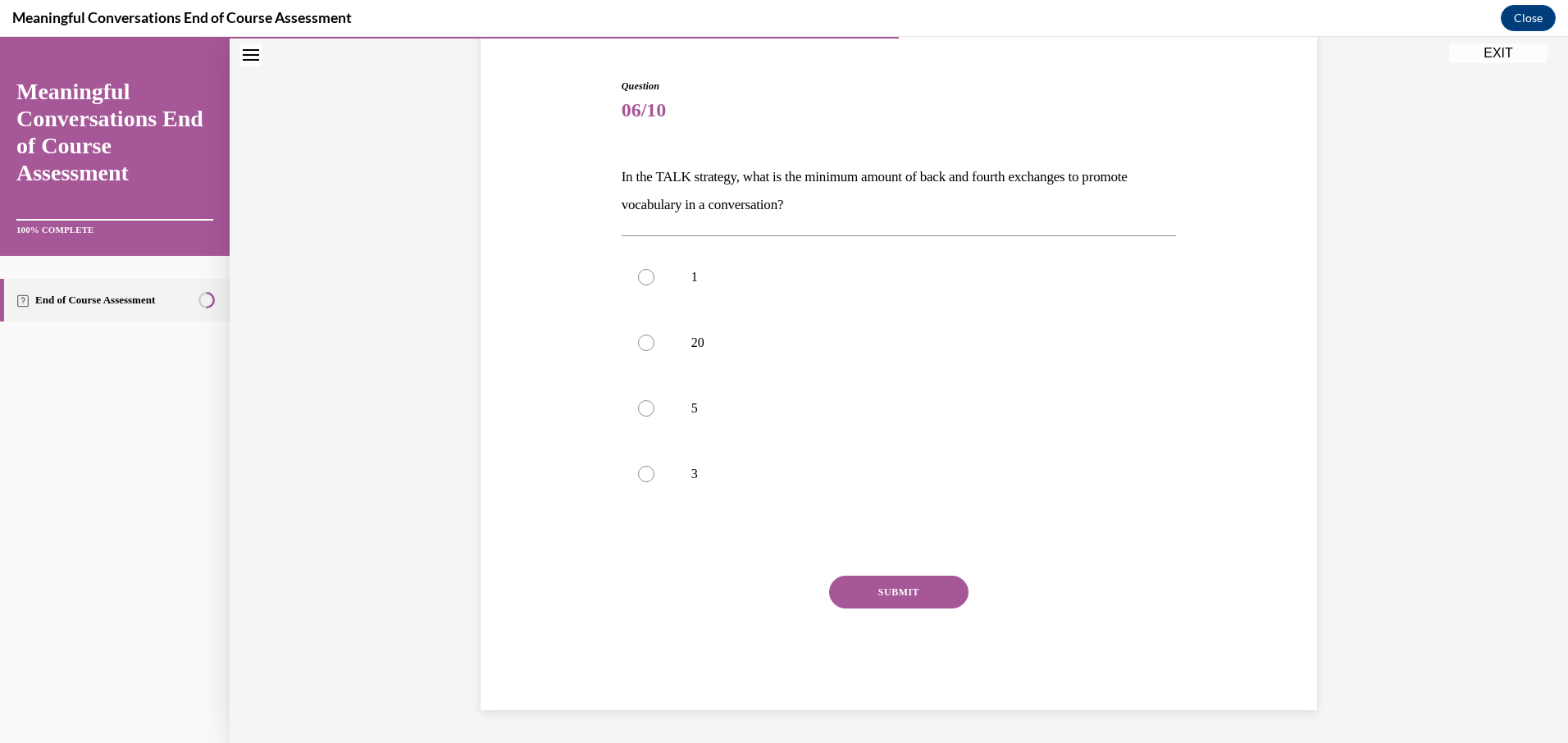
scroll to position [149, 0]
click at [676, 407] on label "5" at bounding box center [899, 408] width 555 height 66
click at [655, 407] on input "5" at bounding box center [646, 408] width 17 height 17
radio input "true"
click at [876, 593] on button "SUBMIT" at bounding box center [899, 591] width 140 height 32
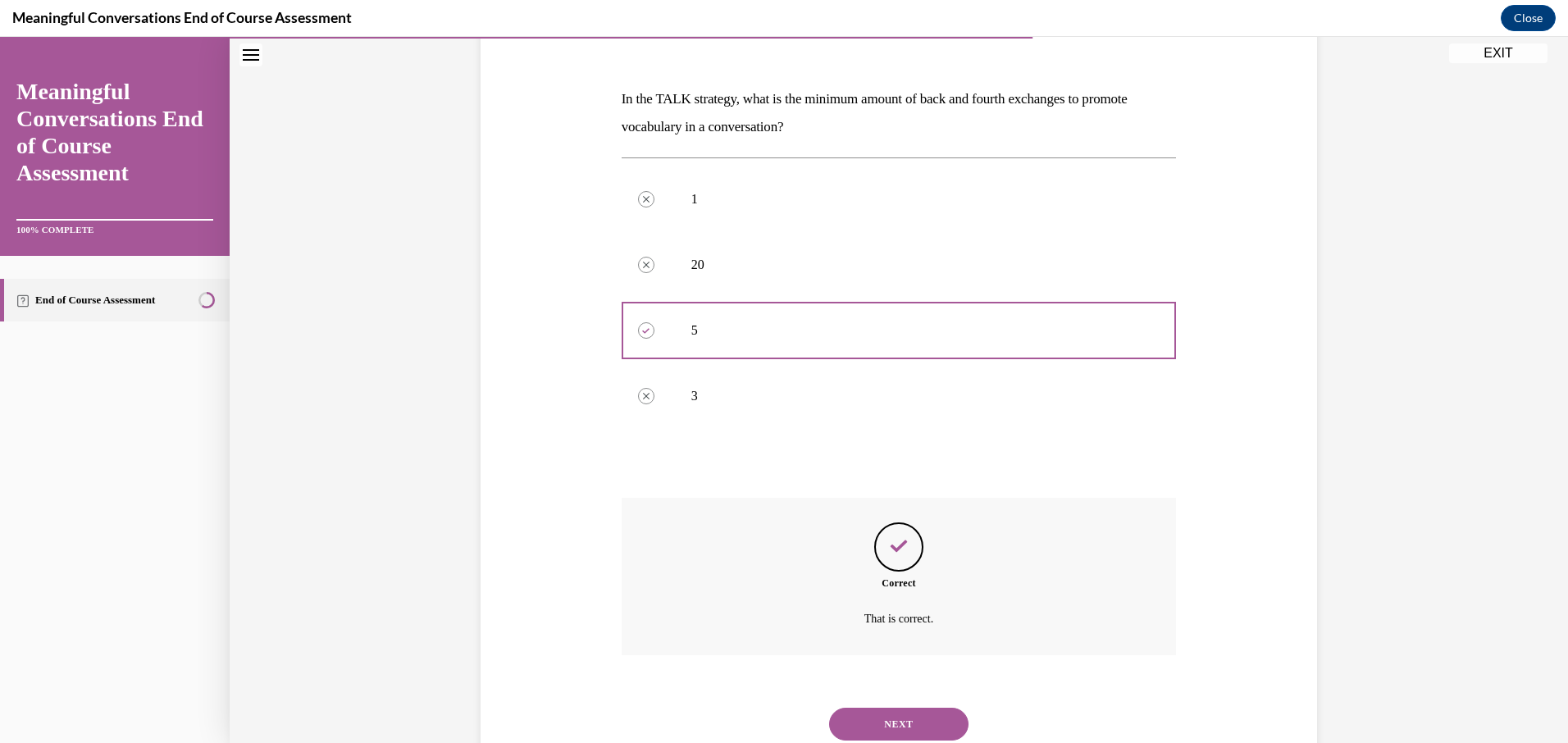
scroll to position [282, 0]
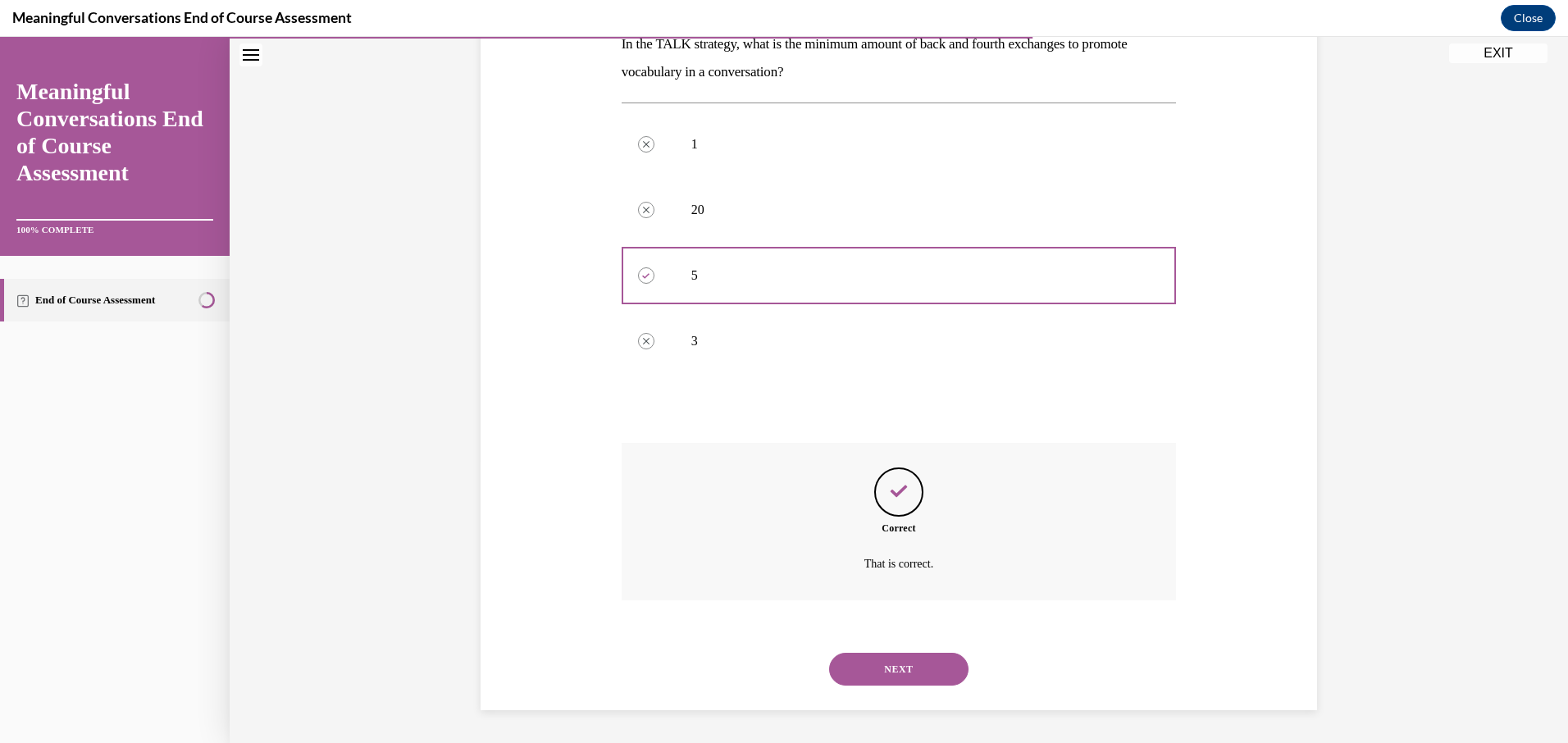
click at [901, 672] on button "NEXT" at bounding box center [899, 668] width 140 height 32
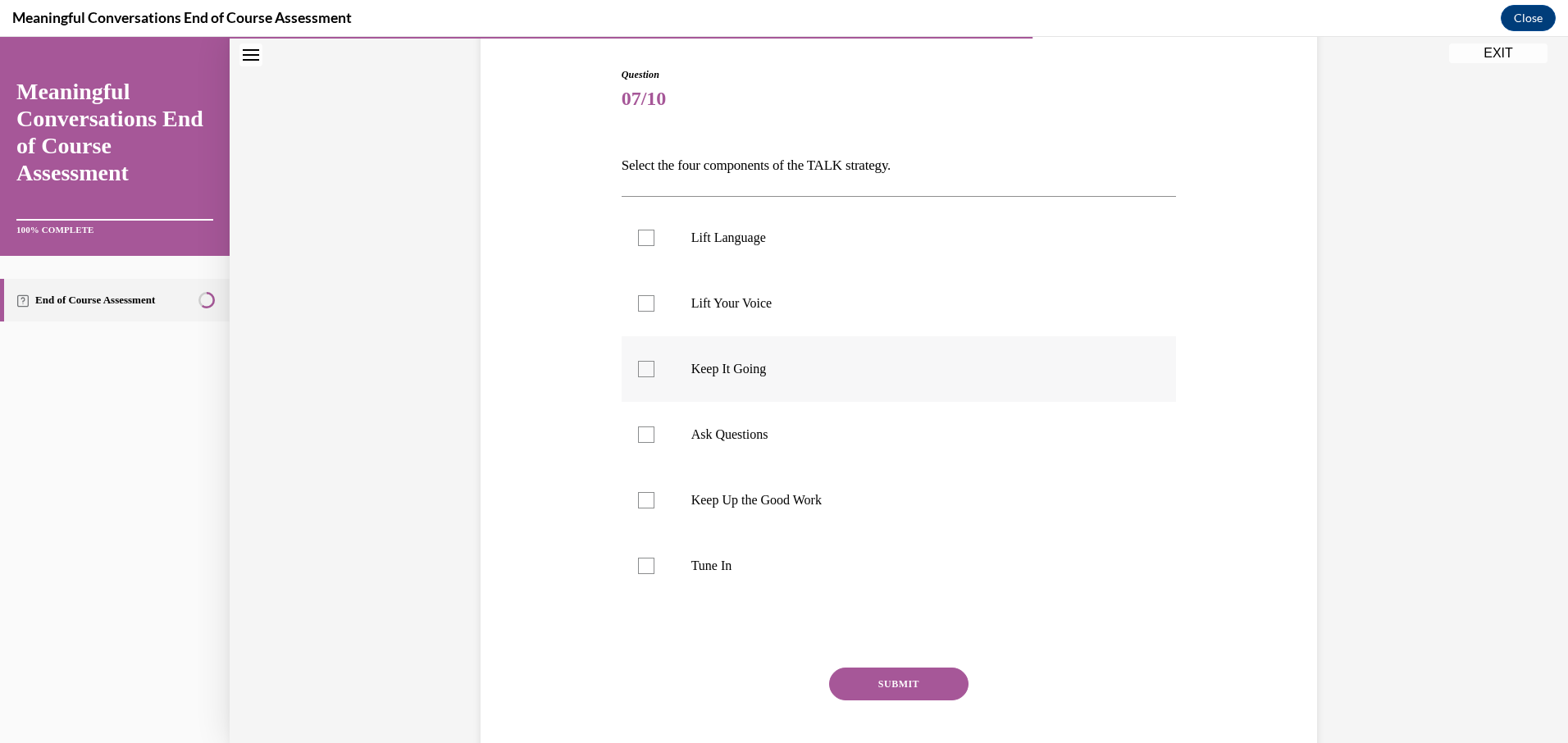
scroll to position [164, 0]
click at [634, 246] on label "Lift Language" at bounding box center [899, 234] width 555 height 66
click at [638, 243] on input "Lift Language" at bounding box center [646, 234] width 17 height 17
checkbox input "true"
click at [648, 363] on label "Keep It Going" at bounding box center [899, 365] width 555 height 66
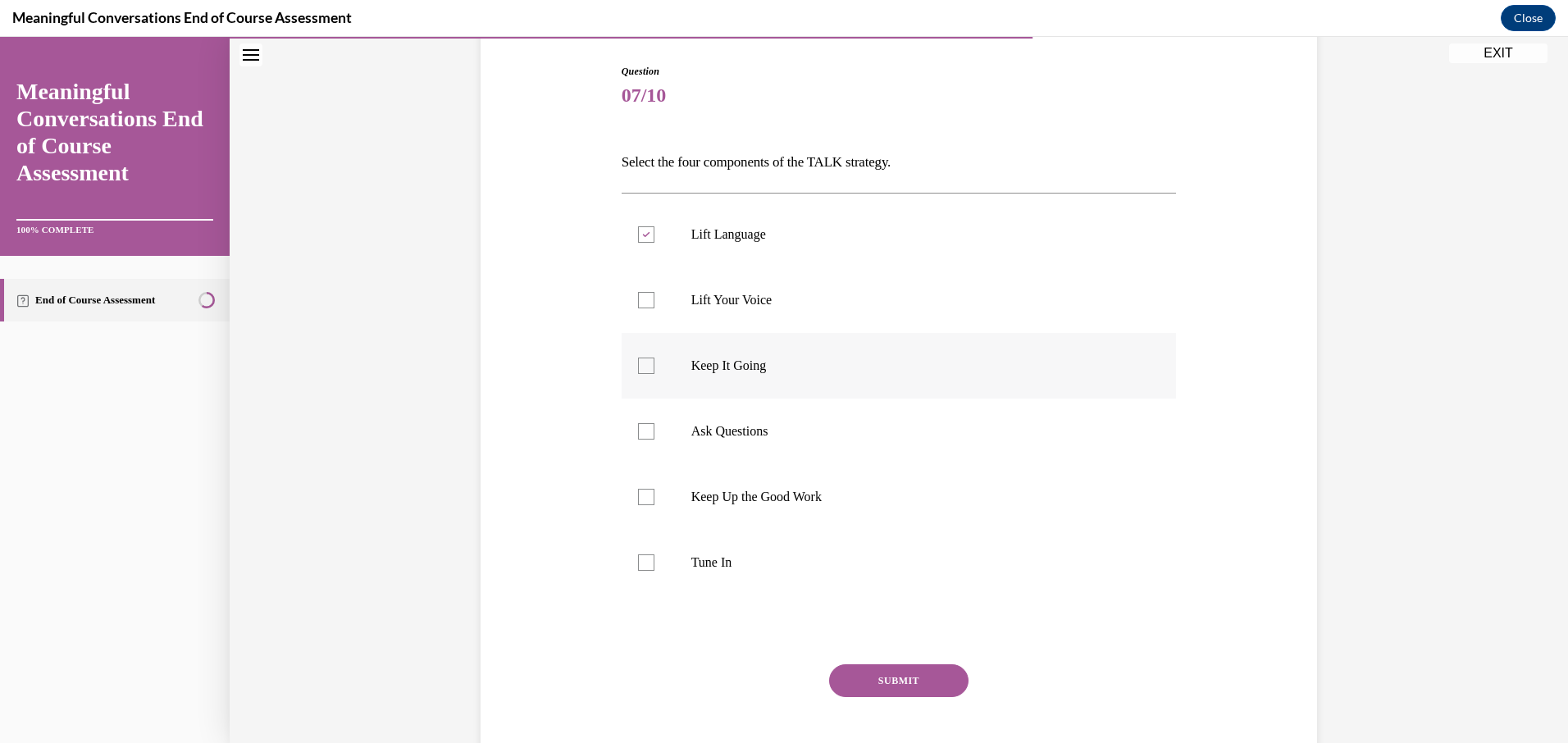
click at [648, 363] on input "Keep It Going" at bounding box center [646, 365] width 17 height 17
checkbox input "true"
click at [643, 418] on label "Ask Questions" at bounding box center [899, 431] width 555 height 66
click at [643, 423] on input "Ask Questions" at bounding box center [646, 431] width 17 height 17
checkbox input "true"
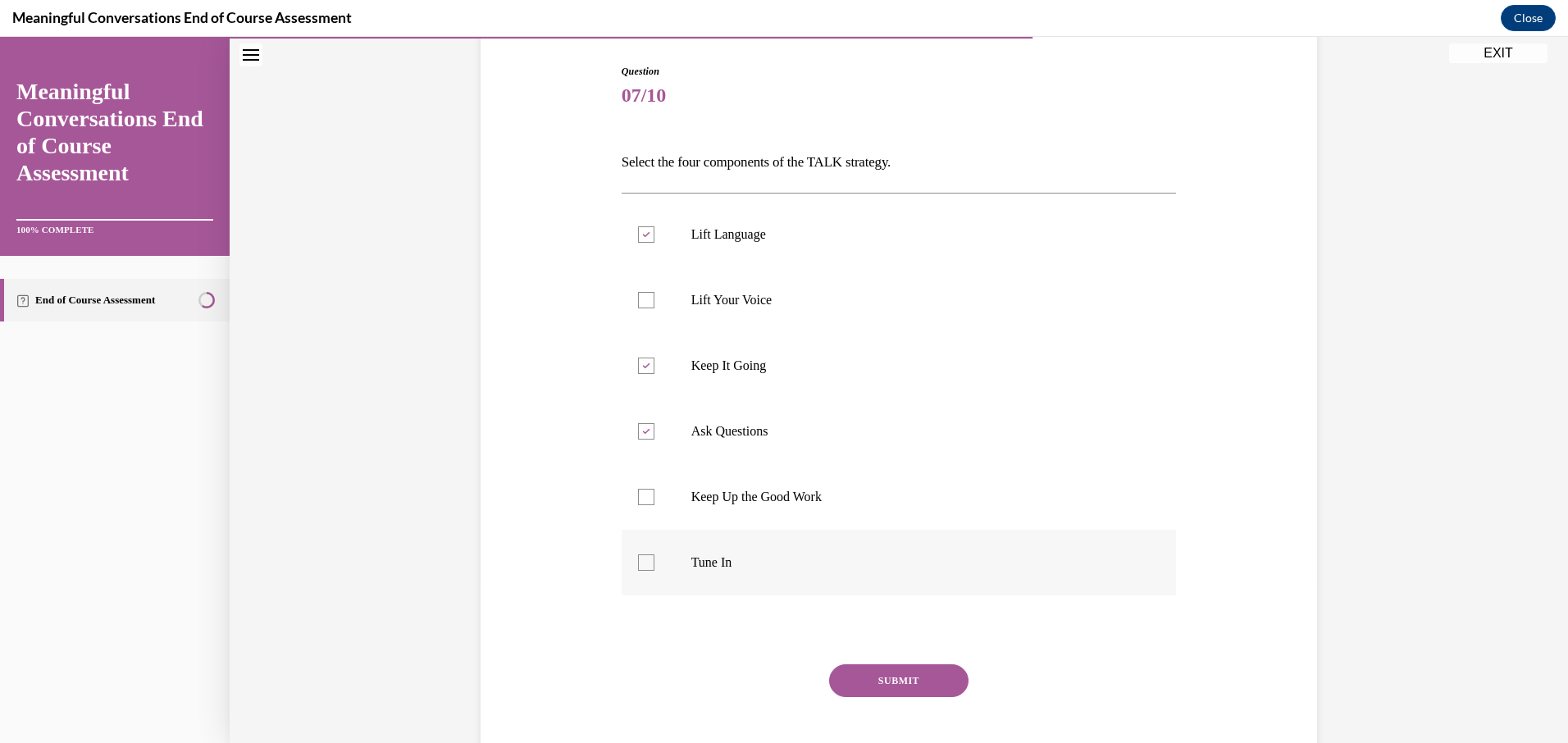
click at [642, 552] on label "Tune In" at bounding box center [899, 562] width 555 height 66
click at [642, 554] on input "Tune In" at bounding box center [646, 562] width 17 height 17
checkbox input "true"
click at [941, 684] on button "SUBMIT" at bounding box center [899, 680] width 140 height 32
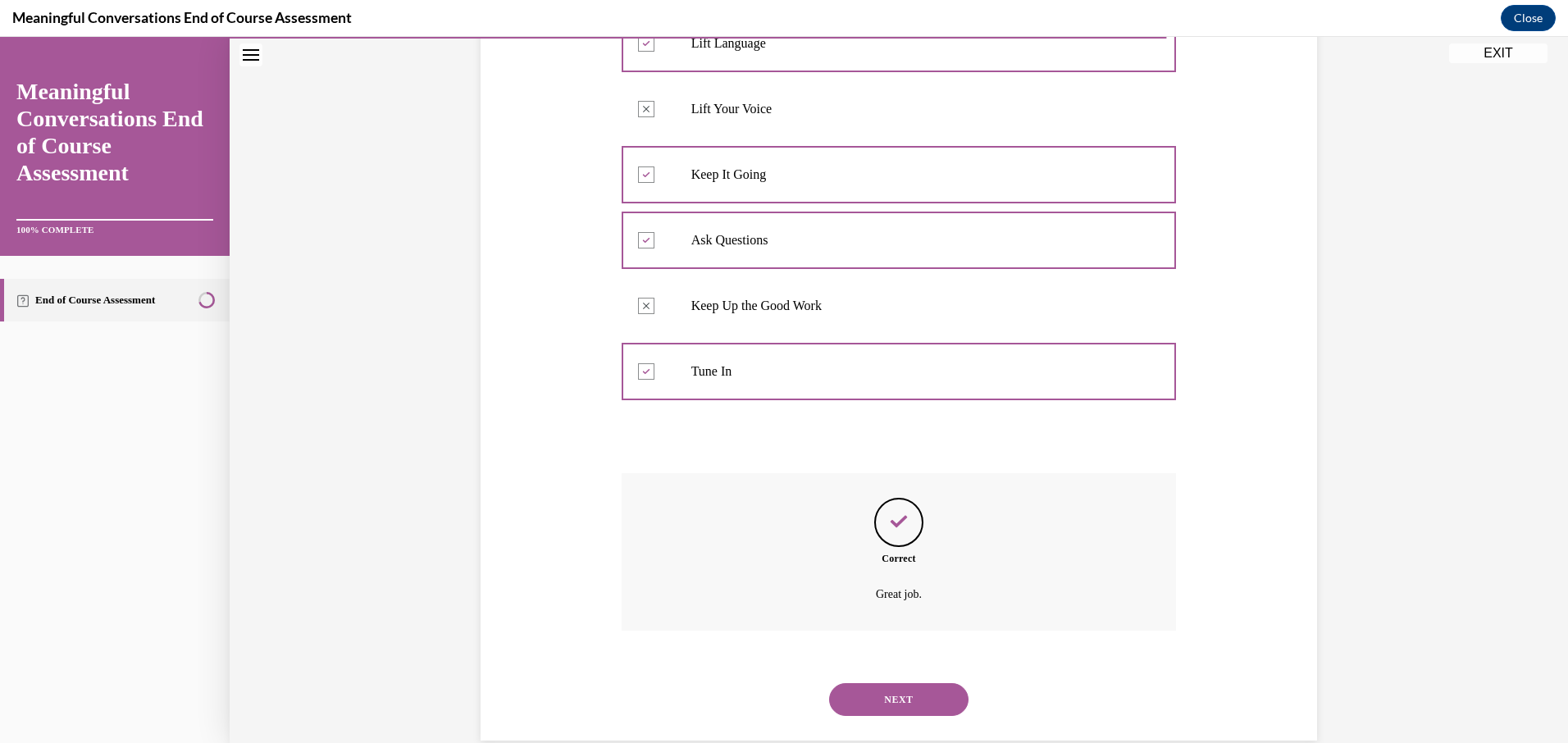
scroll to position [385, 0]
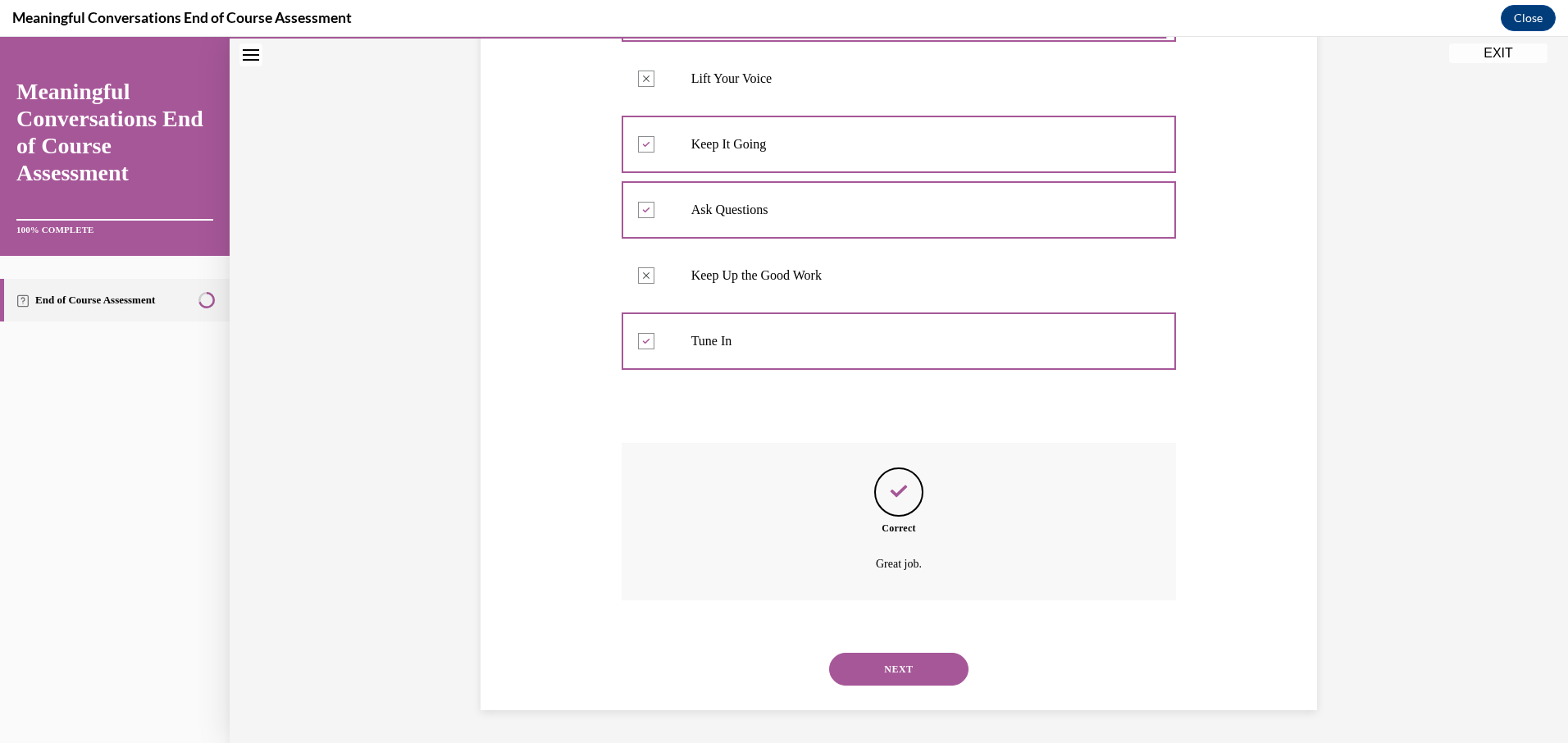
click at [906, 661] on button "NEXT" at bounding box center [899, 668] width 140 height 32
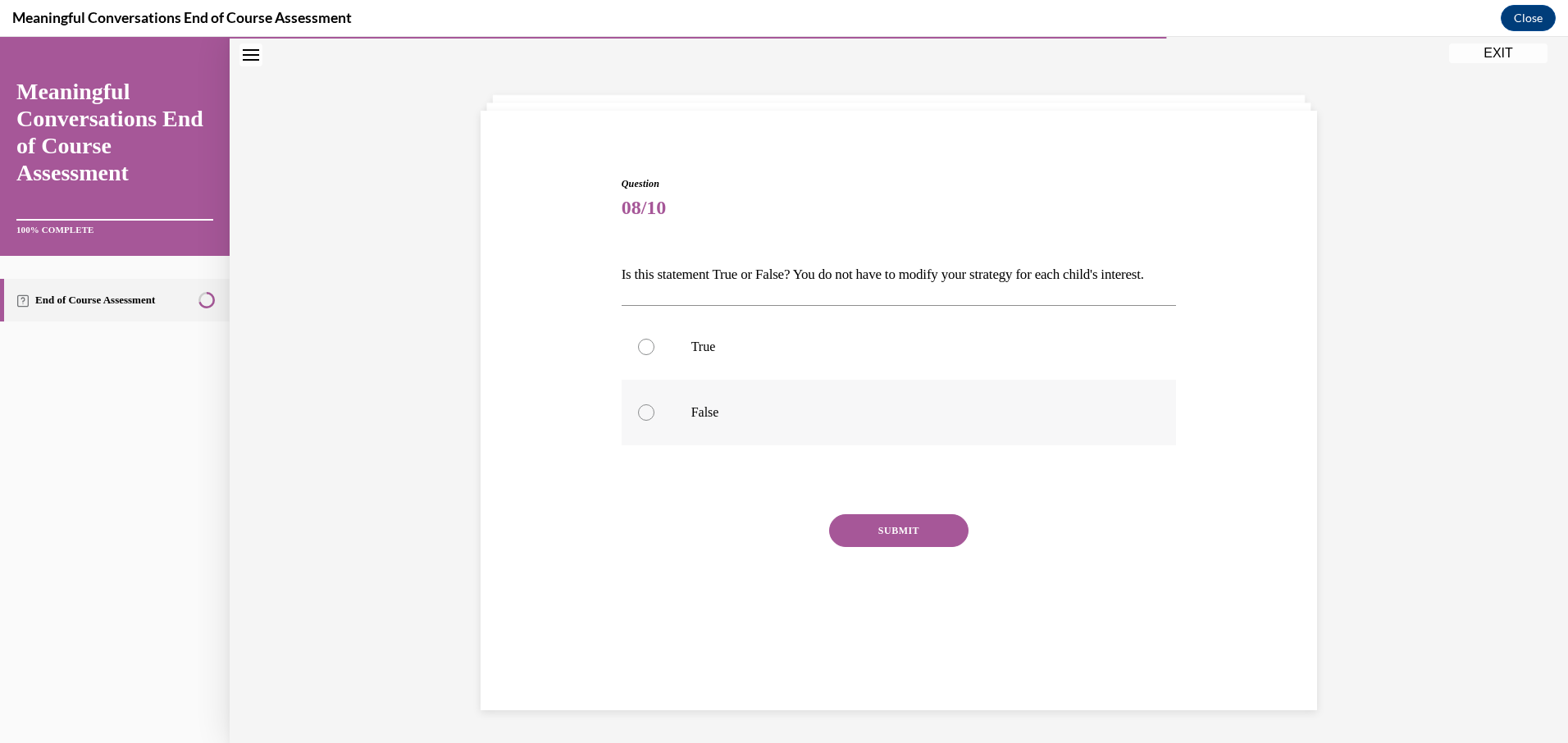
click at [704, 418] on label "False" at bounding box center [899, 412] width 555 height 66
click at [655, 418] on input "False" at bounding box center [646, 412] width 17 height 17
radio input "true"
click at [869, 547] on button "SUBMIT" at bounding box center [899, 530] width 140 height 32
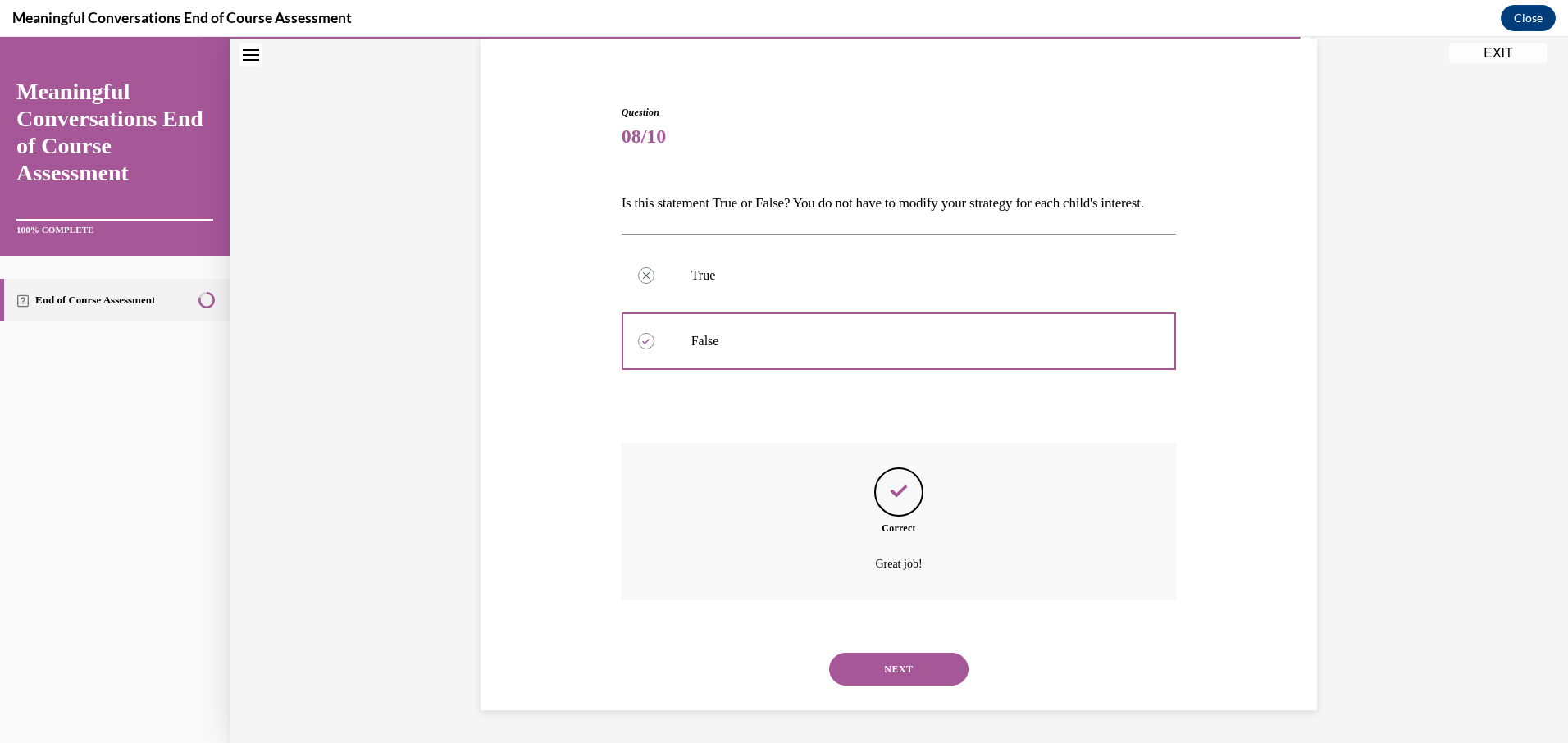
scroll to position [151, 0]
click at [906, 668] on button "NEXT" at bounding box center [899, 668] width 140 height 32
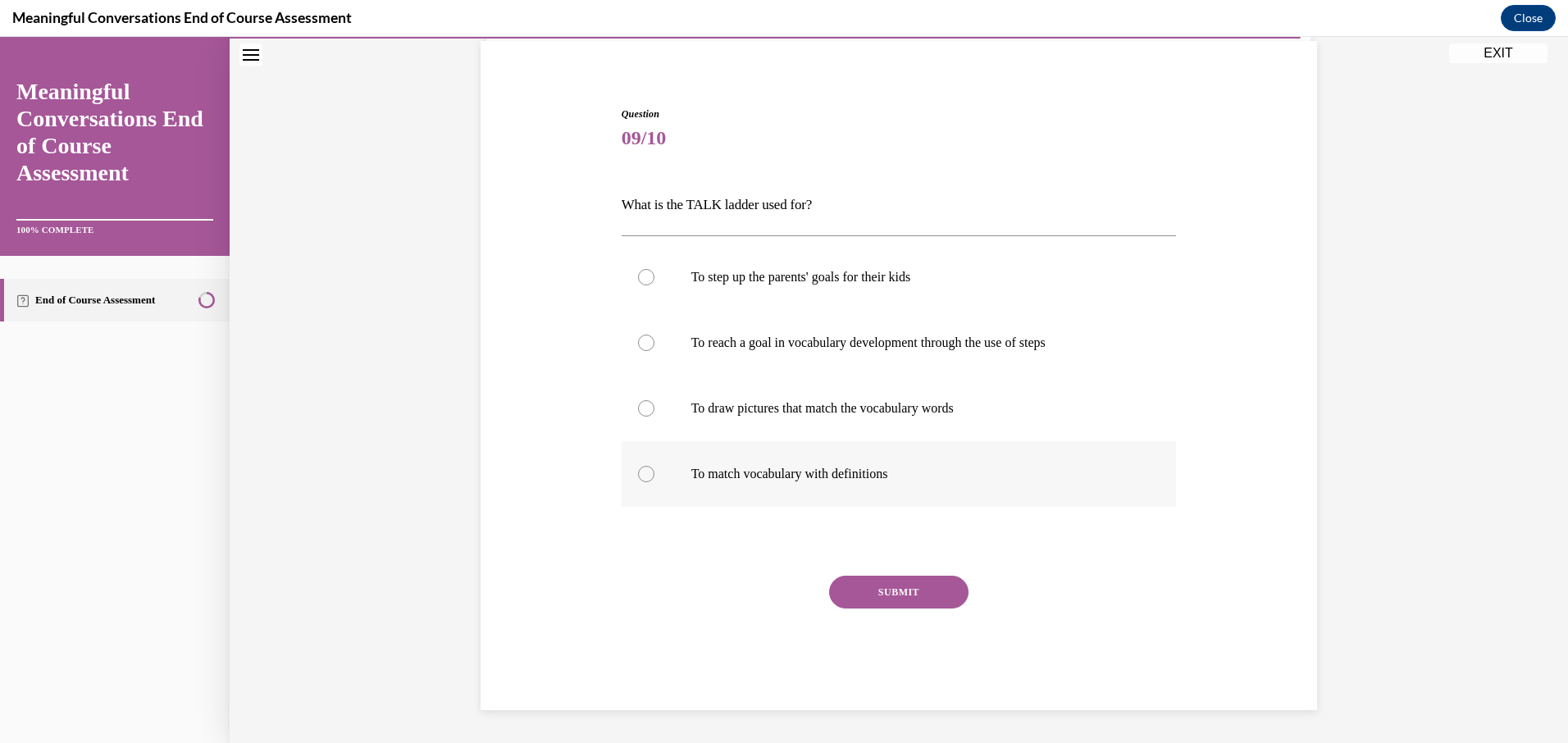
scroll to position [56, 0]
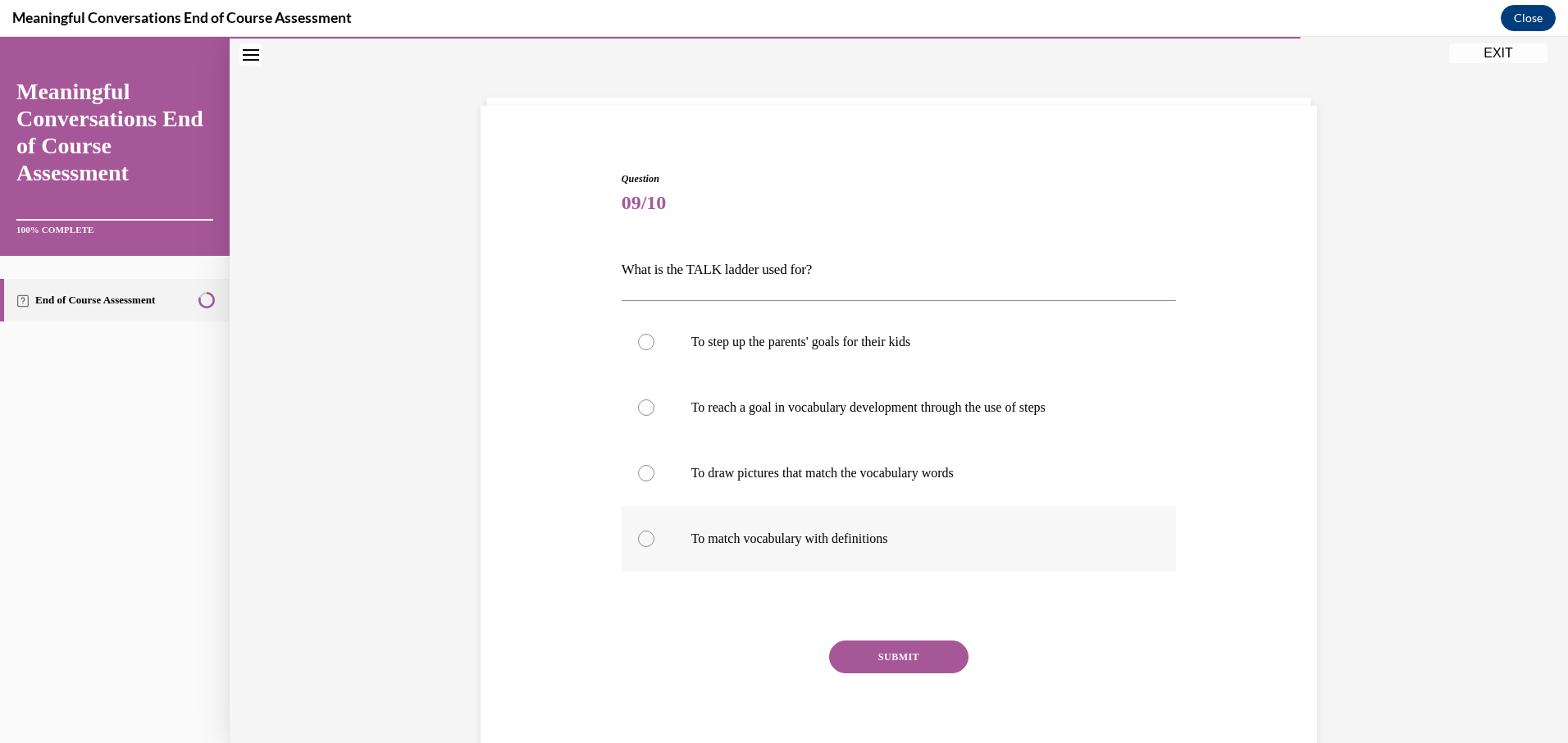
click at [736, 537] on p "To match vocabulary with definitions" at bounding box center [913, 539] width 444 height 17
click at [655, 537] on input "To match vocabulary with definitions" at bounding box center [646, 539] width 17 height 17
radio input "true"
click at [920, 662] on button "SUBMIT" at bounding box center [899, 656] width 140 height 32
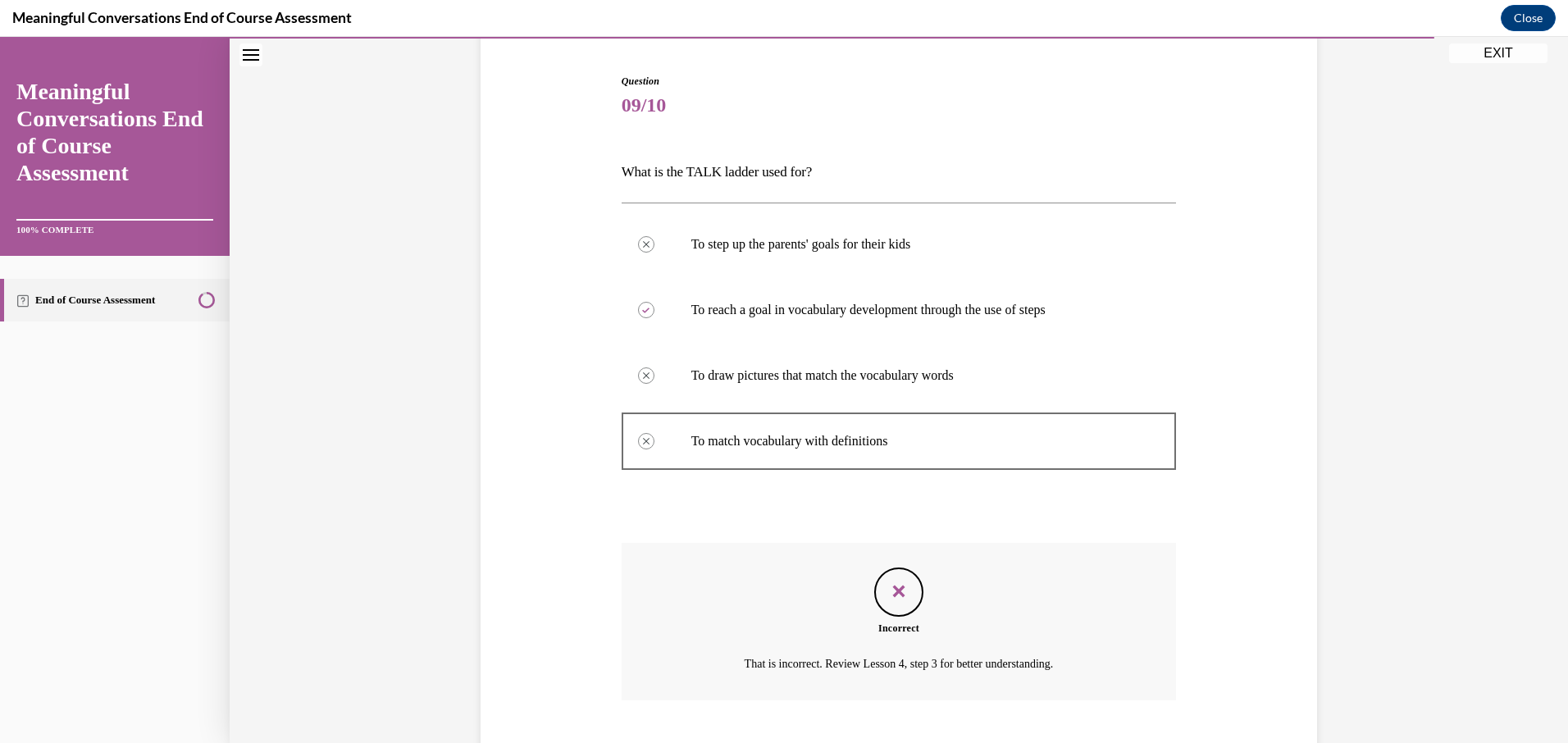
scroll to position [254, 0]
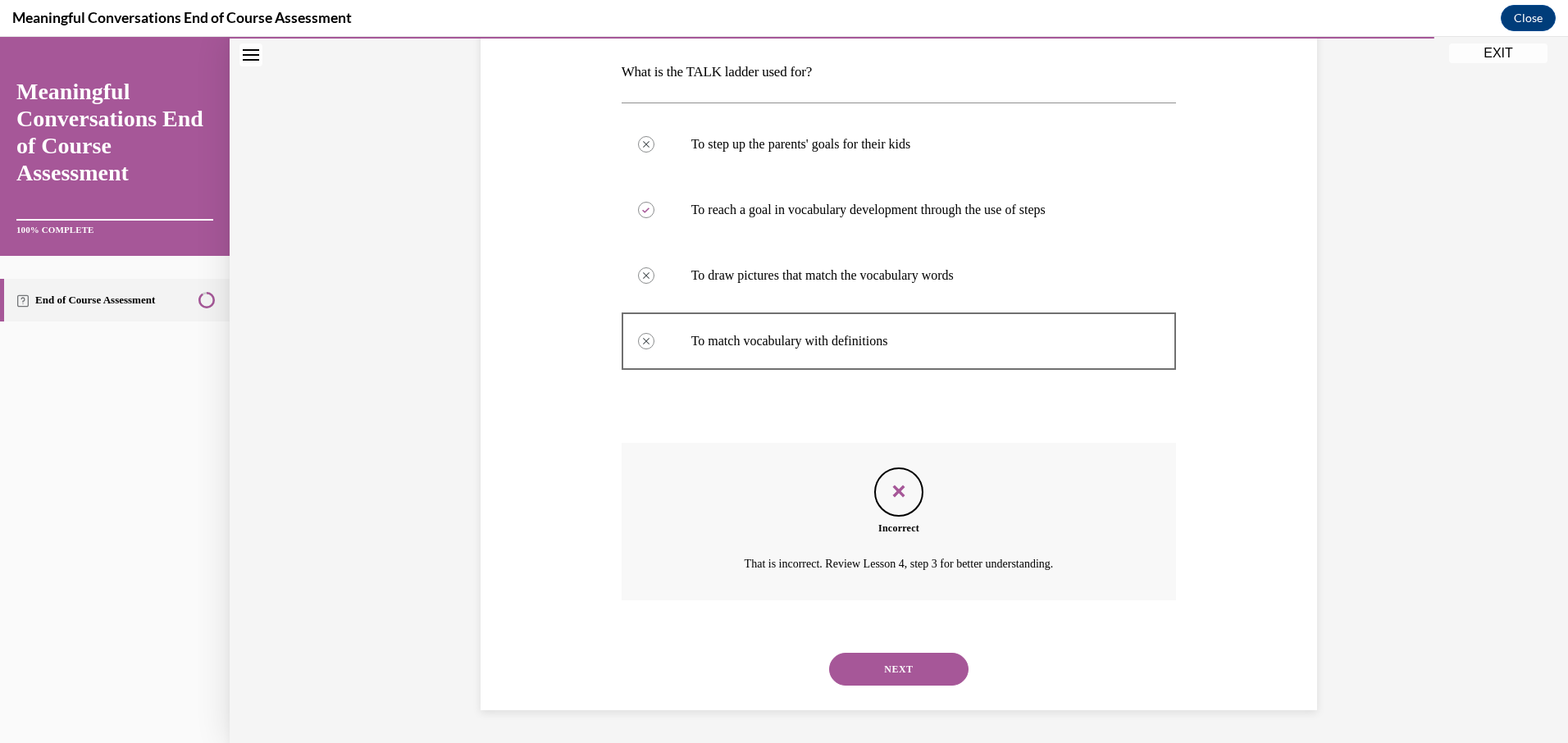
click at [904, 670] on button "NEXT" at bounding box center [899, 668] width 140 height 32
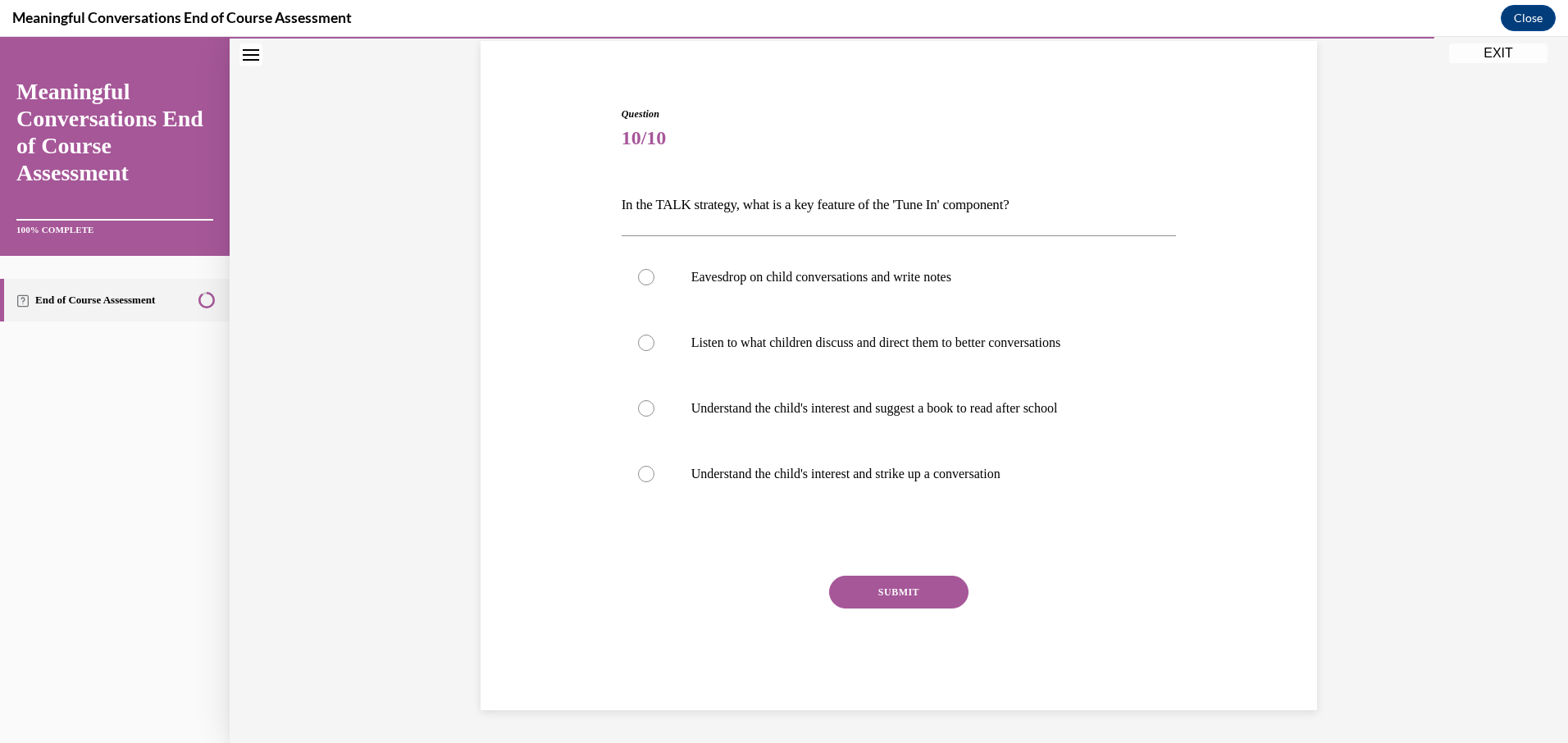
scroll to position [121, 0]
click at [755, 464] on label "Understand the child's interest and strike up a conversation" at bounding box center [899, 474] width 555 height 66
click at [655, 466] on input "Understand the child's interest and strike up a conversation" at bounding box center [646, 474] width 17 height 17
radio input "true"
click at [877, 601] on button "SUBMIT" at bounding box center [899, 591] width 140 height 32
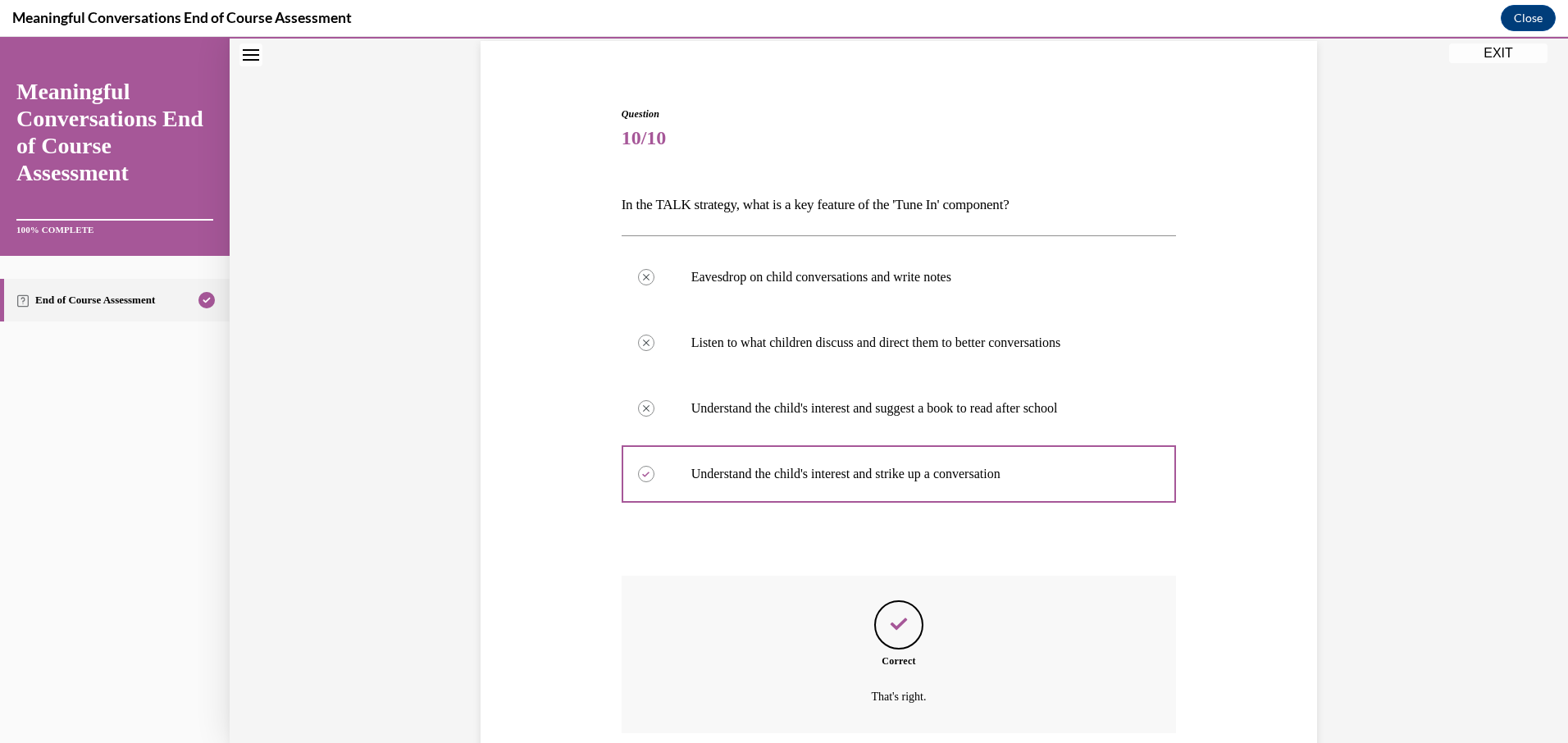
scroll to position [254, 0]
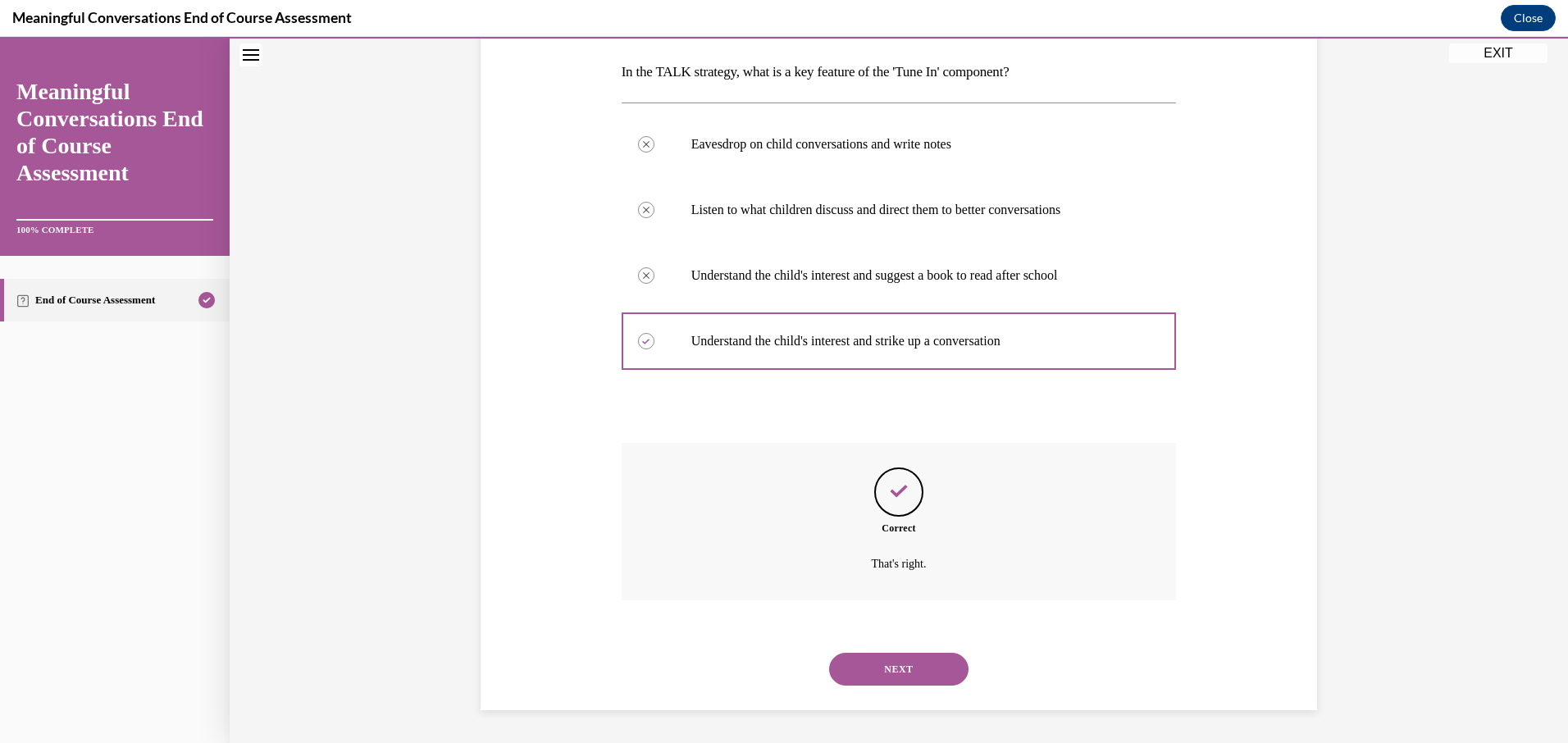
click at [889, 665] on button "NEXT" at bounding box center [899, 668] width 140 height 32
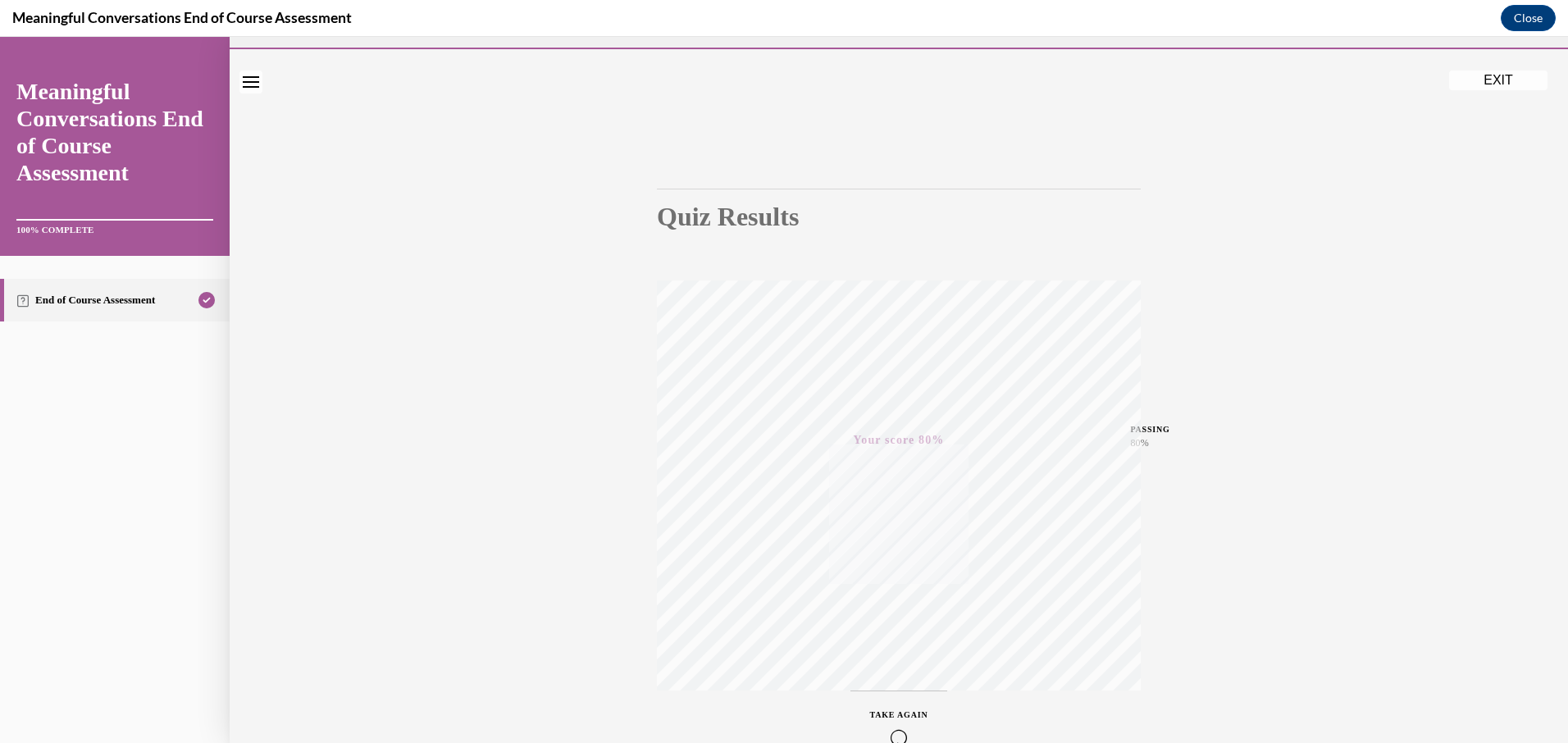
scroll to position [0, 0]
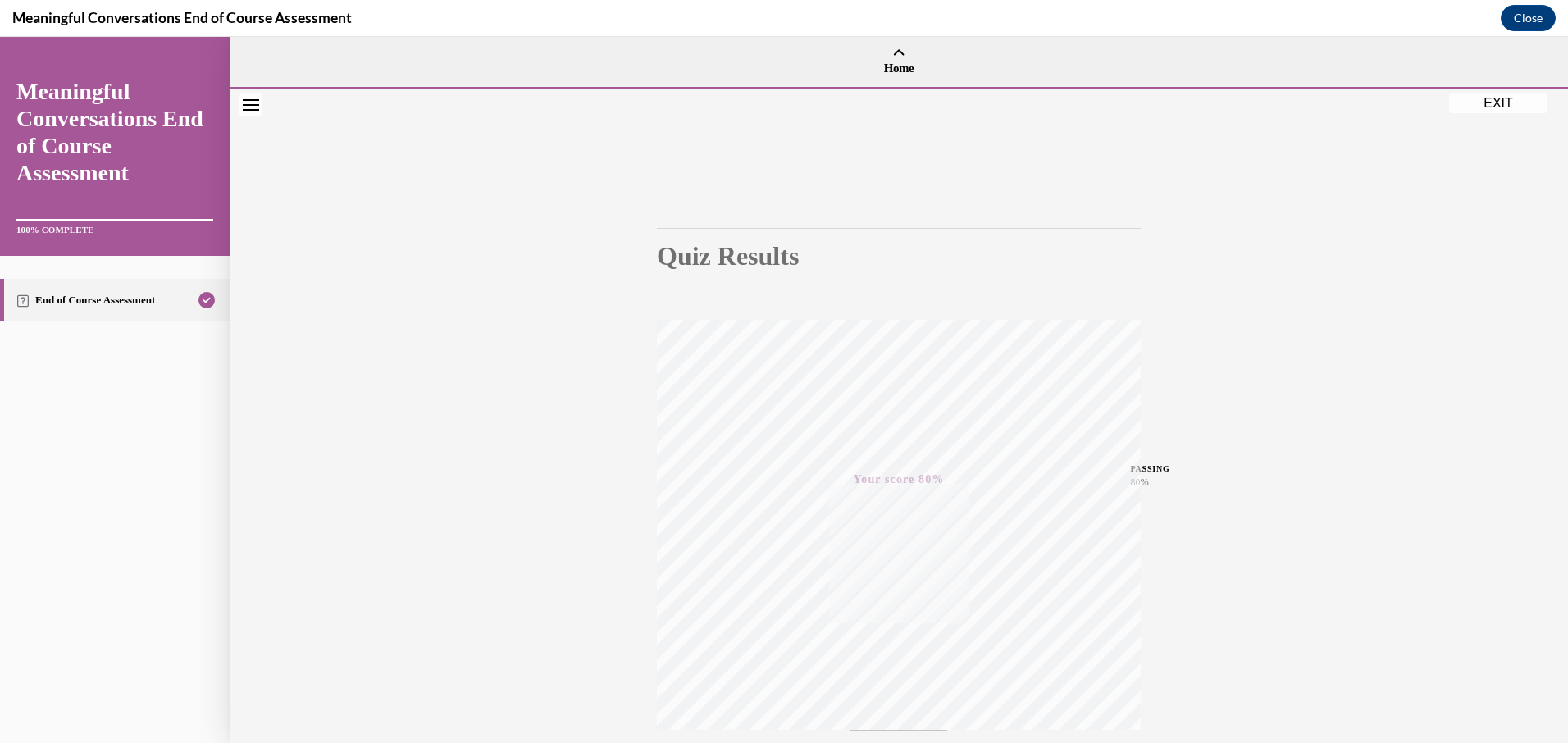
click at [1501, 109] on button "EXIT" at bounding box center [1498, 104] width 98 height 19
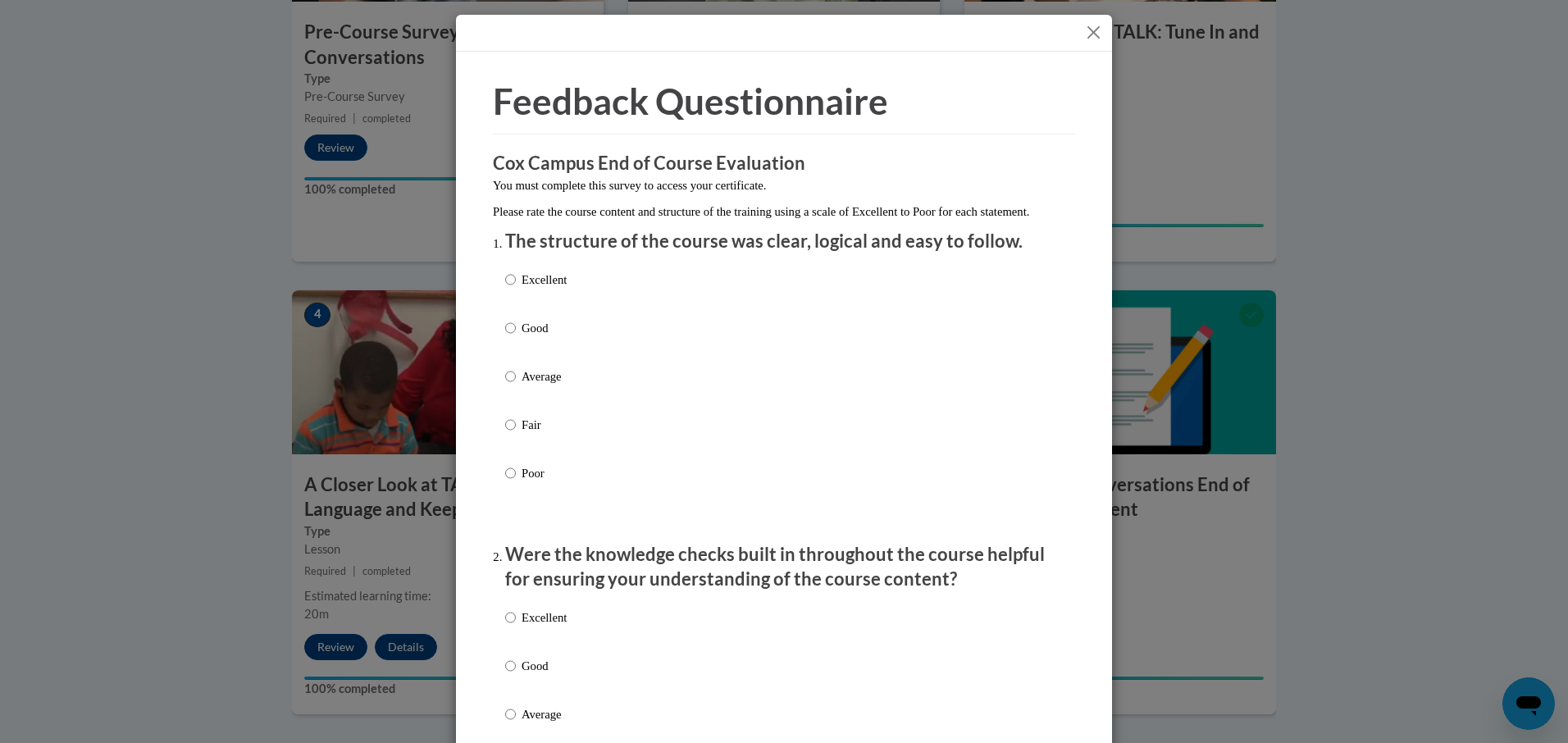
click at [590, 287] on div "Excellent Good Average Fair Poor" at bounding box center [784, 396] width 557 height 268
click at [592, 298] on div "Excellent Good Average Fair Poor" at bounding box center [784, 396] width 557 height 268
click at [532, 289] on p "Excellent" at bounding box center [543, 279] width 45 height 18
click at [516, 289] on input "Excellent" at bounding box center [511, 279] width 11 height 18
radio input "true"
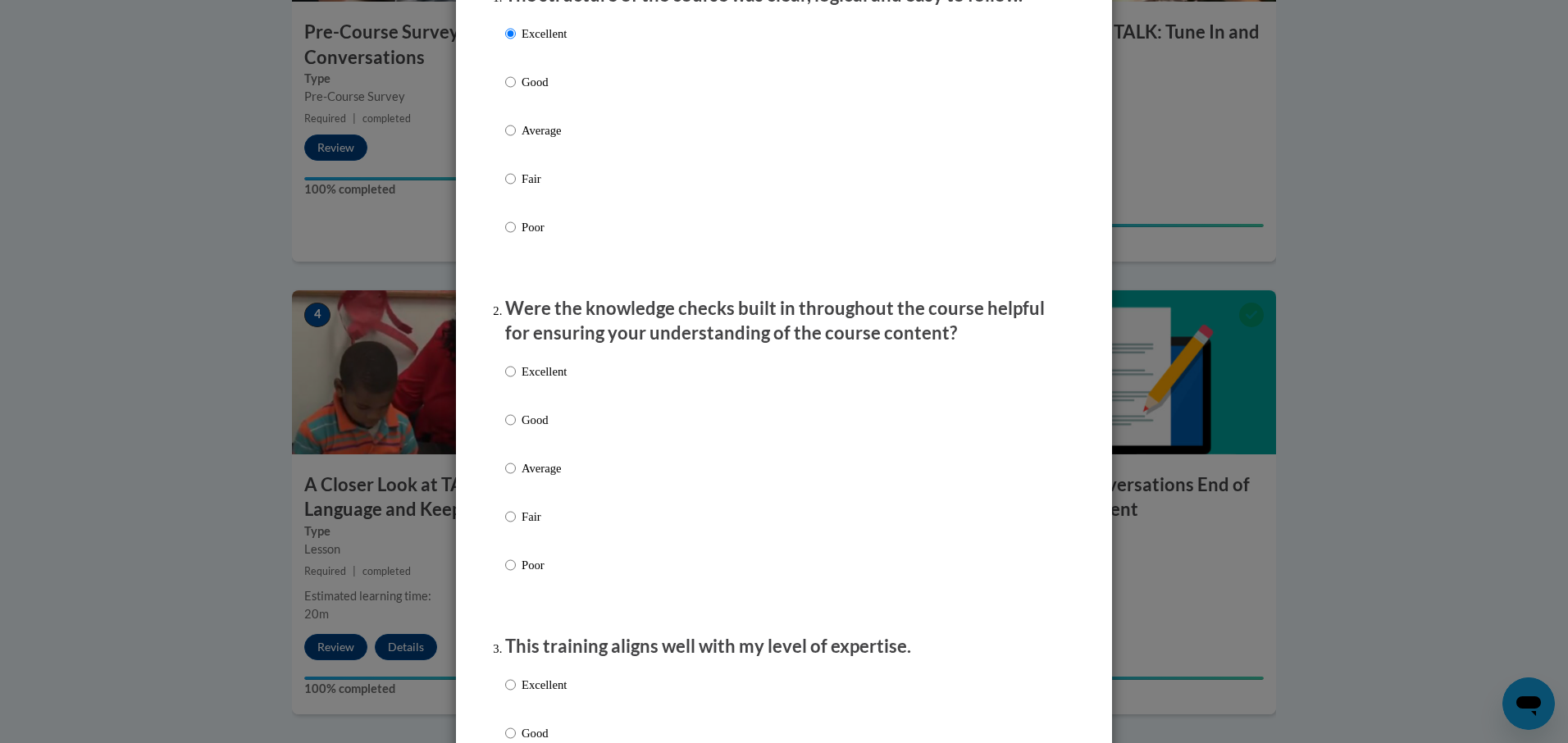
click at [545, 381] on p "Excellent" at bounding box center [543, 371] width 45 height 18
click at [516, 381] on input "Excellent" at bounding box center [511, 371] width 11 height 18
radio input "true"
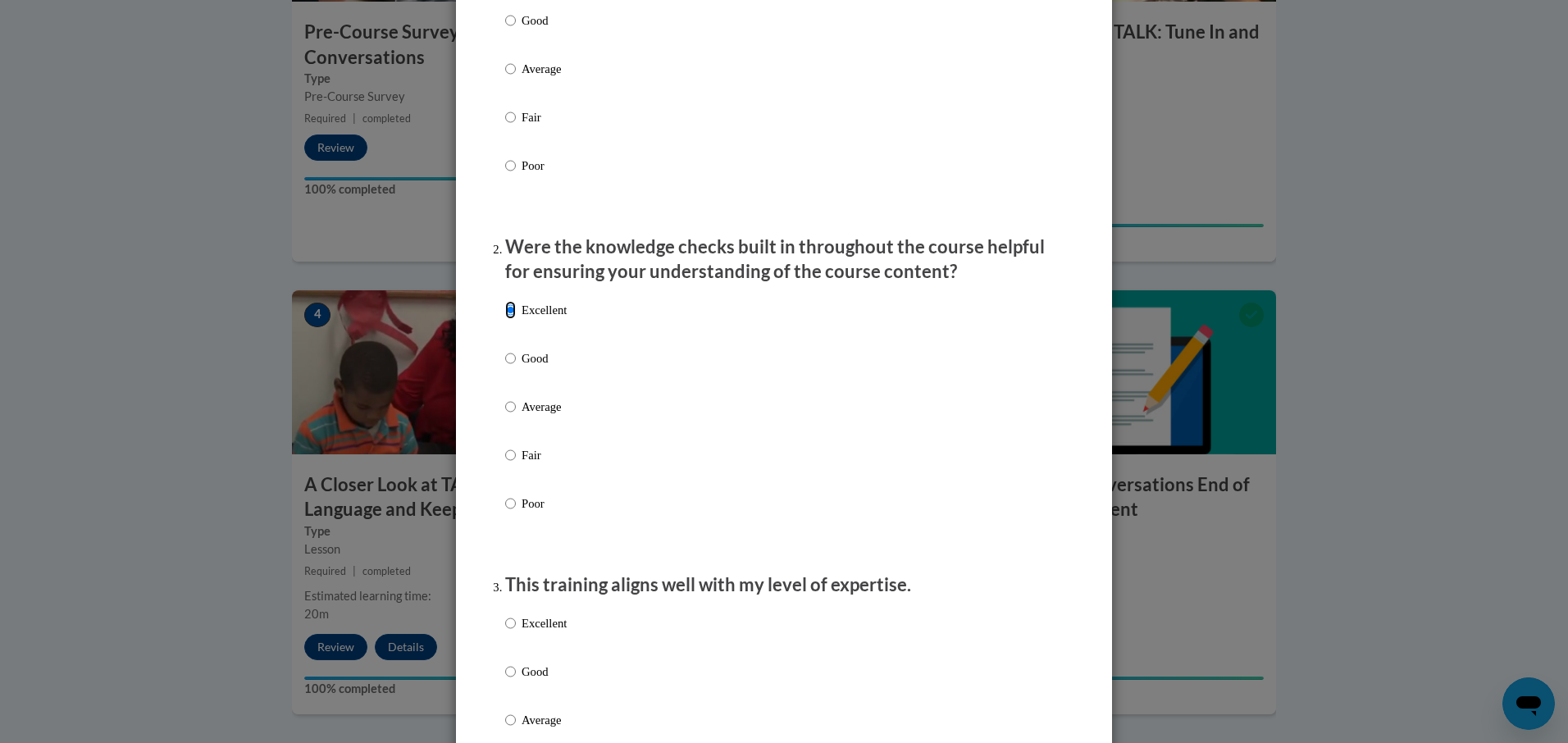
scroll to position [492, 0]
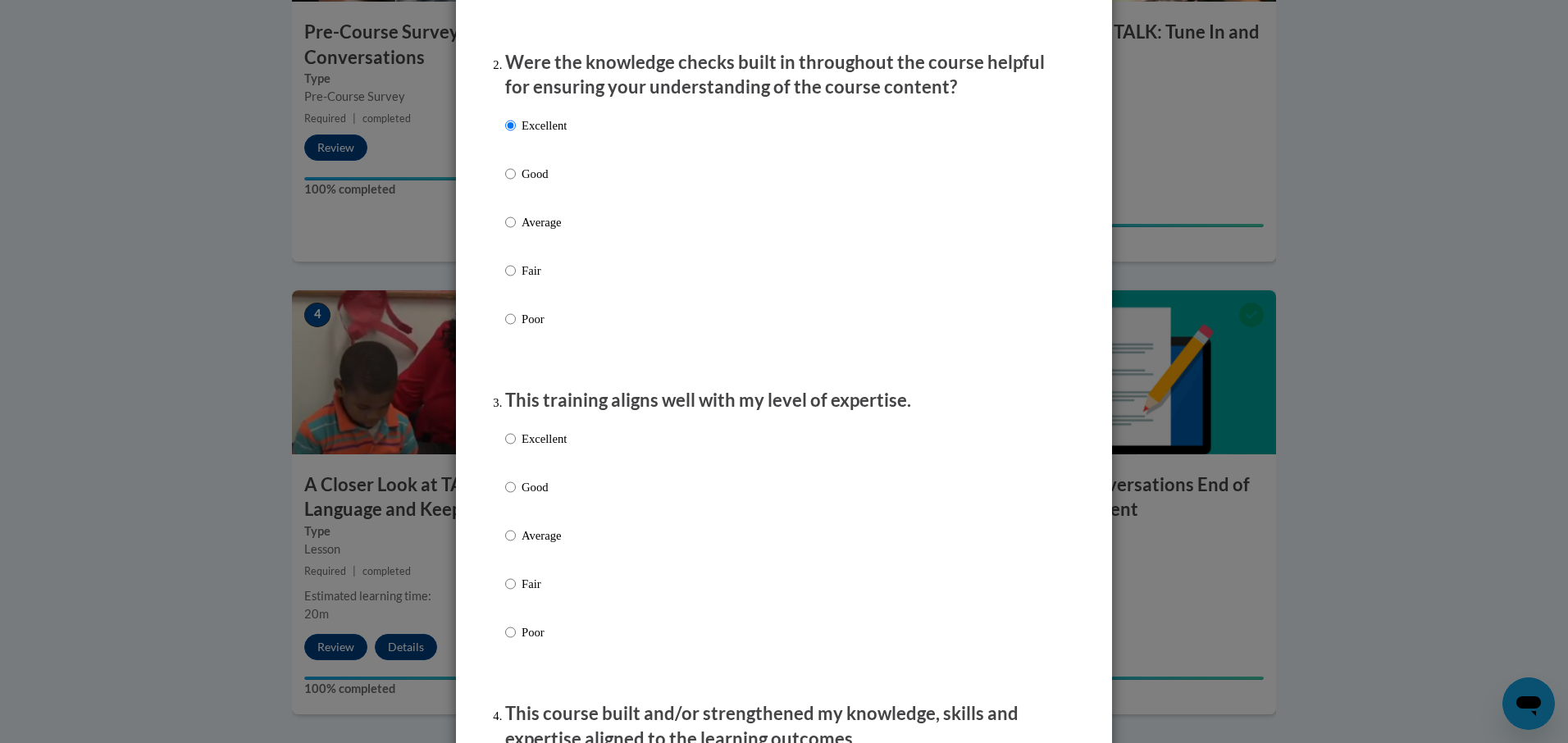
click at [533, 447] on p "Excellent" at bounding box center [543, 439] width 45 height 18
click at [516, 447] on input "Excellent" at bounding box center [511, 439] width 11 height 18
radio input "true"
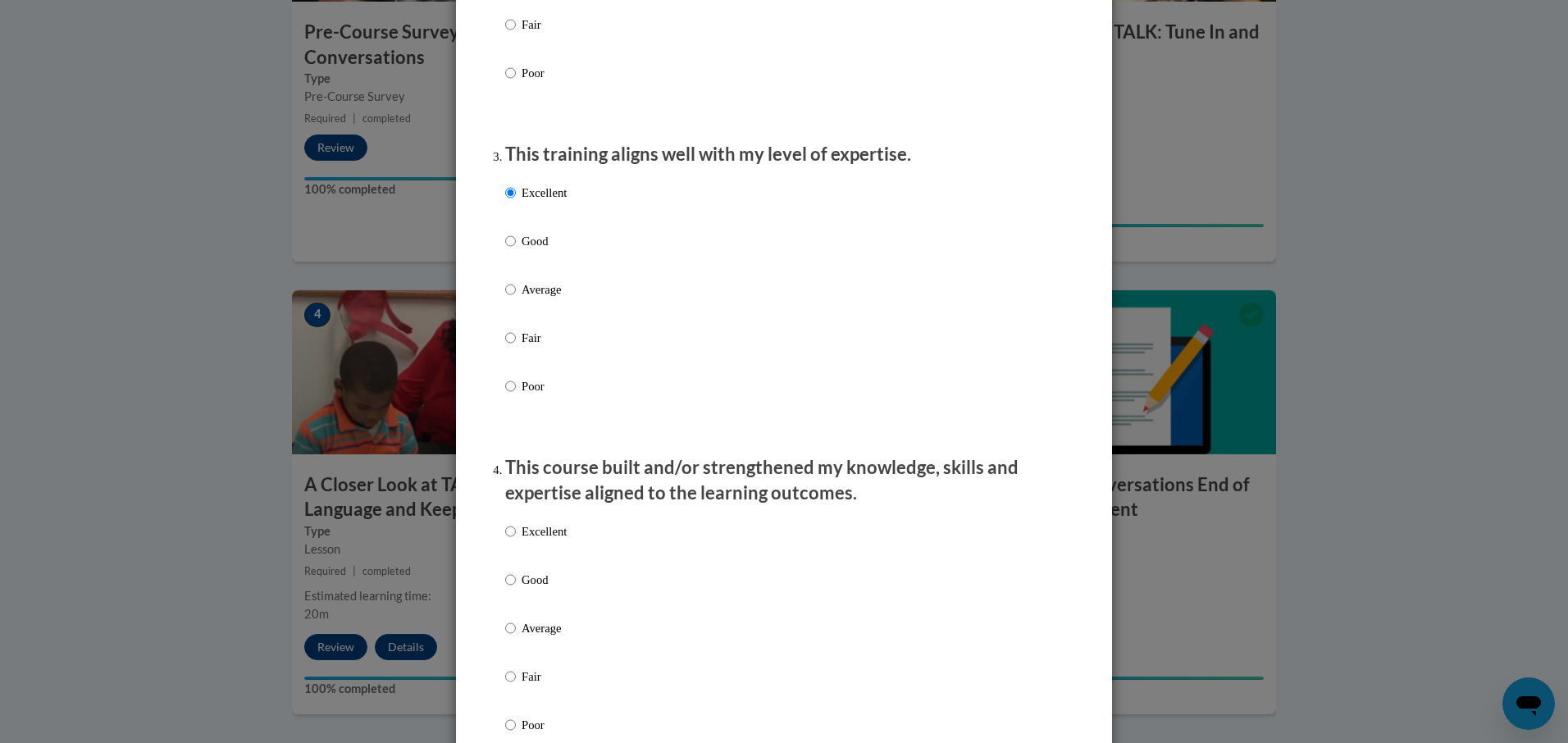
click at [532, 536] on div "Excellent Good Average Fair Poor" at bounding box center [536, 641] width 61 height 254
click at [532, 540] on p "Excellent" at bounding box center [543, 531] width 45 height 18
click at [516, 540] on input "Excellent" at bounding box center [511, 531] width 11 height 18
radio input "true"
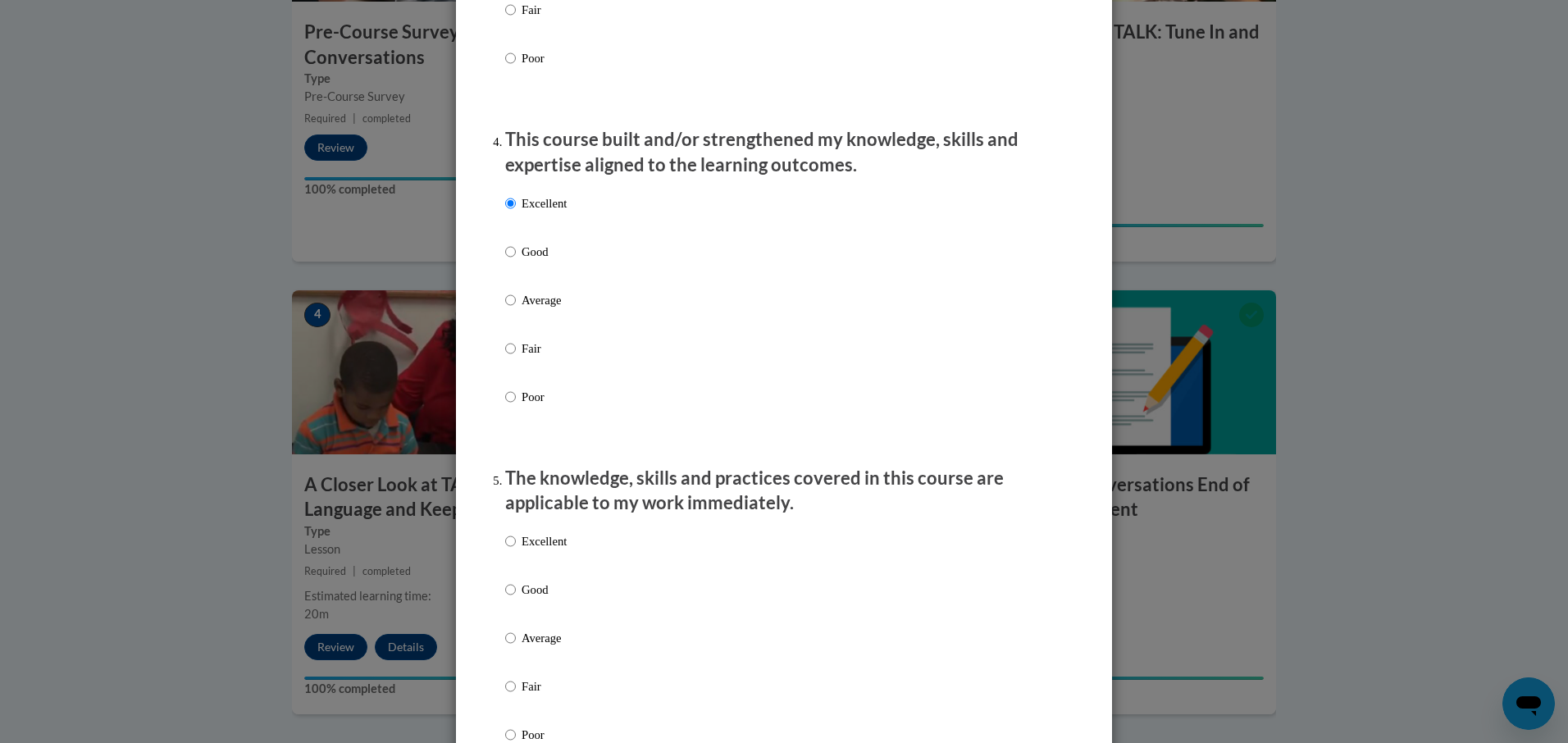
click at [532, 550] on p "Excellent" at bounding box center [543, 540] width 45 height 18
click at [516, 550] on input "Excellent" at bounding box center [511, 540] width 11 height 18
radio input "true"
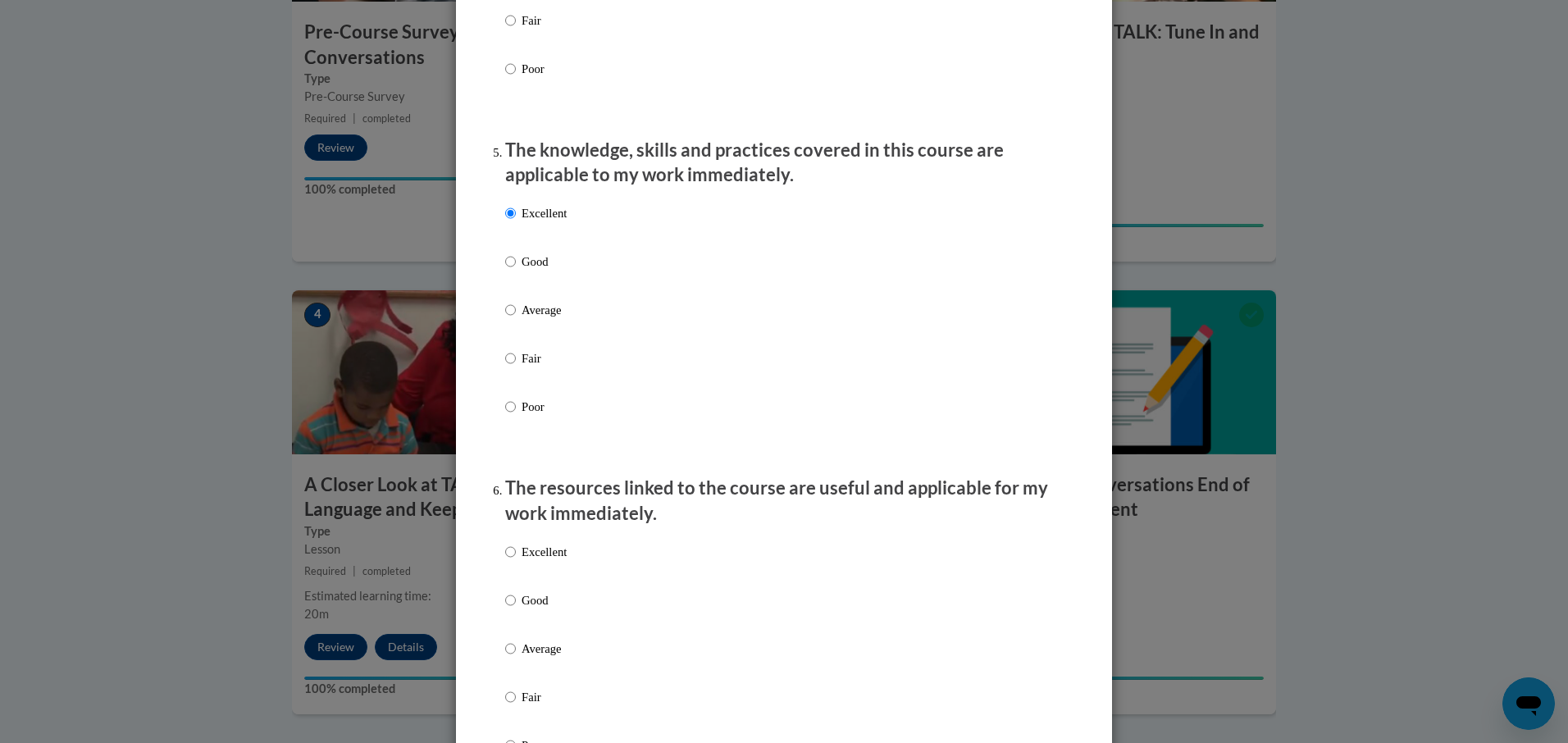
click at [530, 561] on p "Excellent" at bounding box center [543, 552] width 45 height 18
click at [516, 561] on input "Excellent" at bounding box center [511, 552] width 11 height 18
radio input "true"
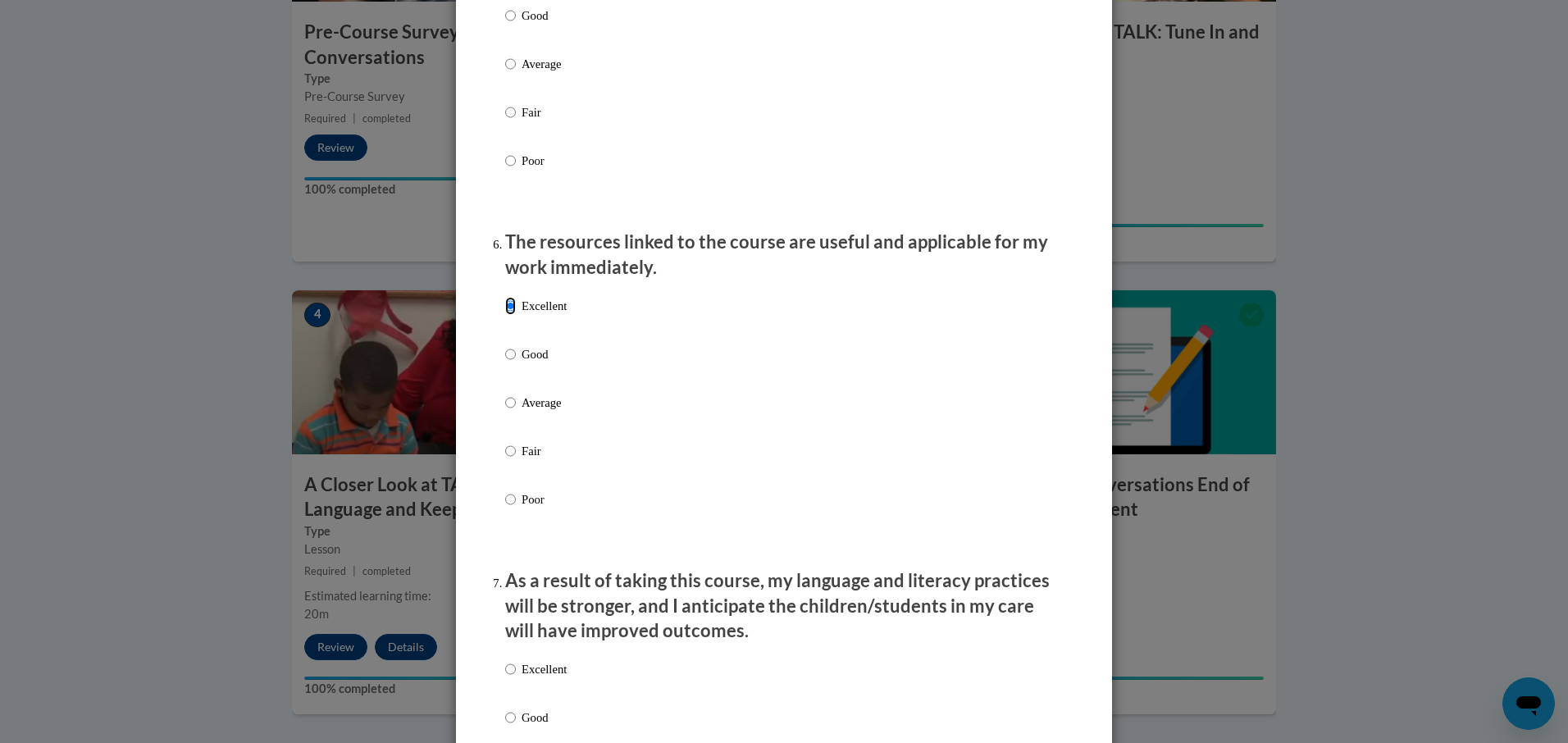
scroll to position [1804, 0]
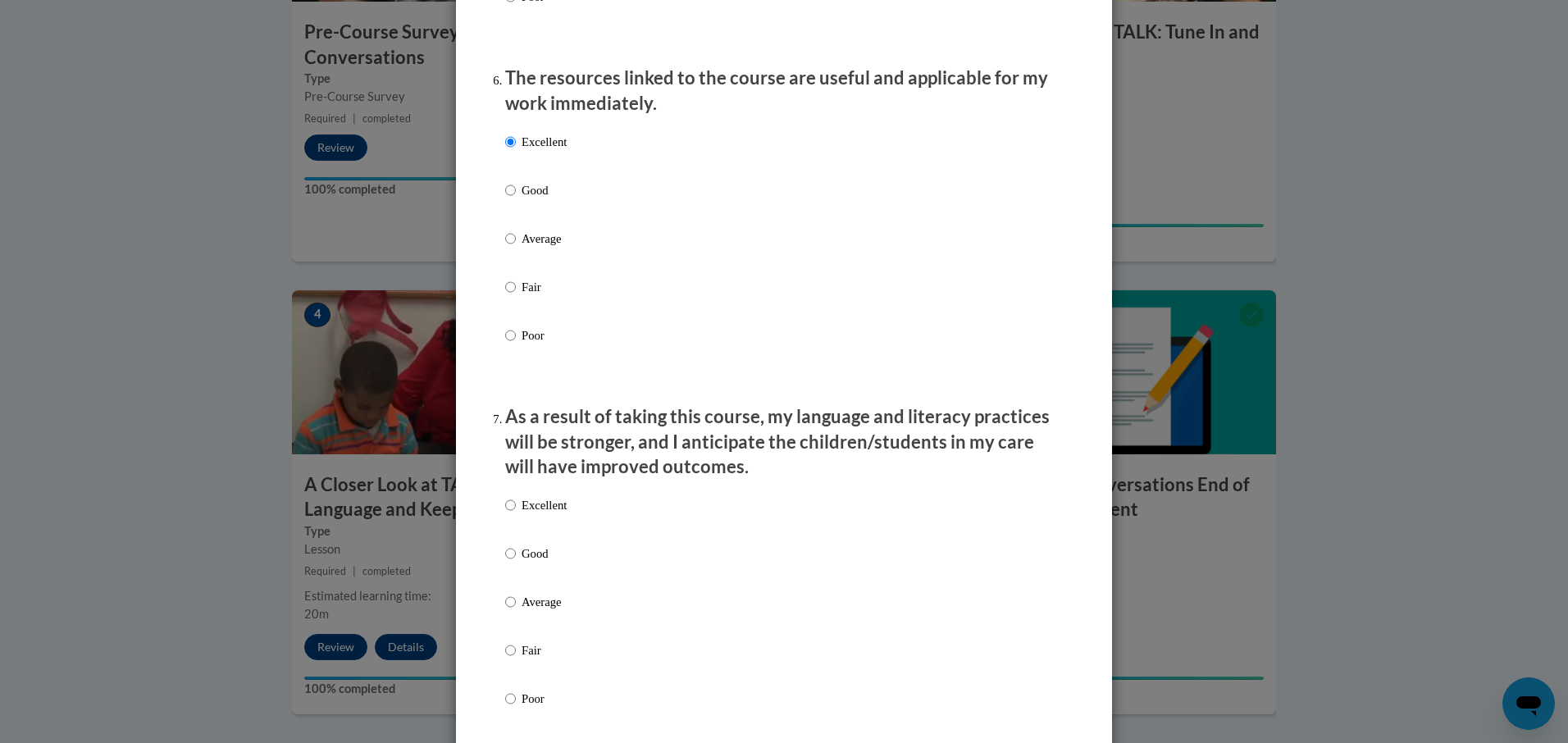
click at [545, 514] on p "Excellent" at bounding box center [543, 504] width 45 height 18
click at [516, 514] on input "Excellent" at bounding box center [511, 504] width 11 height 18
radio input "true"
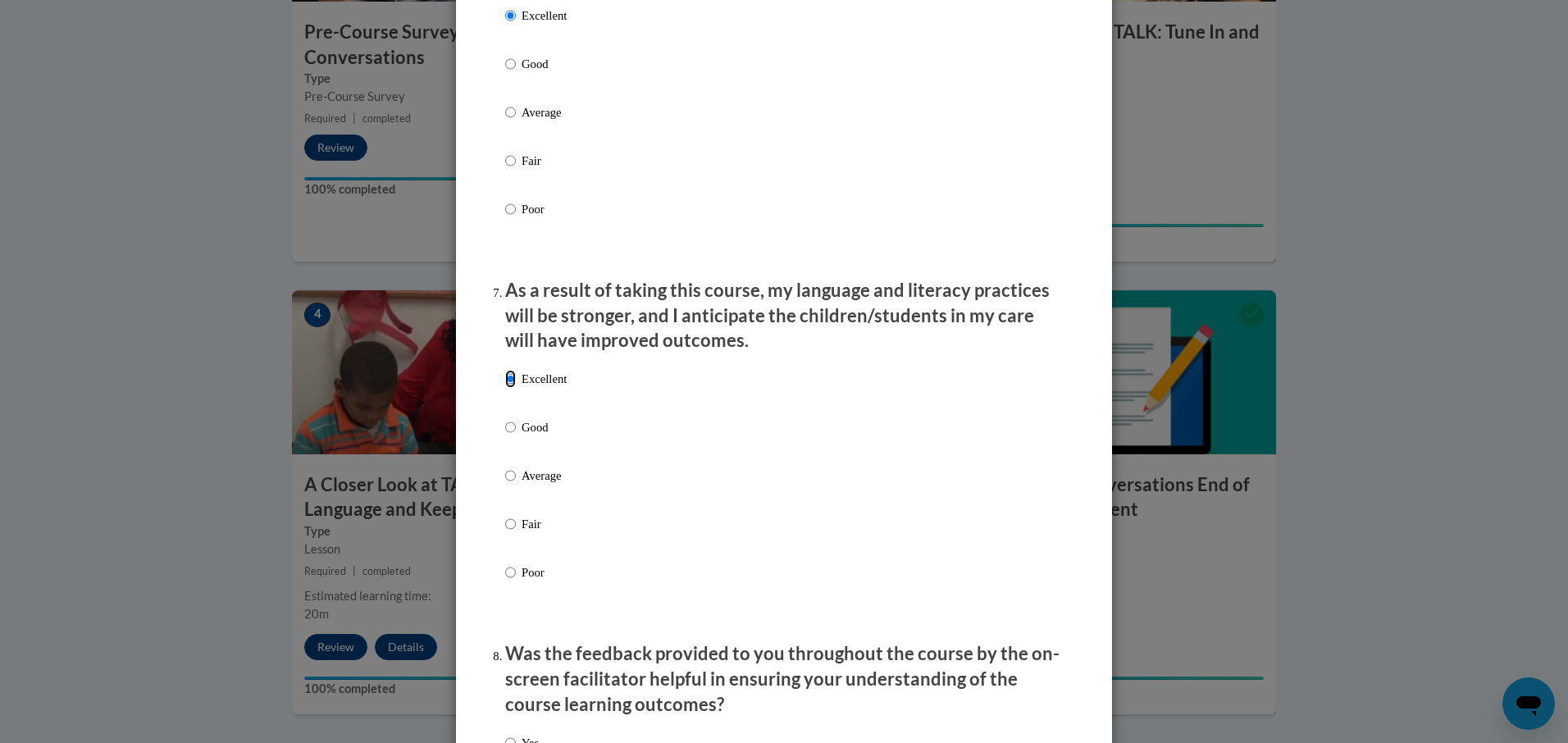
scroll to position [2049, 0]
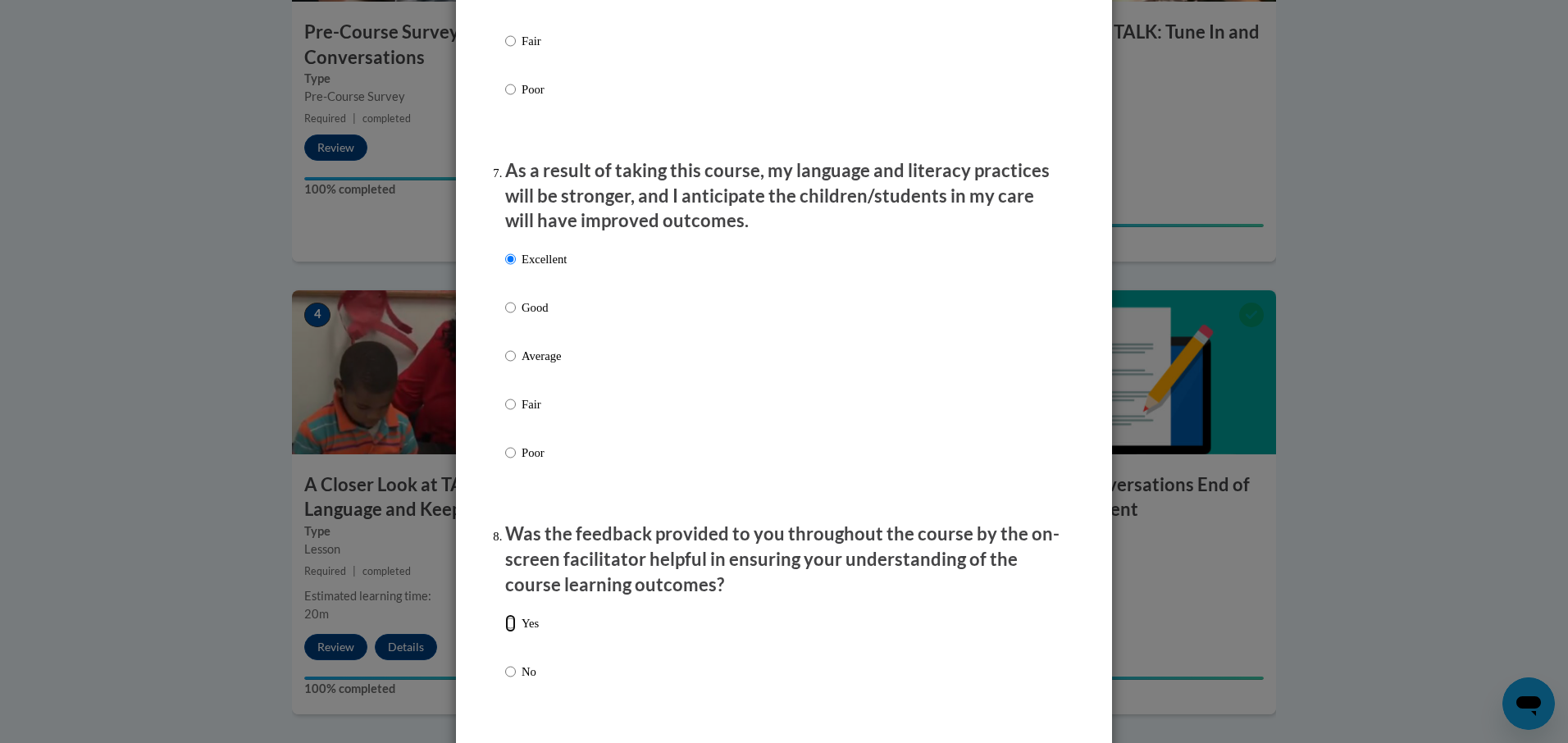
click at [508, 628] on input "Yes" at bounding box center [511, 623] width 11 height 18
radio input "true"
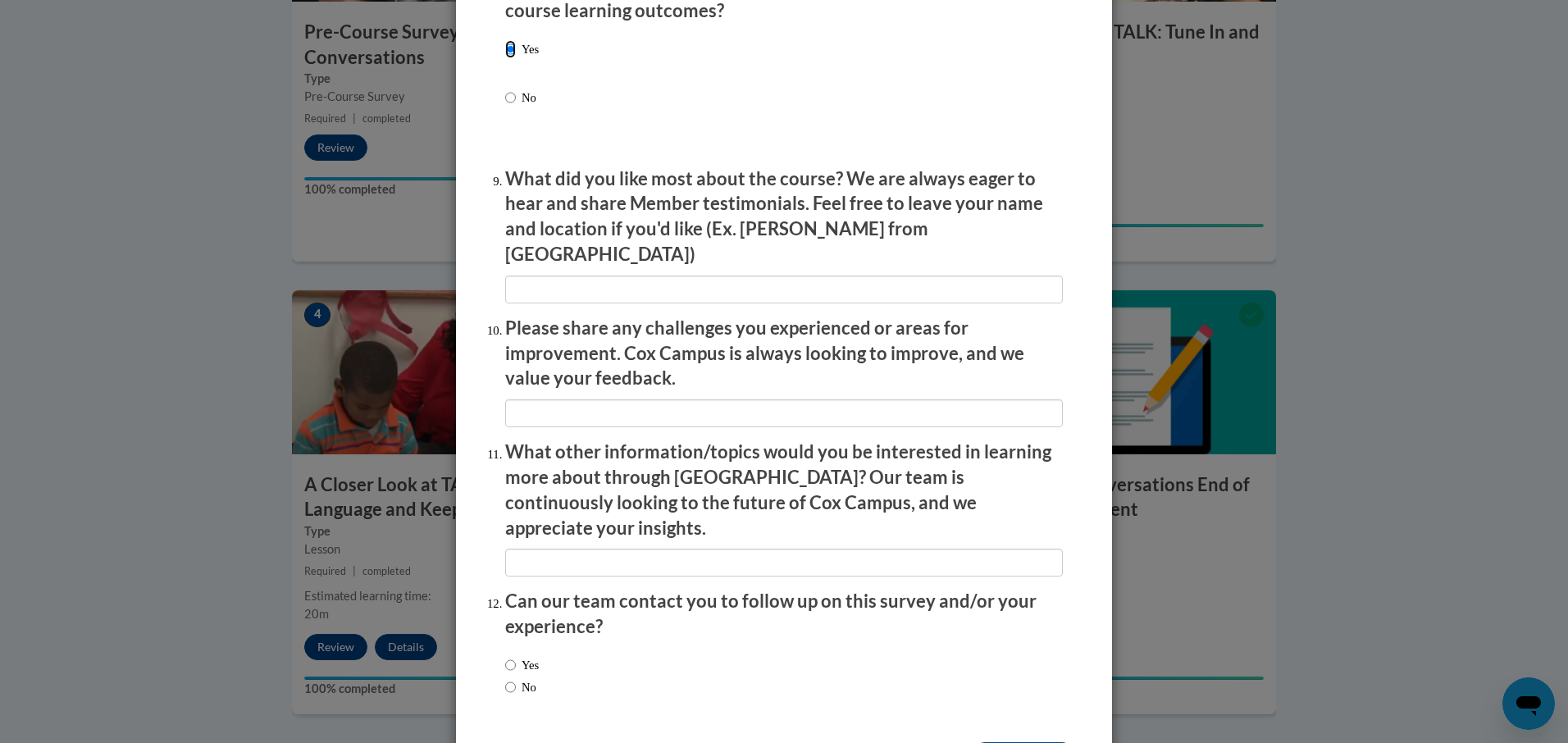
scroll to position [2663, 0]
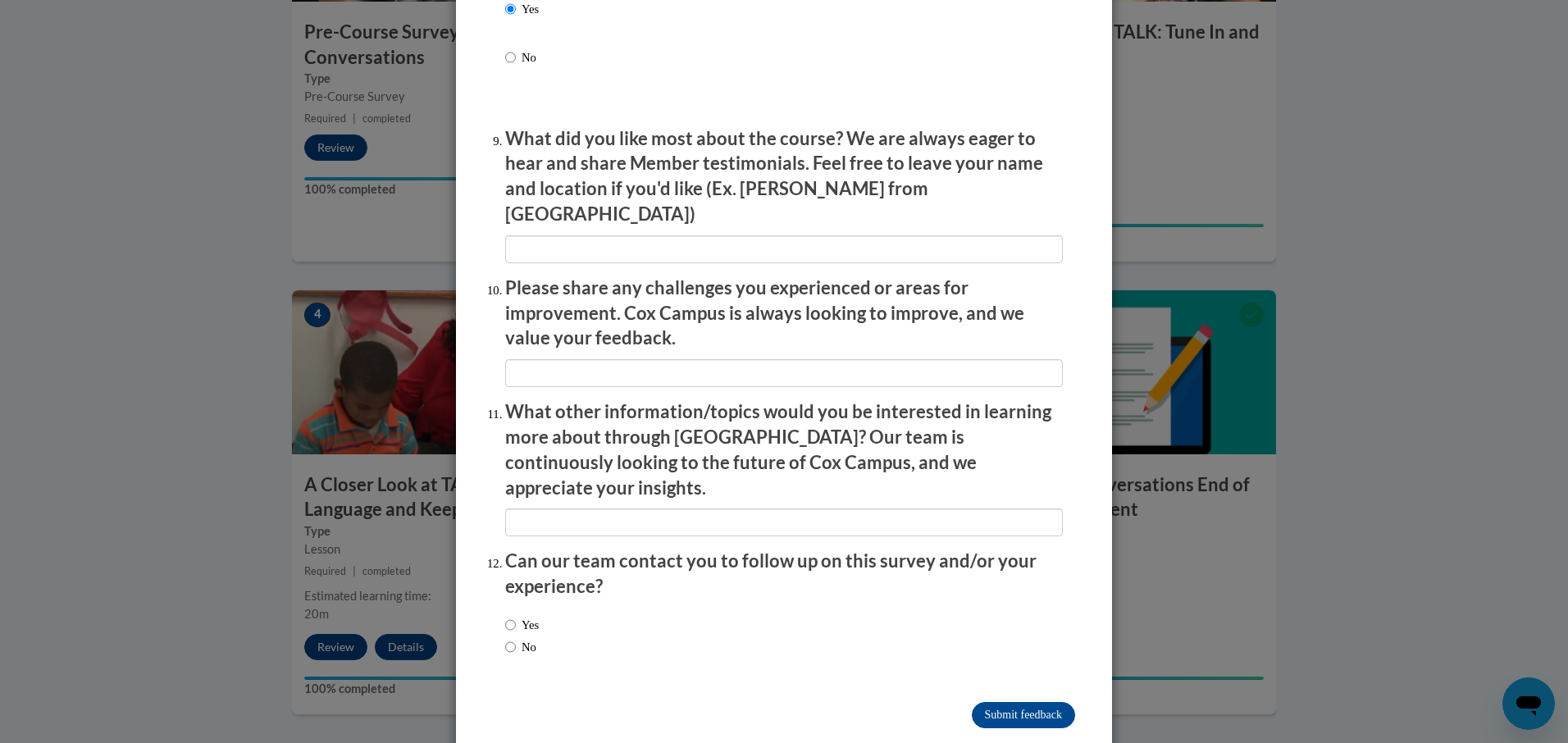
click at [532, 616] on label "Yes" at bounding box center [522, 625] width 33 height 18
click at [516, 616] on input "Yes" at bounding box center [511, 625] width 11 height 18
radio input "true"
click at [534, 638] on label "No" at bounding box center [521, 647] width 32 height 18
click at [516, 638] on input "No" at bounding box center [511, 647] width 11 height 18
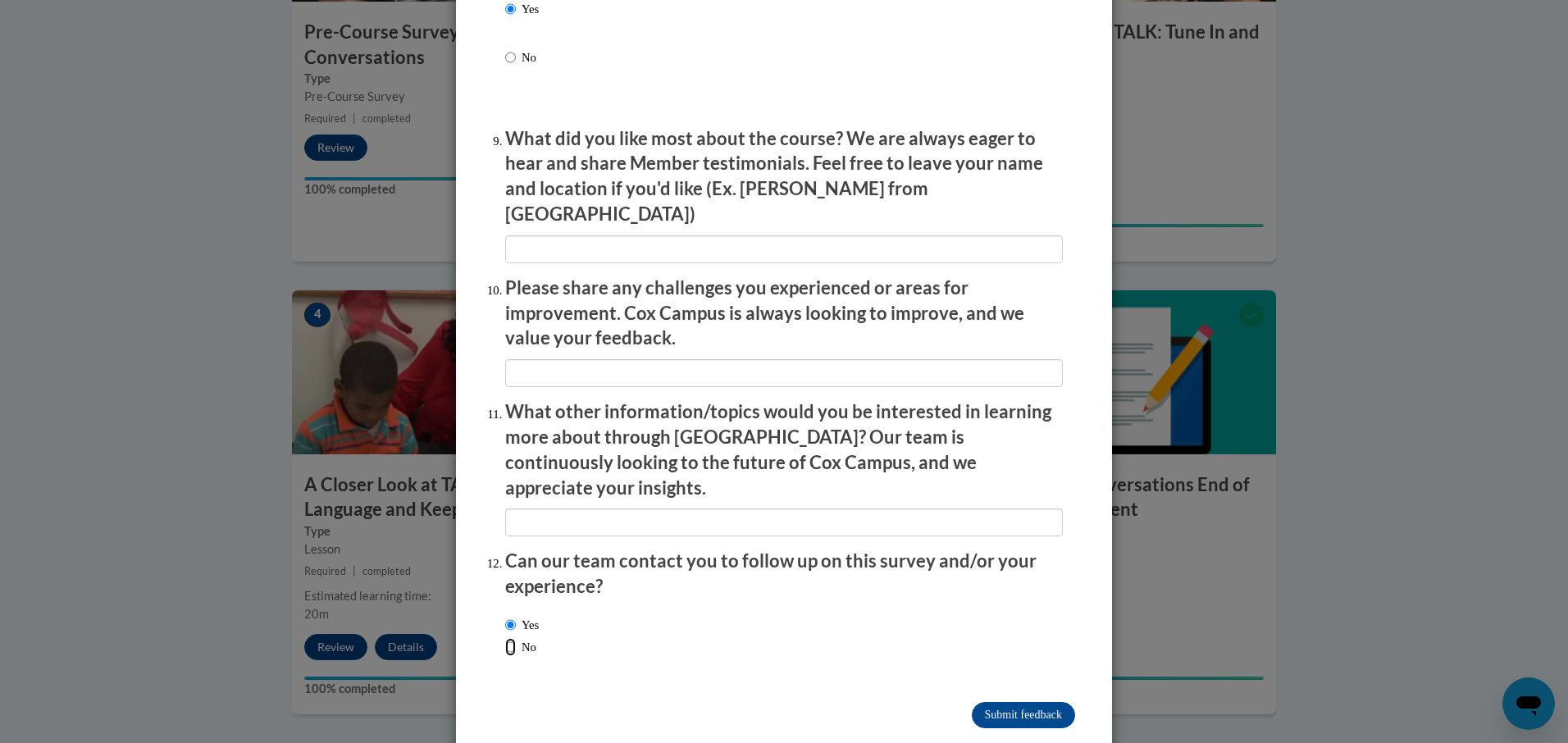
radio input "true"
click at [1056, 702] on input "Submit feedback" at bounding box center [1023, 715] width 104 height 26
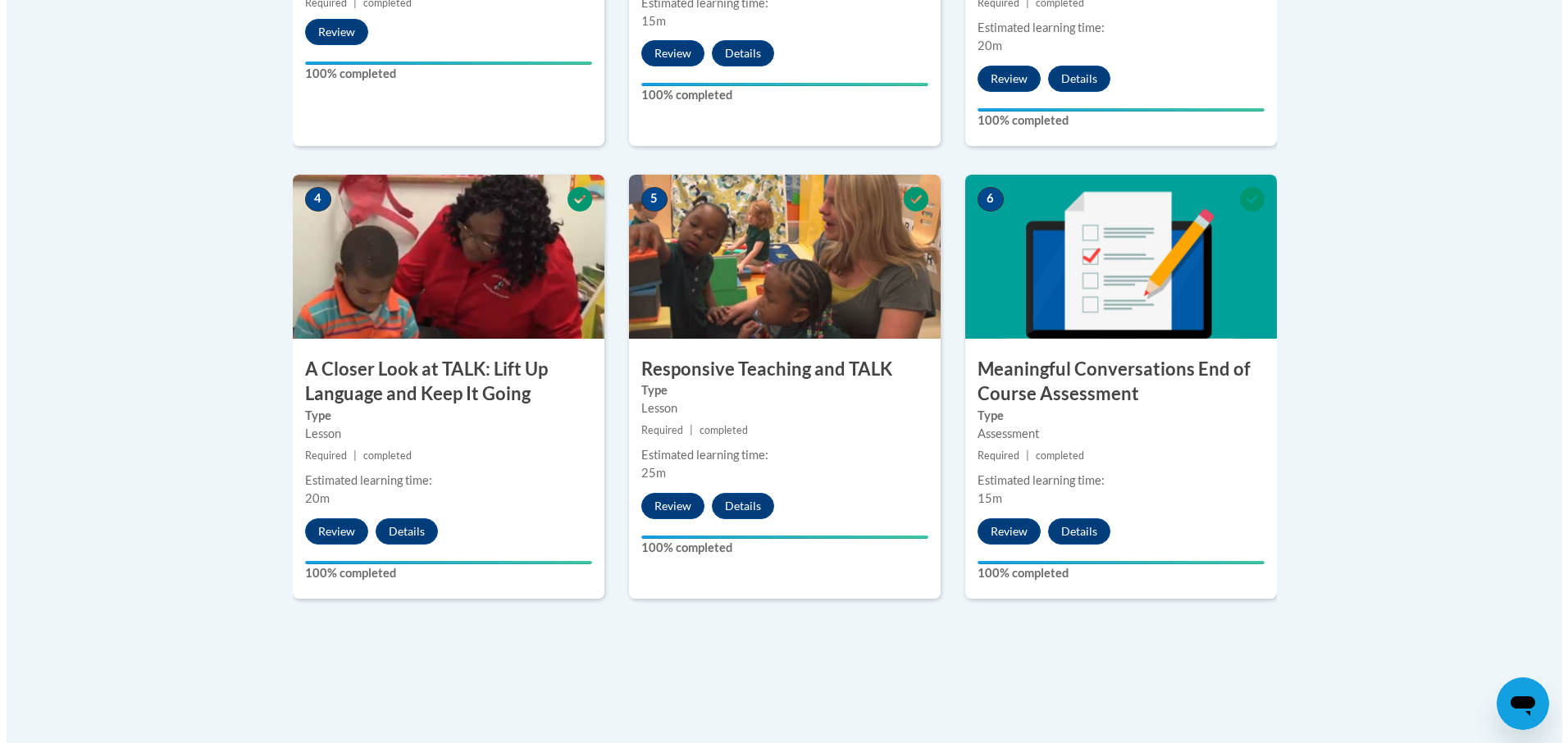
scroll to position [882, 0]
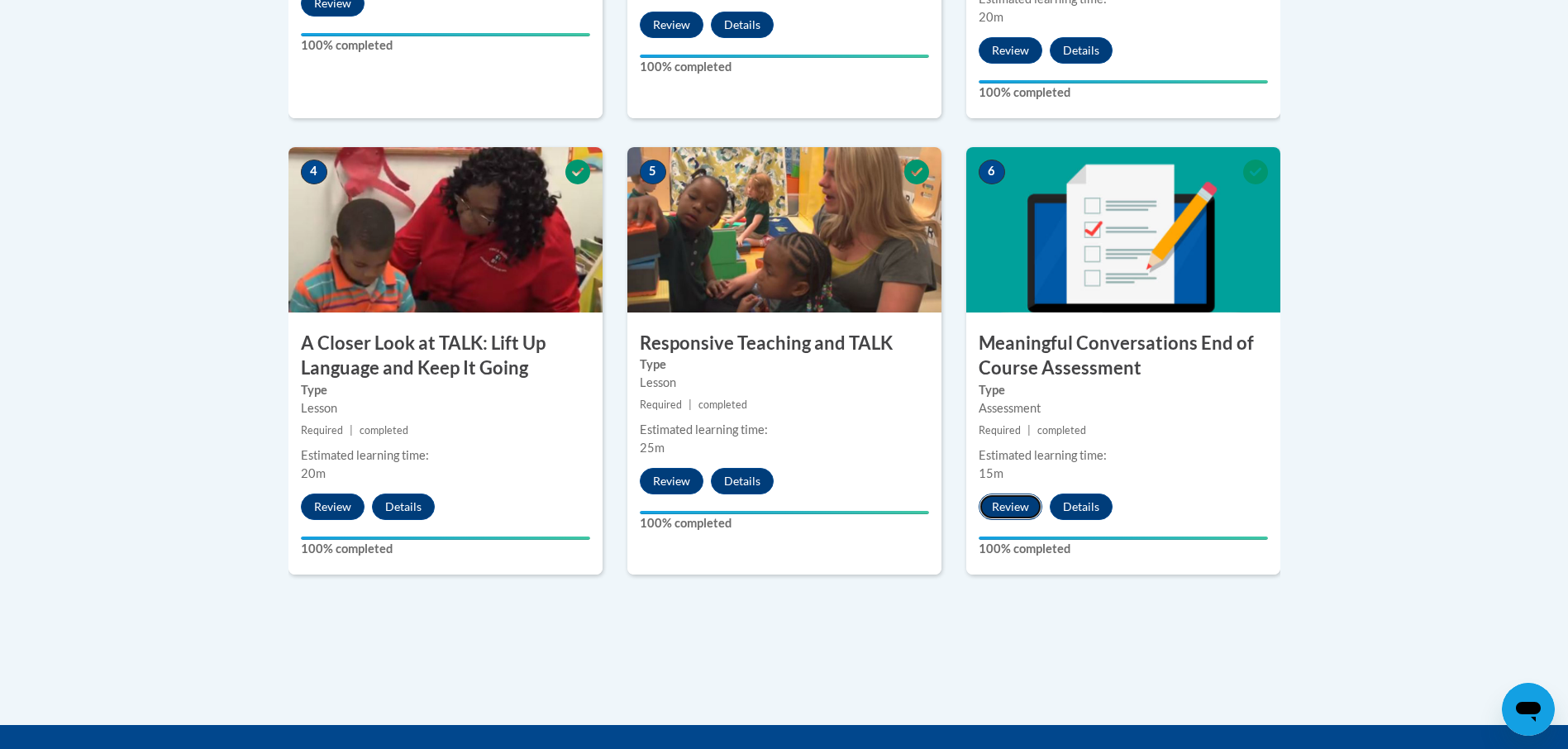
click at [1008, 504] on button "Review" at bounding box center [1010, 507] width 64 height 27
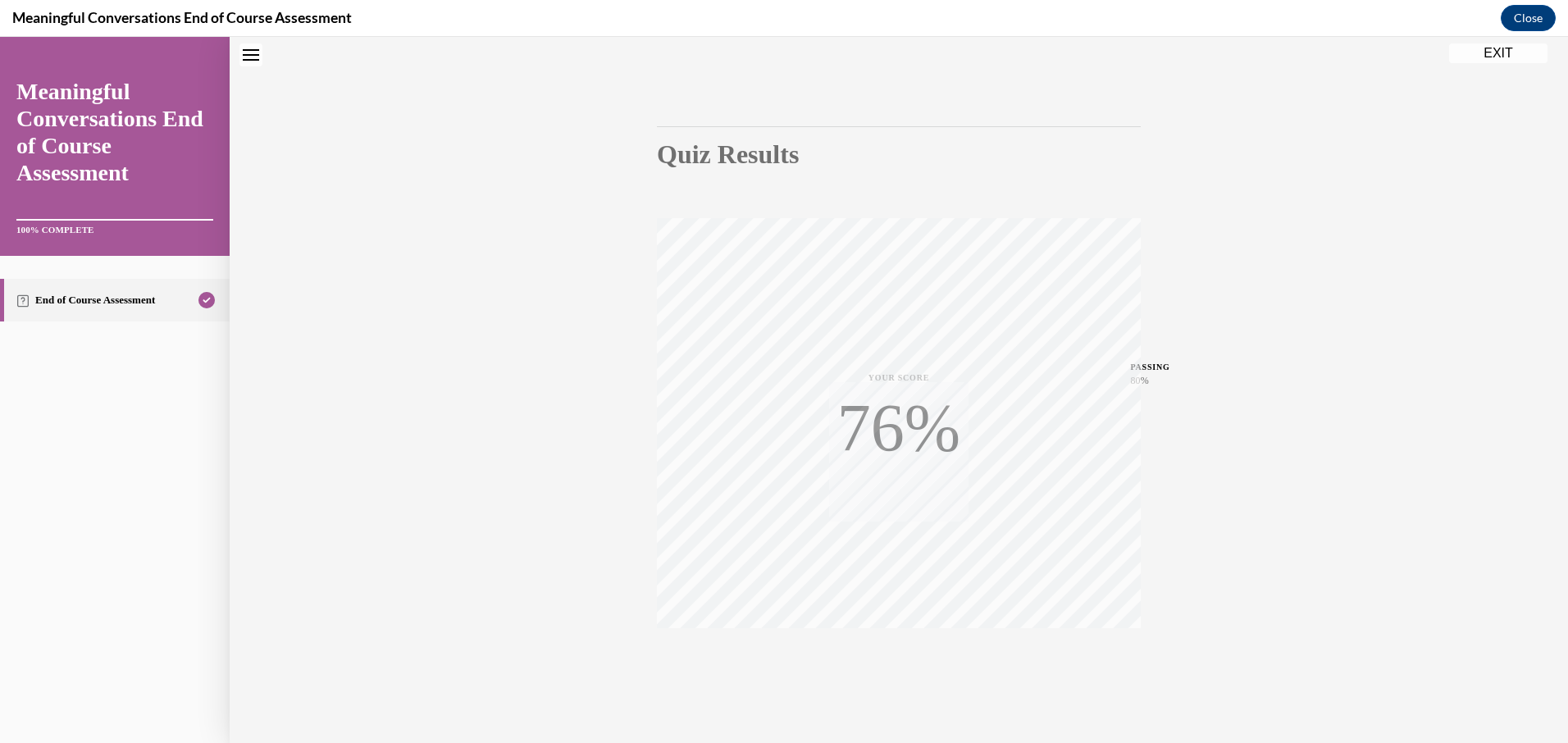
scroll to position [134, 0]
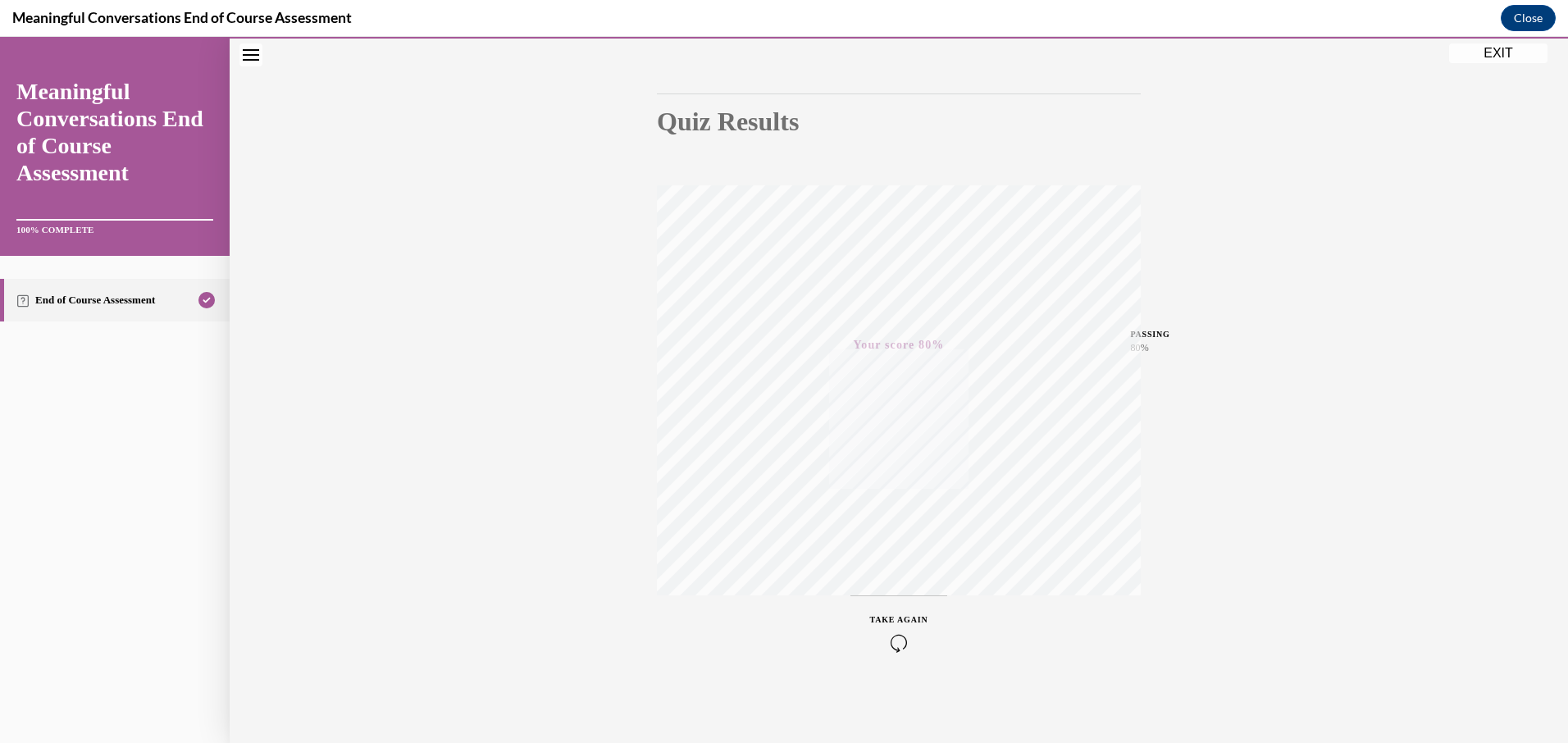
click at [111, 318] on link "End of Course Assessment" at bounding box center [115, 300] width 230 height 43
click at [134, 304] on link "End of Course Assessment" at bounding box center [115, 300] width 230 height 43
click at [1469, 48] on button "EXIT" at bounding box center [1498, 54] width 98 height 19
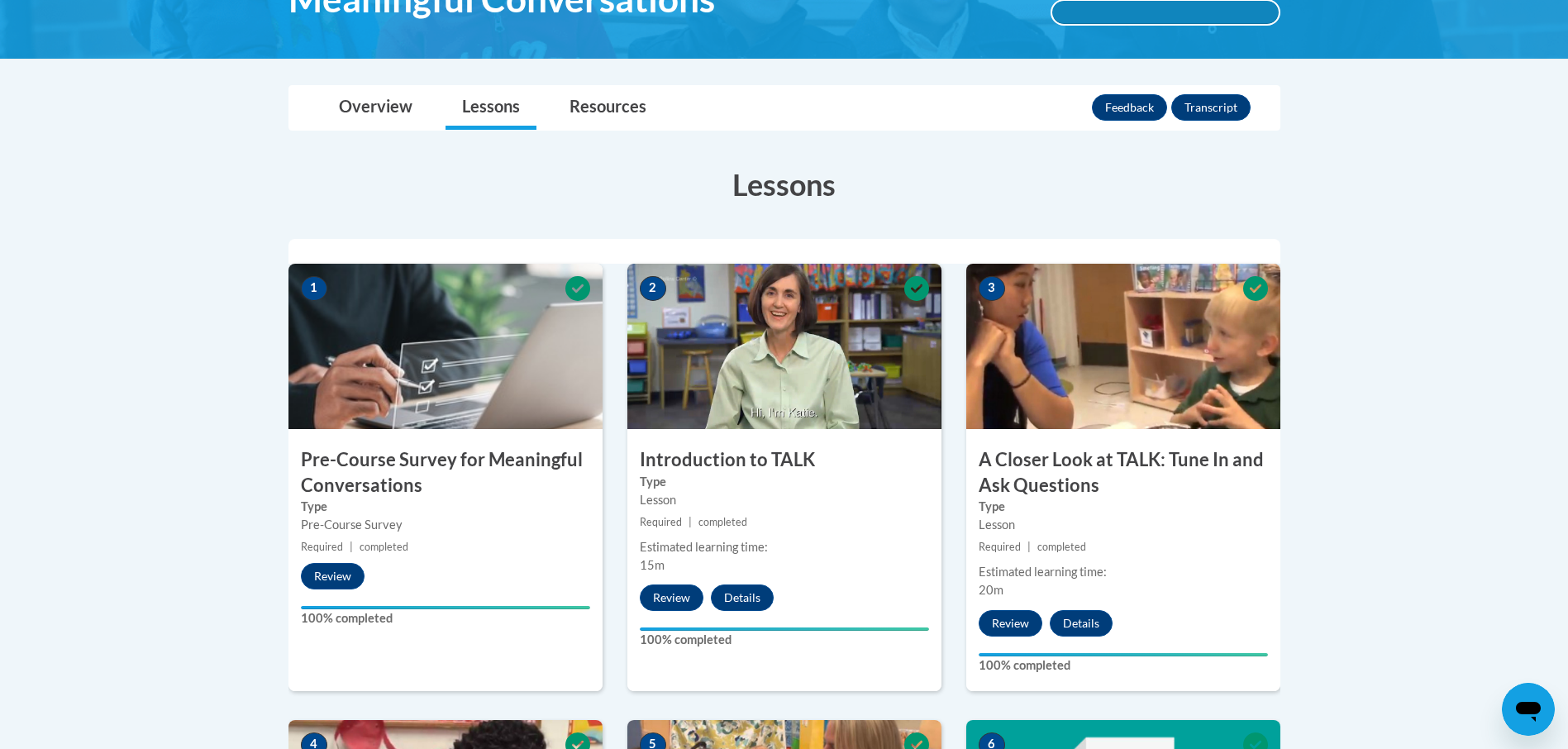
scroll to position [310, 0]
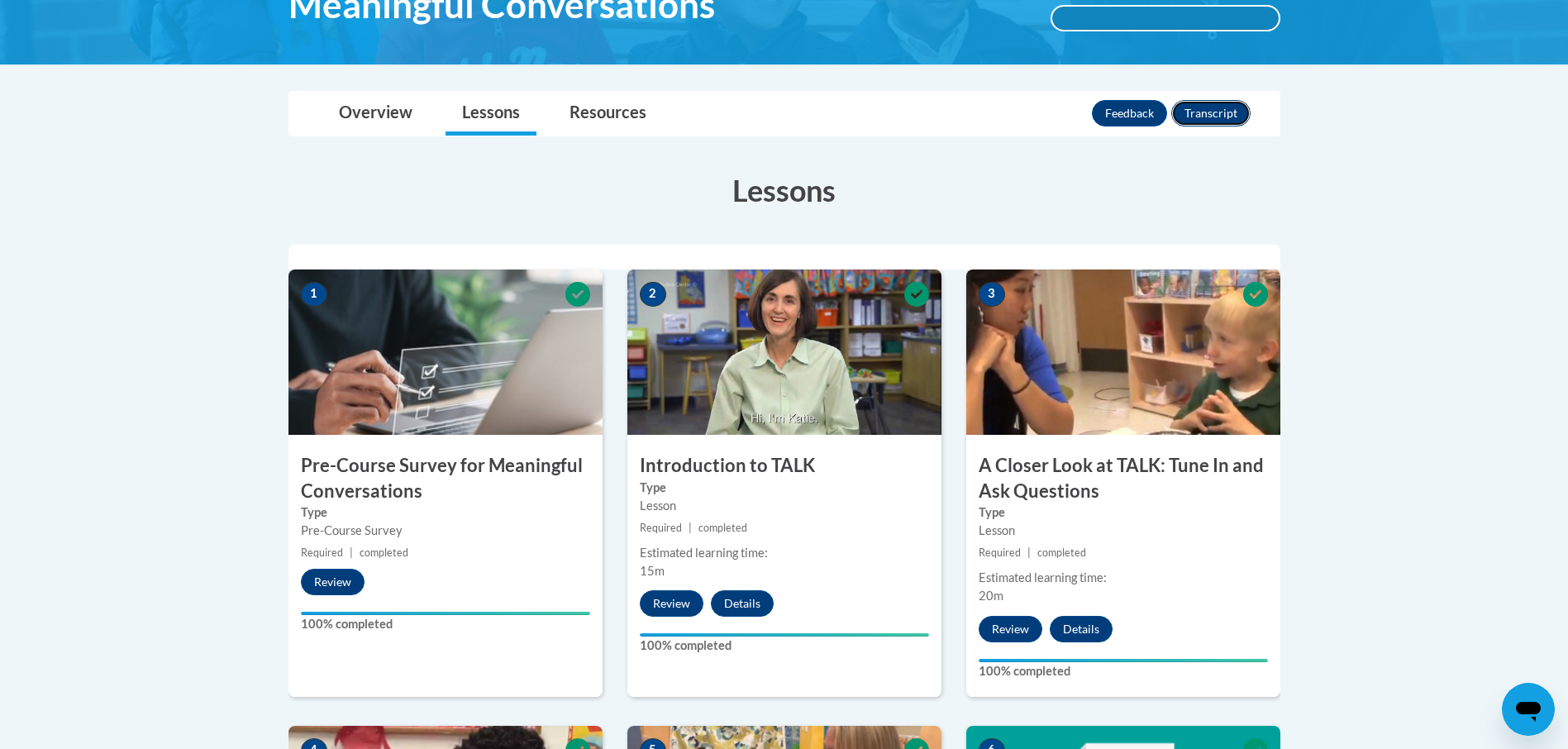
click at [1206, 118] on button "Transcript" at bounding box center [1211, 113] width 80 height 27
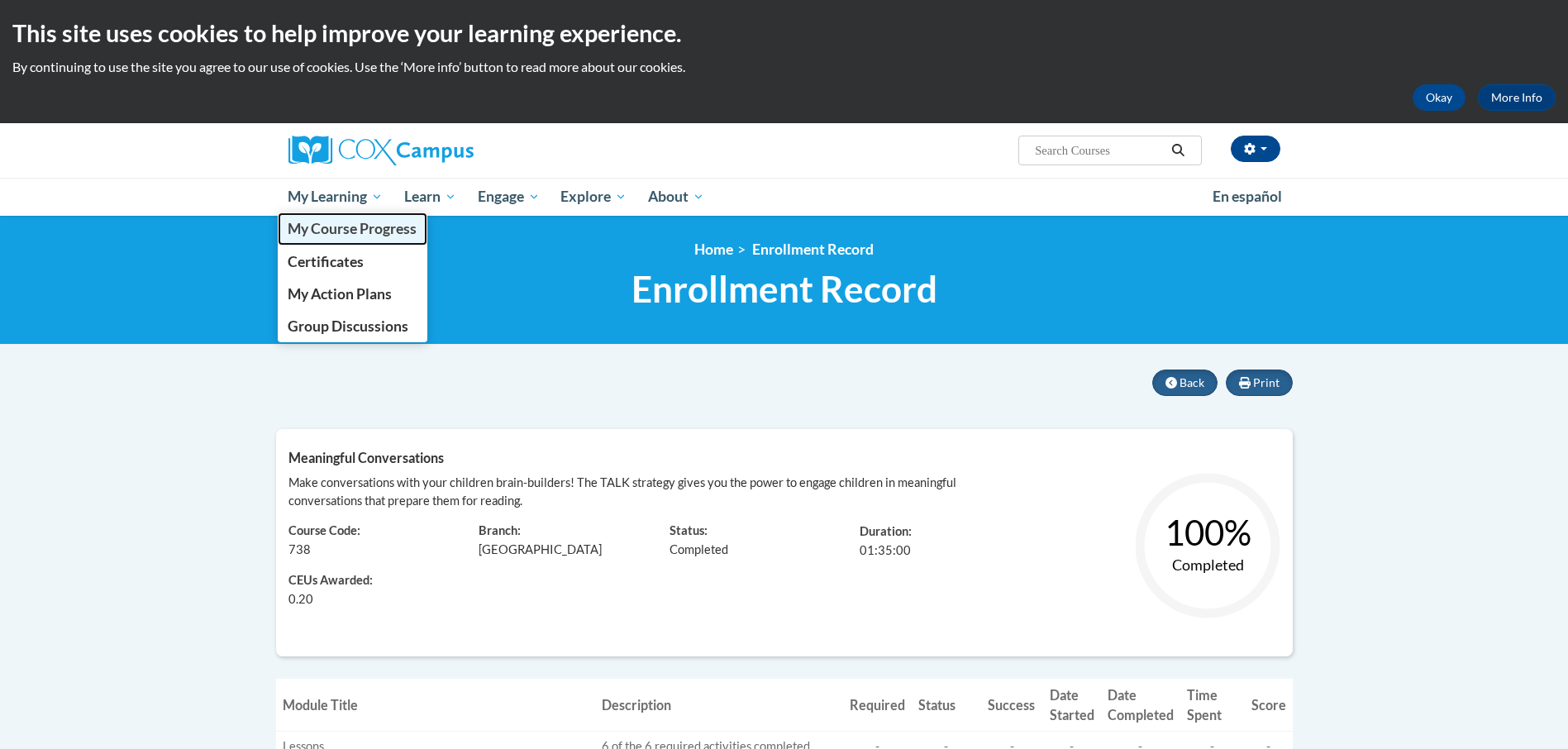
click at [301, 223] on span "My Course Progress" at bounding box center [352, 229] width 129 height 18
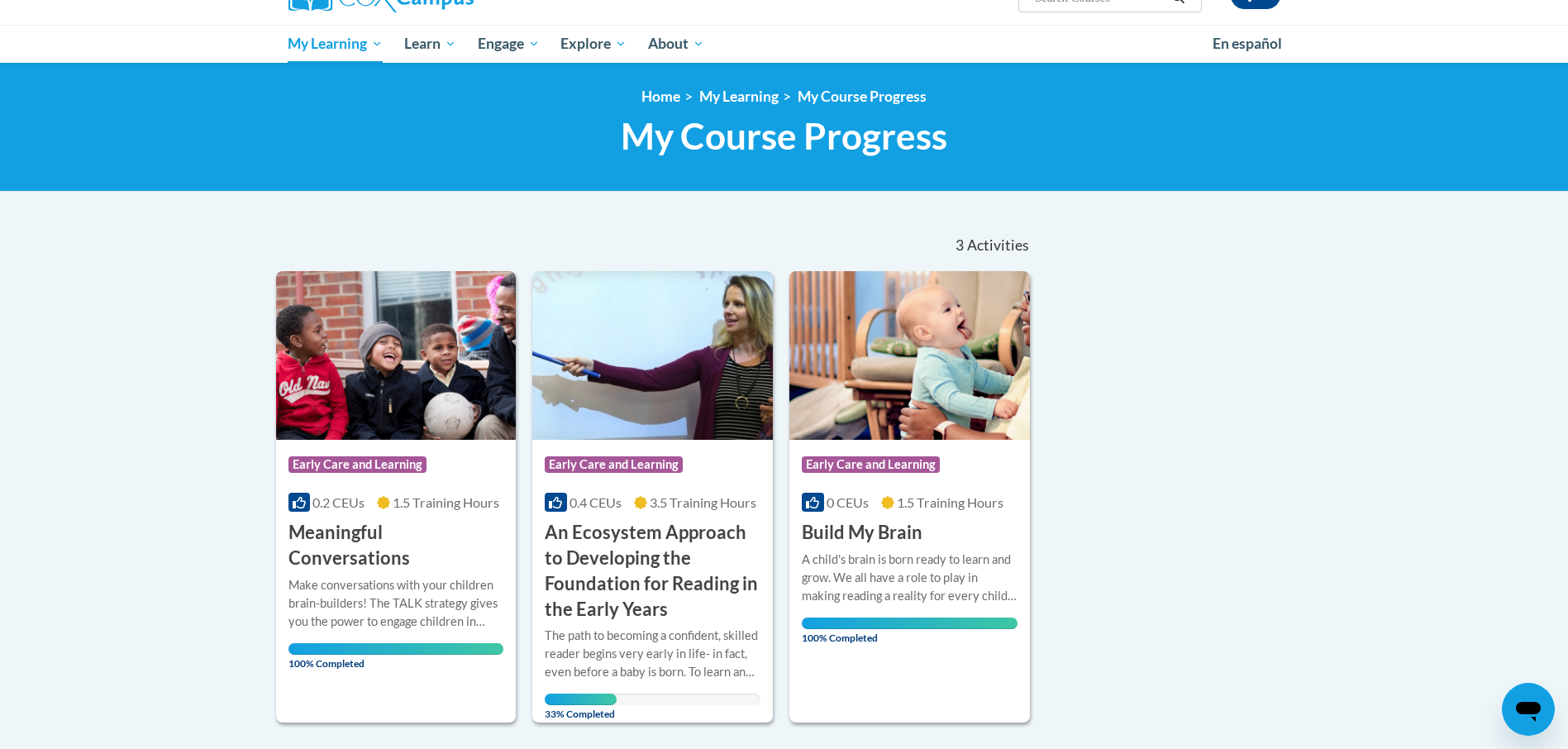
scroll to position [165, 0]
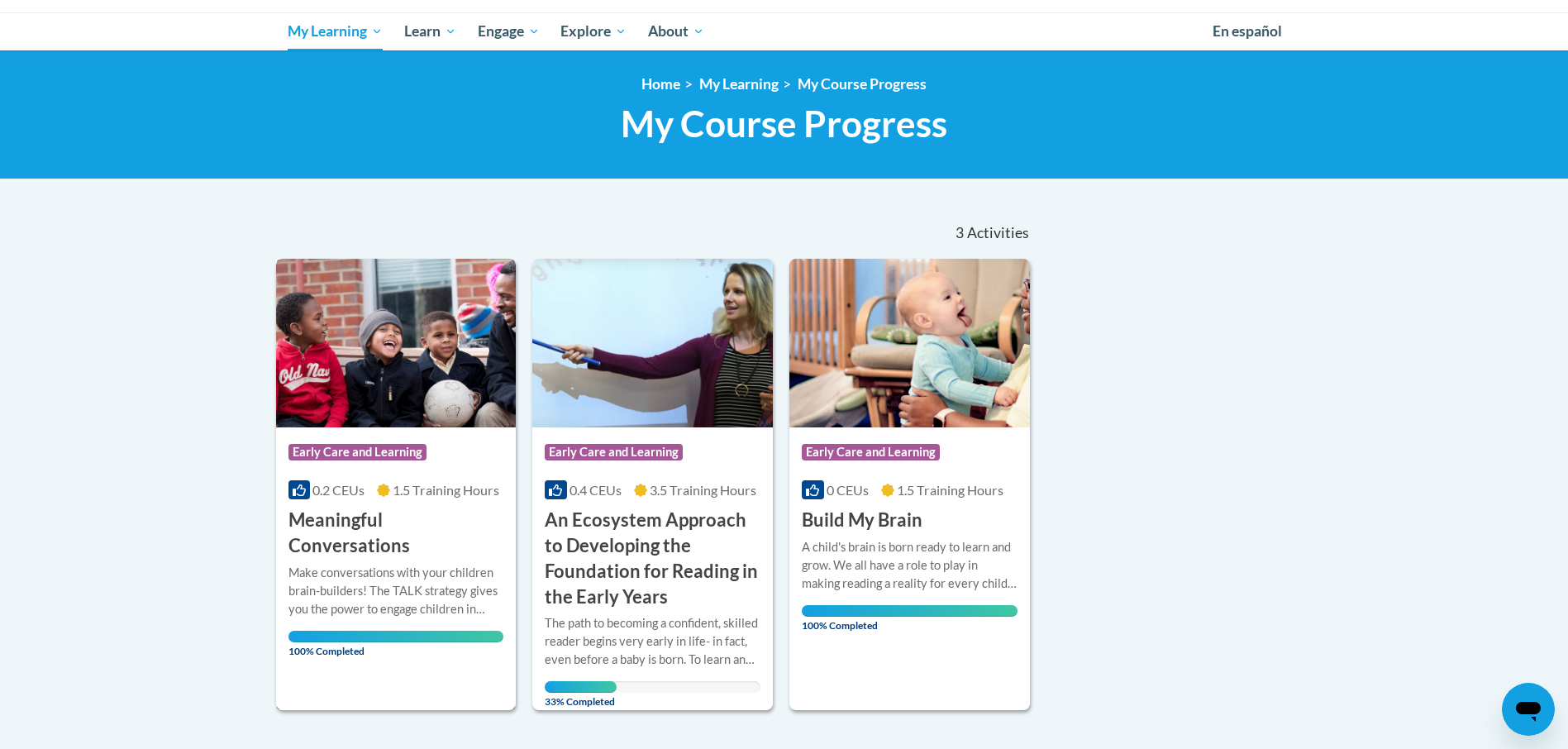
click at [464, 450] on div "Course Category: Early Care and Learning" at bounding box center [396, 454] width 216 height 37
